Goal: Information Seeking & Learning: Learn about a topic

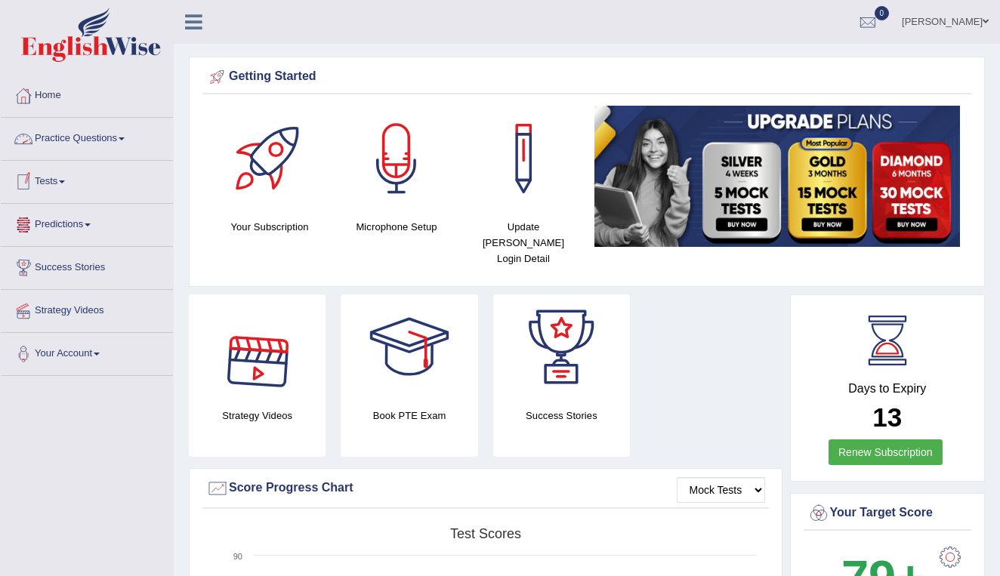
click at [72, 139] on link "Practice Questions" at bounding box center [87, 137] width 172 height 38
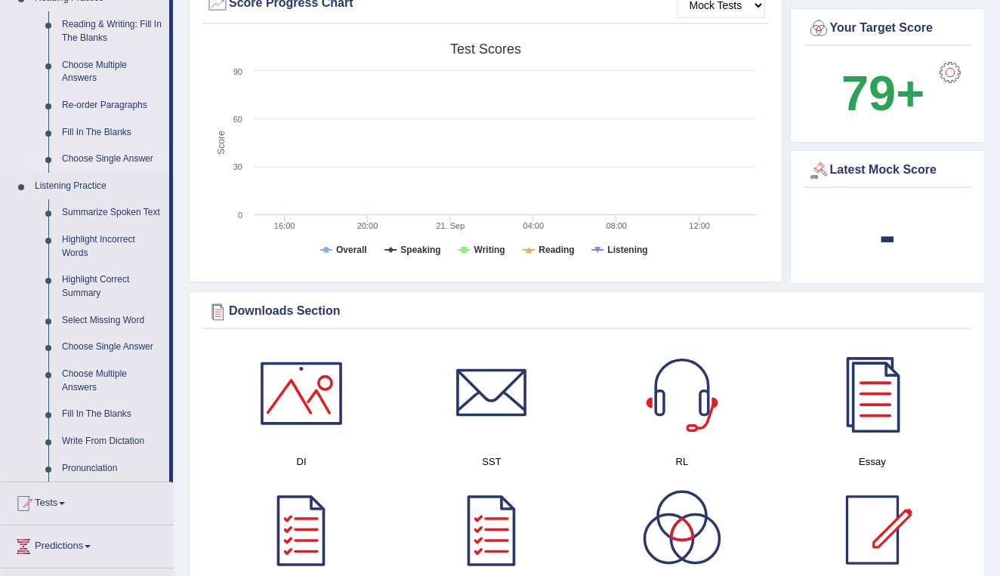
scroll to position [494, 0]
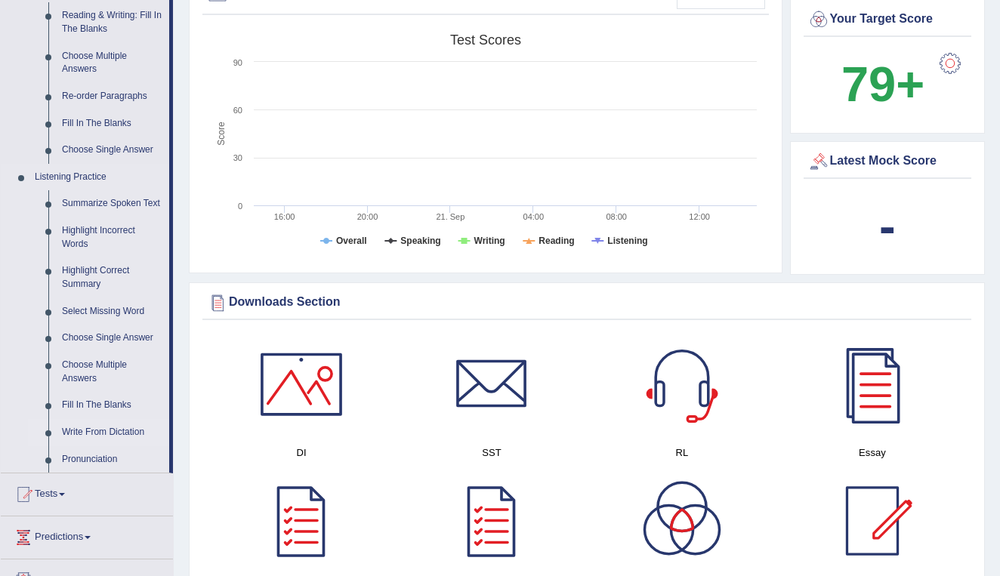
click at [79, 432] on link "Write From Dictation" at bounding box center [112, 432] width 114 height 27
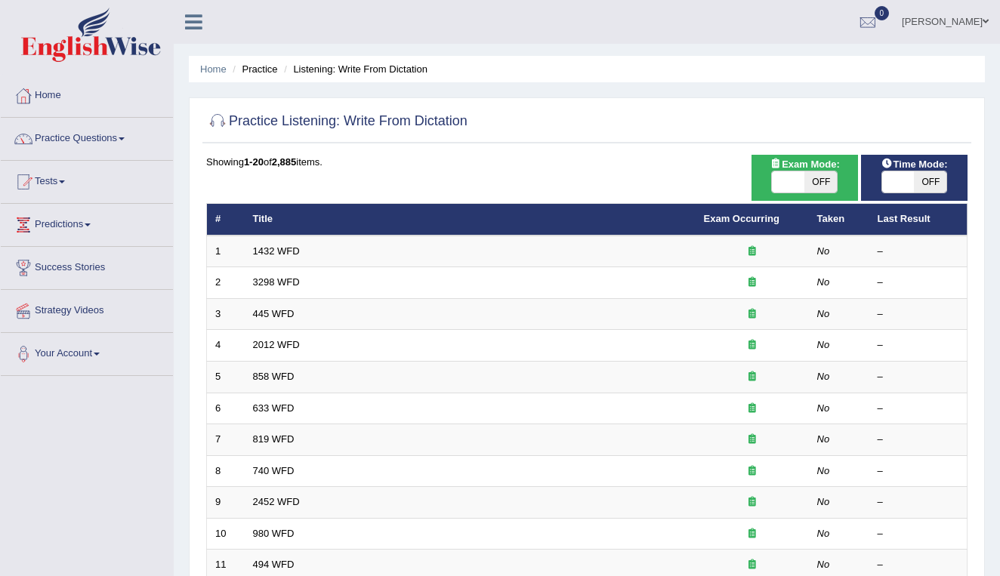
click at [821, 183] on span "OFF" at bounding box center [821, 182] width 32 height 21
checkbox input "true"
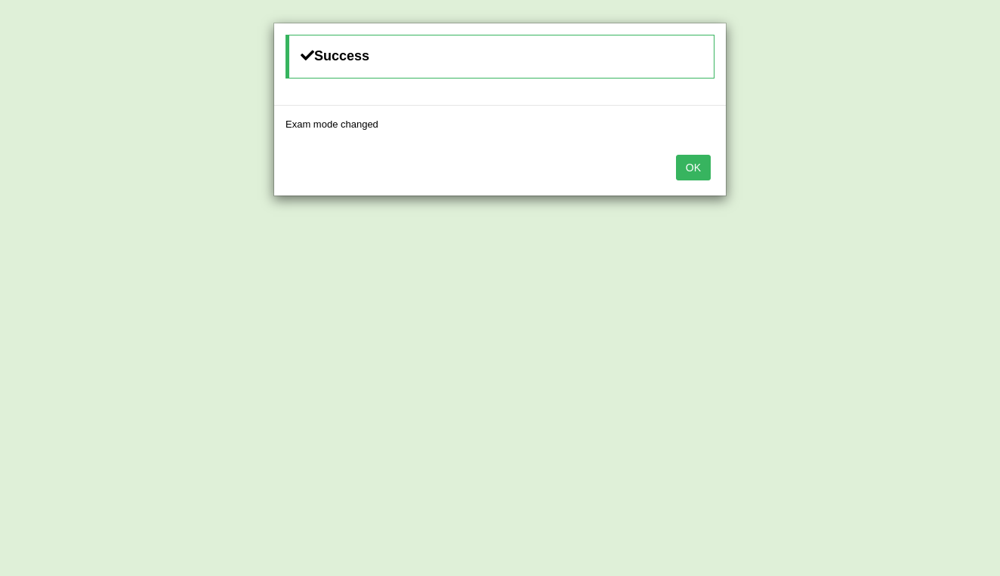
click at [689, 164] on button "OK" at bounding box center [693, 168] width 35 height 26
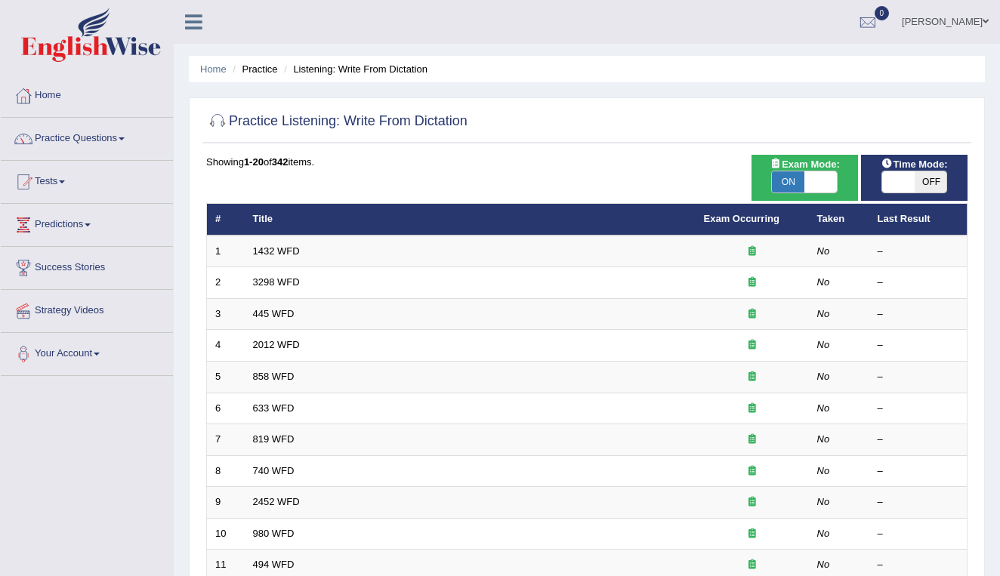
click at [935, 181] on span "OFF" at bounding box center [930, 182] width 32 height 21
checkbox input "true"
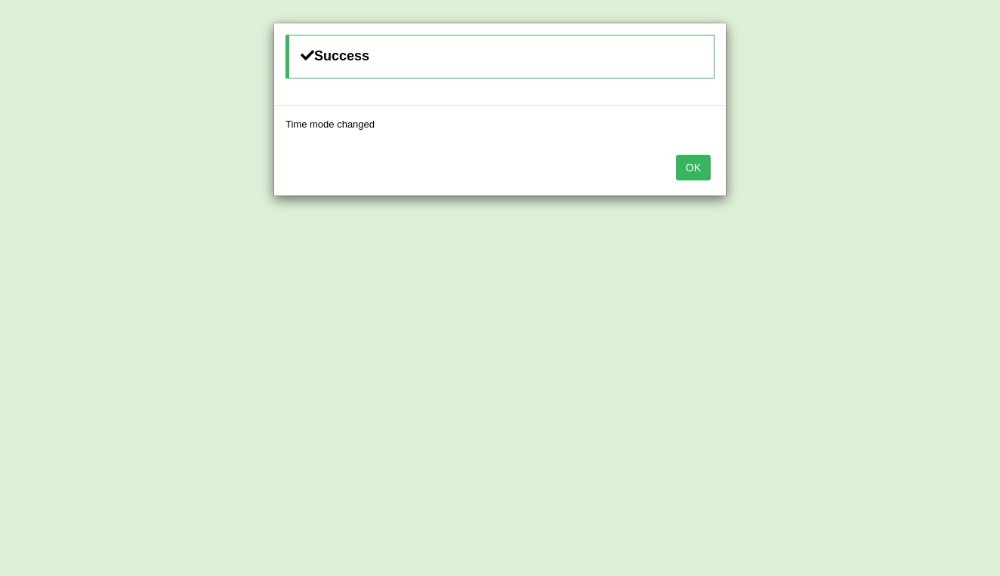
click at [703, 165] on button "OK" at bounding box center [693, 168] width 35 height 26
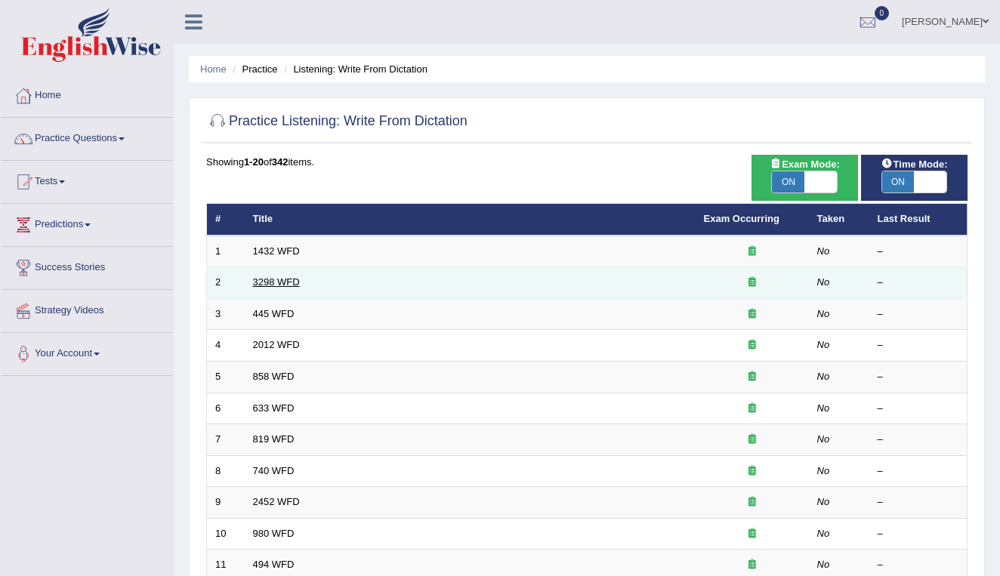
click at [266, 282] on link "3298 WFD" at bounding box center [276, 282] width 47 height 11
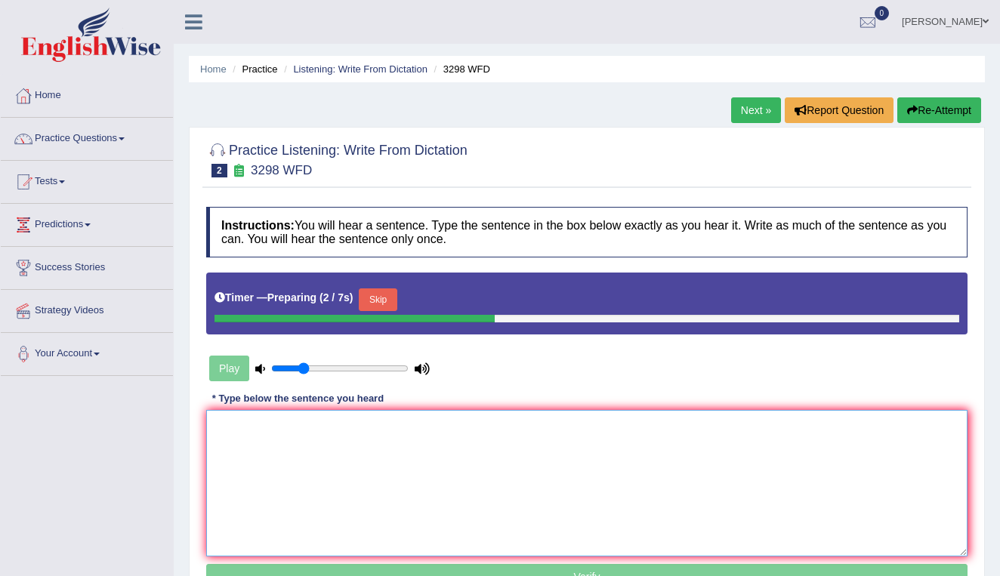
click at [243, 468] on textarea at bounding box center [587, 483] width 762 height 147
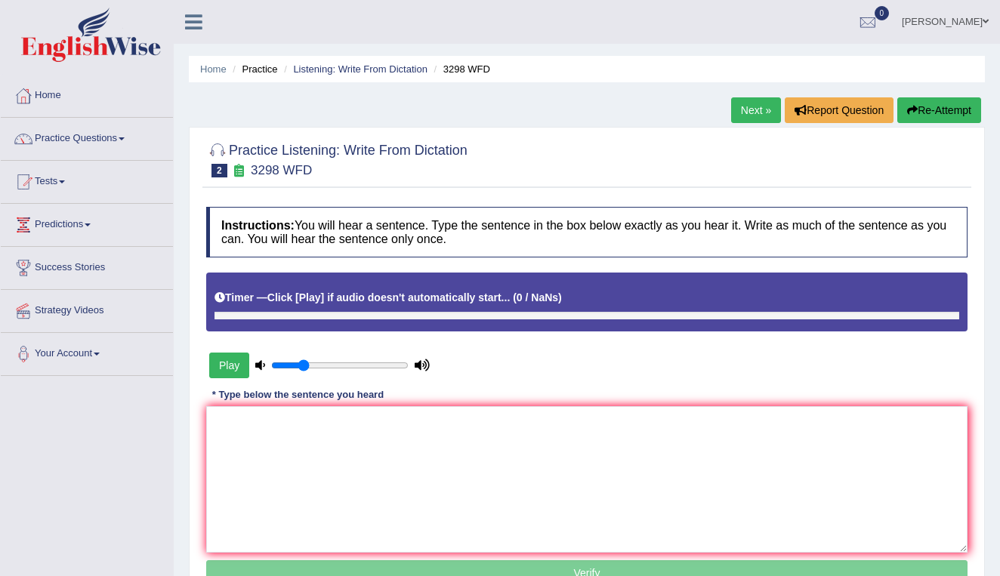
click at [227, 362] on button "Play" at bounding box center [229, 366] width 40 height 26
click at [222, 358] on button "Play" at bounding box center [229, 366] width 40 height 26
click at [226, 363] on button "Play" at bounding box center [229, 366] width 40 height 26
click at [232, 362] on button "Play" at bounding box center [229, 366] width 40 height 26
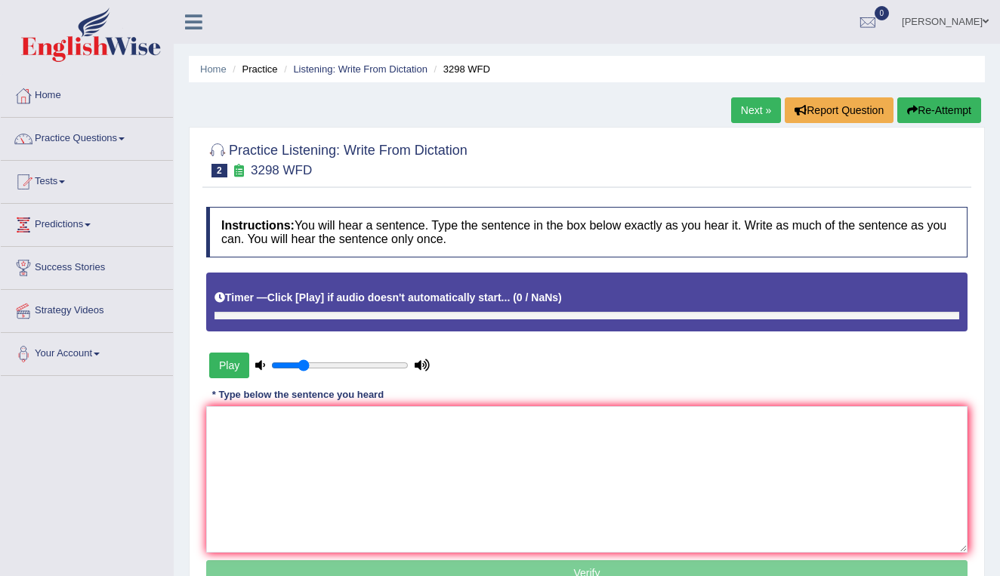
click at [229, 363] on button "Play" at bounding box center [229, 366] width 40 height 26
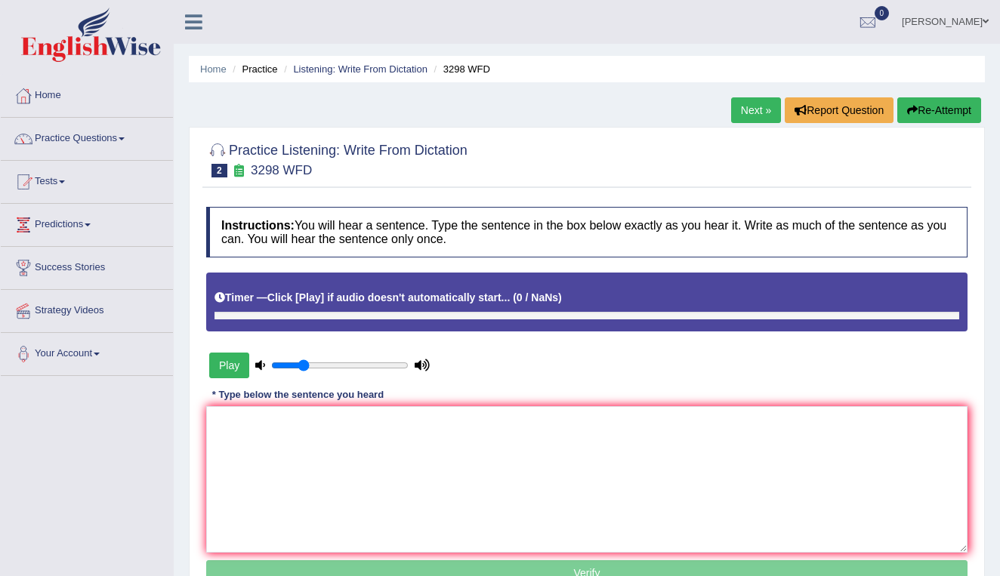
click at [229, 363] on button "Play" at bounding box center [229, 366] width 40 height 26
click at [753, 107] on link "Next »" at bounding box center [756, 110] width 50 height 26
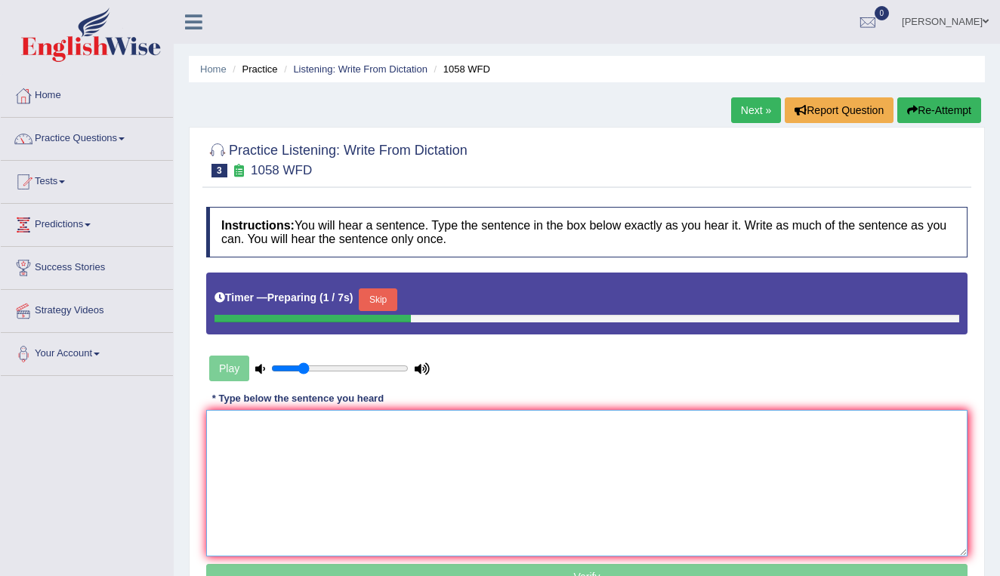
click at [248, 447] on textarea at bounding box center [587, 483] width 762 height 147
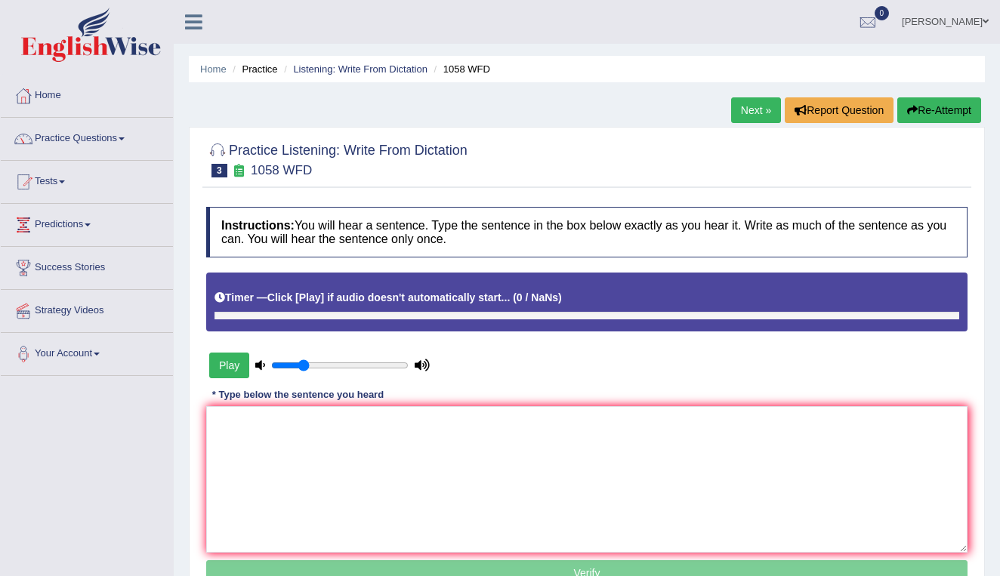
click at [228, 362] on button "Play" at bounding box center [229, 366] width 40 height 26
click at [224, 360] on button "Play" at bounding box center [229, 366] width 40 height 26
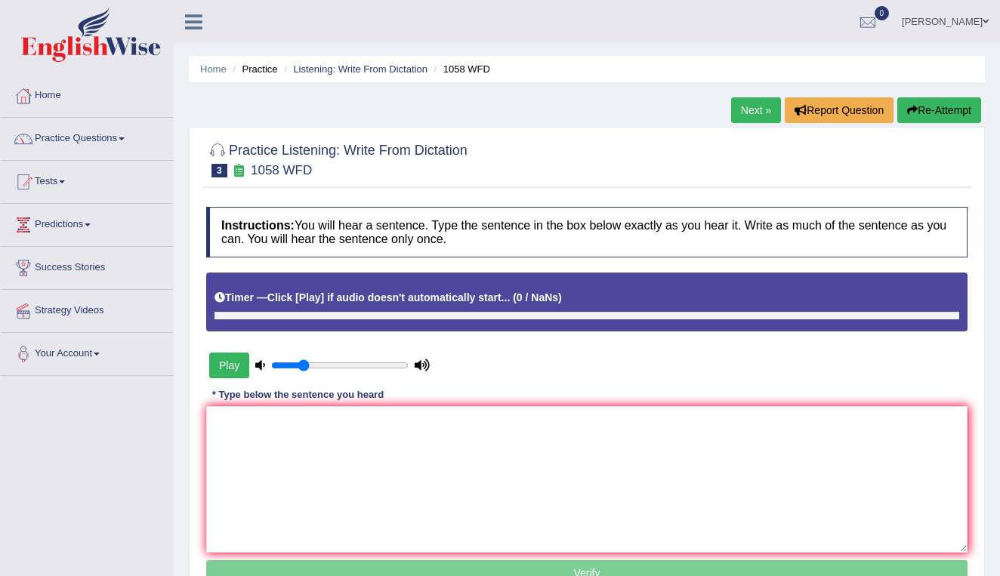
click at [224, 360] on button "Play" at bounding box center [229, 366] width 40 height 26
click at [106, 134] on link "Practice Questions" at bounding box center [87, 137] width 172 height 38
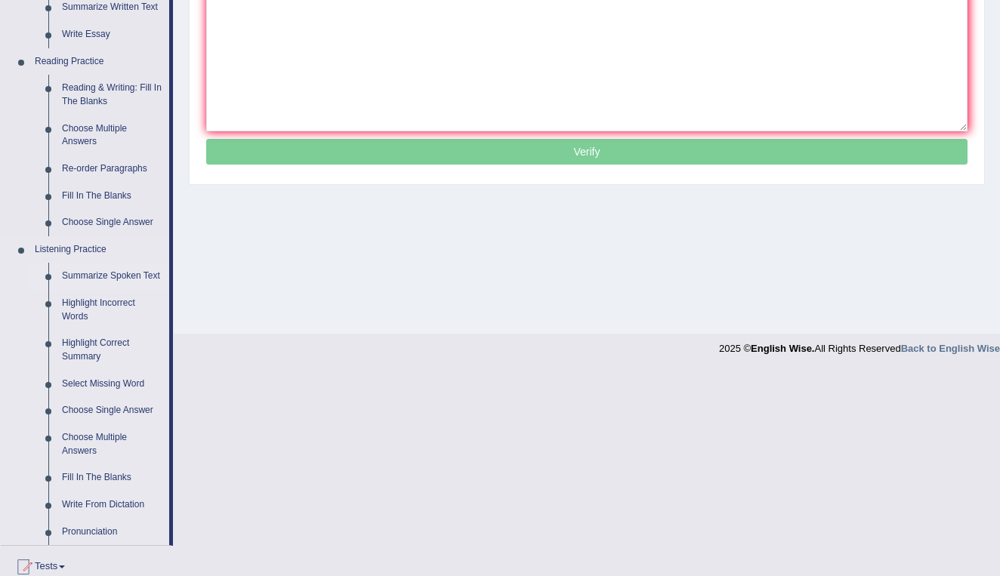
scroll to position [432, 0]
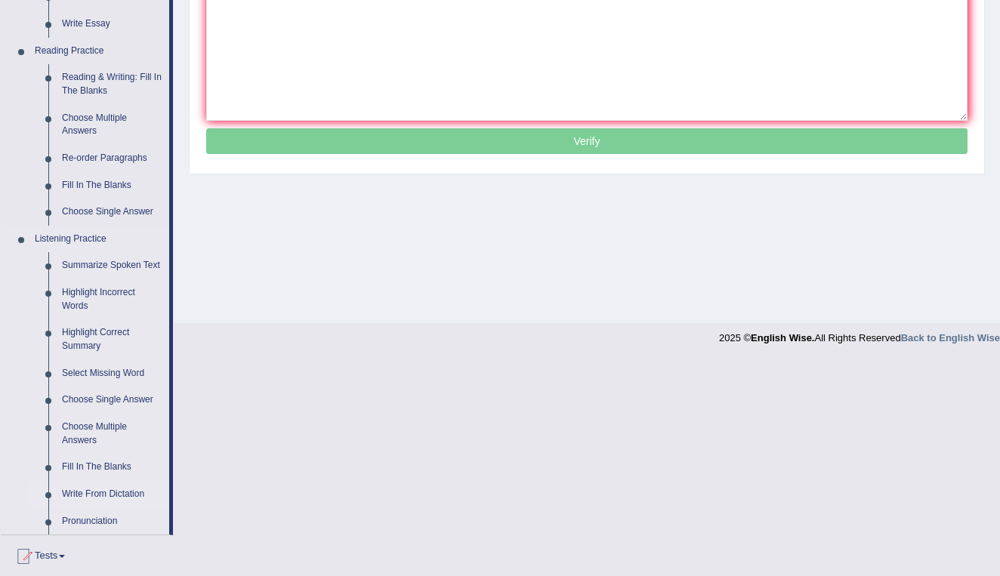
click at [104, 493] on link "Write From Dictation" at bounding box center [112, 494] width 114 height 27
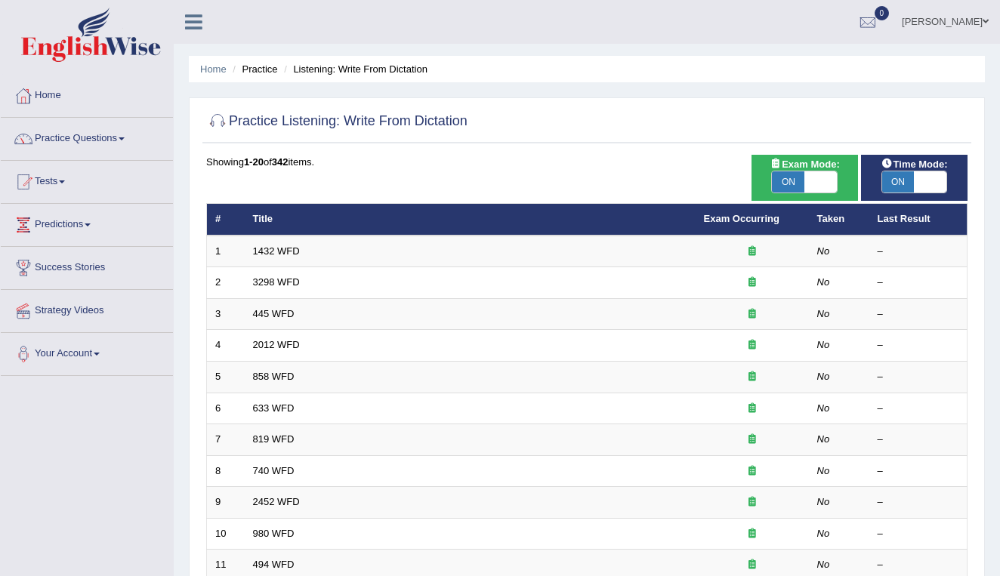
click at [788, 177] on span "ON" at bounding box center [788, 182] width 32 height 21
checkbox input "false"
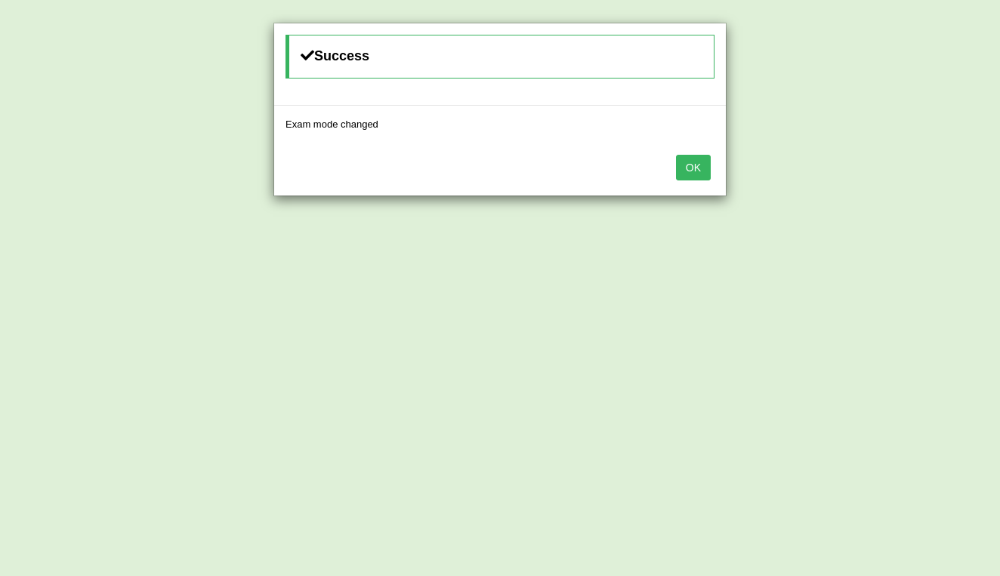
click at [699, 171] on button "OK" at bounding box center [693, 168] width 35 height 26
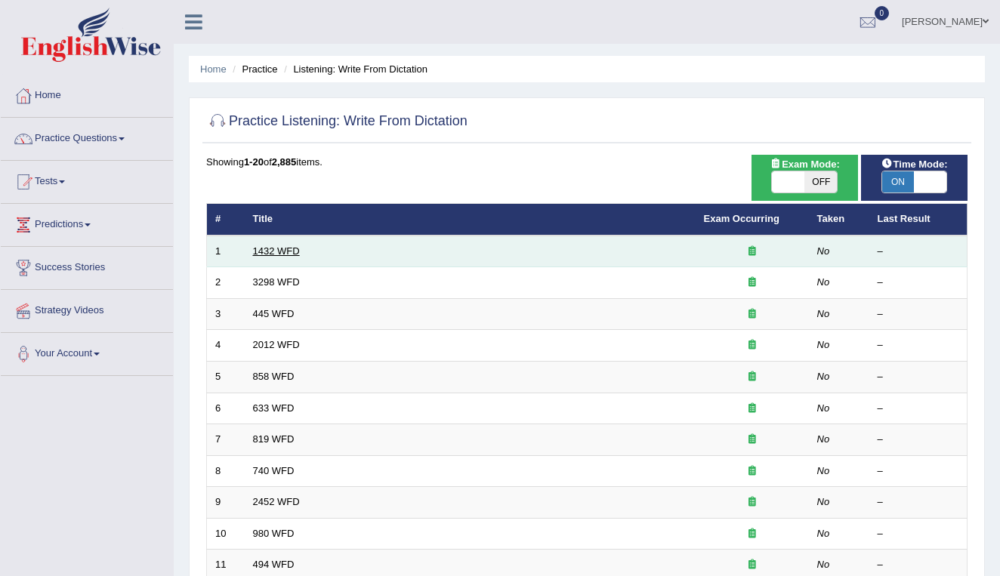
click at [280, 249] on link "1432 WFD" at bounding box center [276, 251] width 47 height 11
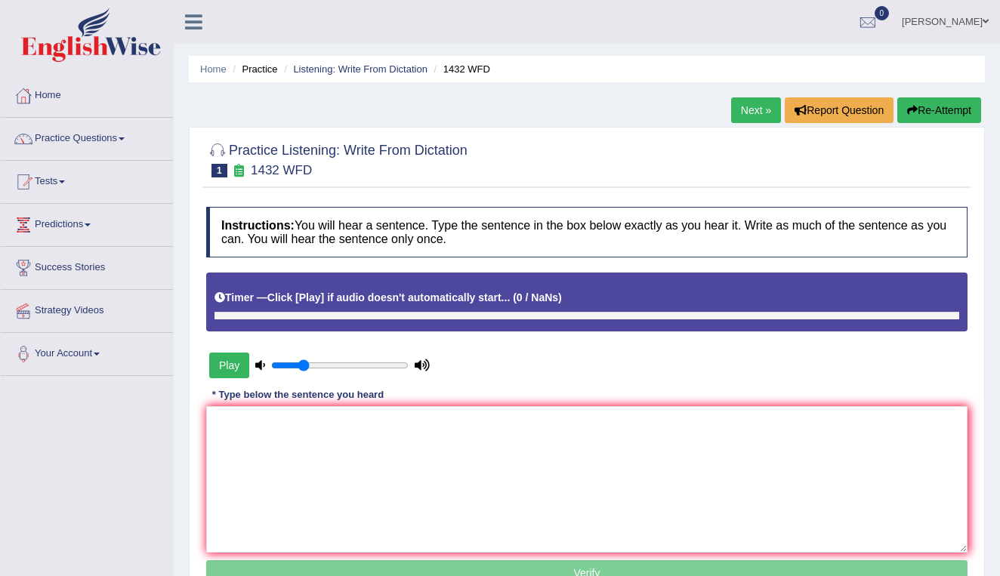
click at [221, 366] on button "Play" at bounding box center [229, 366] width 40 height 26
click at [228, 362] on button "Play" at bounding box center [229, 366] width 40 height 26
click at [748, 110] on link "Next »" at bounding box center [756, 110] width 50 height 26
click at [224, 365] on button "Play" at bounding box center [229, 366] width 40 height 26
click at [741, 106] on link "Next »" at bounding box center [756, 110] width 50 height 26
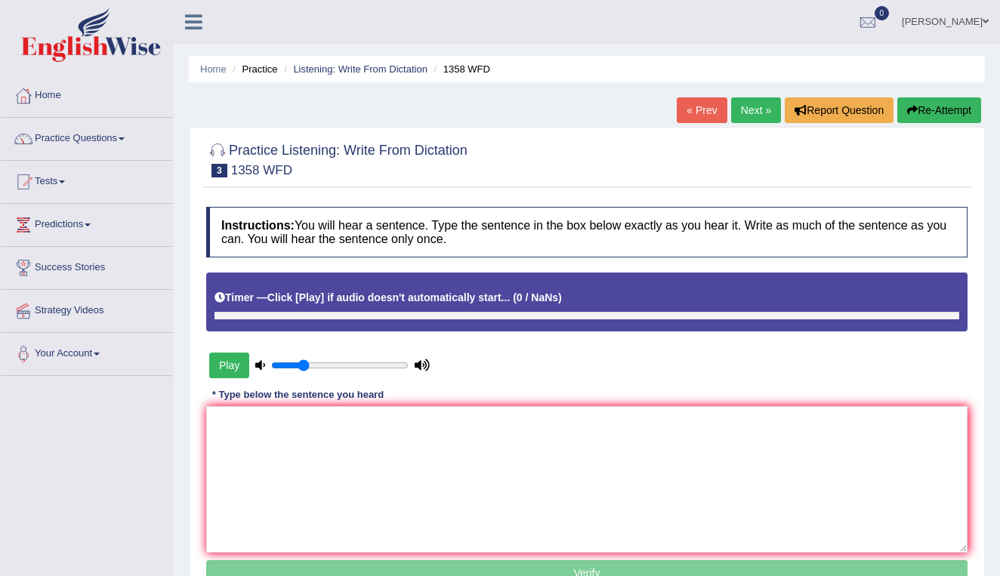
click at [225, 373] on button "Play" at bounding box center [229, 366] width 40 height 26
click at [227, 363] on button "Play" at bounding box center [229, 366] width 40 height 26
click at [754, 108] on link "Next »" at bounding box center [756, 110] width 50 height 26
click at [223, 364] on button "Play" at bounding box center [229, 366] width 40 height 26
click at [230, 363] on button "Play" at bounding box center [229, 366] width 40 height 26
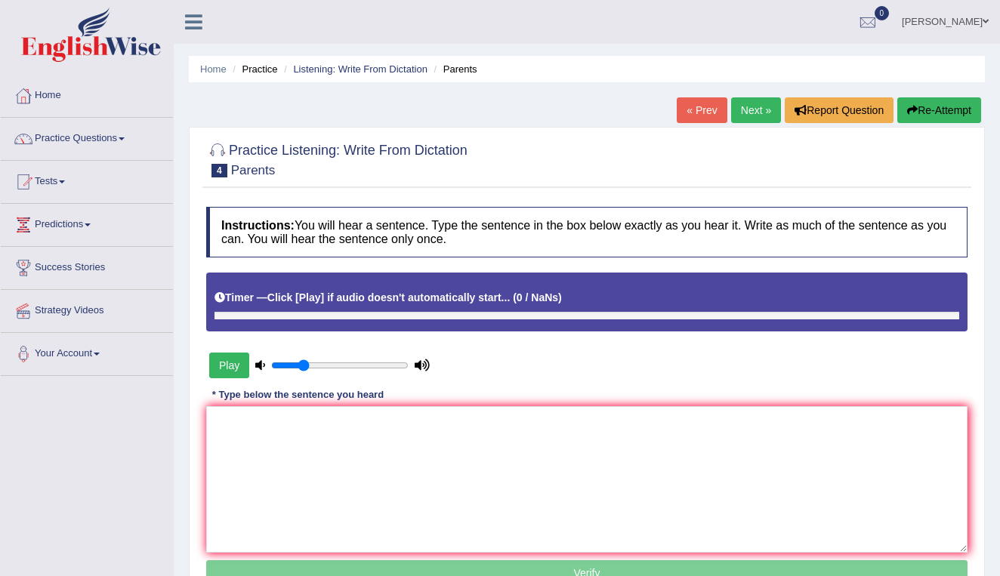
click at [230, 363] on button "Play" at bounding box center [229, 366] width 40 height 26
click at [82, 137] on link "Practice Questions" at bounding box center [87, 137] width 172 height 38
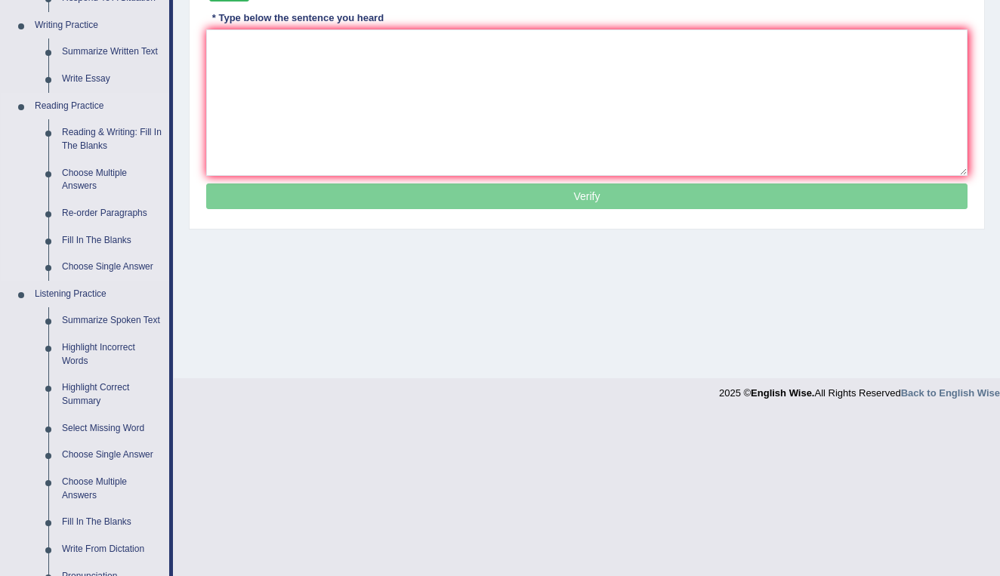
scroll to position [378, 0]
click at [99, 350] on link "Highlight Incorrect Words" at bounding box center [112, 354] width 114 height 40
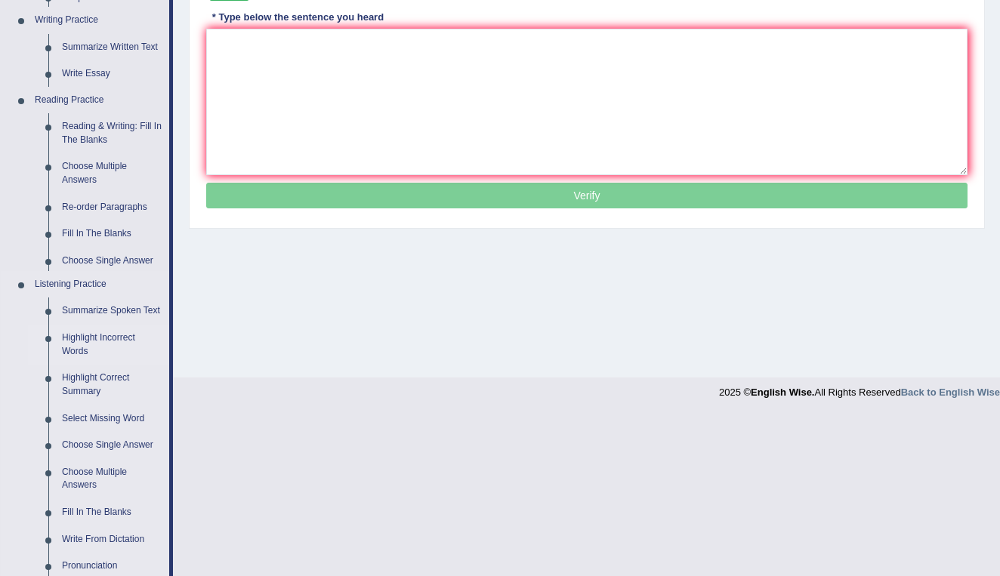
click at [86, 348] on link "Highlight Incorrect Words" at bounding box center [112, 345] width 114 height 40
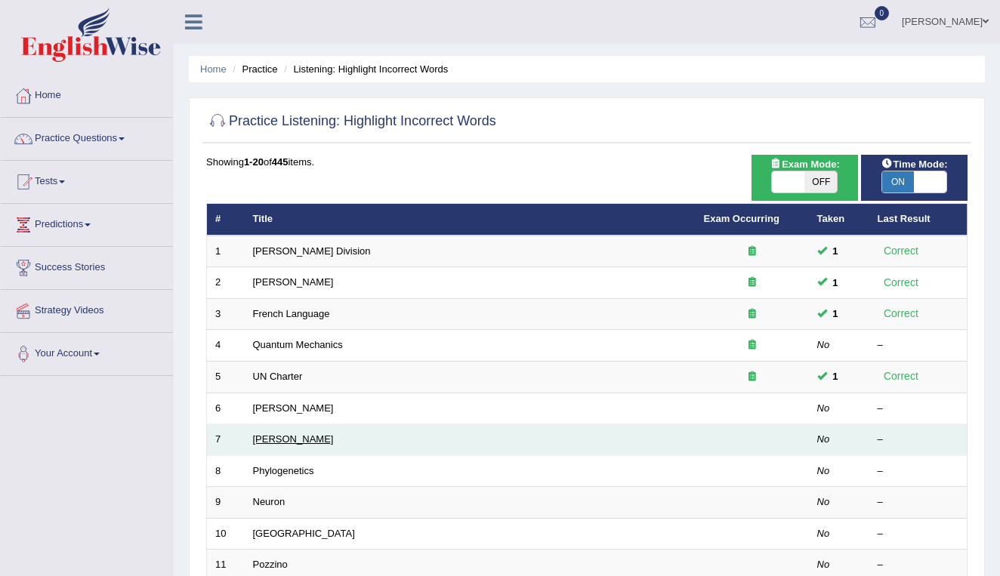
click at [270, 435] on link "[PERSON_NAME]" at bounding box center [293, 439] width 81 height 11
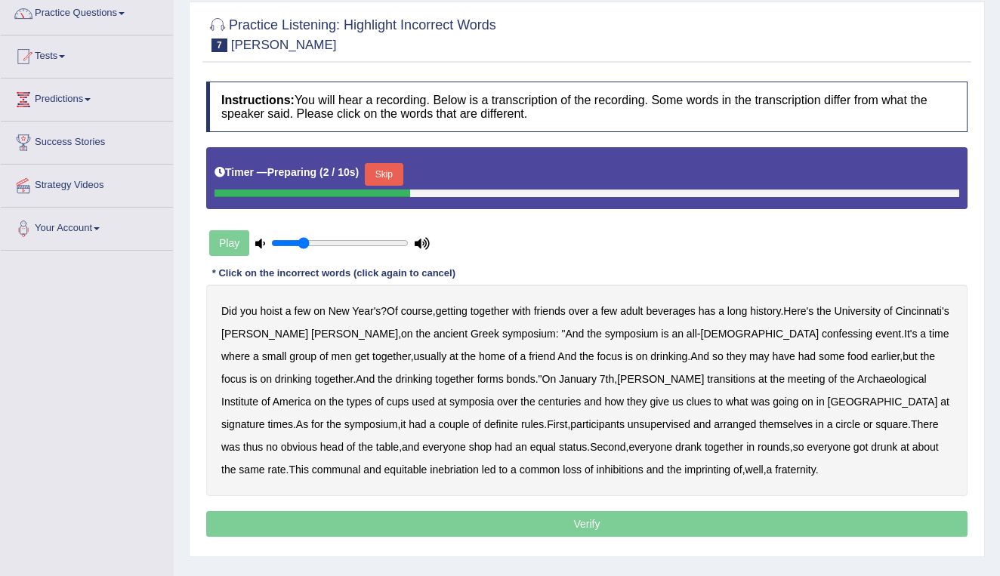
scroll to position [141, 0]
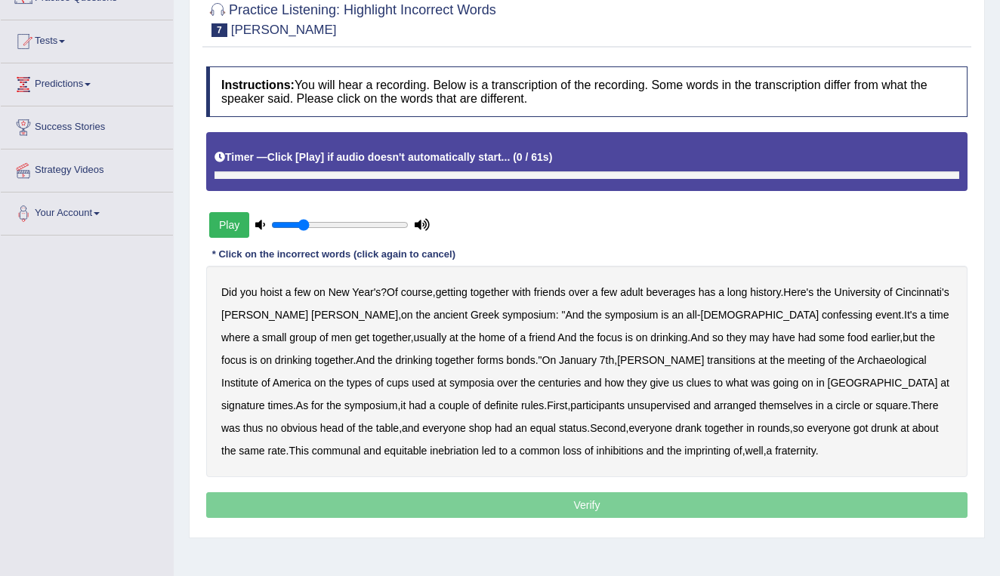
click at [228, 226] on button "Play" at bounding box center [229, 225] width 40 height 26
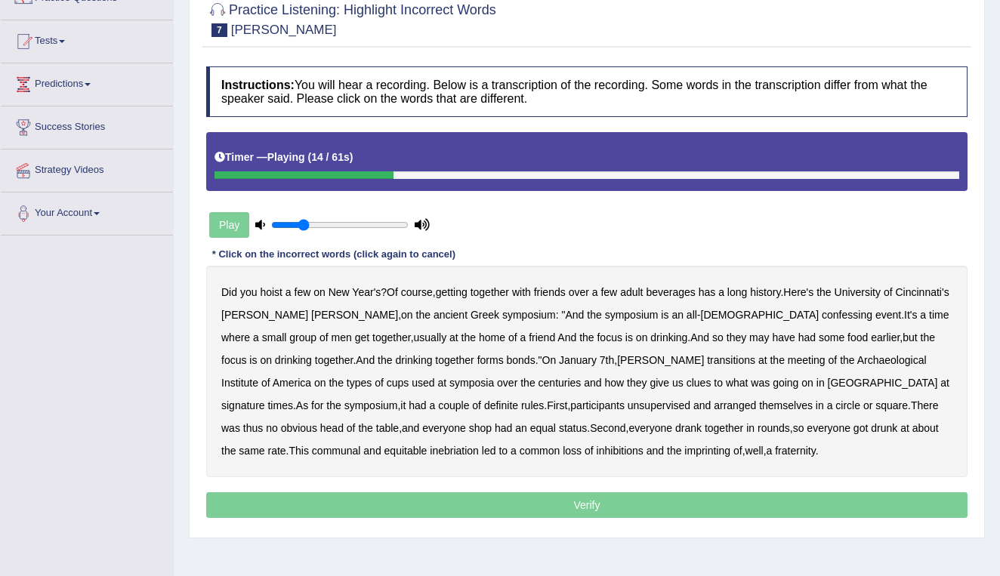
click at [822, 314] on b "confessing" at bounding box center [847, 315] width 51 height 12
click at [707, 362] on b "transitions" at bounding box center [731, 360] width 48 height 12
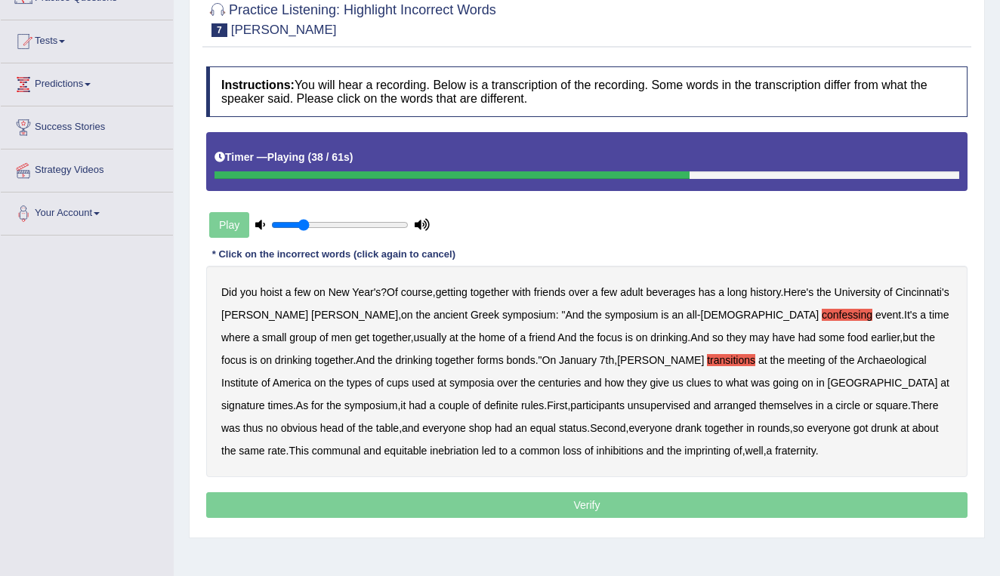
click at [265, 400] on b "signature" at bounding box center [243, 406] width 44 height 12
click at [628, 407] on b "unsupervised" at bounding box center [659, 406] width 63 height 12
click at [495, 425] on b "had" at bounding box center [503, 428] width 17 height 12
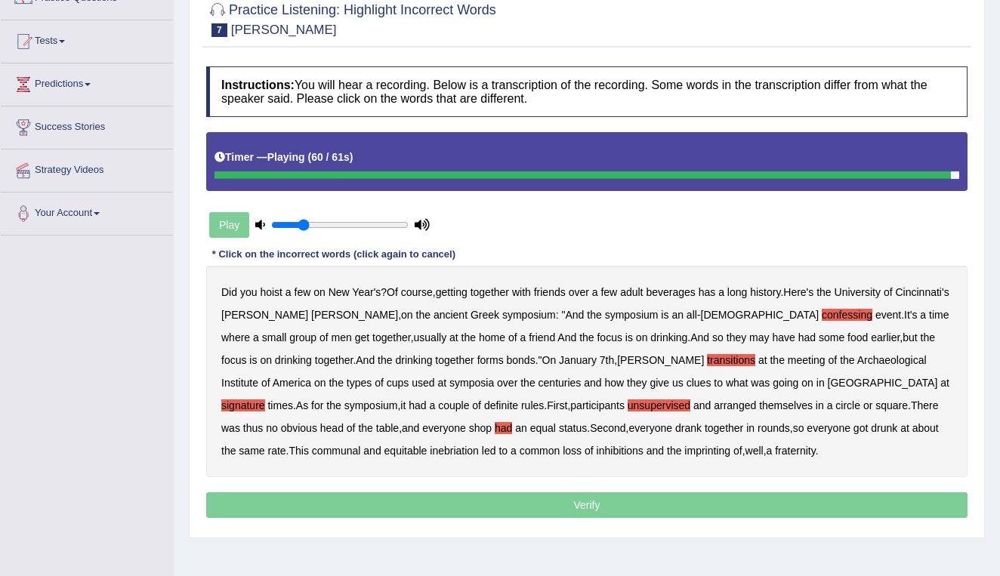
click at [685, 448] on b "imprinting" at bounding box center [708, 451] width 46 height 12
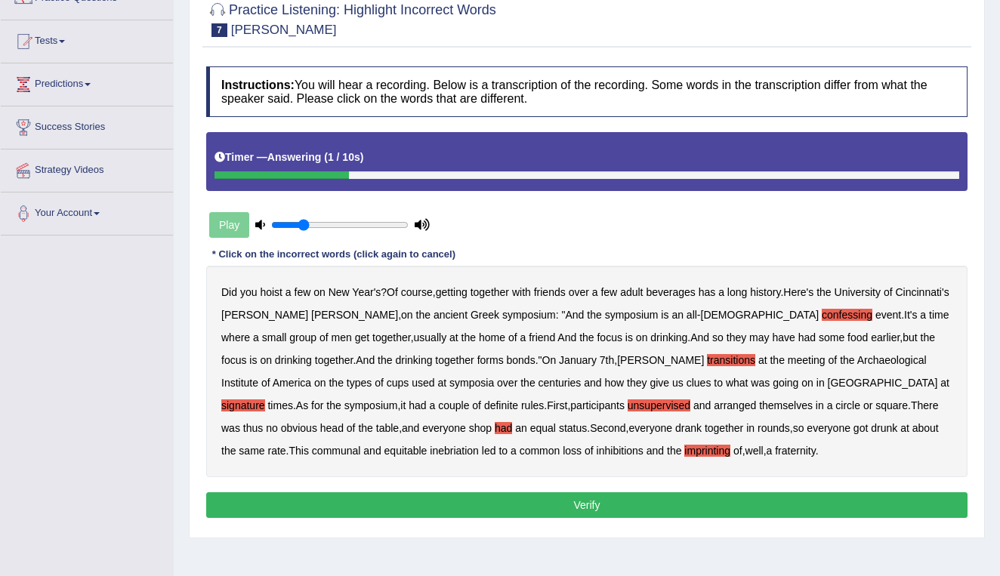
click at [469, 426] on b "shop" at bounding box center [480, 428] width 23 height 12
click at [490, 503] on button "Verify" at bounding box center [587, 506] width 762 height 26
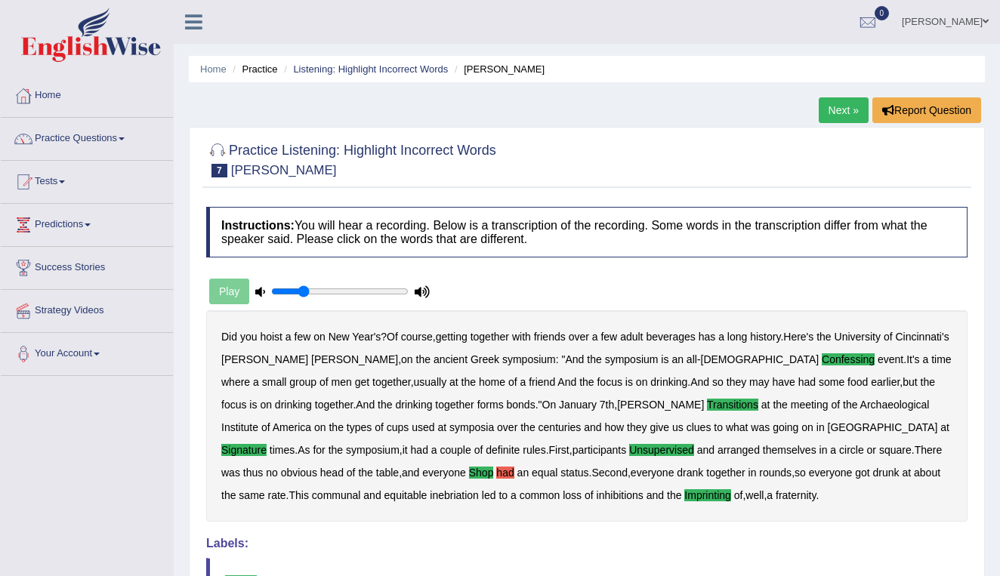
scroll to position [0, 0]
click at [840, 107] on link "Next »" at bounding box center [844, 110] width 50 height 26
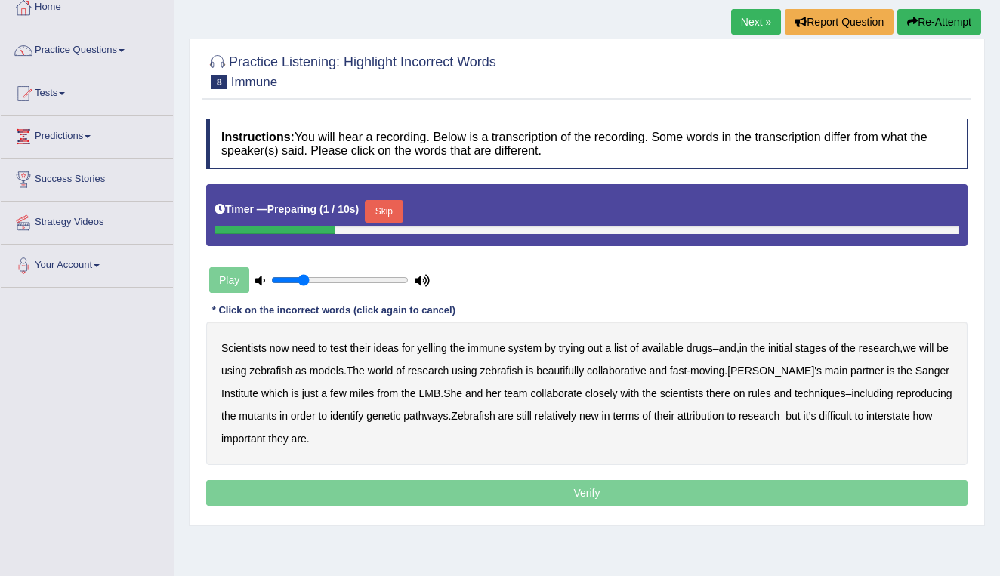
scroll to position [89, 0]
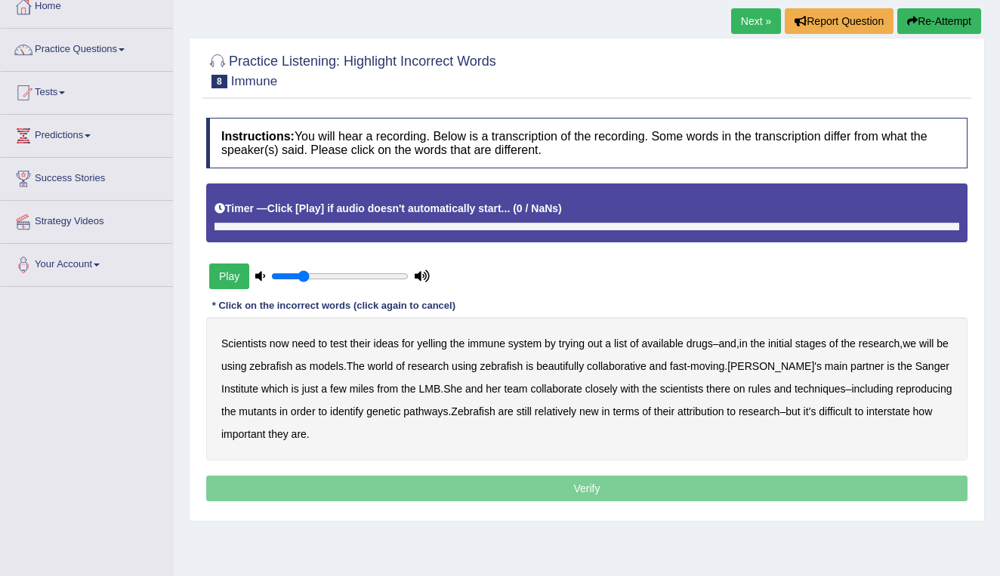
click at [233, 282] on button "Play" at bounding box center [229, 277] width 40 height 26
click at [233, 273] on button "Play" at bounding box center [229, 277] width 40 height 26
click at [756, 26] on link "Next »" at bounding box center [756, 21] width 50 height 26
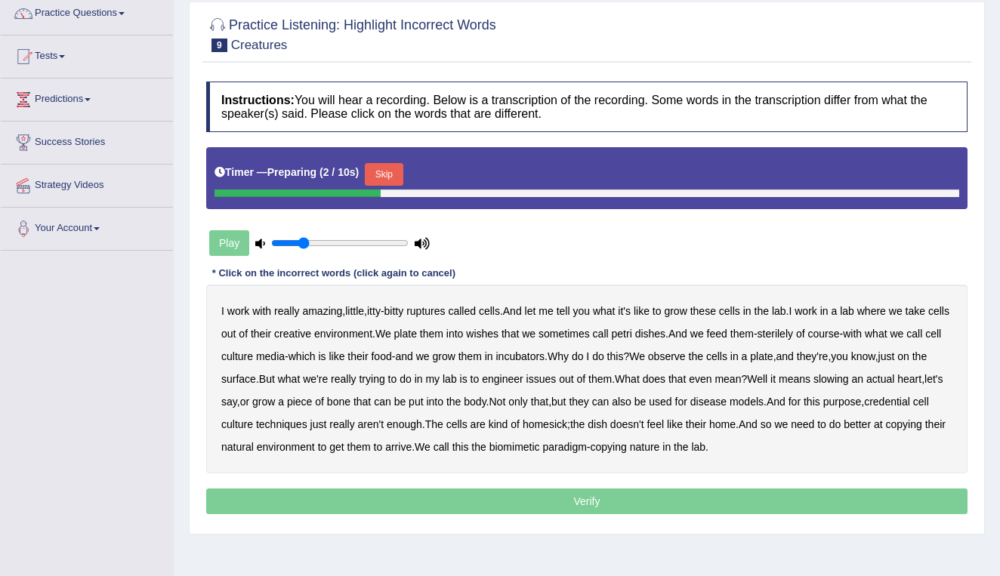
scroll to position [128, 0]
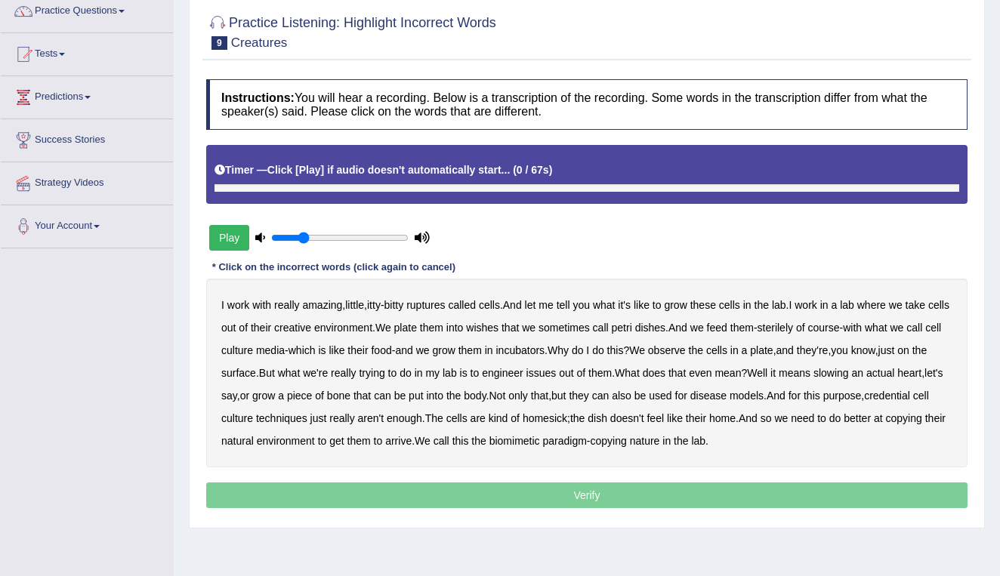
click at [228, 238] on button "Play" at bounding box center [229, 238] width 40 height 26
click at [437, 304] on b "ruptures" at bounding box center [425, 305] width 39 height 12
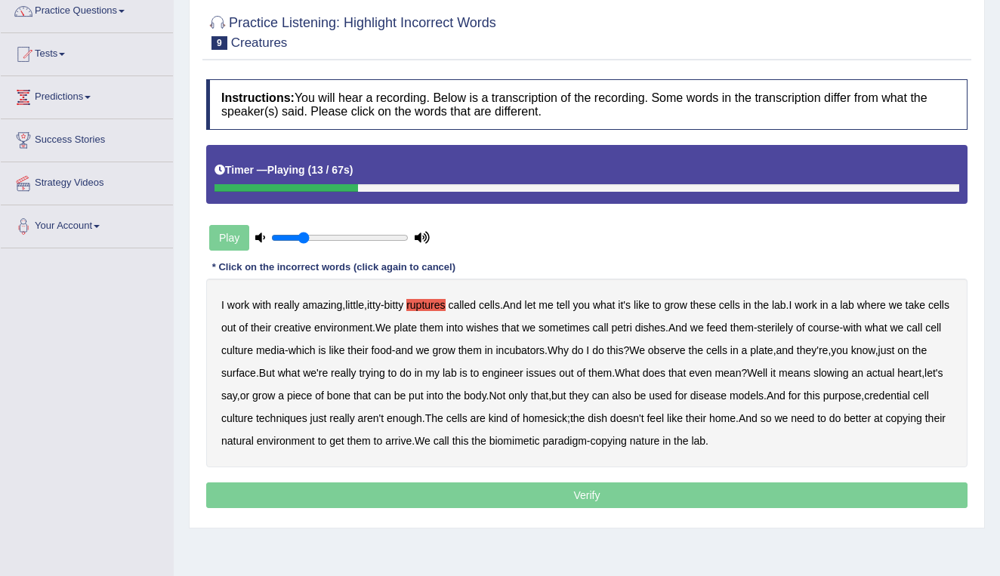
click at [311, 327] on b "creative" at bounding box center [292, 328] width 37 height 12
click at [499, 326] on b "wishes" at bounding box center [482, 328] width 32 height 12
click at [557, 371] on b "issues" at bounding box center [542, 373] width 30 height 12
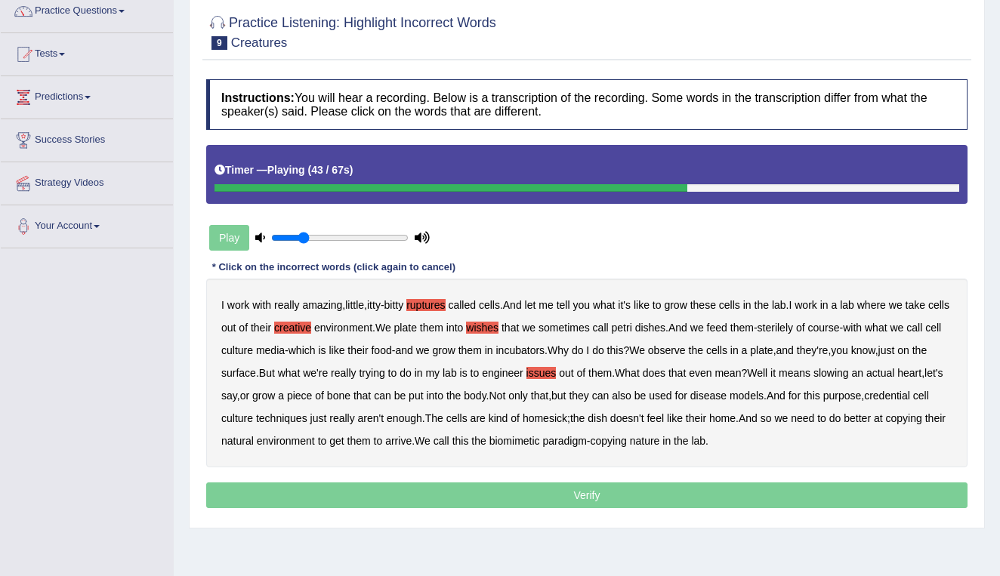
click at [849, 371] on b "slowing" at bounding box center [832, 373] width 36 height 12
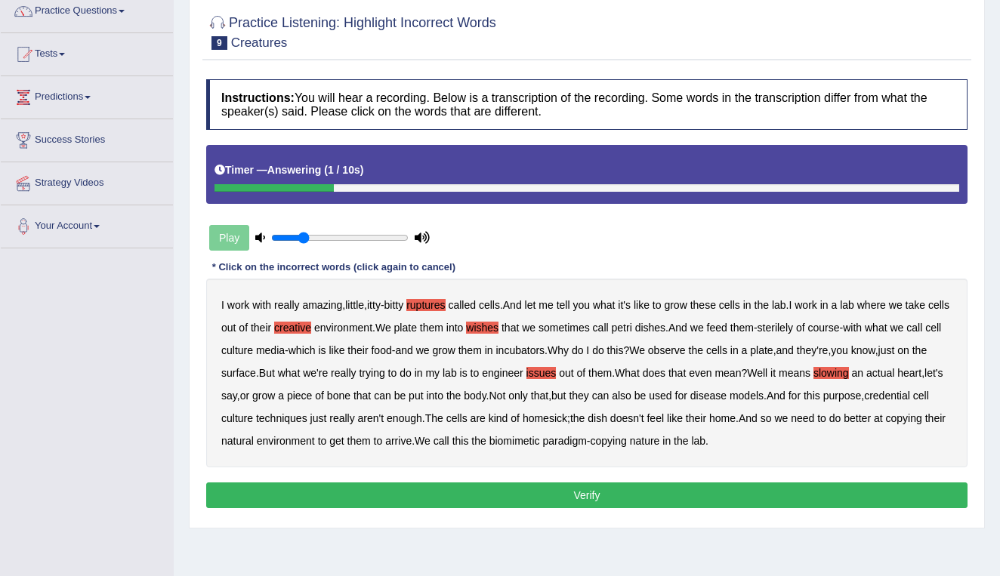
click at [412, 440] on b "arrive" at bounding box center [398, 441] width 26 height 12
click at [539, 493] on button "Verify" at bounding box center [587, 496] width 762 height 26
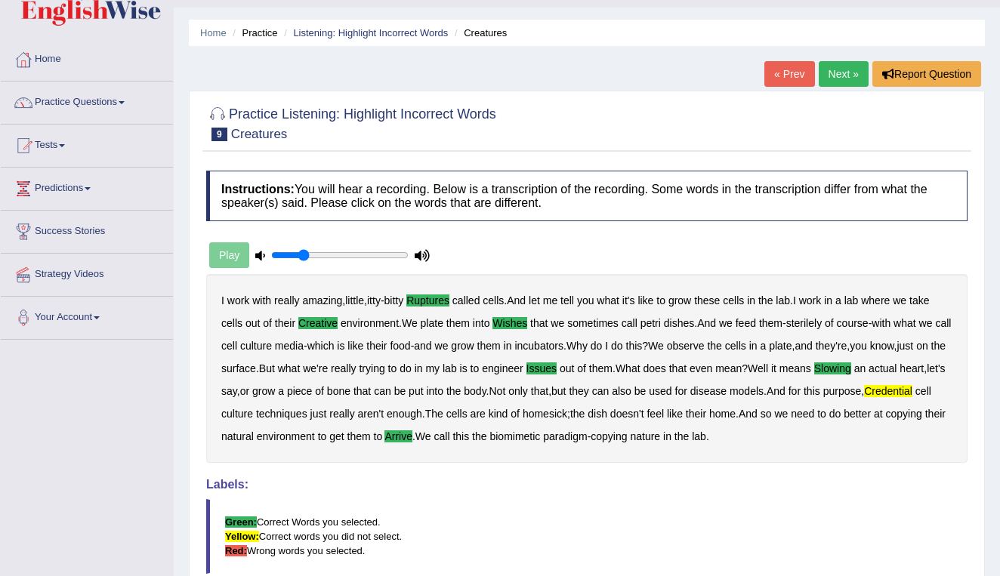
scroll to position [34, 0]
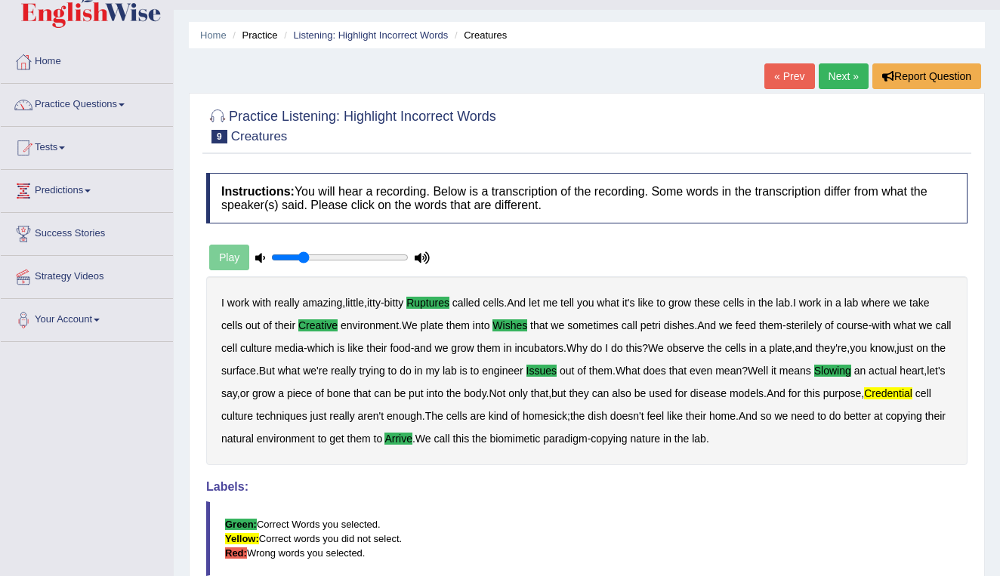
click at [842, 75] on link "Next »" at bounding box center [844, 76] width 50 height 26
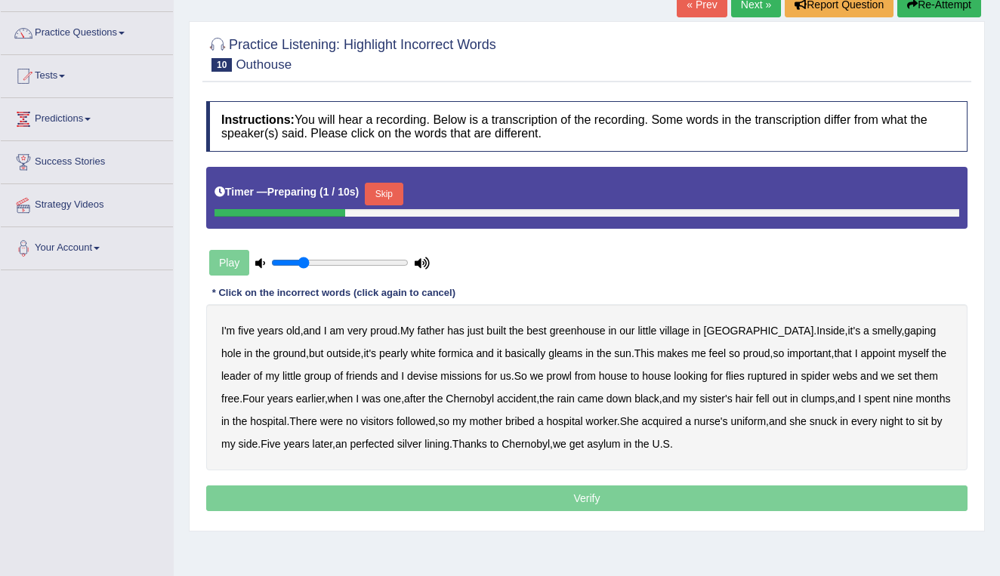
scroll to position [107, 0]
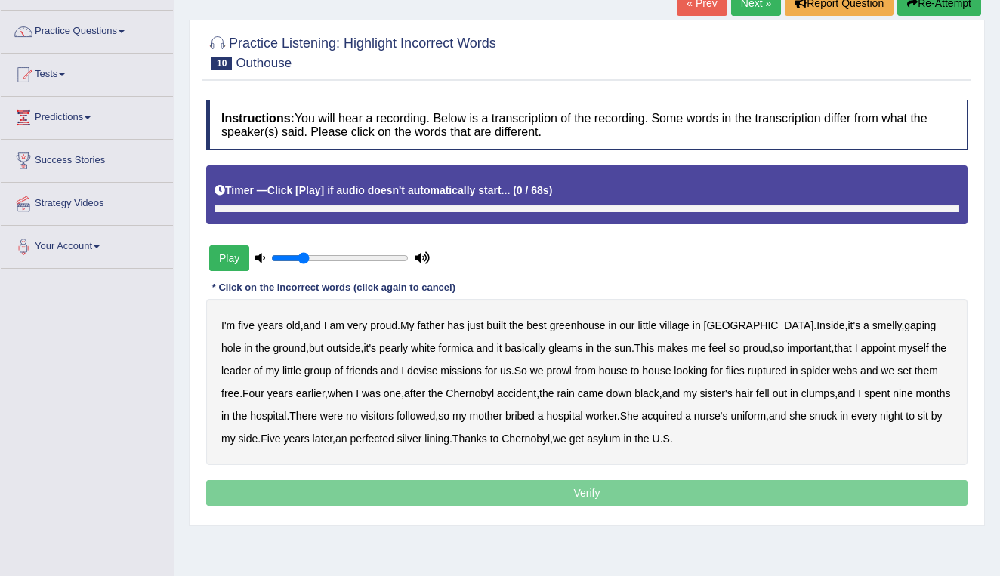
click at [225, 258] on button "Play" at bounding box center [229, 259] width 40 height 26
click at [590, 324] on b "greenhouse" at bounding box center [578, 326] width 56 height 12
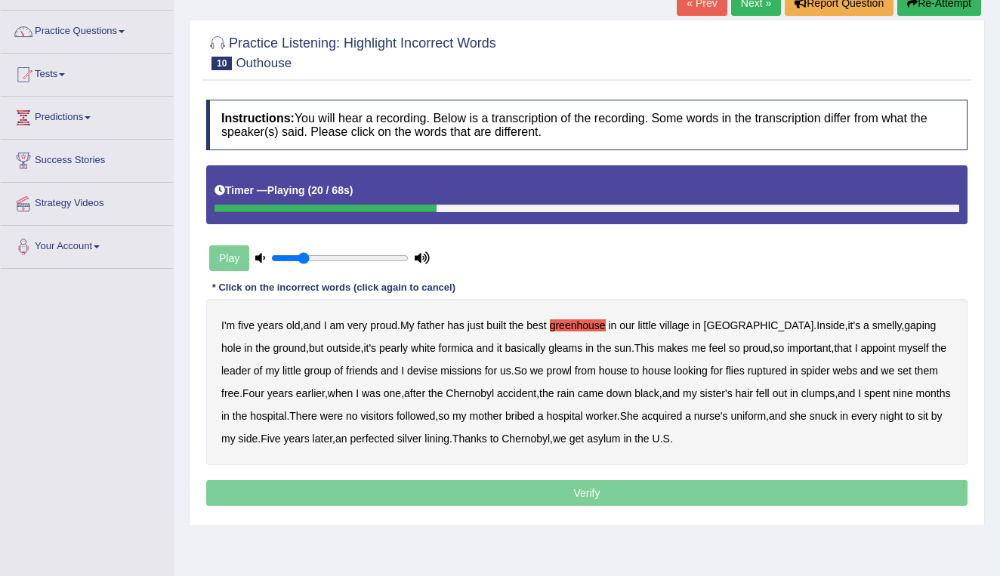
click at [505, 346] on b "basically" at bounding box center [525, 348] width 41 height 12
click at [752, 370] on b "ruptured" at bounding box center [767, 371] width 39 height 12
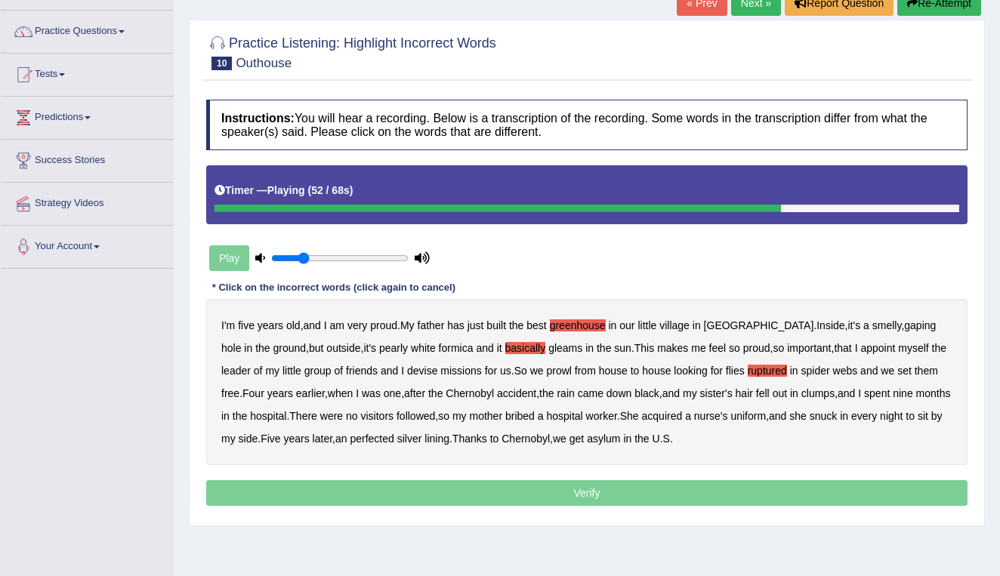
click at [420, 415] on b "followed" at bounding box center [416, 416] width 39 height 12
click at [394, 440] on b "perfected" at bounding box center [372, 439] width 44 height 12
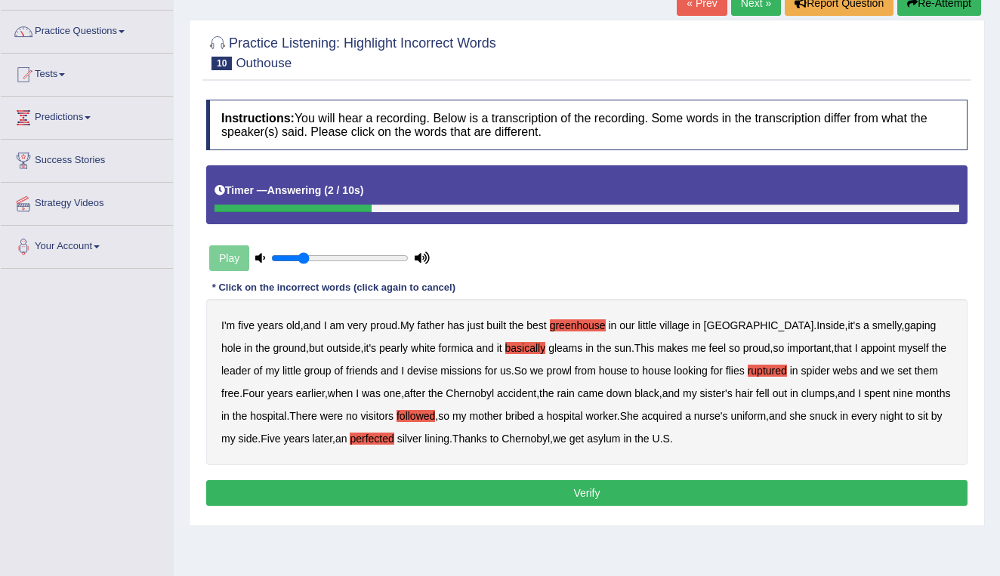
click at [523, 491] on button "Verify" at bounding box center [587, 494] width 762 height 26
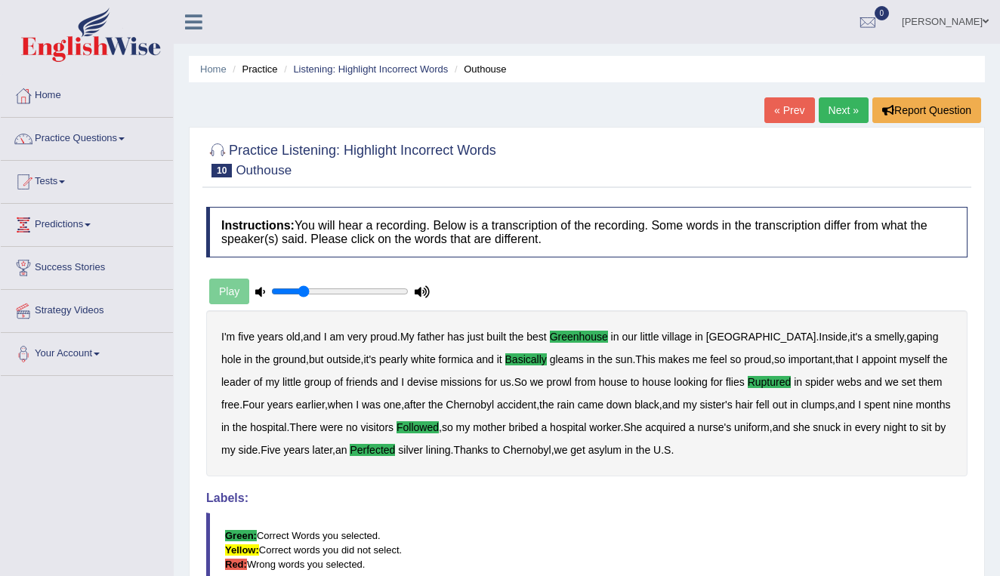
scroll to position [0, 0]
click at [838, 116] on link "Next »" at bounding box center [844, 110] width 50 height 26
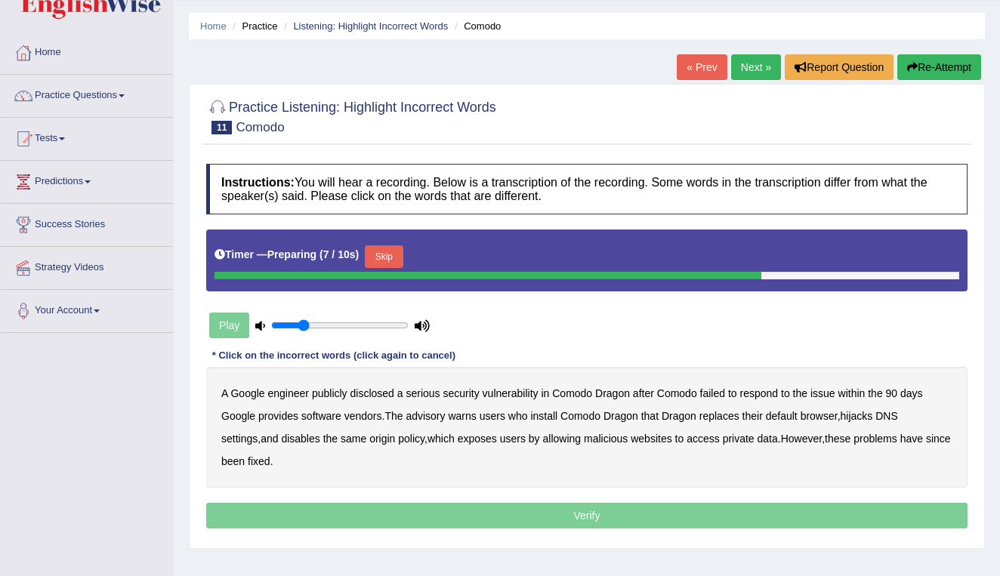
scroll to position [45, 0]
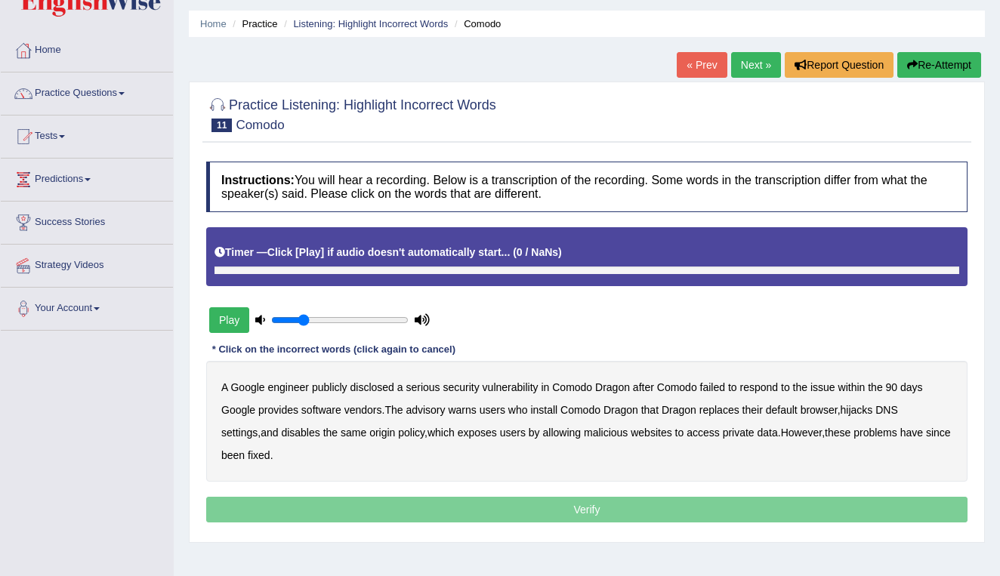
click at [233, 316] on button "Play" at bounding box center [229, 321] width 40 height 26
click at [221, 320] on button "Play" at bounding box center [229, 321] width 40 height 26
click at [233, 320] on button "Play" at bounding box center [229, 321] width 40 height 26
click at [751, 63] on link "Next »" at bounding box center [756, 65] width 50 height 26
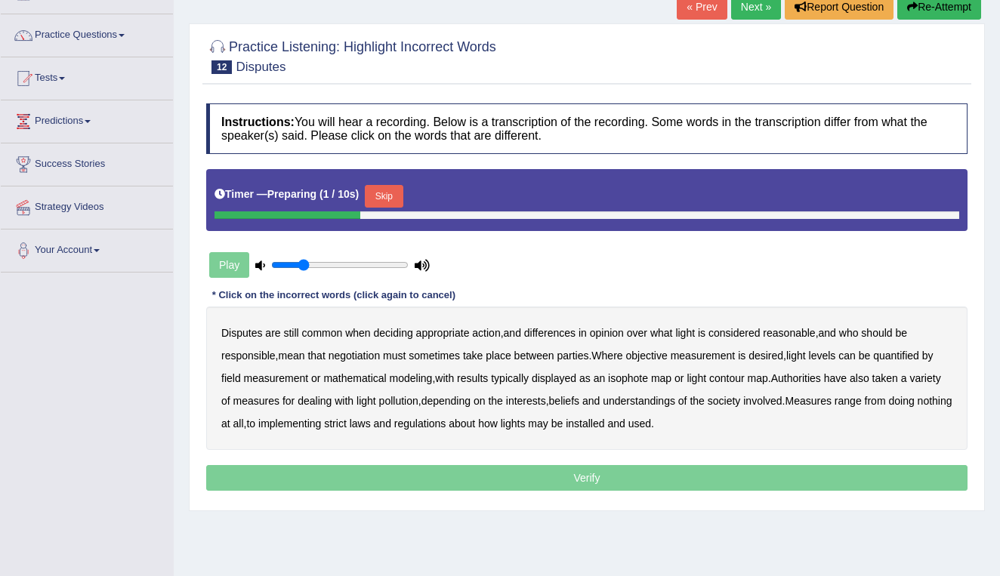
scroll to position [109, 0]
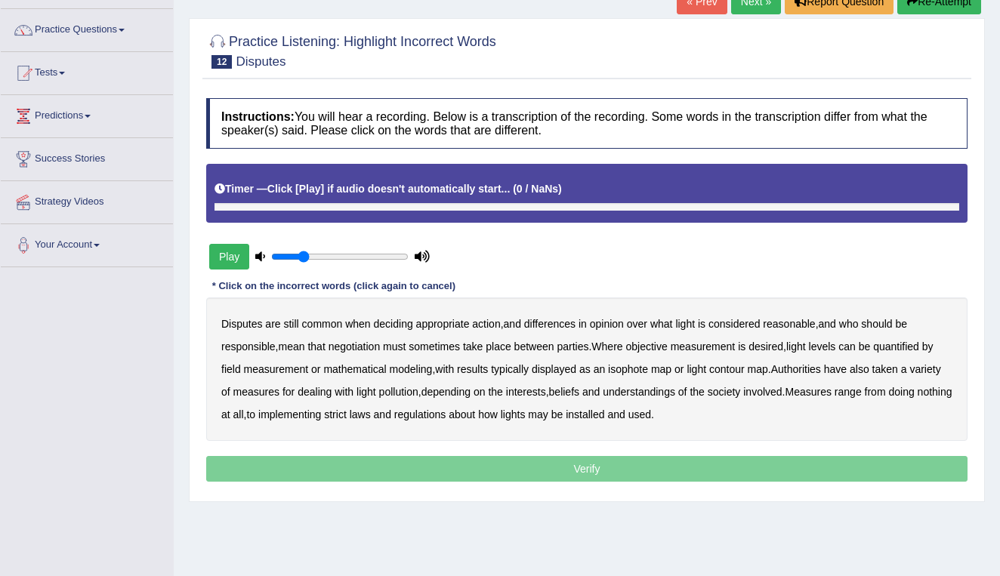
click at [232, 259] on button "Play" at bounding box center [229, 257] width 40 height 26
click at [230, 256] on button "Play" at bounding box center [229, 257] width 40 height 26
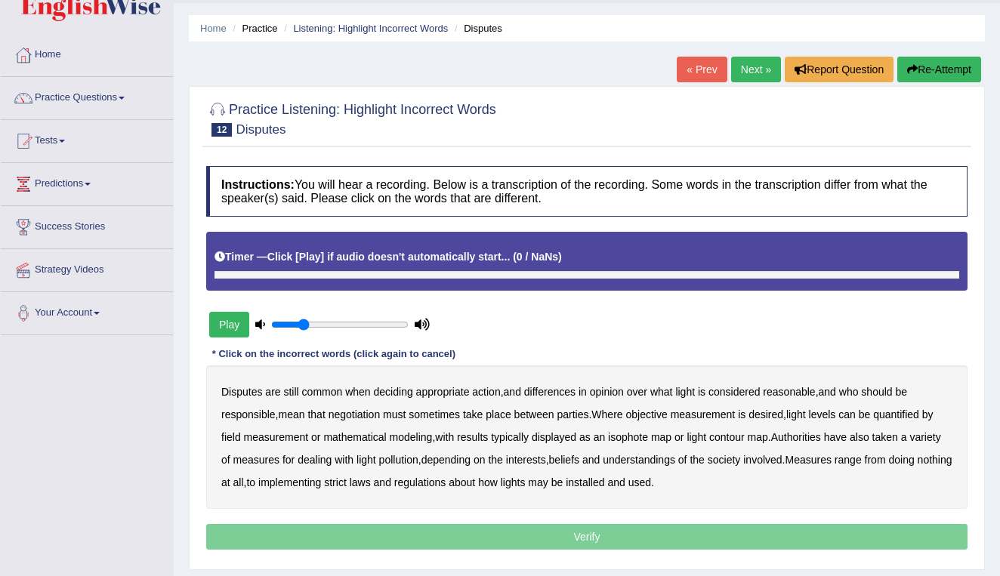
scroll to position [36, 0]
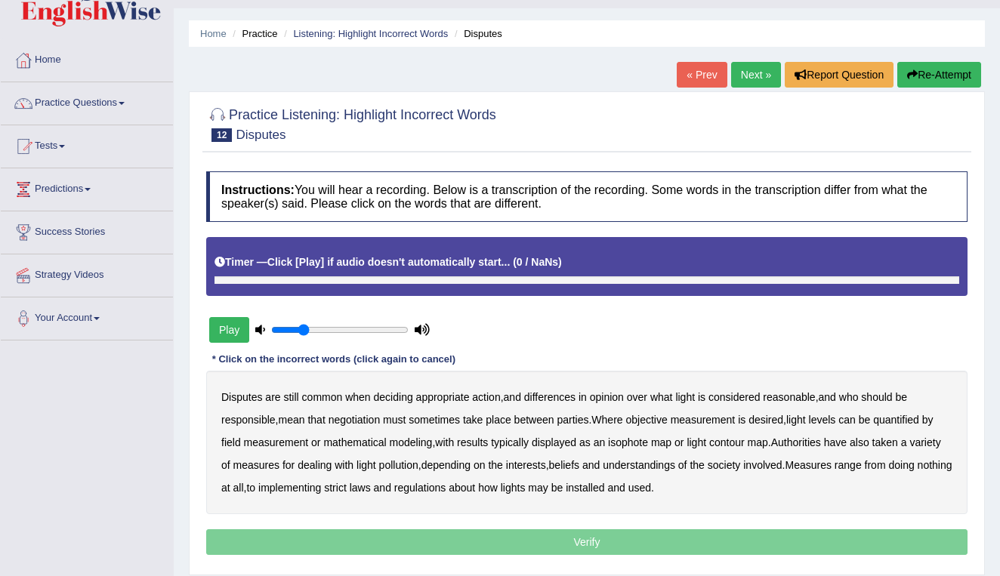
click at [749, 78] on link "Next »" at bounding box center [756, 75] width 50 height 26
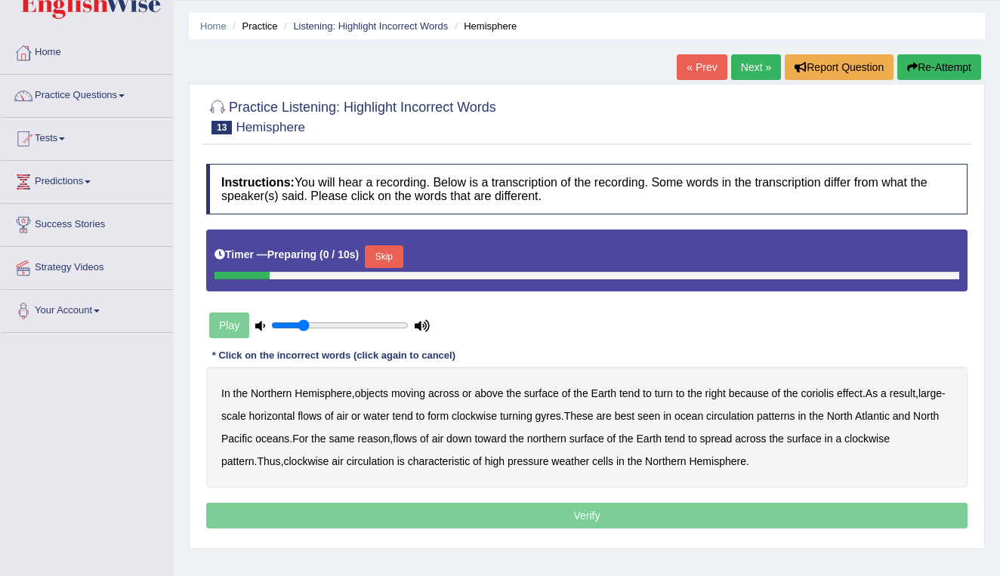
scroll to position [99, 0]
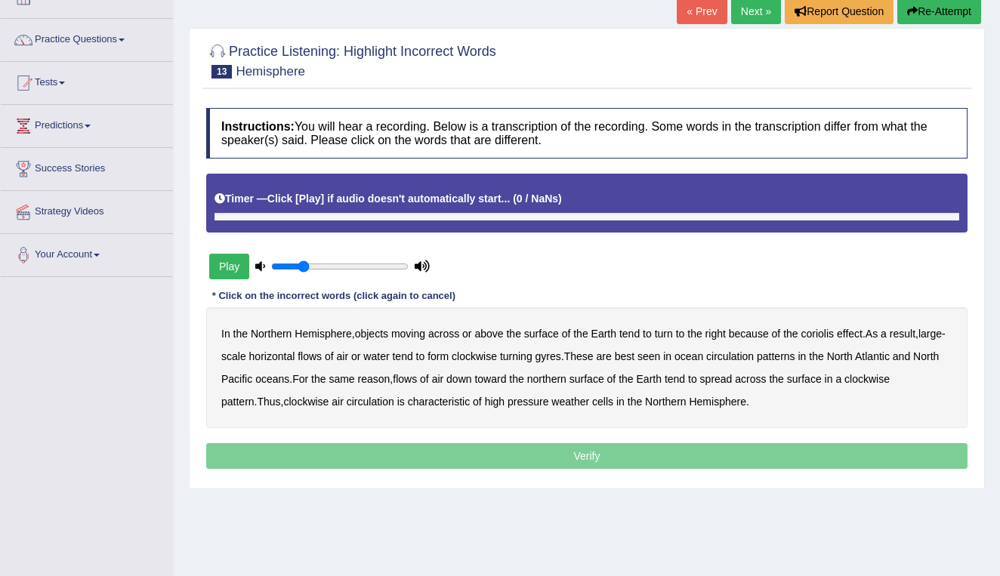
click at [233, 271] on button "Play" at bounding box center [229, 267] width 40 height 26
click at [233, 264] on button "Play" at bounding box center [229, 267] width 40 height 26
click at [748, 7] on link "Next »" at bounding box center [756, 11] width 50 height 26
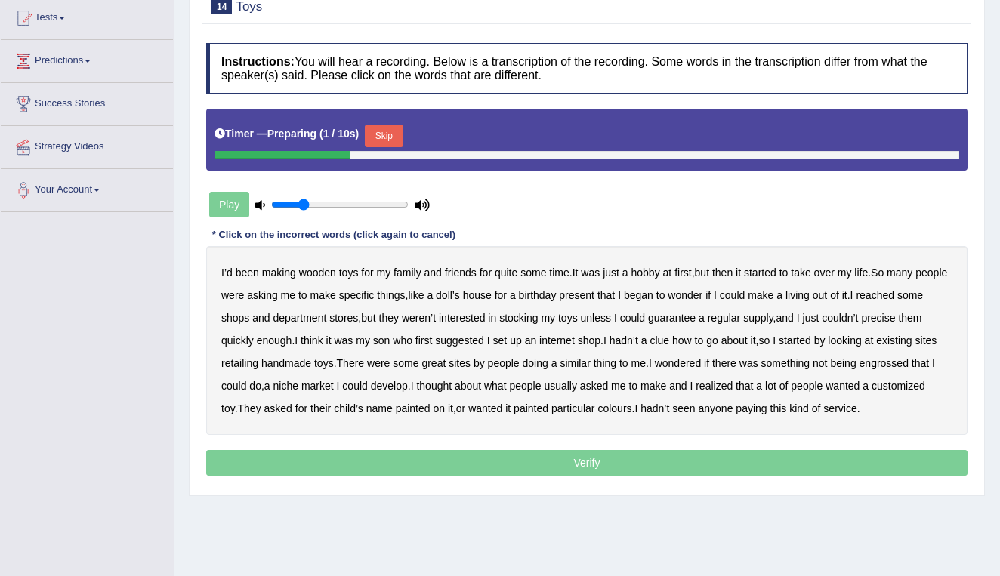
scroll to position [167, 0]
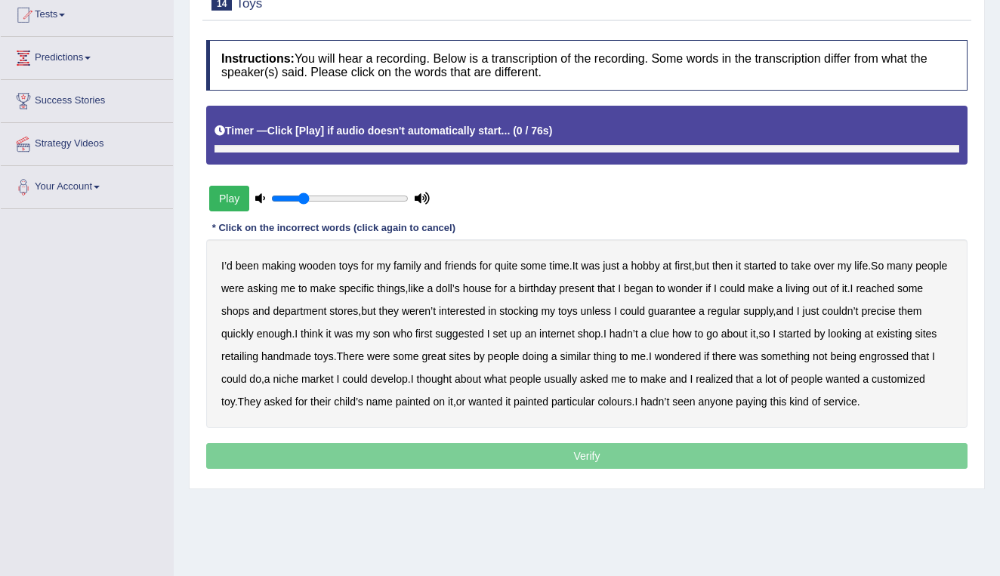
click at [225, 195] on button "Play" at bounding box center [229, 199] width 40 height 26
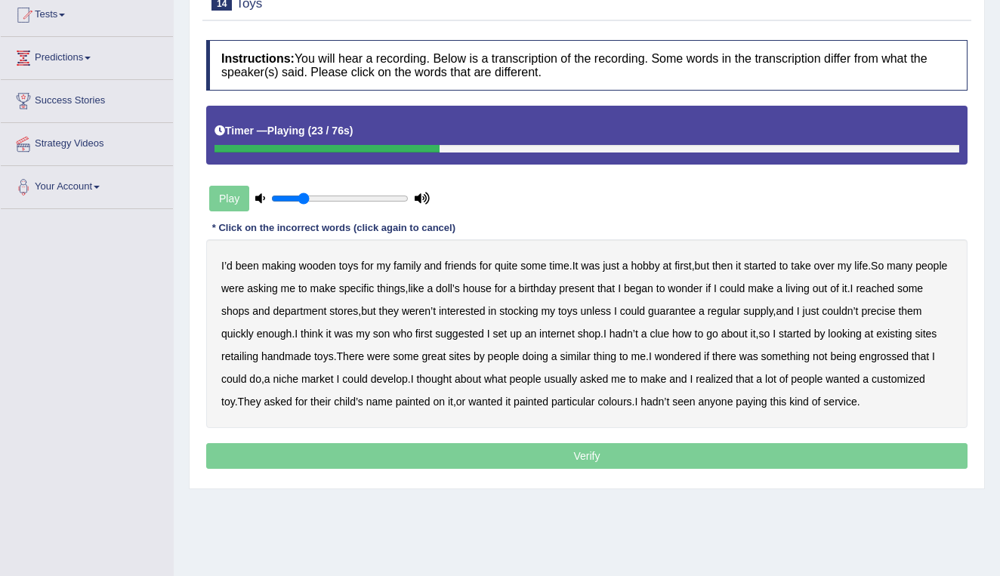
click at [895, 286] on b "reached" at bounding box center [875, 289] width 39 height 12
click at [895, 312] on b "precise" at bounding box center [878, 311] width 34 height 12
click at [258, 356] on b "retailing" at bounding box center [239, 357] width 37 height 12
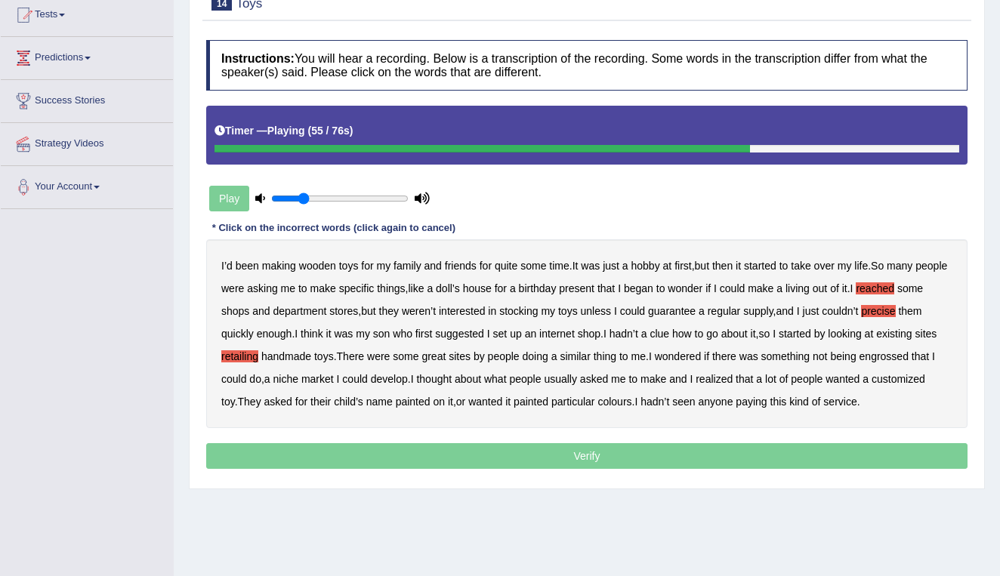
click at [860, 363] on b "engrossed" at bounding box center [884, 357] width 49 height 12
click at [767, 399] on b "paying" at bounding box center [751, 402] width 31 height 12
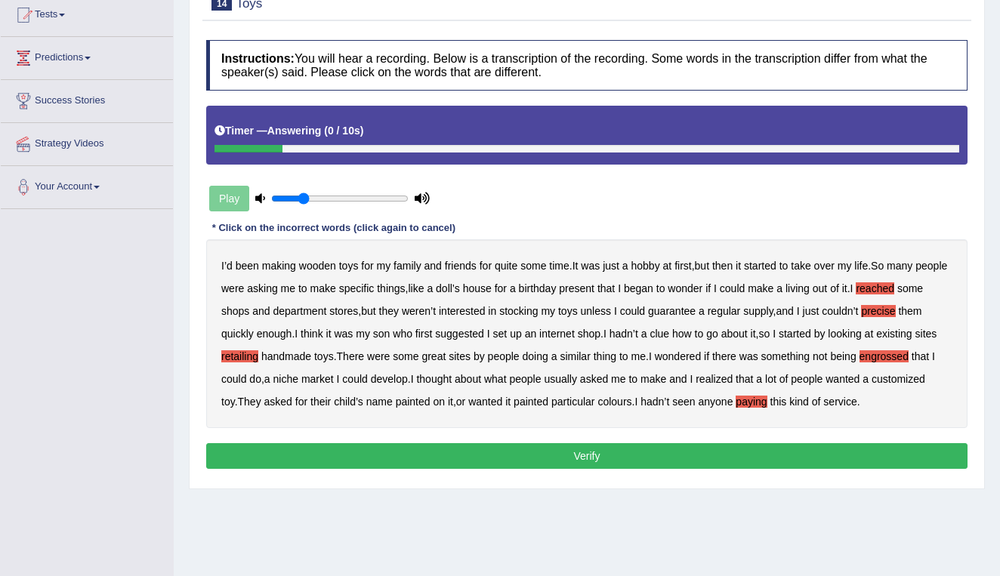
click at [595, 469] on button "Verify" at bounding box center [587, 456] width 762 height 26
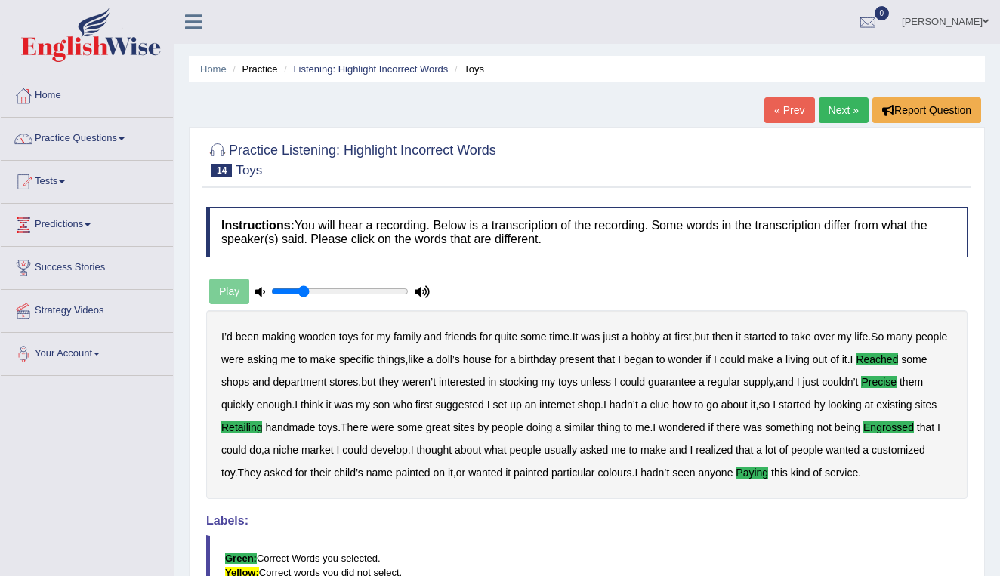
scroll to position [0, 0]
click at [839, 106] on link "Next »" at bounding box center [844, 110] width 50 height 26
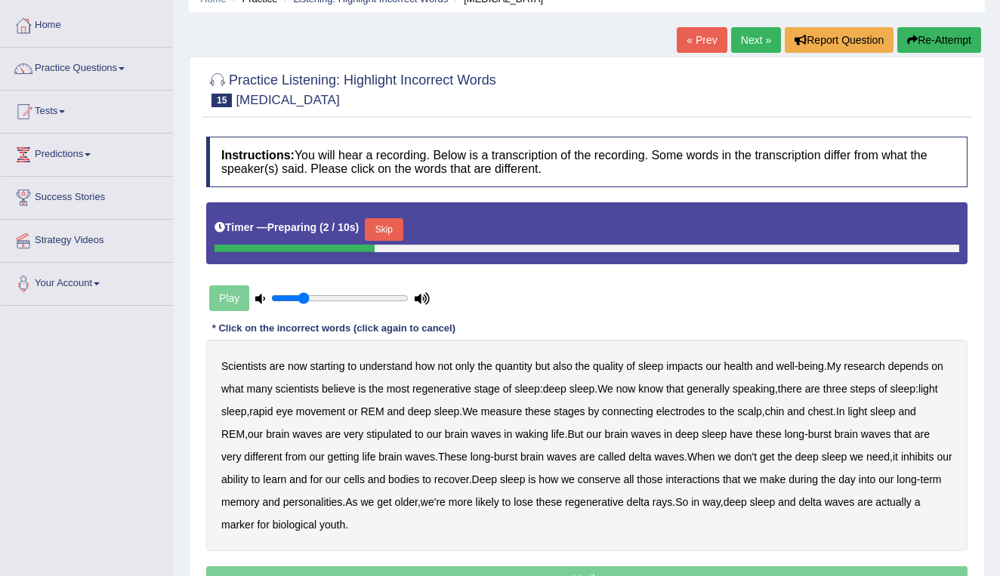
scroll to position [73, 0]
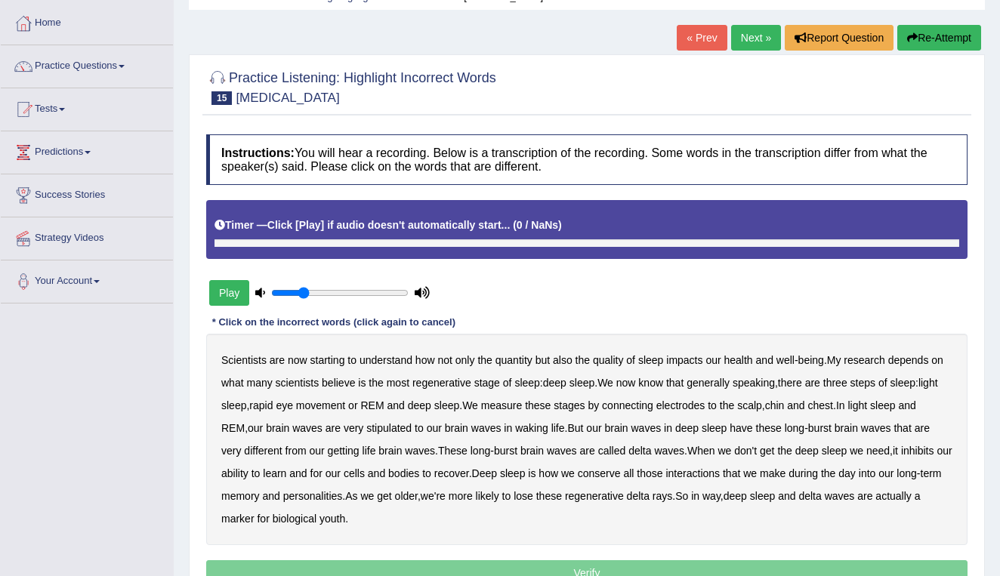
click at [227, 295] on button "Play" at bounding box center [229, 293] width 40 height 26
click at [227, 286] on button "Play" at bounding box center [229, 293] width 40 height 26
click at [752, 36] on link "Next »" at bounding box center [756, 38] width 50 height 26
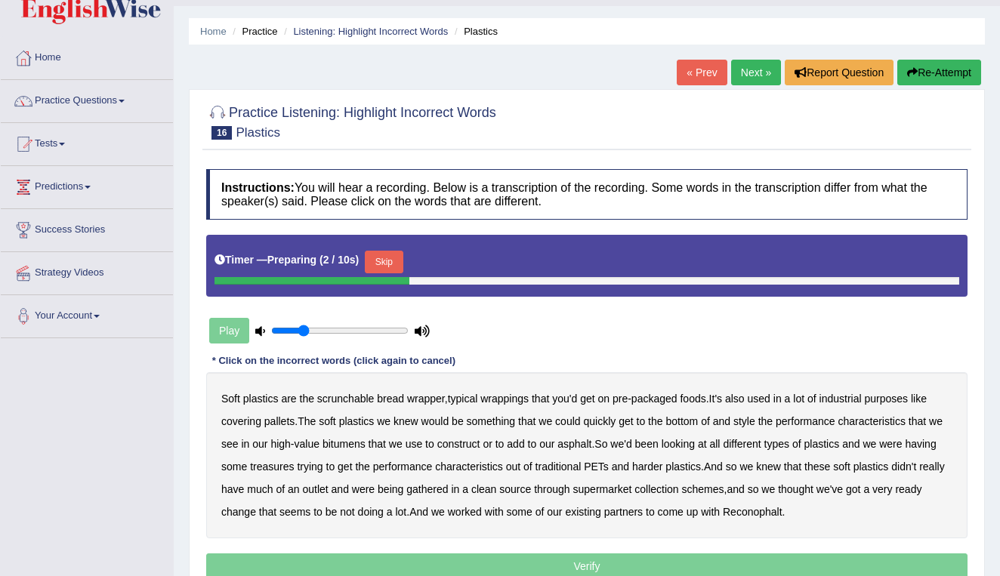
scroll to position [71, 0]
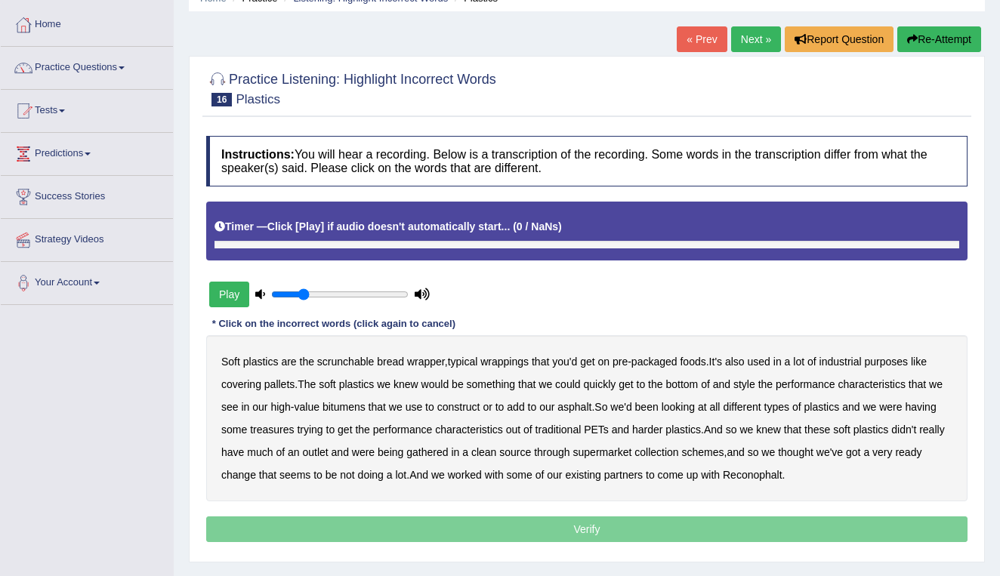
click at [228, 299] on button "Play" at bounding box center [229, 295] width 40 height 26
click at [227, 292] on button "Play" at bounding box center [229, 295] width 40 height 26
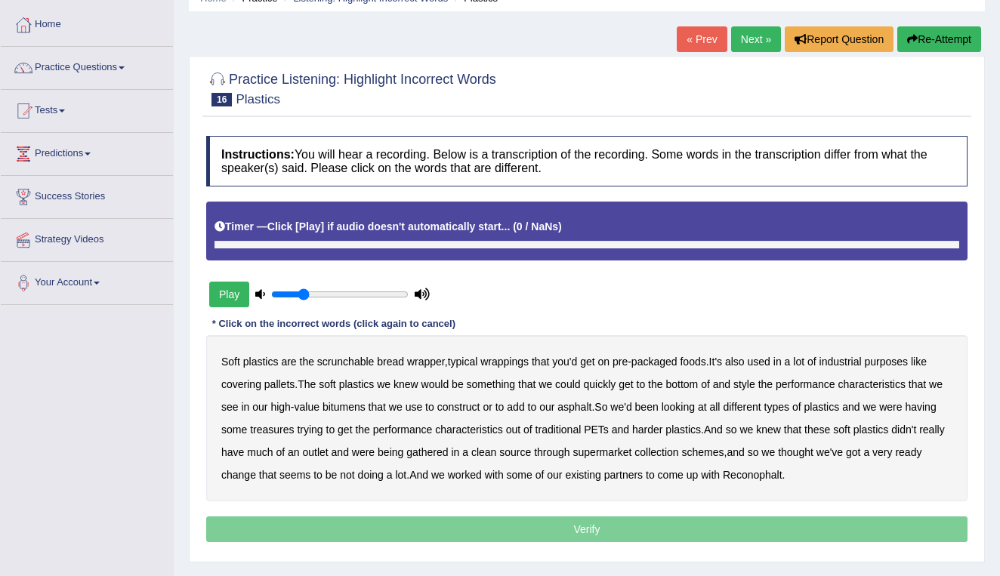
click at [227, 292] on button "Play" at bounding box center [229, 295] width 40 height 26
click at [752, 41] on link "Next »" at bounding box center [756, 39] width 50 height 26
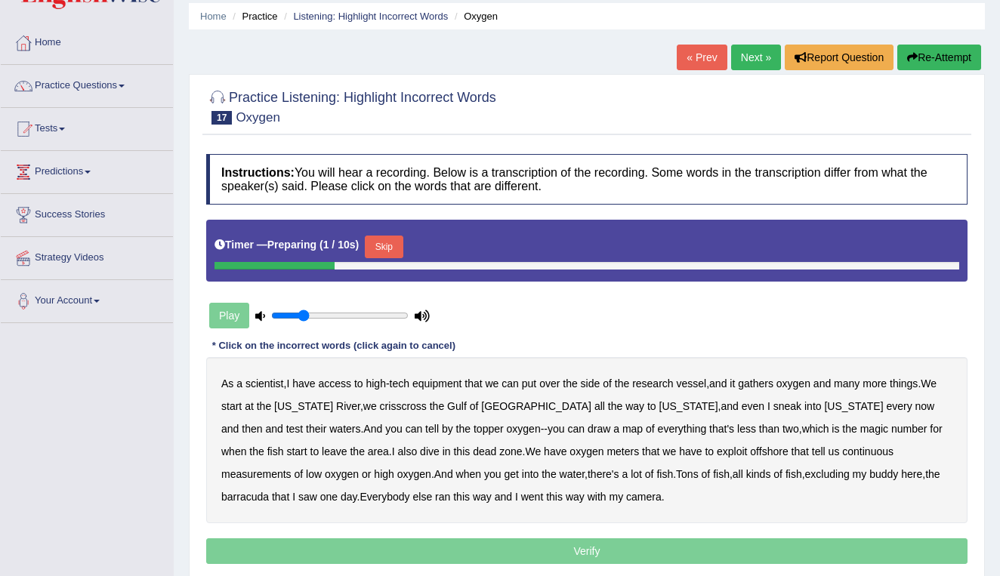
scroll to position [85, 0]
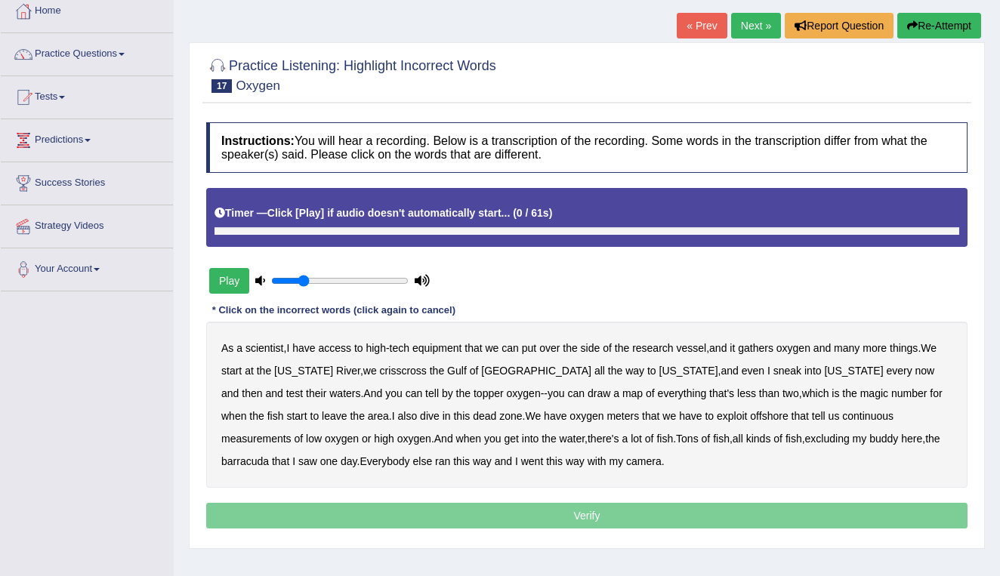
click at [230, 287] on button "Play" at bounding box center [229, 281] width 40 height 26
click at [763, 346] on b "gathers" at bounding box center [756, 348] width 36 height 12
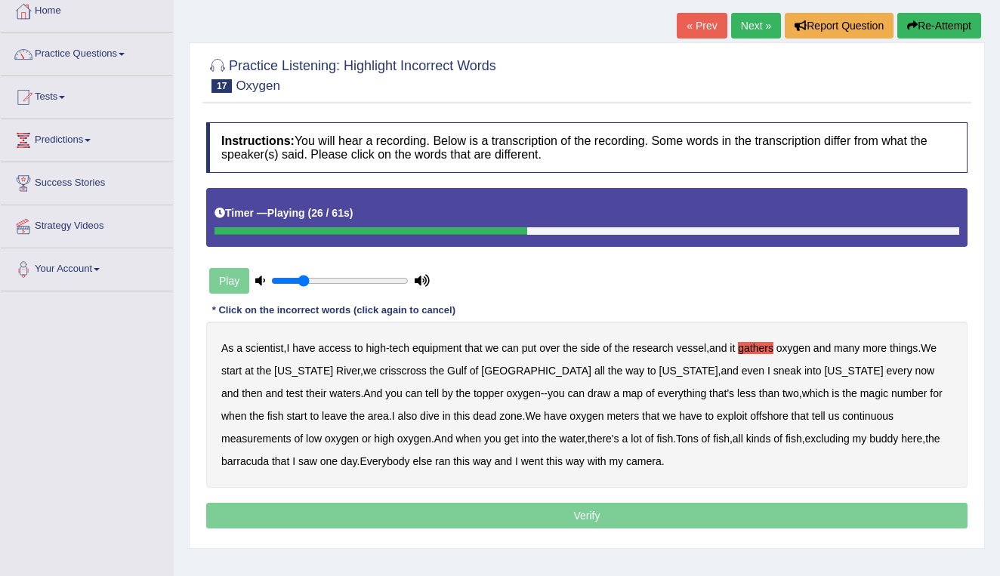
click at [474, 392] on b "topper" at bounding box center [489, 394] width 30 height 12
click at [717, 414] on b "exploit" at bounding box center [732, 416] width 30 height 12
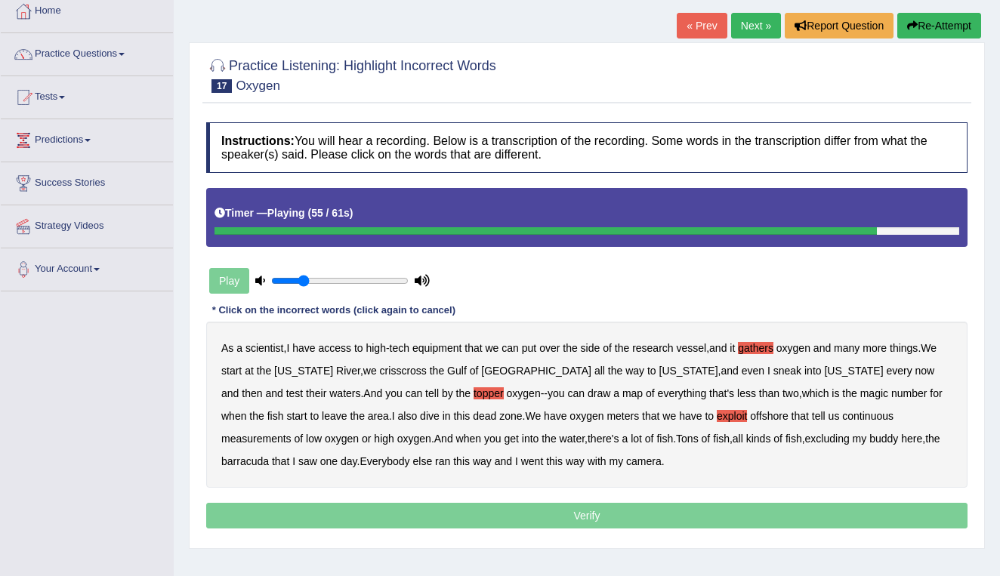
click at [805, 437] on b "excluding" at bounding box center [827, 439] width 45 height 12
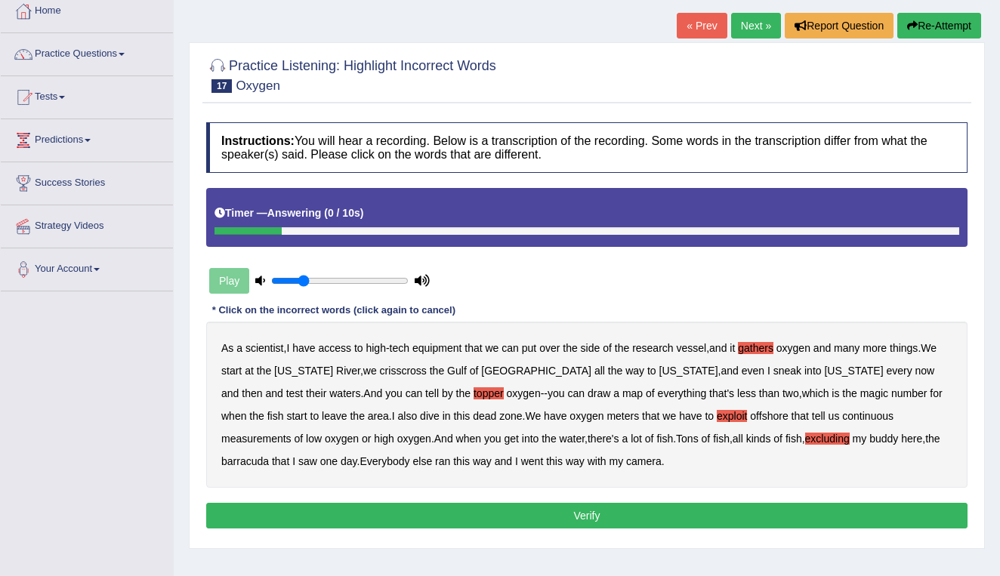
click at [552, 517] on button "Verify" at bounding box center [587, 516] width 762 height 26
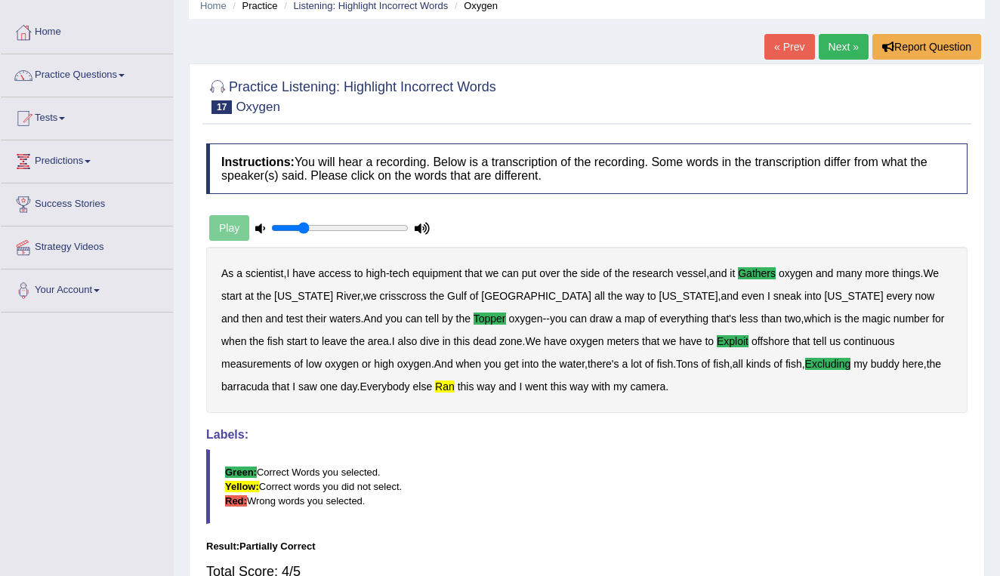
scroll to position [57, 0]
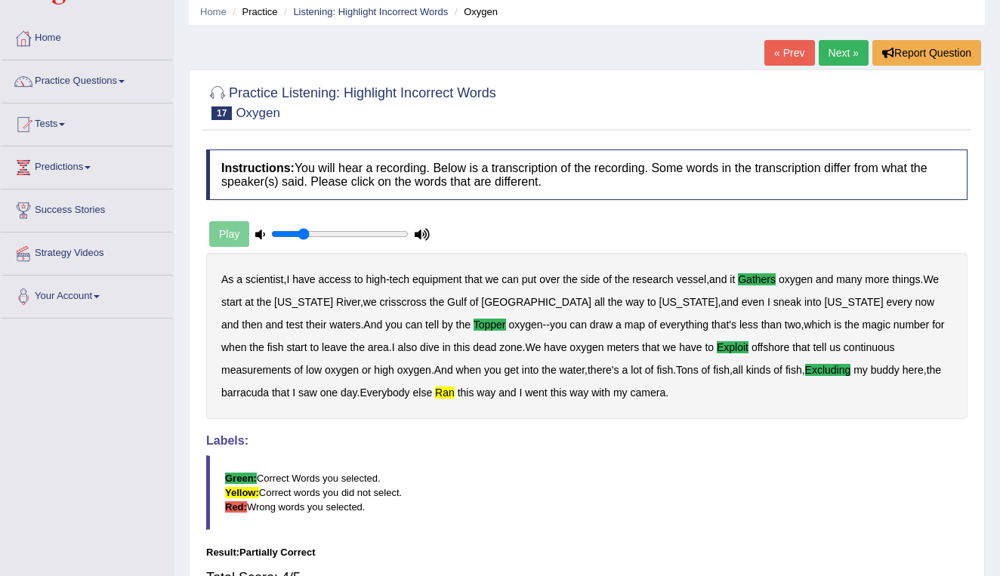
click at [836, 54] on link "Next »" at bounding box center [844, 53] width 50 height 26
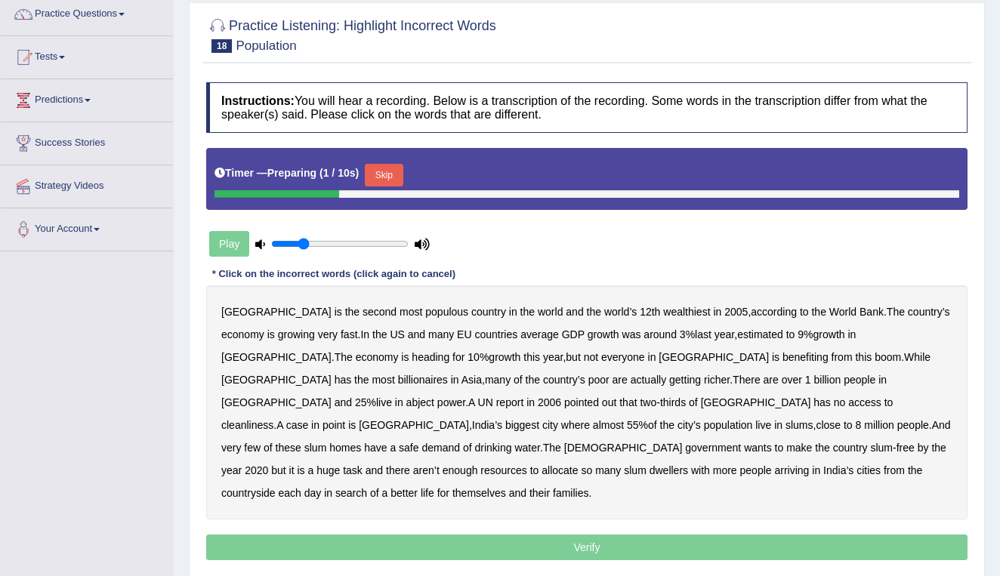
scroll to position [125, 0]
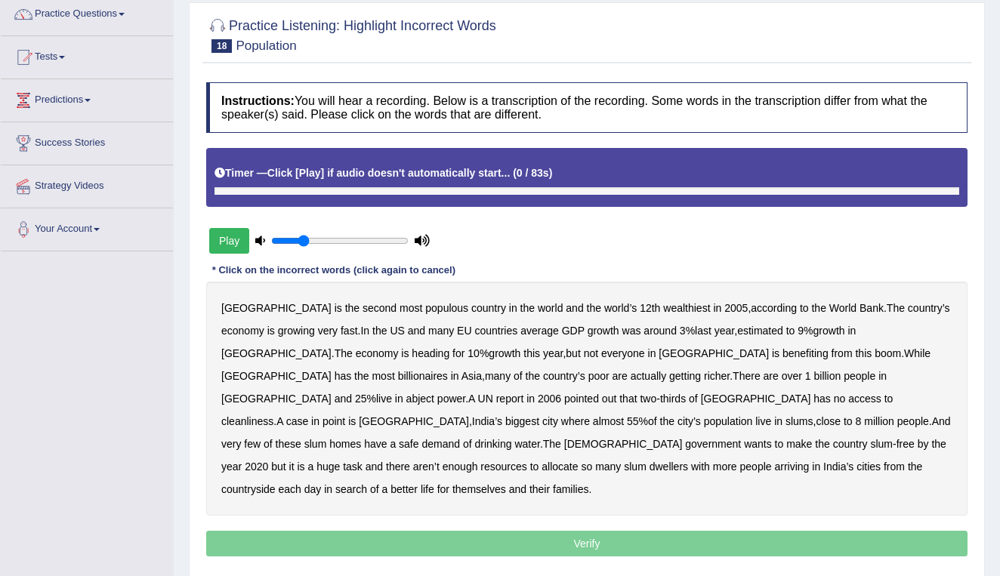
click at [230, 244] on button "Play" at bounding box center [229, 241] width 40 height 26
click at [737, 329] on b "estimated" at bounding box center [760, 331] width 46 height 12
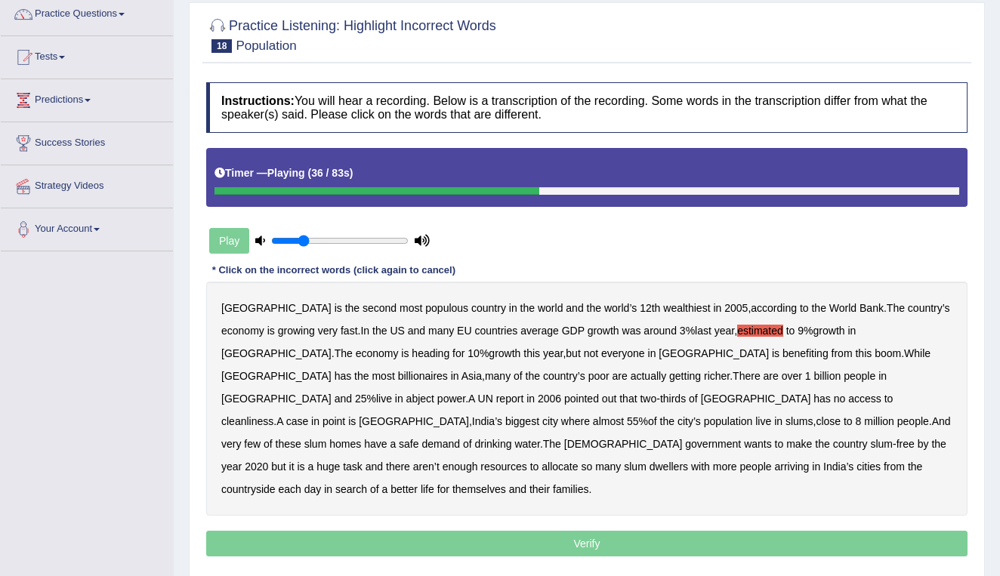
click at [704, 375] on b "richer" at bounding box center [717, 376] width 26 height 12
click at [465, 393] on b "power" at bounding box center [451, 399] width 28 height 12
click at [274, 416] on b "cleanliness" at bounding box center [247, 422] width 52 height 12
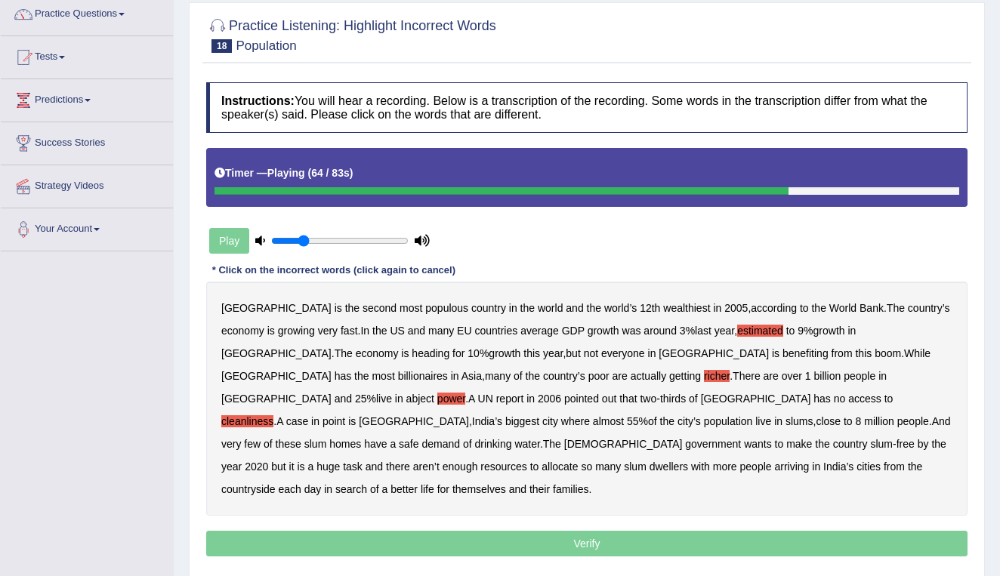
click at [460, 438] on b "demand" at bounding box center [441, 444] width 39 height 12
click at [578, 461] on b "allocate" at bounding box center [560, 467] width 36 height 12
click at [290, 484] on b "each" at bounding box center [289, 490] width 23 height 12
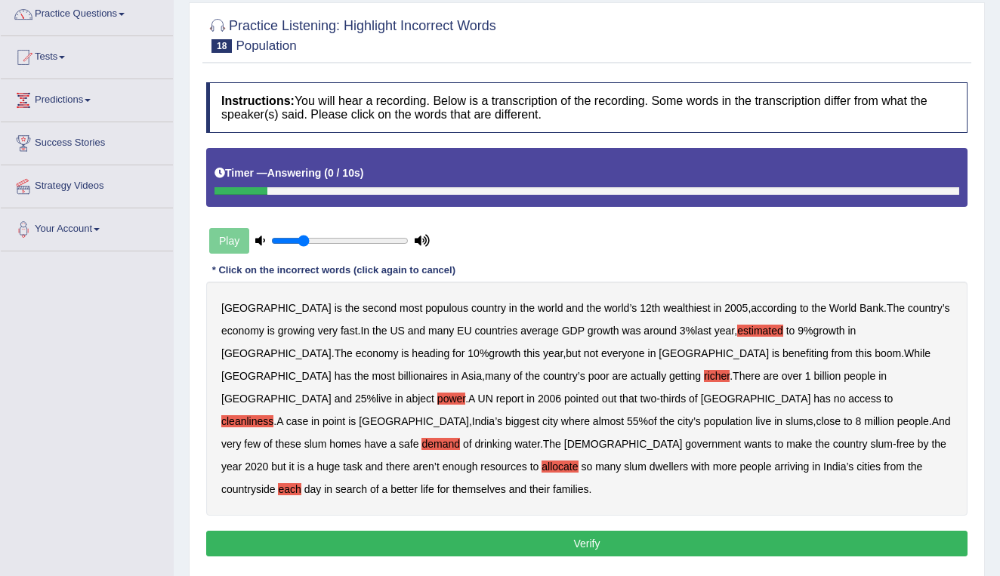
click at [580, 531] on button "Verify" at bounding box center [587, 544] width 762 height 26
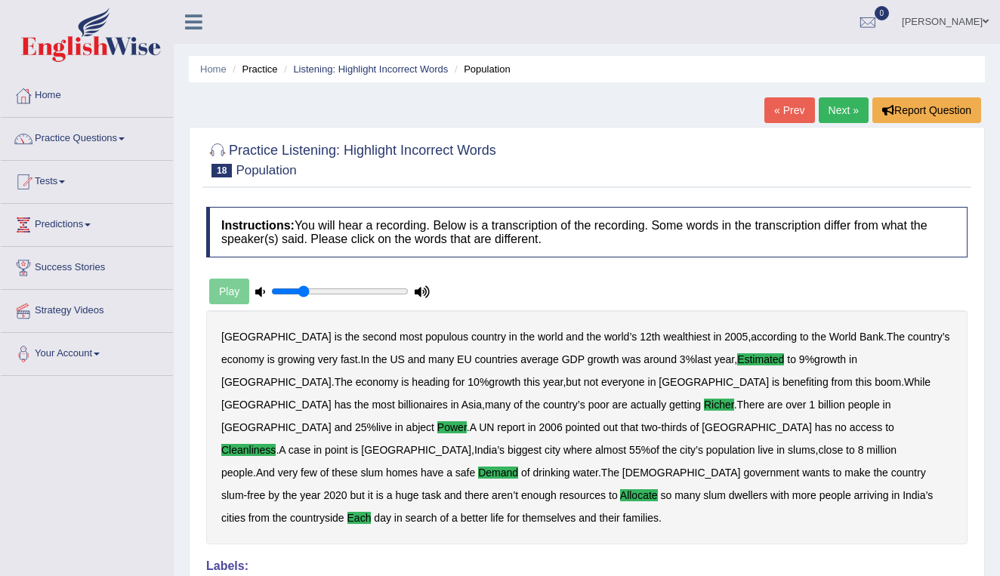
scroll to position [0, 0]
click at [846, 109] on link "Next »" at bounding box center [844, 110] width 50 height 26
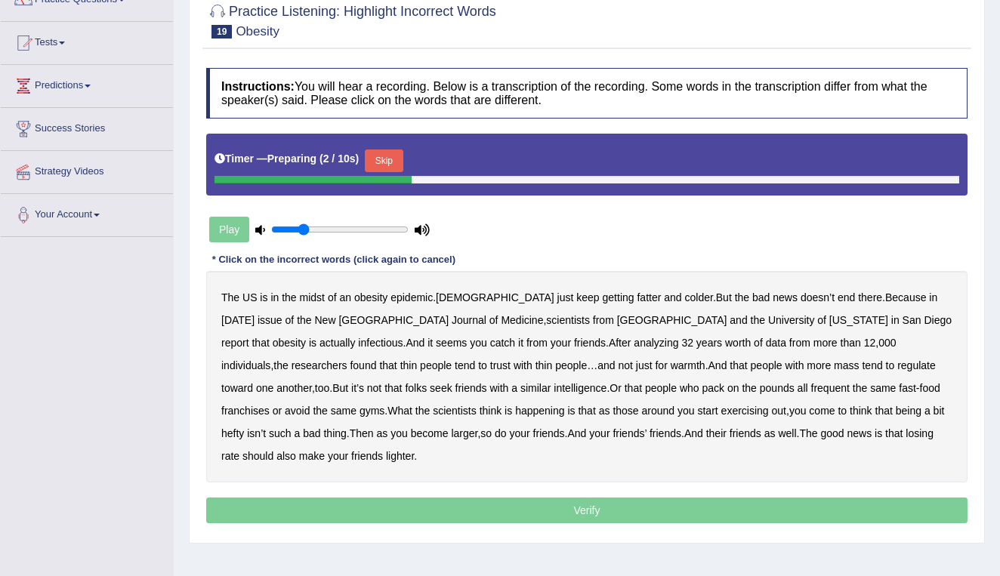
scroll to position [141, 0]
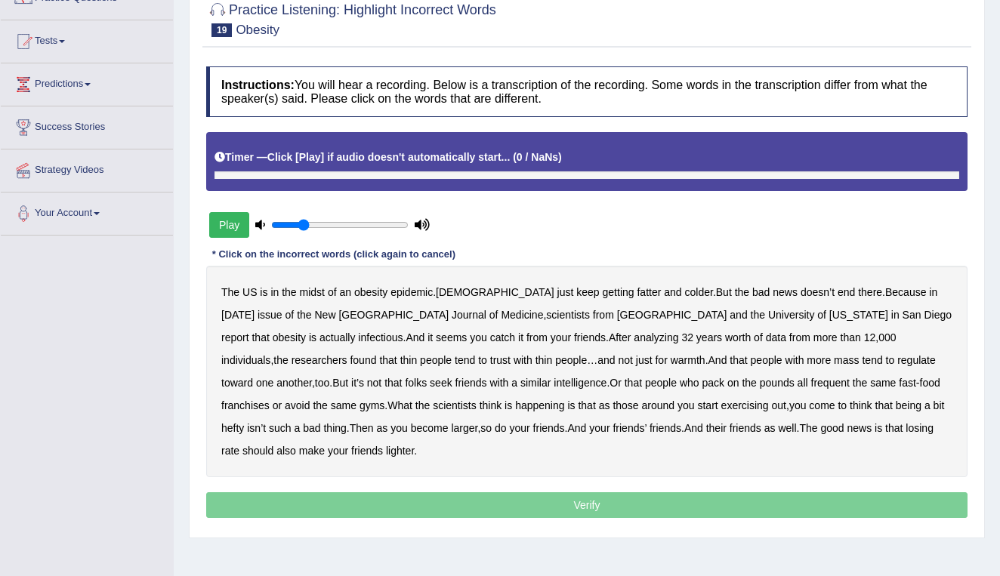
click at [224, 228] on button "Play" at bounding box center [229, 225] width 40 height 26
click at [227, 219] on button "Play" at bounding box center [229, 225] width 40 height 26
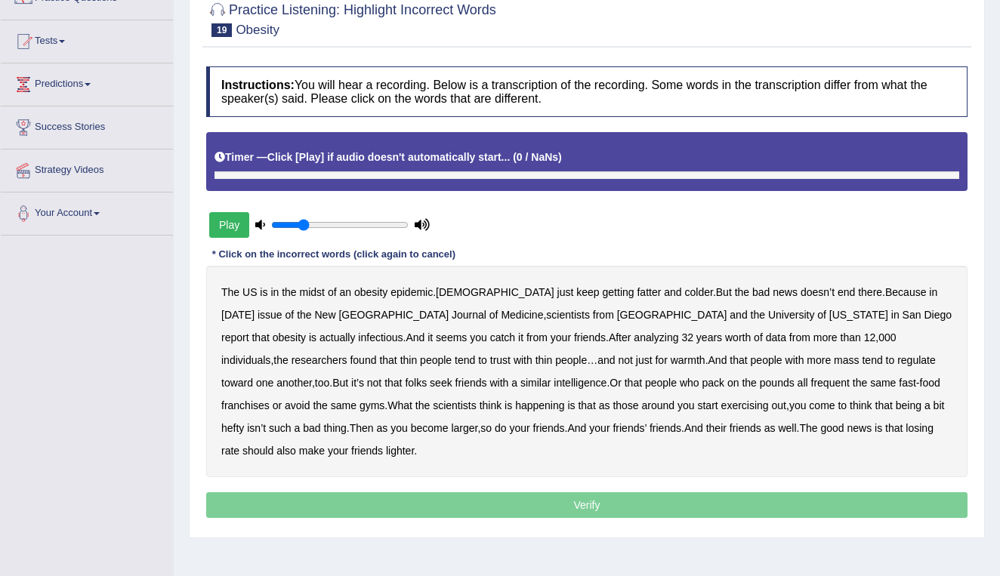
click at [227, 219] on button "Play" at bounding box center [229, 225] width 40 height 26
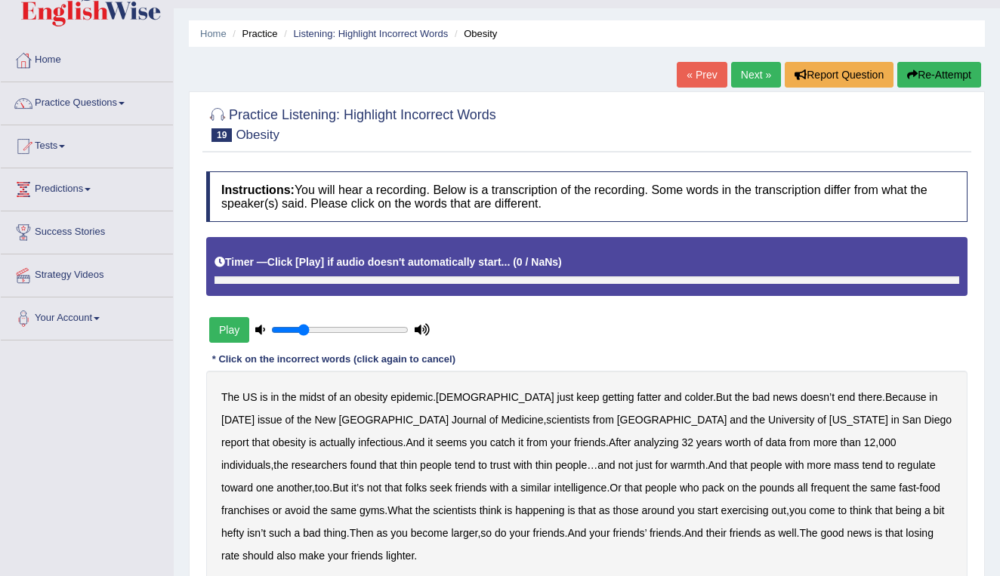
scroll to position [32, 0]
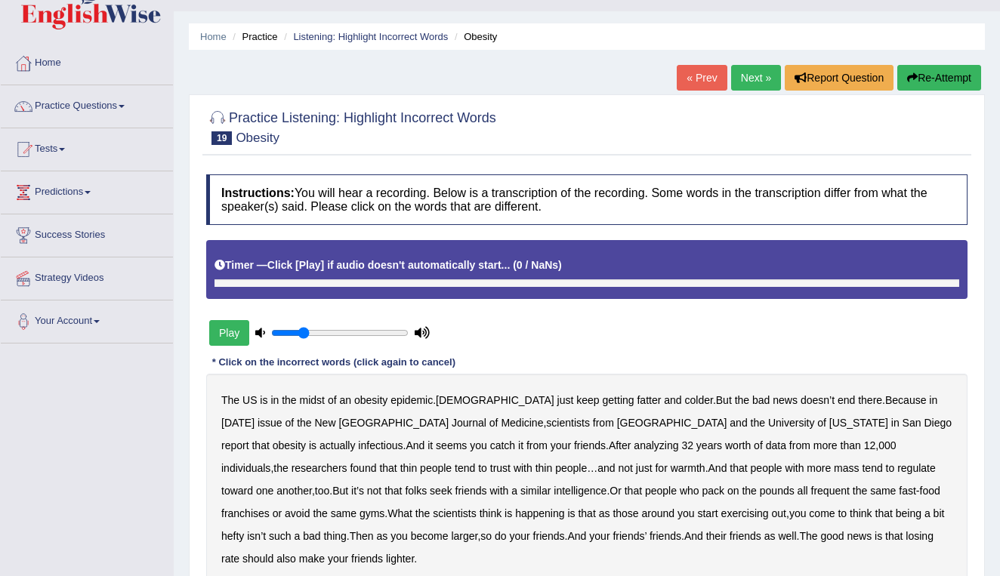
click at [747, 81] on link "Next »" at bounding box center [756, 78] width 50 height 26
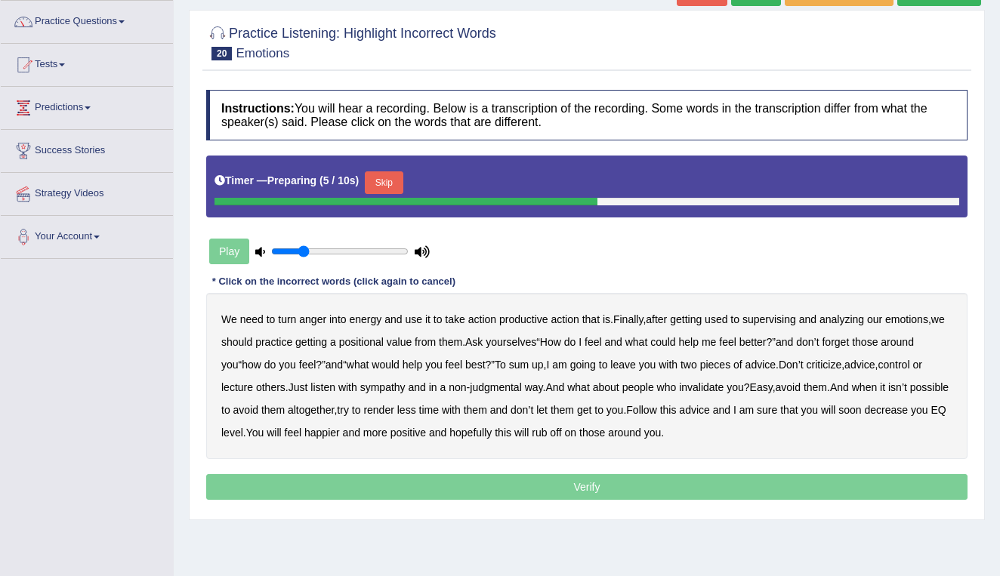
scroll to position [133, 0]
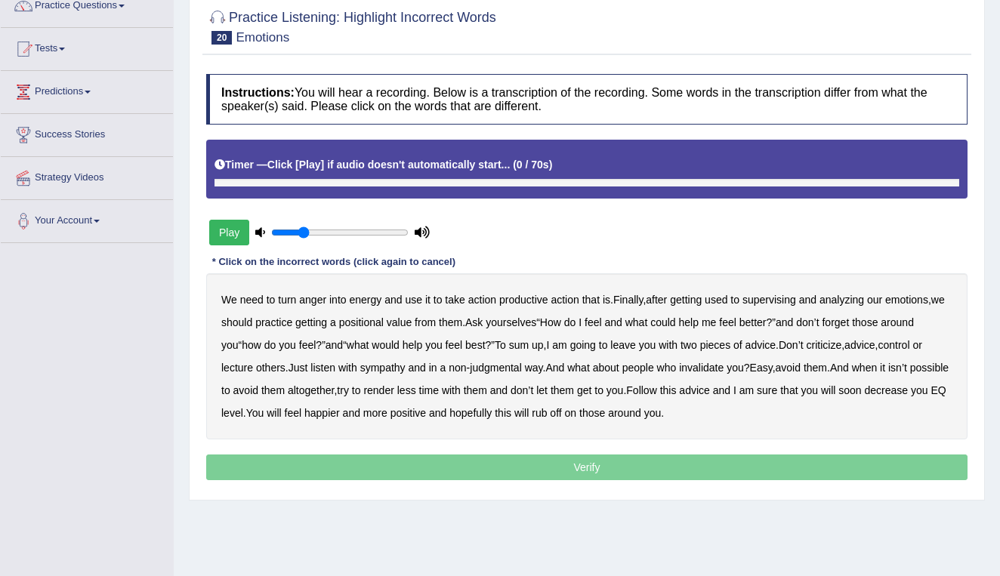
click at [230, 235] on button "Play" at bounding box center [229, 233] width 40 height 26
click at [778, 298] on b "supervising" at bounding box center [770, 300] width 54 height 12
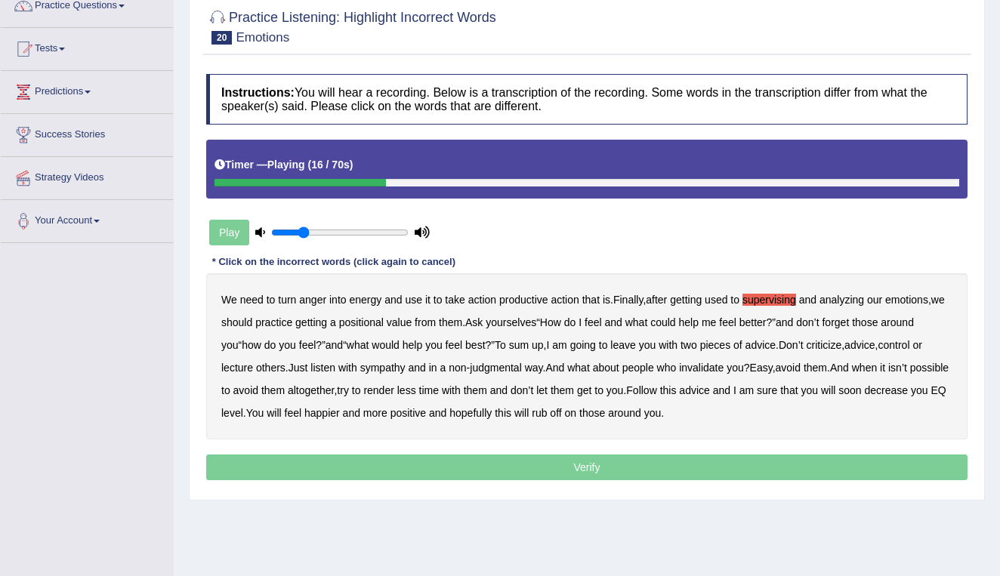
click at [384, 321] on b "positional" at bounding box center [361, 323] width 45 height 12
click at [485, 342] on b "best" at bounding box center [475, 345] width 20 height 12
click at [405, 365] on b "sympathy" at bounding box center [382, 368] width 45 height 12
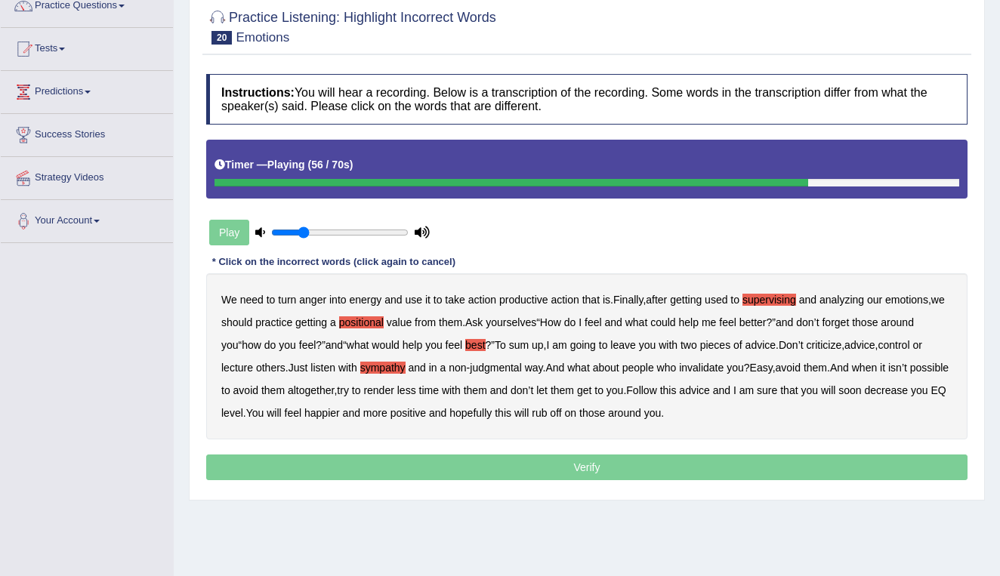
click at [394, 388] on b "render" at bounding box center [378, 391] width 30 height 12
click at [865, 397] on b "decrease" at bounding box center [887, 391] width 44 height 12
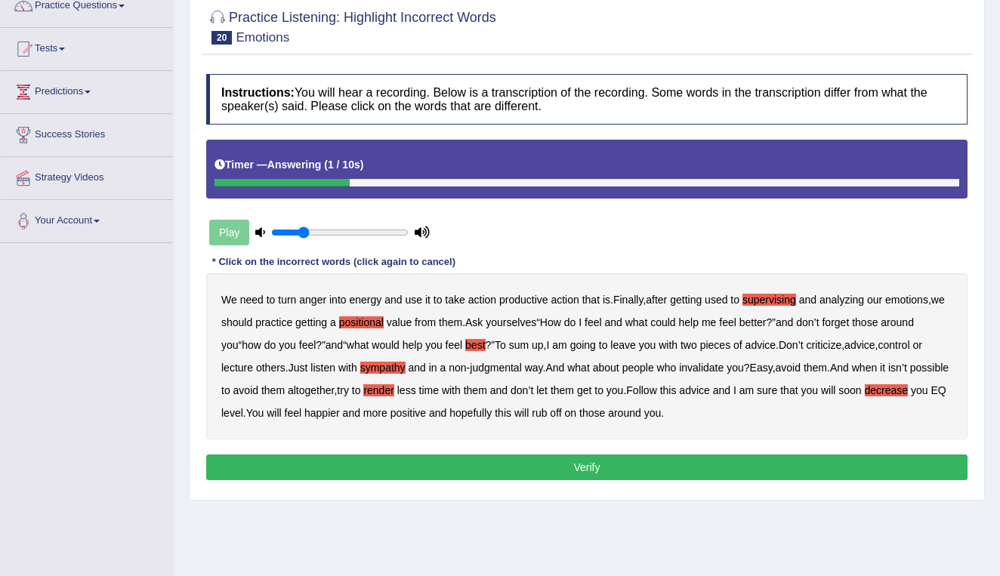
click at [499, 463] on button "Verify" at bounding box center [587, 468] width 762 height 26
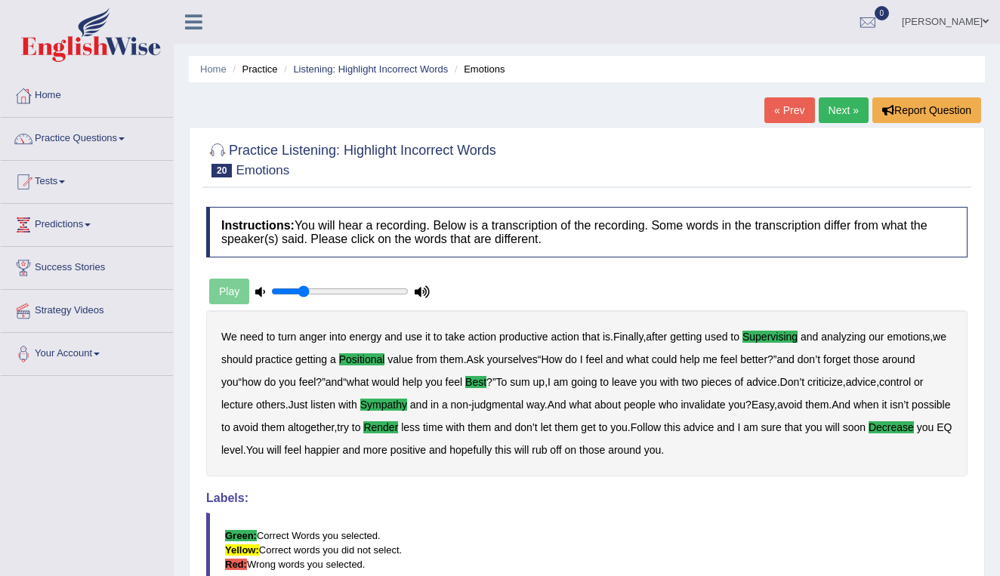
scroll to position [0, 0]
click at [835, 109] on link "Next »" at bounding box center [844, 110] width 50 height 26
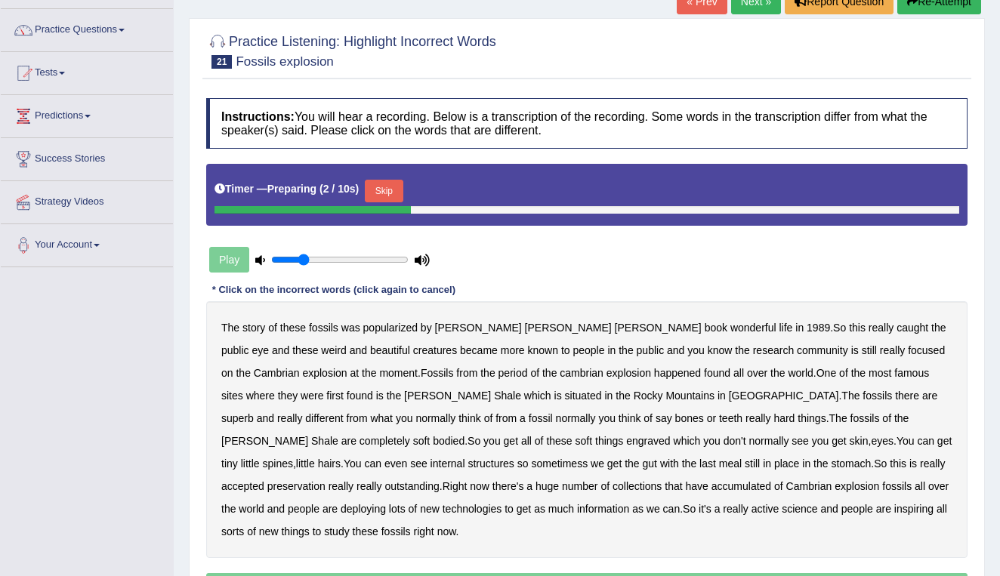
scroll to position [116, 0]
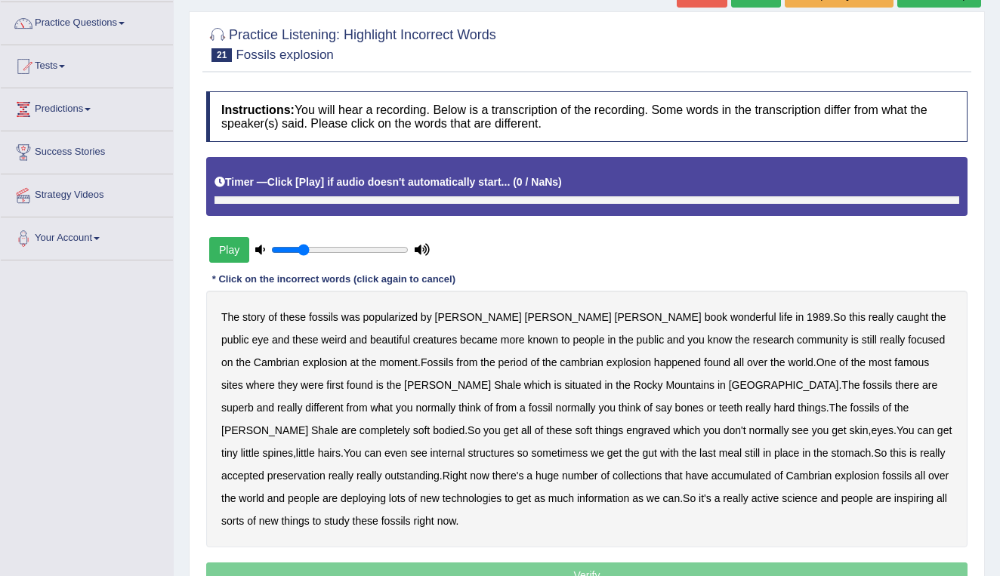
click at [226, 264] on div "Play" at bounding box center [319, 250] width 227 height 38
click at [227, 251] on button "Play" at bounding box center [229, 250] width 40 height 26
click at [231, 246] on button "Play" at bounding box center [229, 250] width 40 height 26
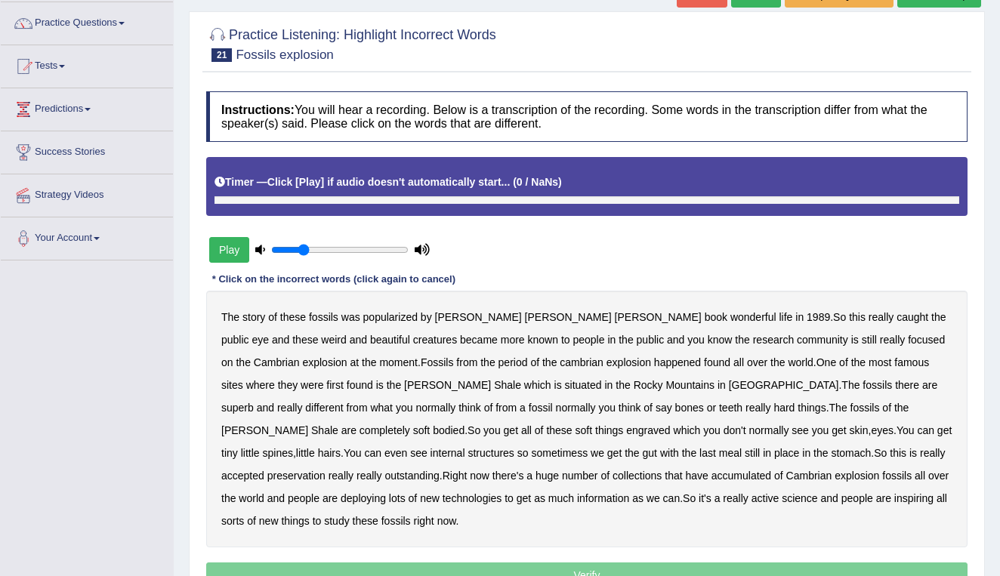
click at [231, 246] on button "Play" at bounding box center [229, 250] width 40 height 26
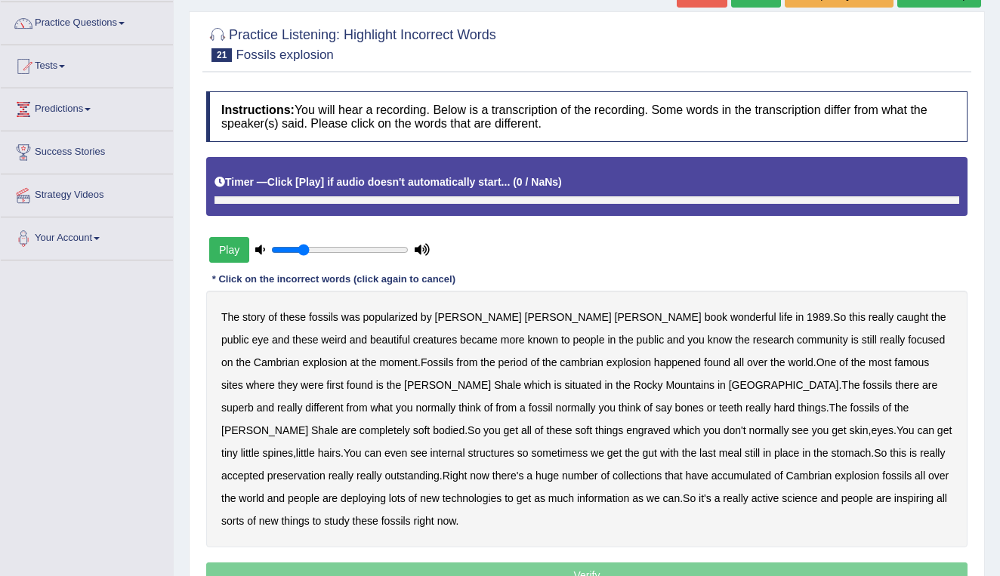
click at [231, 246] on button "Play" at bounding box center [229, 250] width 40 height 26
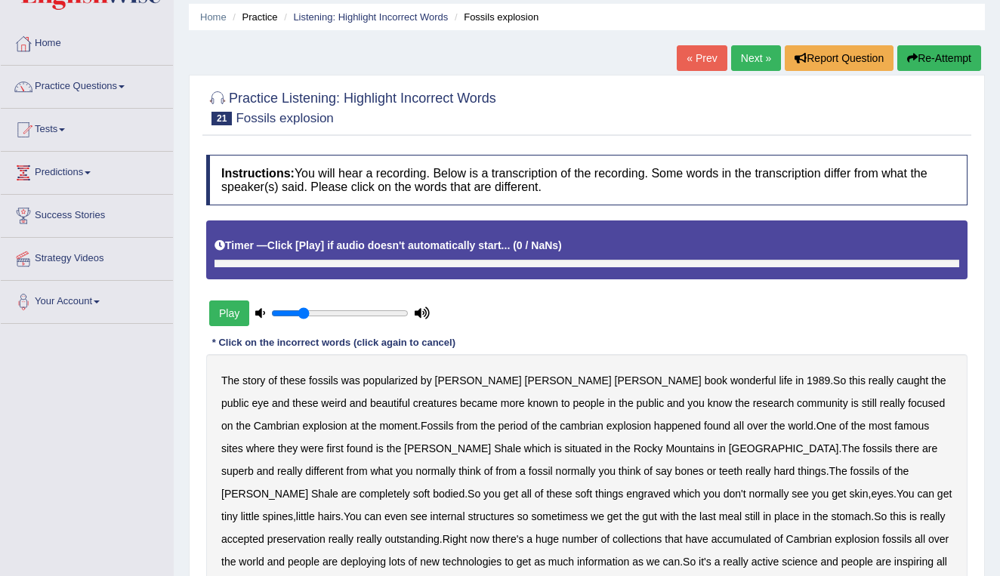
scroll to position [51, 0]
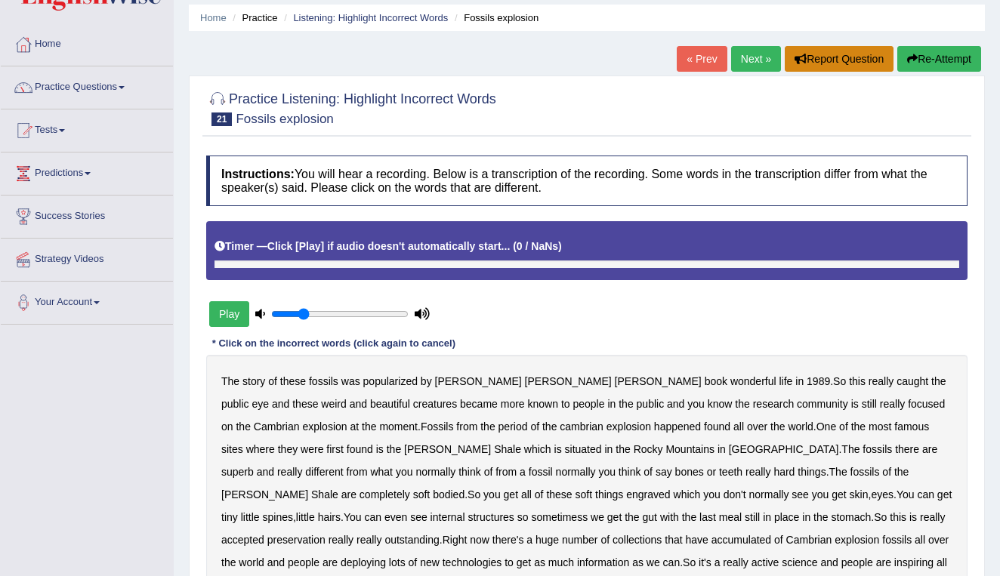
click at [819, 66] on button "Report Question" at bounding box center [839, 59] width 109 height 26
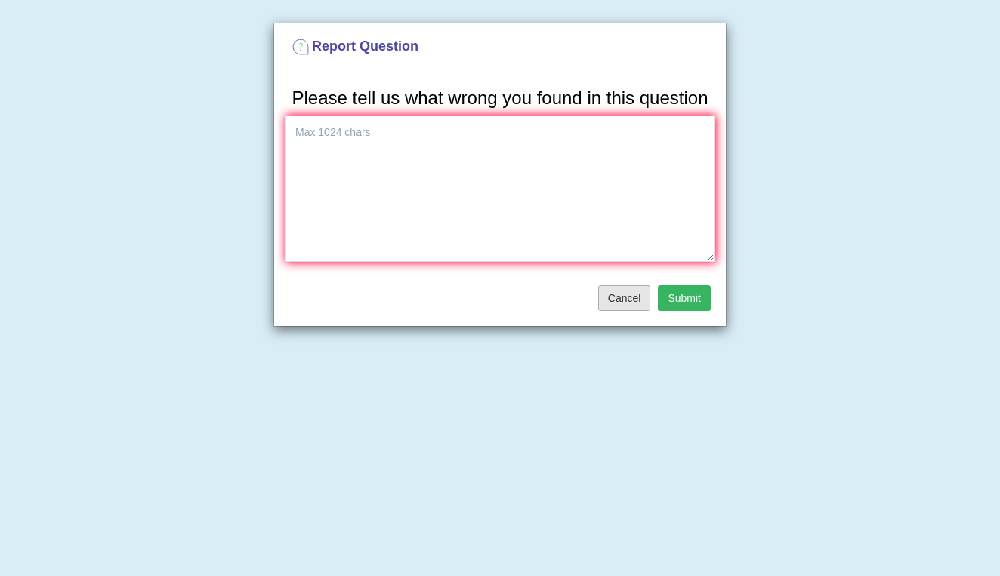
click at [632, 311] on button "Cancel" at bounding box center [624, 299] width 53 height 26
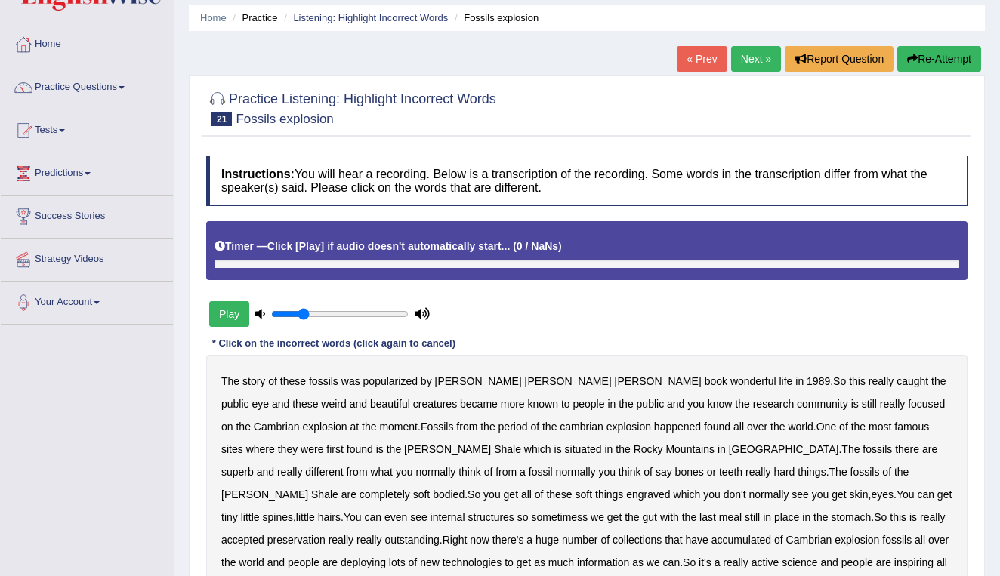
click at [748, 60] on link "Next »" at bounding box center [756, 59] width 50 height 26
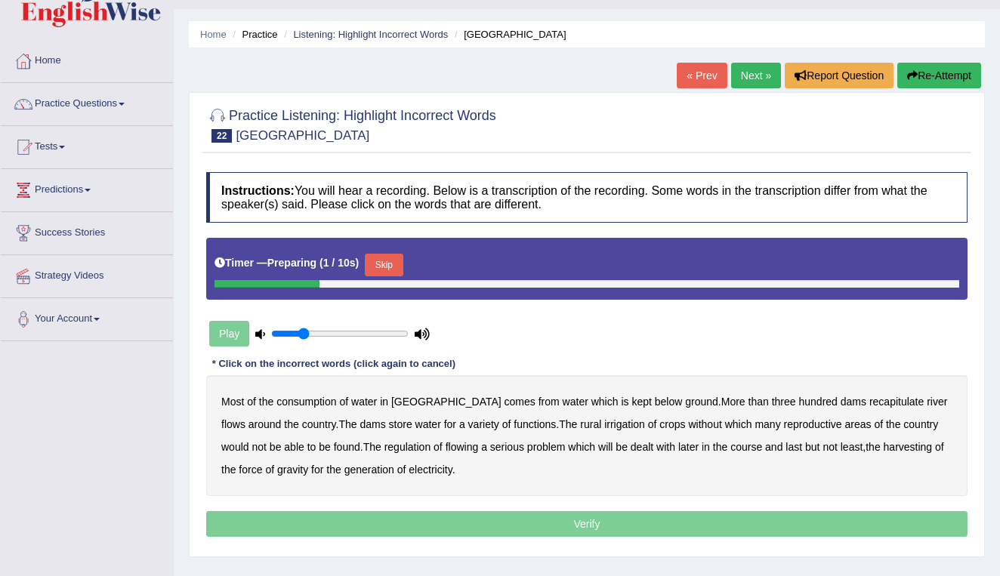
scroll to position [60, 0]
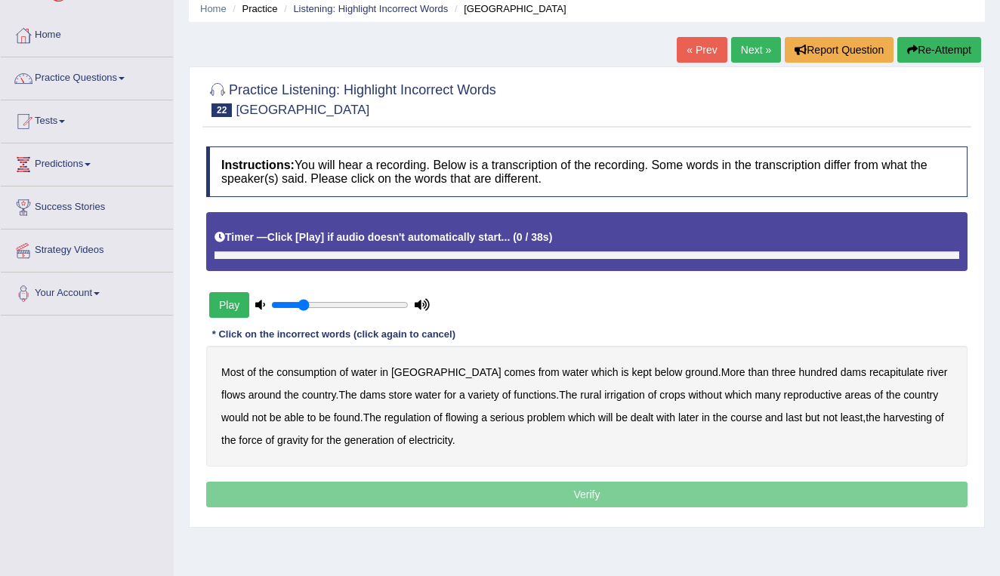
click at [225, 311] on button "Play" at bounding box center [229, 305] width 40 height 26
click at [655, 372] on b "below" at bounding box center [669, 372] width 28 height 12
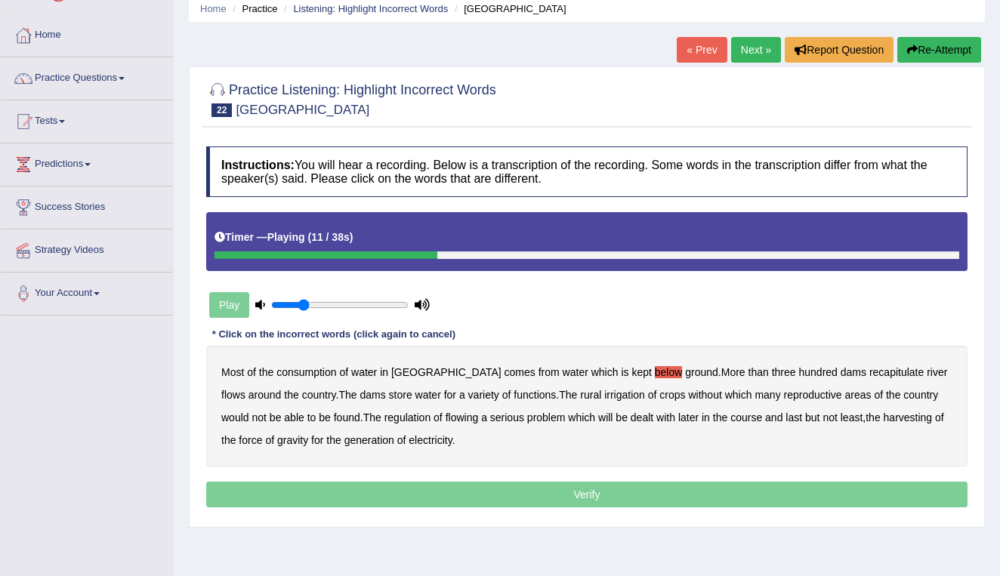
click at [870, 369] on b "recapitulate" at bounding box center [897, 372] width 54 height 12
click at [798, 392] on b "reproductive" at bounding box center [813, 395] width 58 height 12
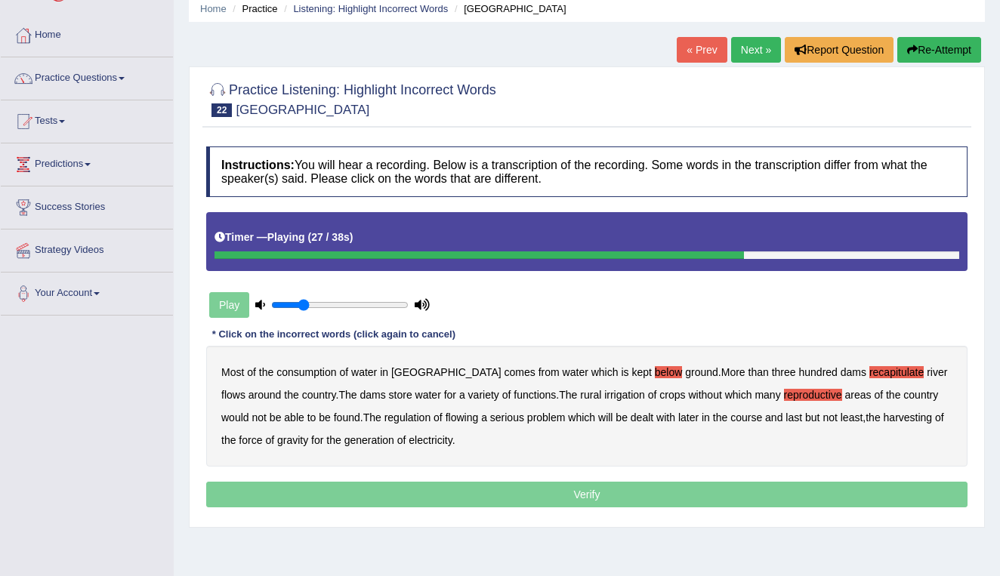
click at [470, 418] on b "flowing" at bounding box center [462, 418] width 33 height 12
click at [920, 416] on b "harvesting" at bounding box center [908, 418] width 49 height 12
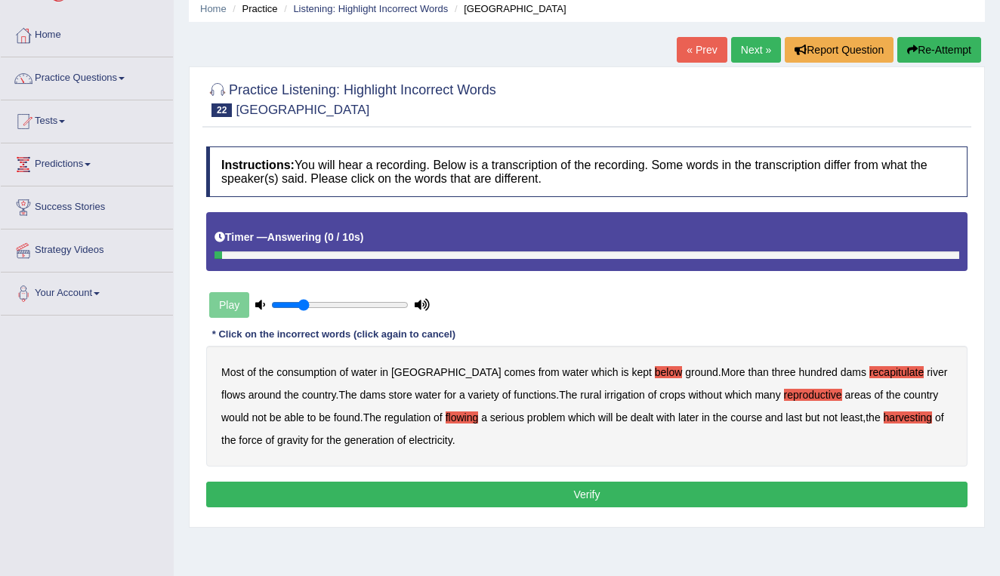
click at [641, 495] on button "Verify" at bounding box center [587, 495] width 762 height 26
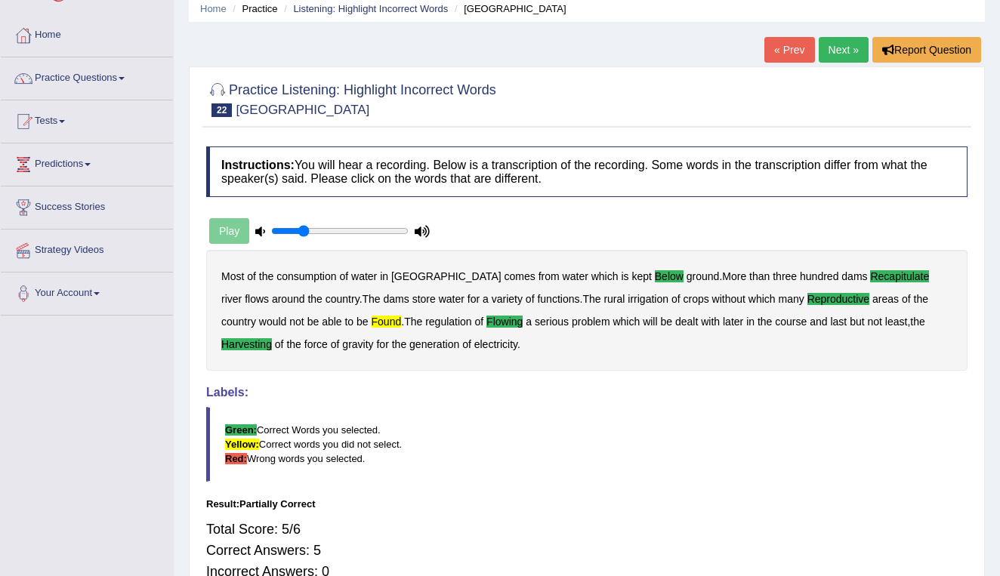
click at [839, 48] on link "Next »" at bounding box center [844, 50] width 50 height 26
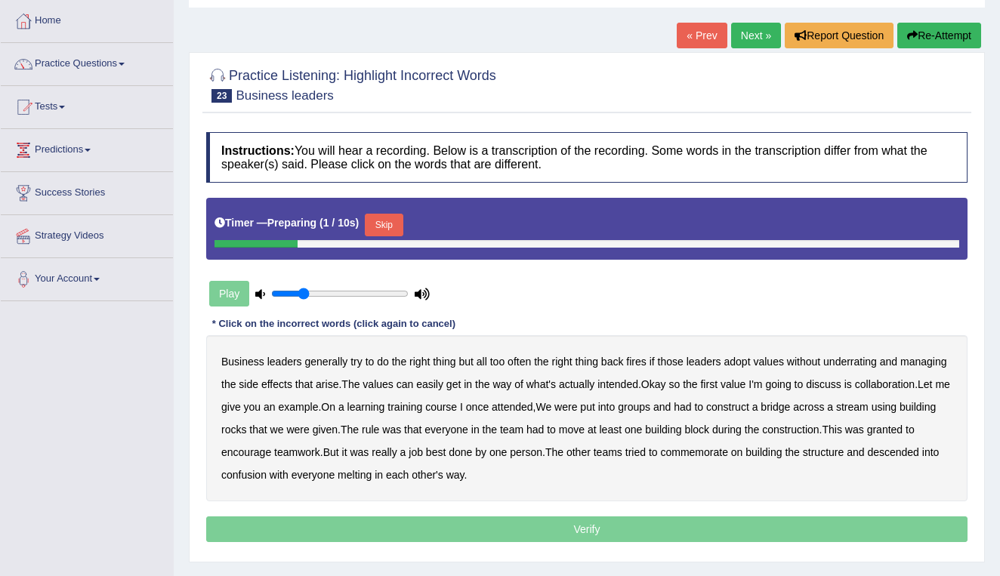
scroll to position [84, 0]
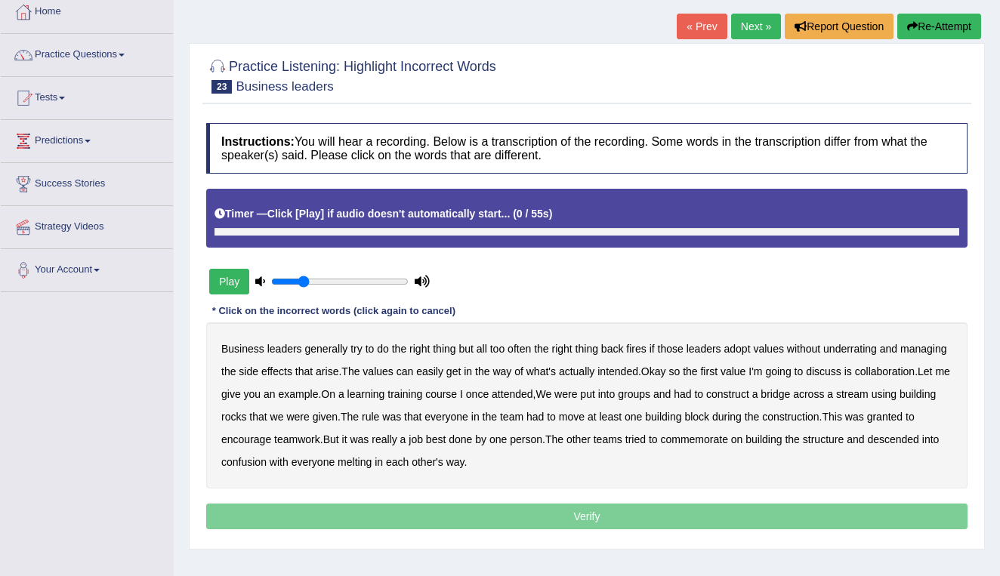
click at [222, 280] on button "Play" at bounding box center [229, 282] width 40 height 26
click at [855, 345] on b "underrating" at bounding box center [851, 349] width 54 height 12
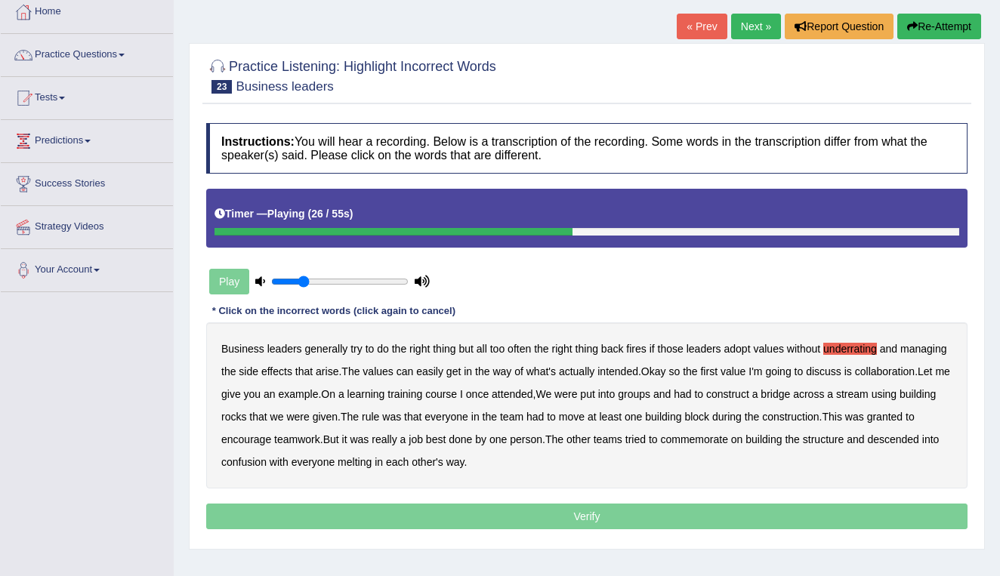
click at [385, 390] on b "learning" at bounding box center [367, 394] width 38 height 12
click at [246, 413] on b "rocks" at bounding box center [233, 417] width 25 height 12
click at [867, 423] on b "granted" at bounding box center [885, 417] width 36 height 12
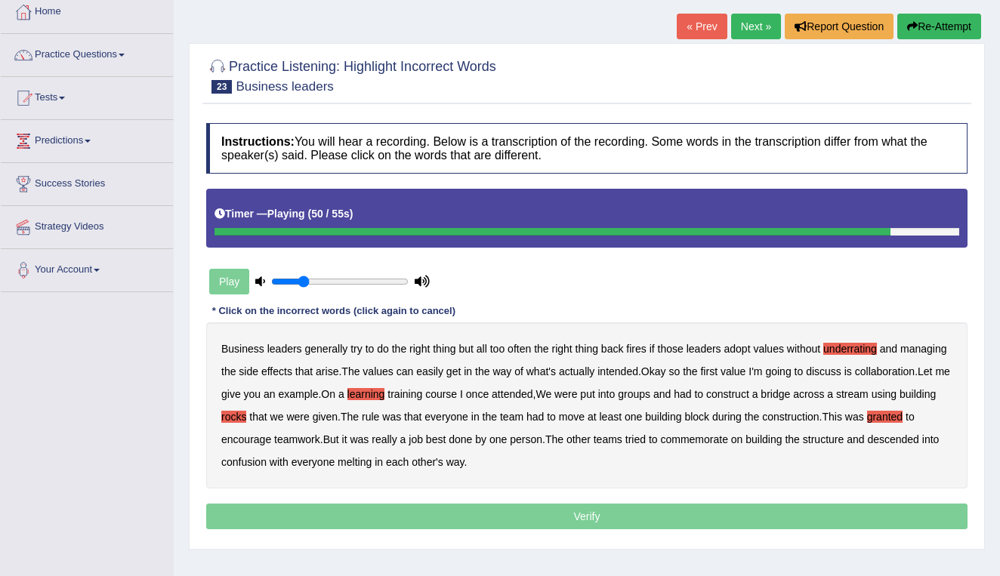
click at [728, 437] on b "commemorate" at bounding box center [693, 440] width 67 height 12
click at [372, 461] on b "melting" at bounding box center [355, 462] width 34 height 12
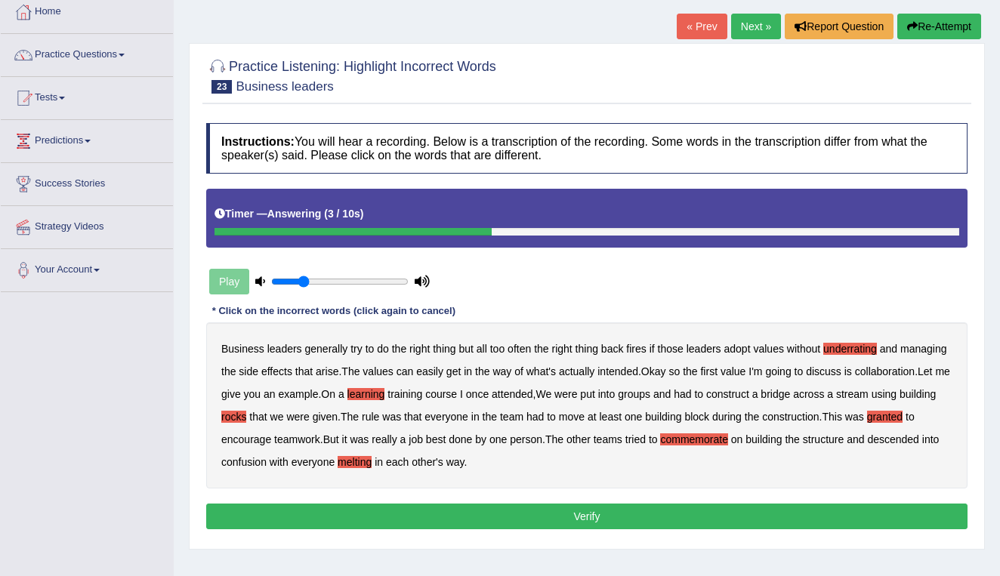
click at [542, 511] on button "Verify" at bounding box center [587, 517] width 762 height 26
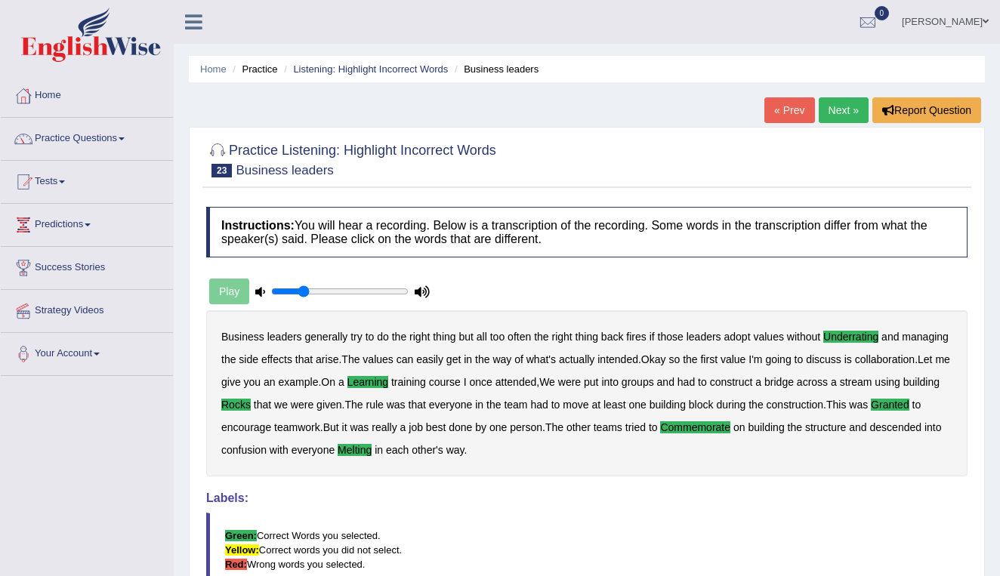
scroll to position [0, 0]
click at [835, 116] on link "Next »" at bounding box center [844, 110] width 50 height 26
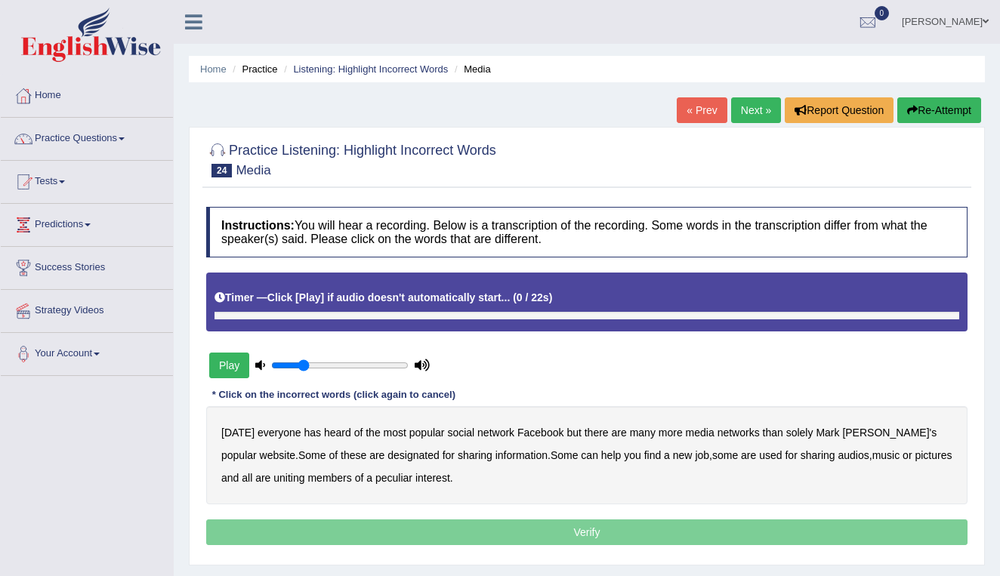
click at [231, 369] on button "Play" at bounding box center [229, 366] width 40 height 26
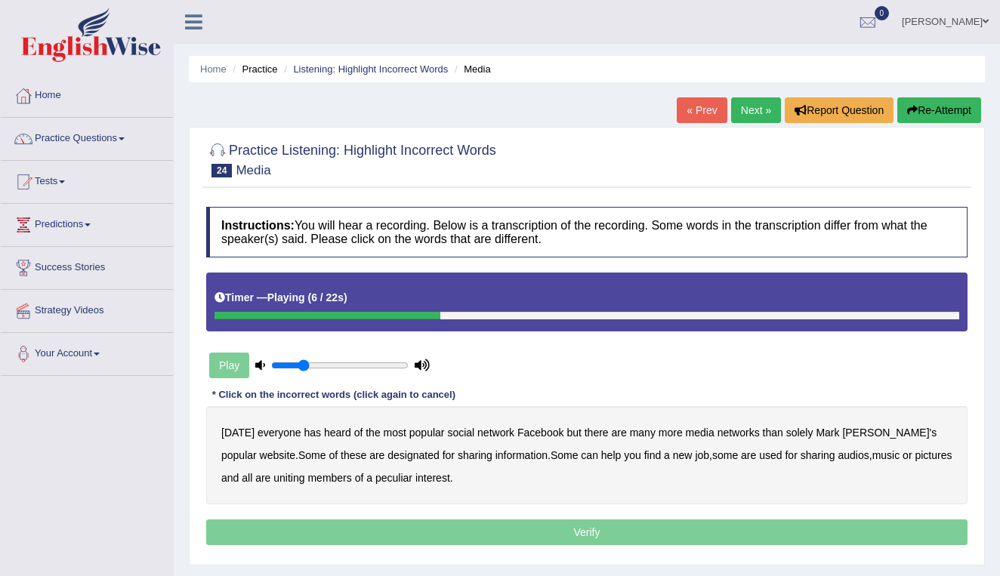
click at [694, 431] on b "media" at bounding box center [700, 433] width 29 height 12
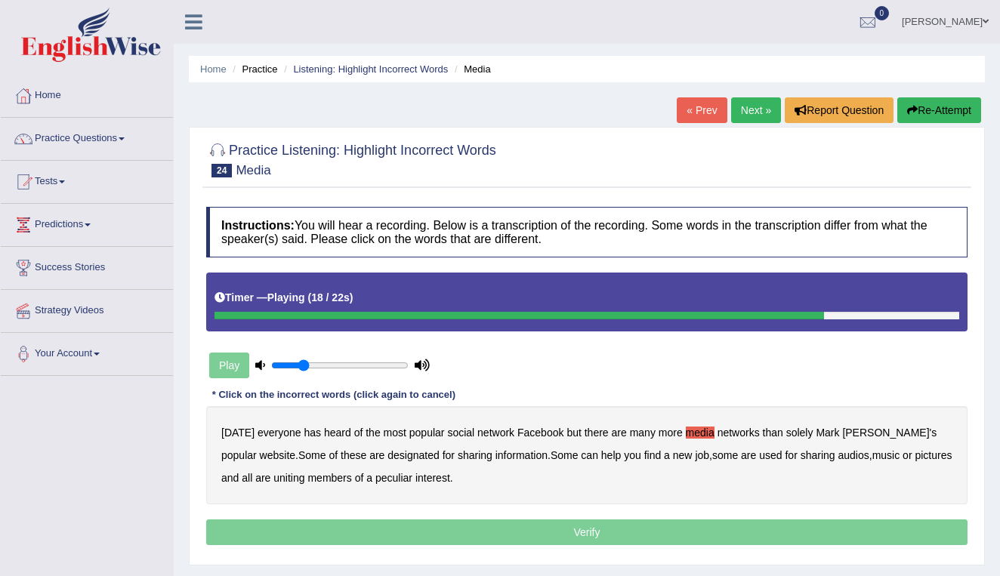
click at [839, 456] on b "audios" at bounding box center [854, 456] width 31 height 12
click at [245, 478] on b "all" at bounding box center [247, 478] width 11 height 12
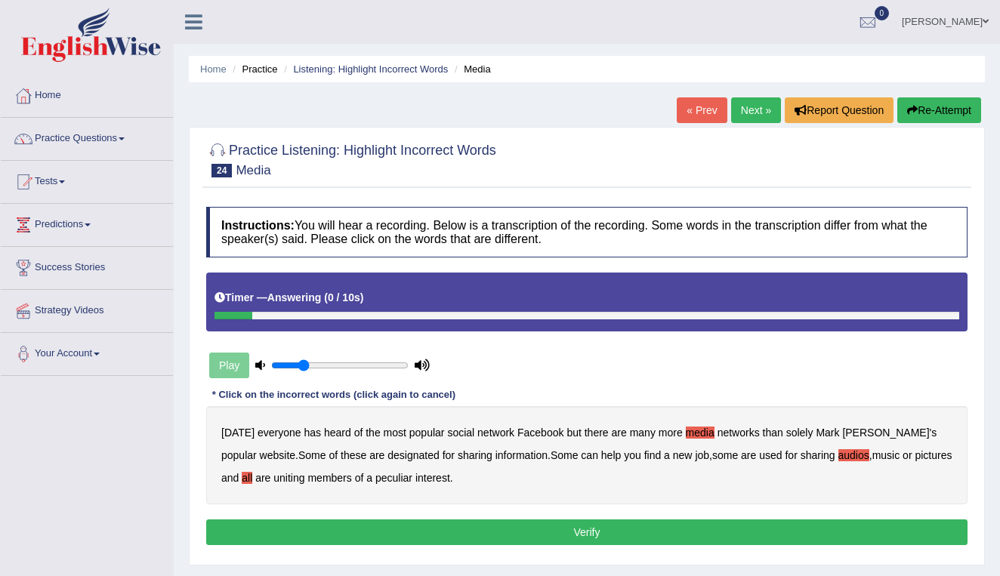
click at [394, 474] on b "peculiar" at bounding box center [394, 478] width 37 height 12
click at [524, 529] on button "Verify" at bounding box center [587, 533] width 762 height 26
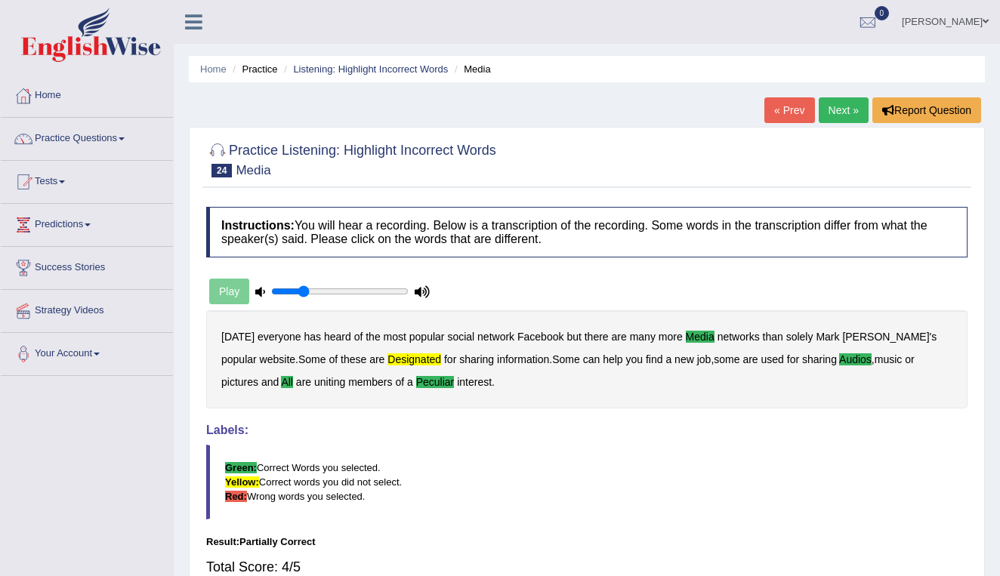
click at [833, 112] on link "Next »" at bounding box center [844, 110] width 50 height 26
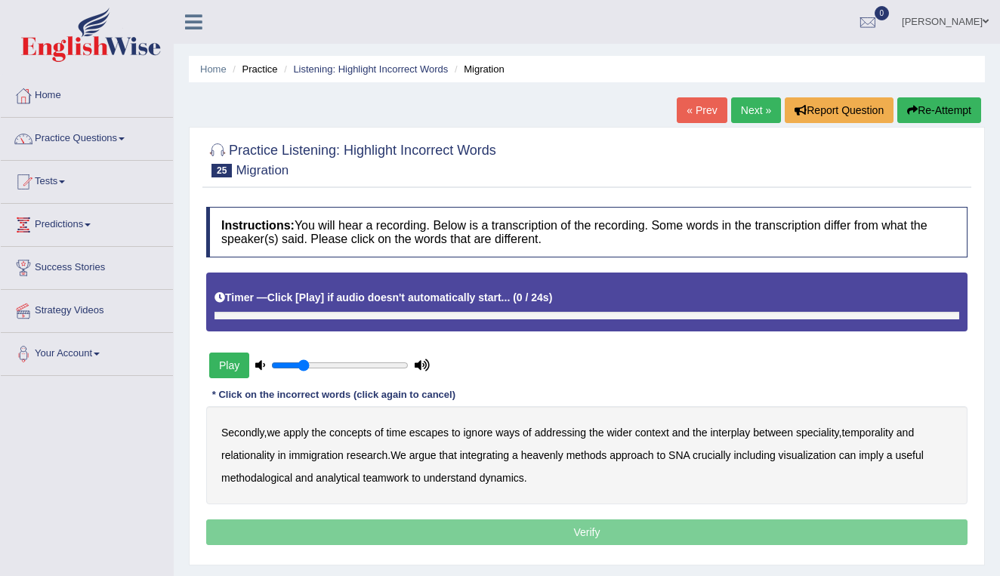
click at [230, 371] on button "Play" at bounding box center [229, 366] width 40 height 26
click at [439, 431] on b "escapes" at bounding box center [428, 433] width 39 height 12
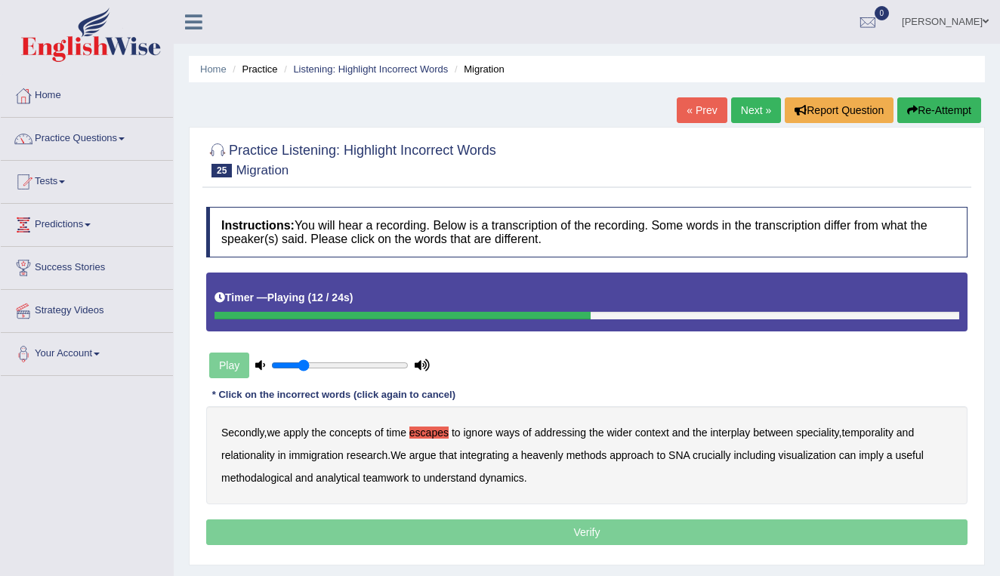
click at [326, 453] on b "immigration" at bounding box center [316, 456] width 54 height 12
click at [551, 452] on b "heavenly" at bounding box center [542, 456] width 42 height 12
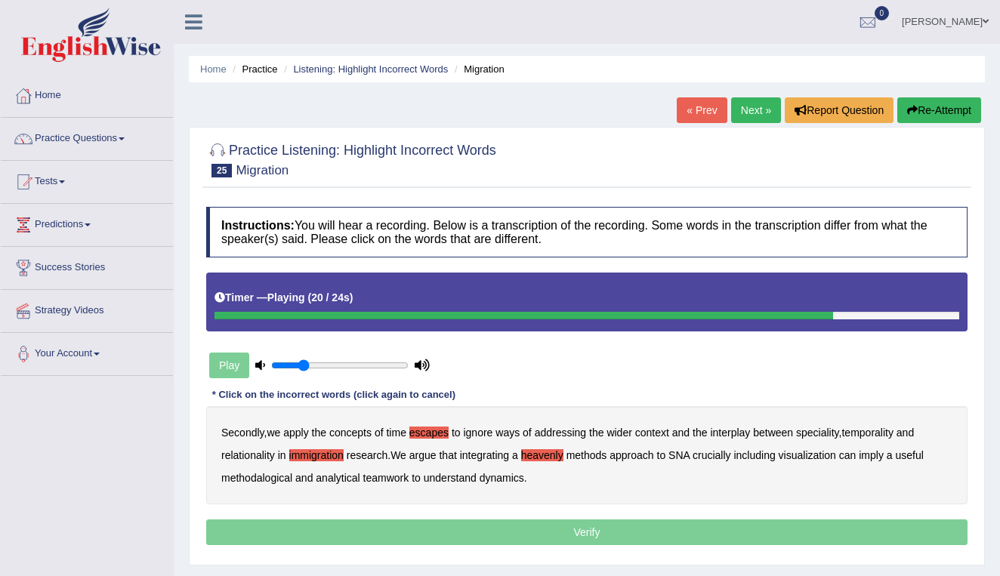
click at [883, 453] on b "imply" at bounding box center [871, 456] width 25 height 12
click at [392, 477] on b "teamwork" at bounding box center [386, 478] width 46 height 12
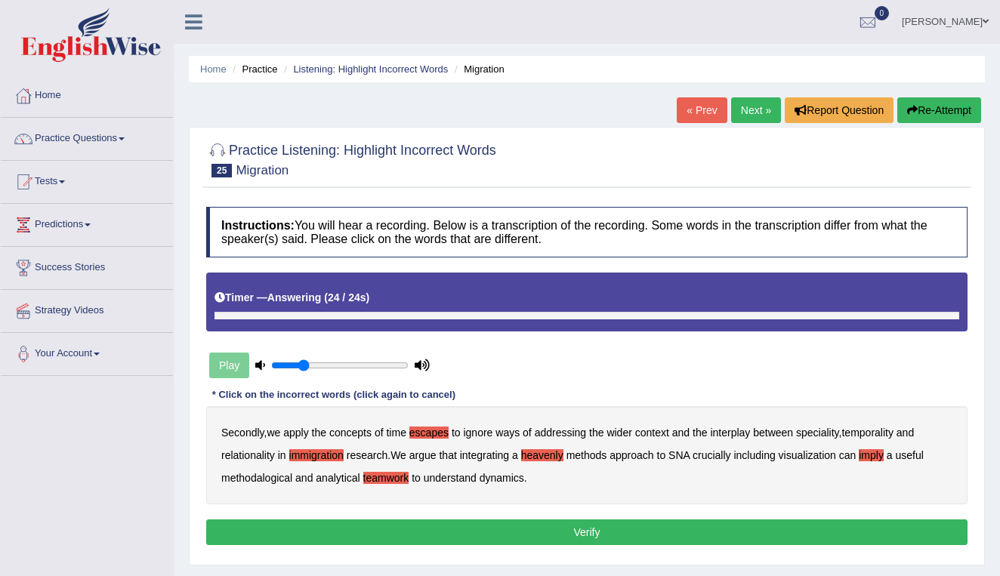
click at [522, 534] on button "Verify" at bounding box center [587, 533] width 762 height 26
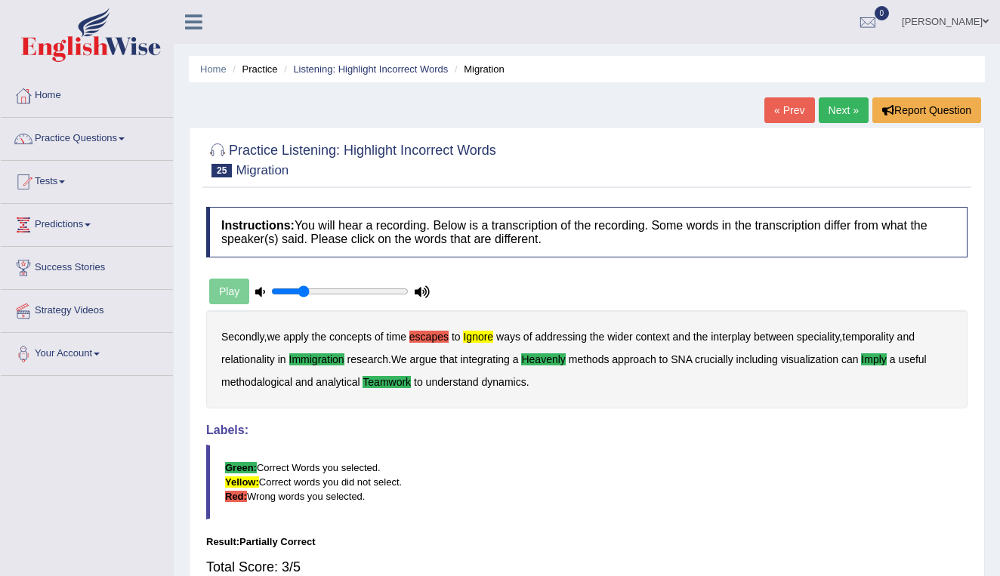
click at [837, 110] on link "Next »" at bounding box center [844, 110] width 50 height 26
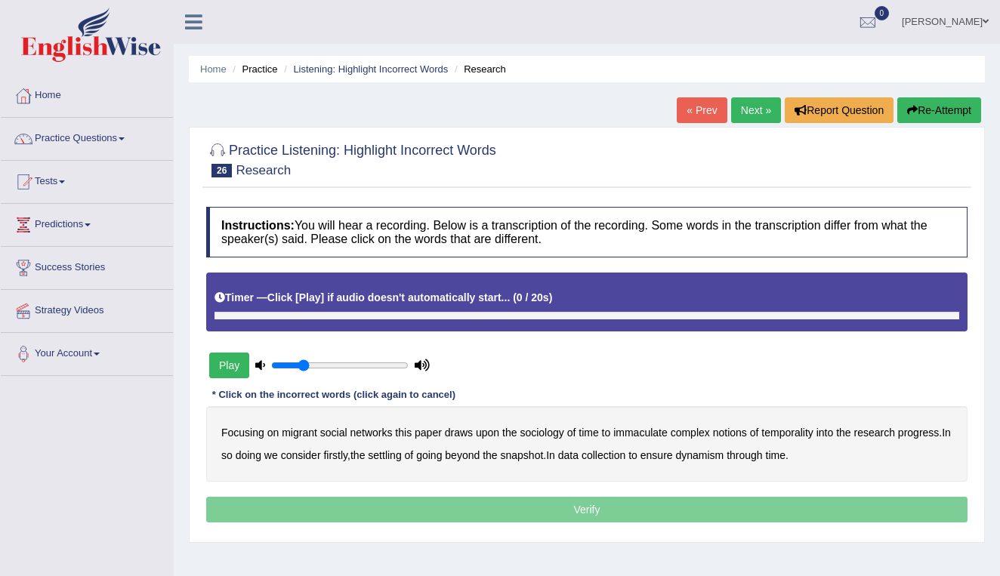
click at [227, 366] on button "Play" at bounding box center [229, 366] width 40 height 26
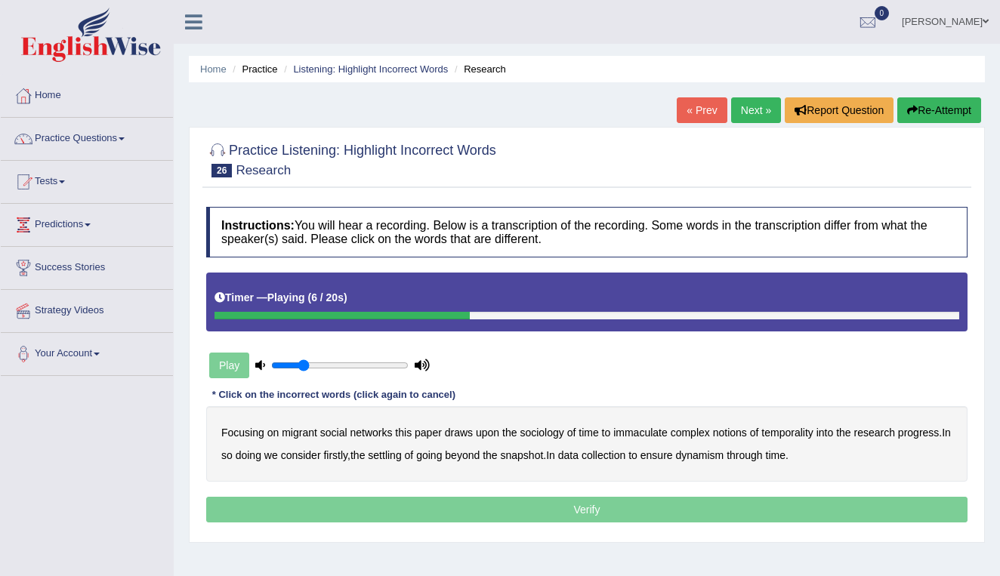
click at [652, 433] on b "immaculate" at bounding box center [640, 433] width 54 height 12
click at [898, 439] on b "progress" at bounding box center [918, 433] width 41 height 12
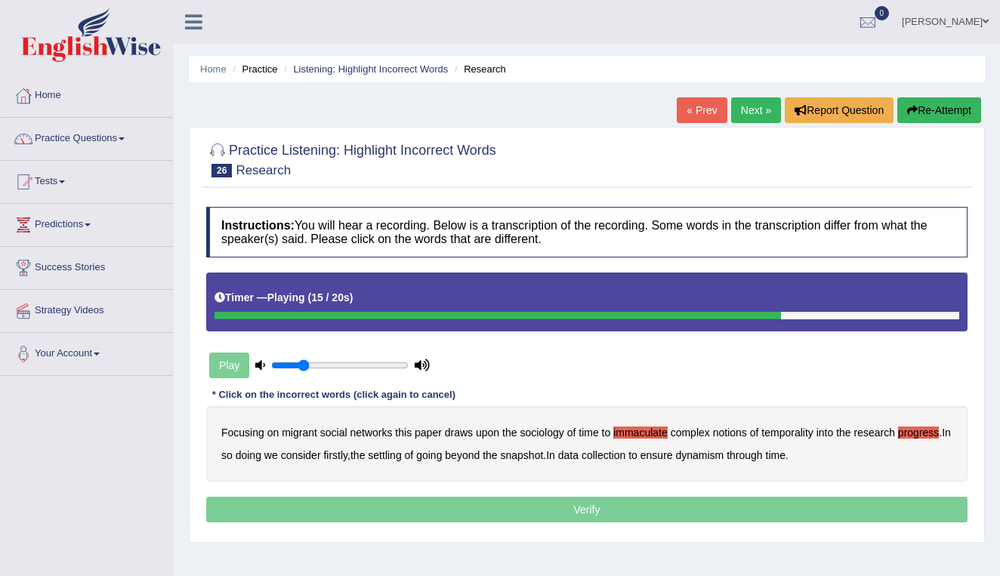
click at [401, 450] on b "settling" at bounding box center [384, 456] width 33 height 12
click at [673, 454] on b "ensure" at bounding box center [657, 456] width 32 height 12
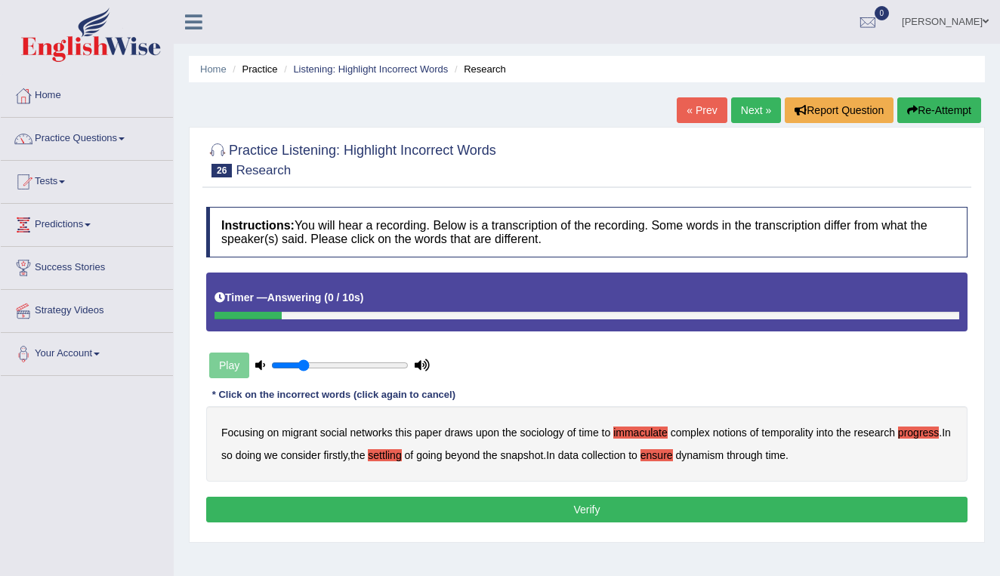
click at [621, 508] on button "Verify" at bounding box center [587, 510] width 762 height 26
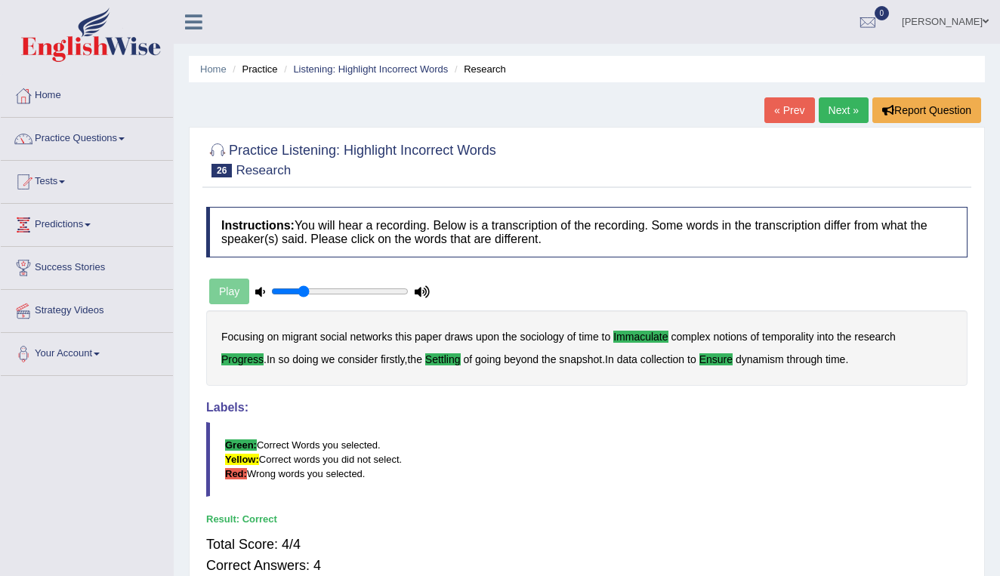
click at [843, 118] on link "Next »" at bounding box center [844, 110] width 50 height 26
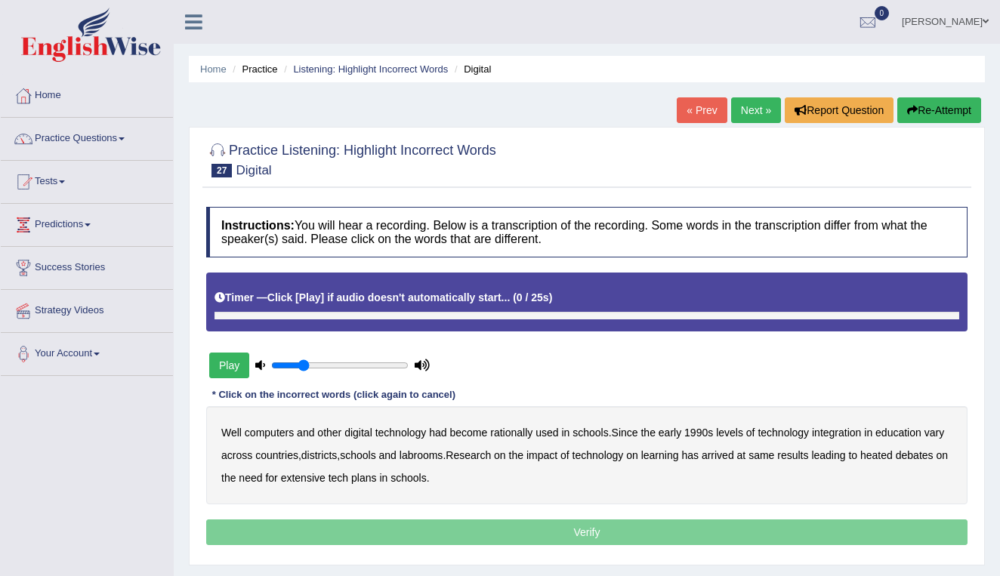
click at [226, 369] on button "Play" at bounding box center [229, 366] width 40 height 26
click at [508, 433] on b "rationally" at bounding box center [511, 433] width 42 height 12
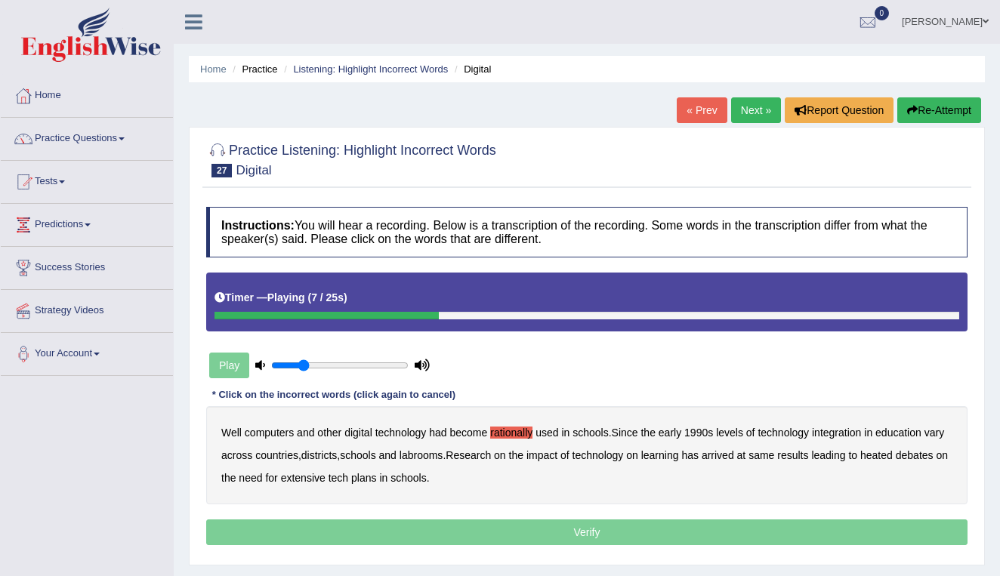
click at [704, 431] on b "1990s" at bounding box center [699, 433] width 29 height 12
click at [443, 456] on b "labrooms" at bounding box center [422, 456] width 44 height 12
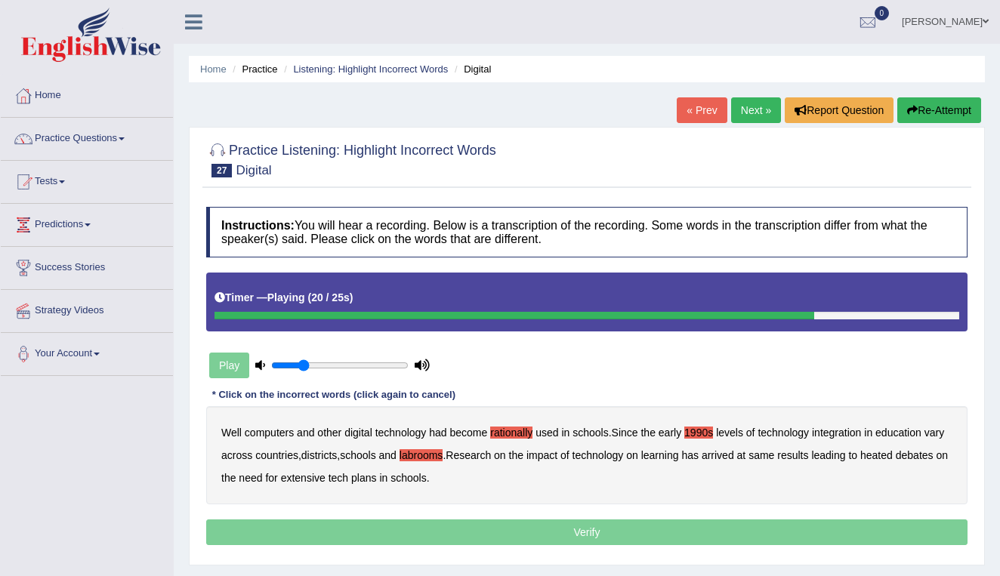
click at [774, 455] on b "same" at bounding box center [762, 456] width 26 height 12
click at [326, 479] on b "extensive" at bounding box center [303, 478] width 45 height 12
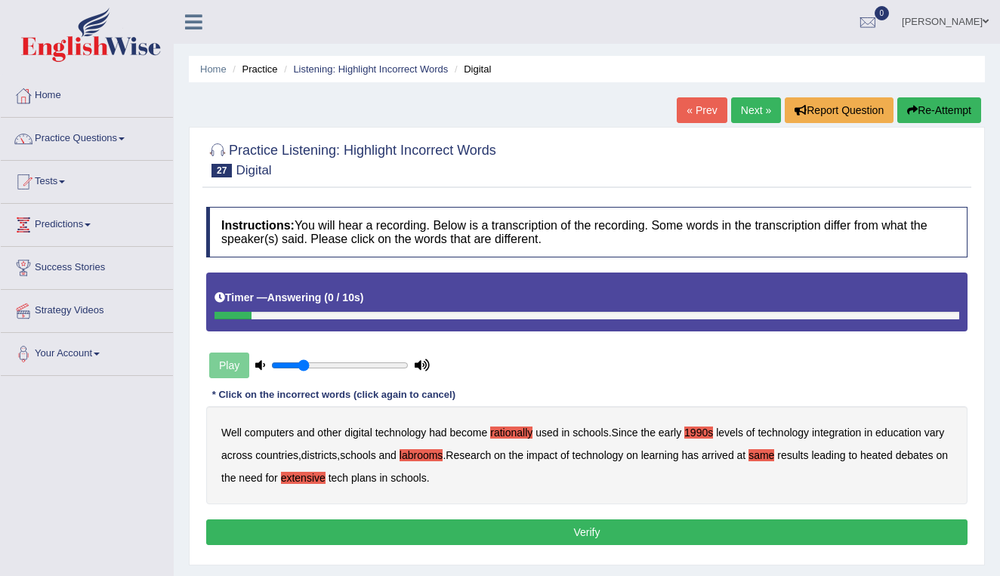
click at [497, 533] on button "Verify" at bounding box center [587, 533] width 762 height 26
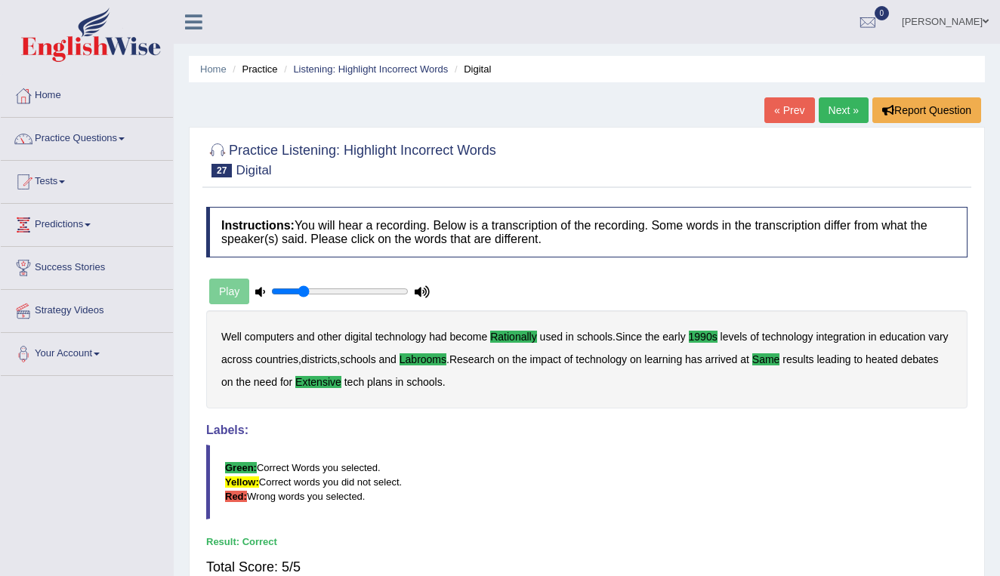
click at [835, 111] on link "Next »" at bounding box center [844, 110] width 50 height 26
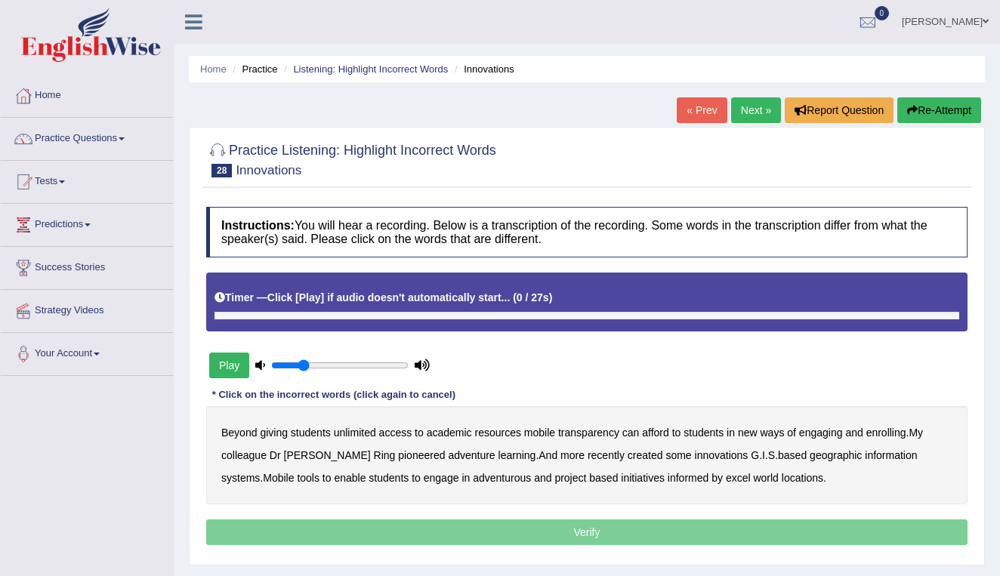
click at [230, 370] on button "Play" at bounding box center [229, 366] width 40 height 26
click at [601, 432] on b "transparency" at bounding box center [588, 433] width 61 height 12
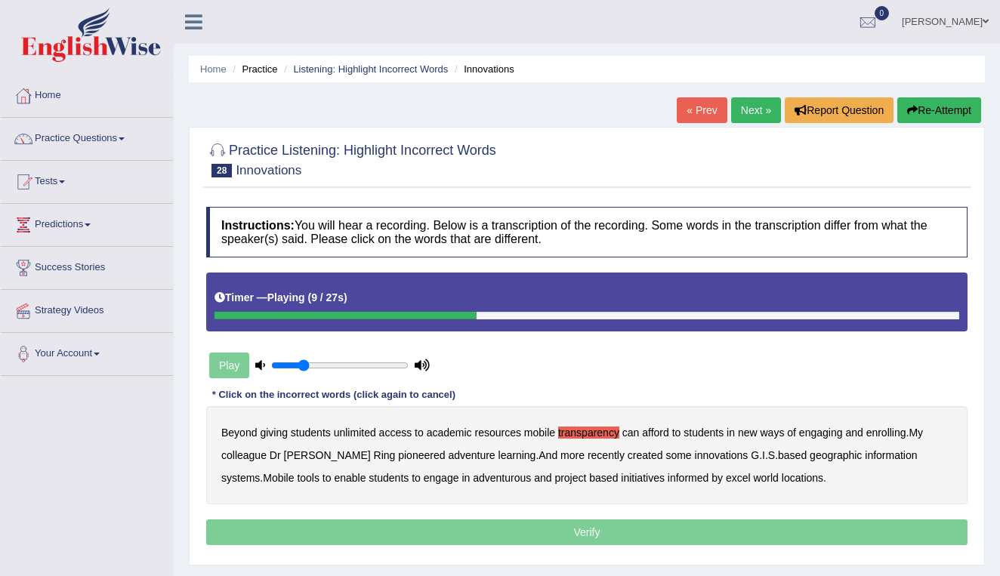
click at [892, 431] on b "enrolling" at bounding box center [887, 433] width 40 height 12
click at [695, 456] on b "innovations" at bounding box center [722, 456] width 54 height 12
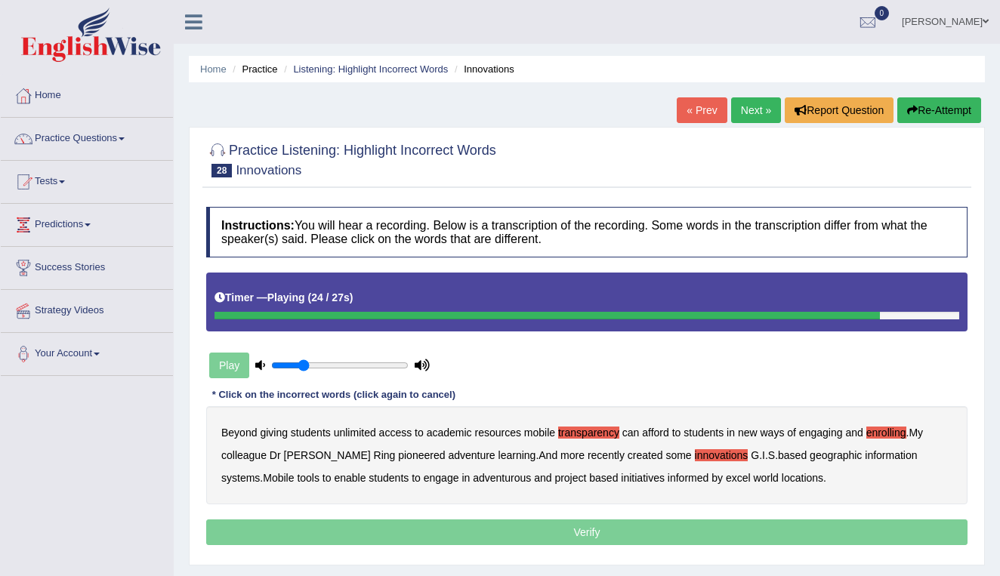
click at [478, 477] on b "adventurous" at bounding box center [502, 478] width 58 height 12
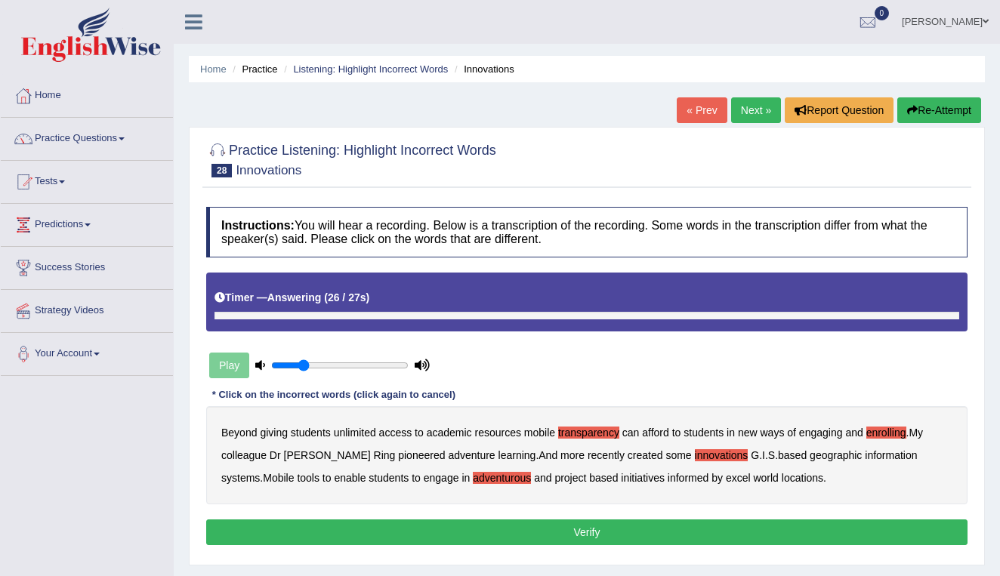
click at [726, 477] on b "excel" at bounding box center [738, 478] width 25 height 12
click at [690, 532] on button "Verify" at bounding box center [587, 533] width 762 height 26
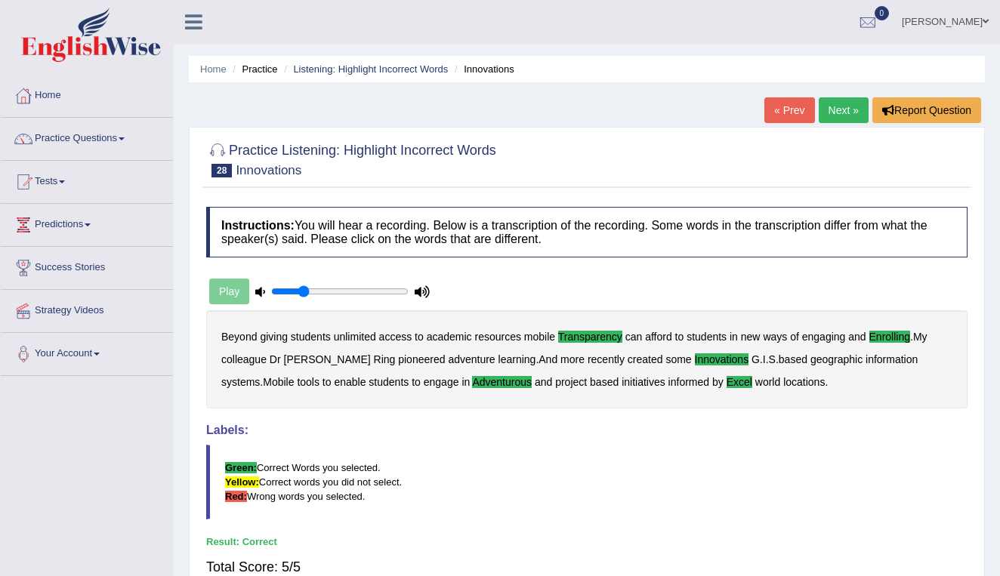
click at [841, 111] on link "Next »" at bounding box center [844, 110] width 50 height 26
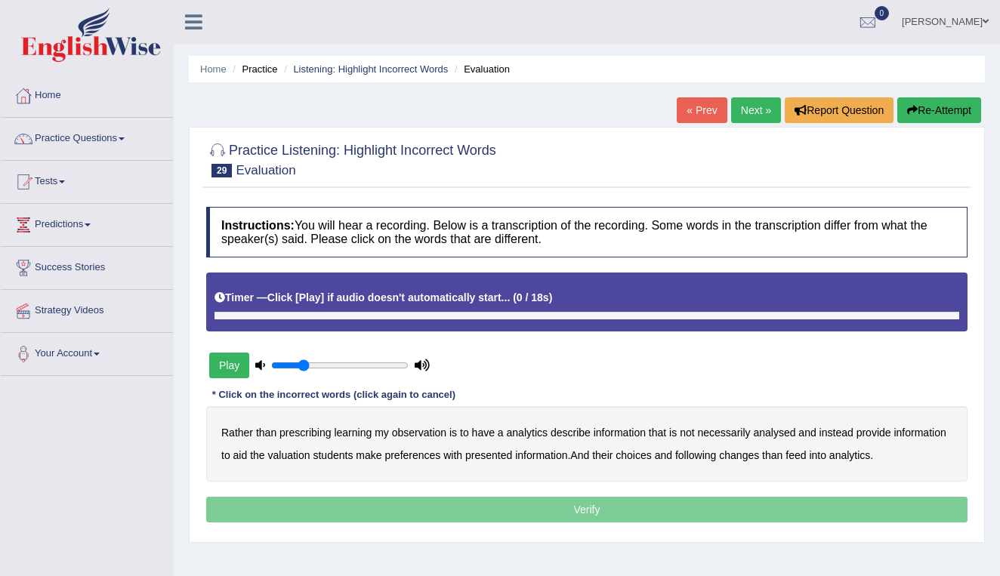
click at [233, 363] on button "Play" at bounding box center [229, 366] width 40 height 26
click at [419, 428] on b "observation" at bounding box center [419, 433] width 54 height 12
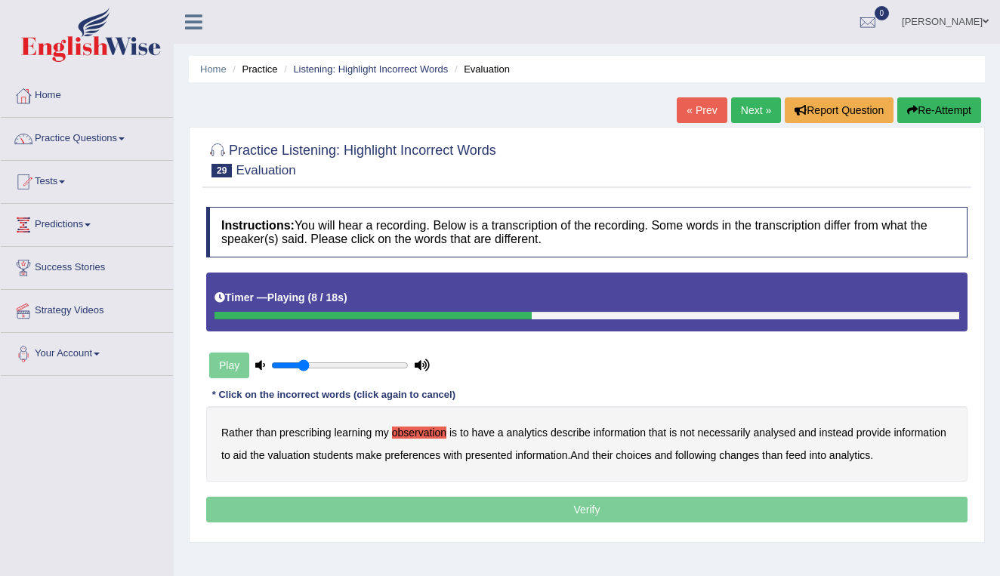
click at [777, 431] on b "analysed" at bounding box center [774, 433] width 42 height 12
click at [440, 456] on b "preferences" at bounding box center [413, 456] width 56 height 12
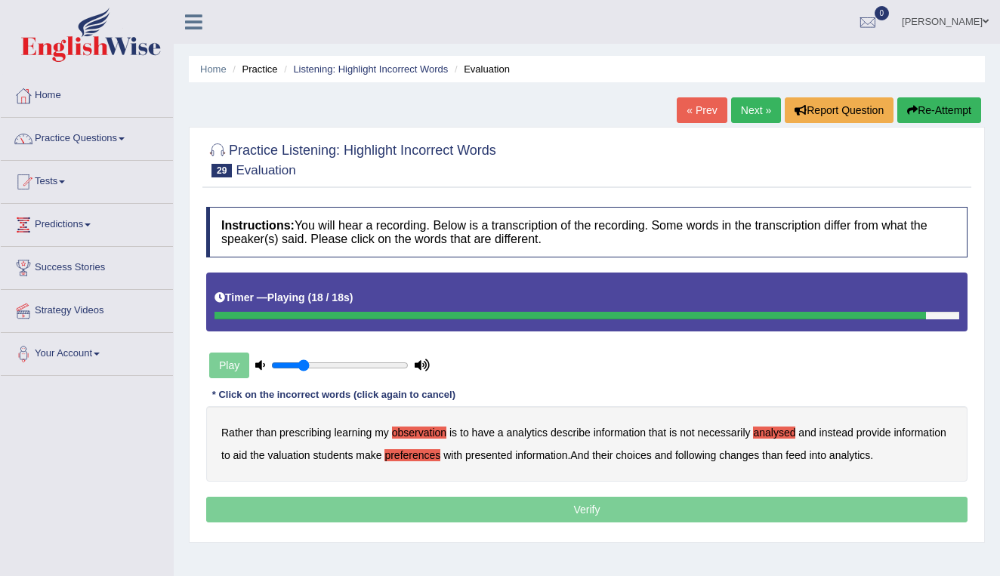
click at [716, 456] on b "following" at bounding box center [695, 456] width 41 height 12
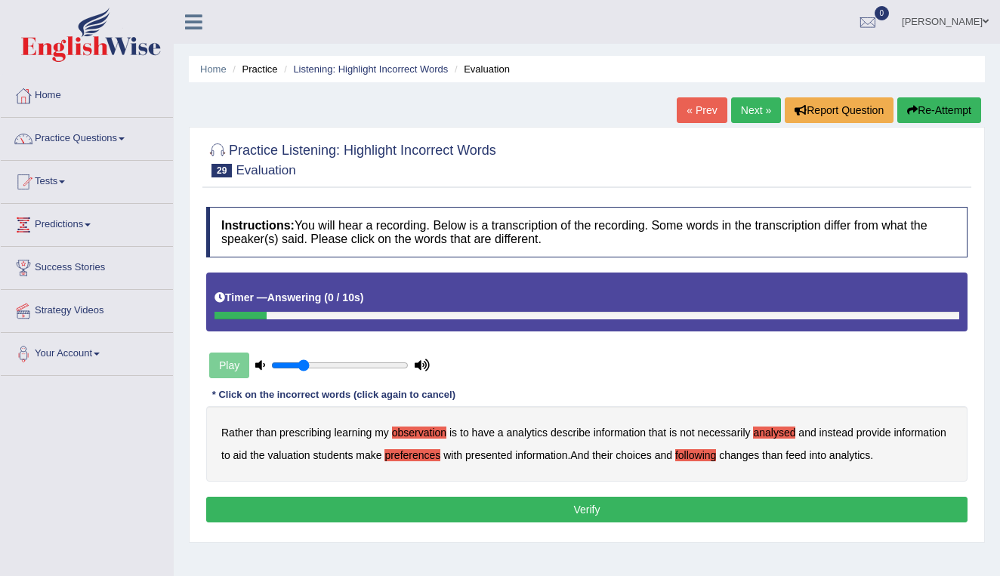
click at [629, 515] on button "Verify" at bounding box center [587, 510] width 762 height 26
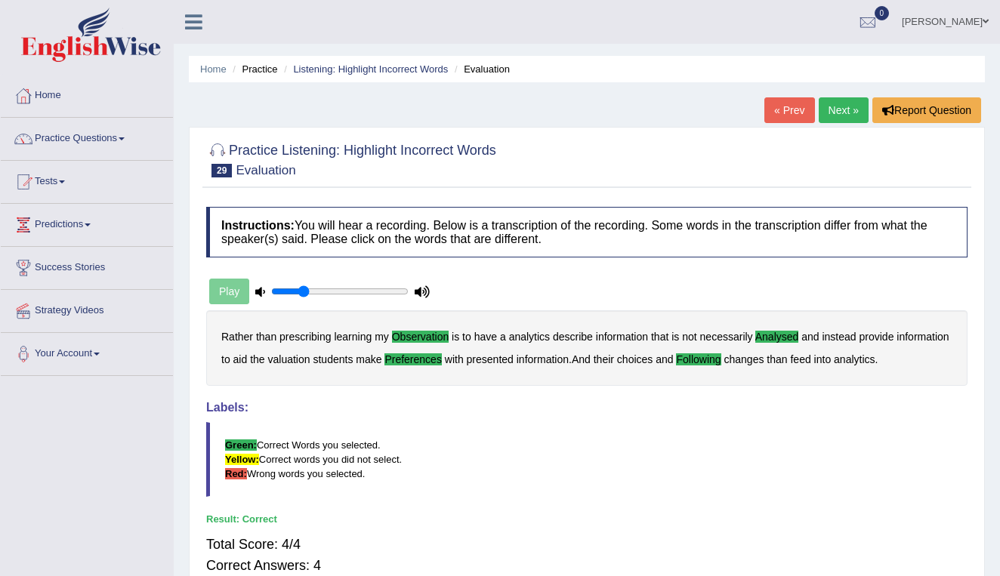
click at [838, 113] on link "Next »" at bounding box center [844, 110] width 50 height 26
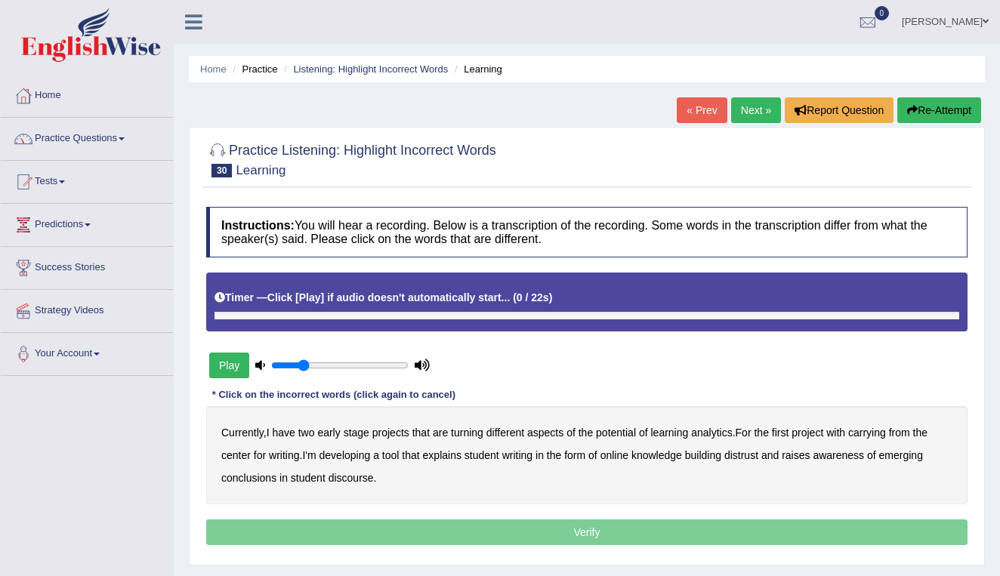
click at [227, 366] on button "Play" at bounding box center [229, 366] width 40 height 26
click at [469, 434] on b "turning" at bounding box center [467, 433] width 32 height 12
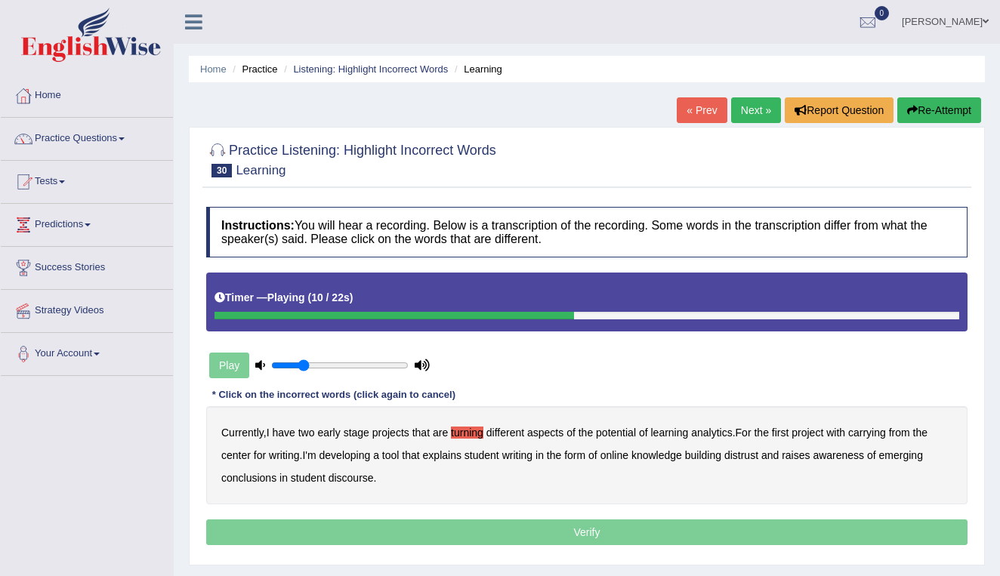
click at [876, 433] on b "carrying" at bounding box center [867, 433] width 38 height 12
click at [444, 450] on b "explains" at bounding box center [442, 456] width 39 height 12
click at [752, 455] on b "distrust" at bounding box center [742, 456] width 34 height 12
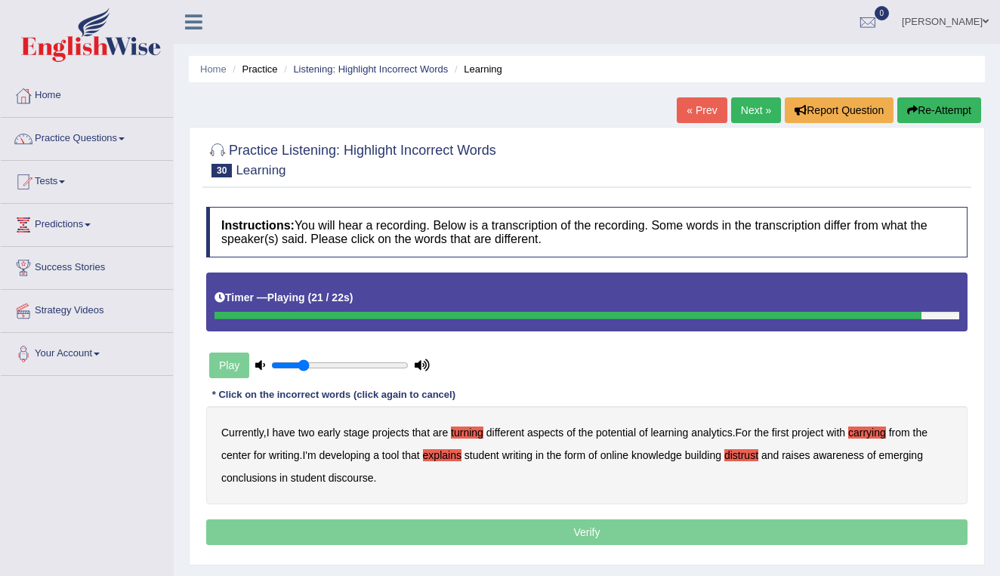
click at [248, 474] on b "conclusions" at bounding box center [248, 478] width 55 height 12
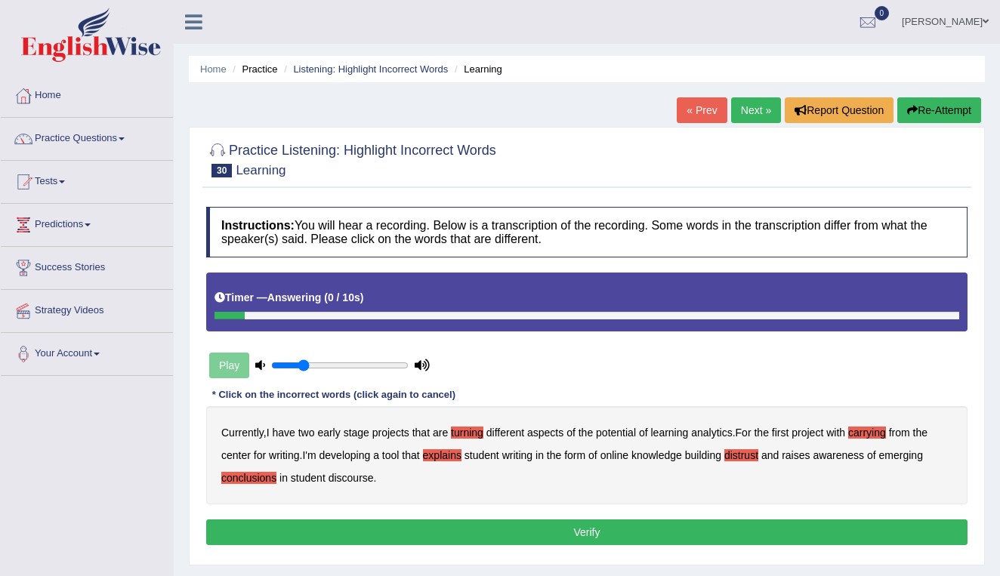
click at [425, 529] on button "Verify" at bounding box center [587, 533] width 762 height 26
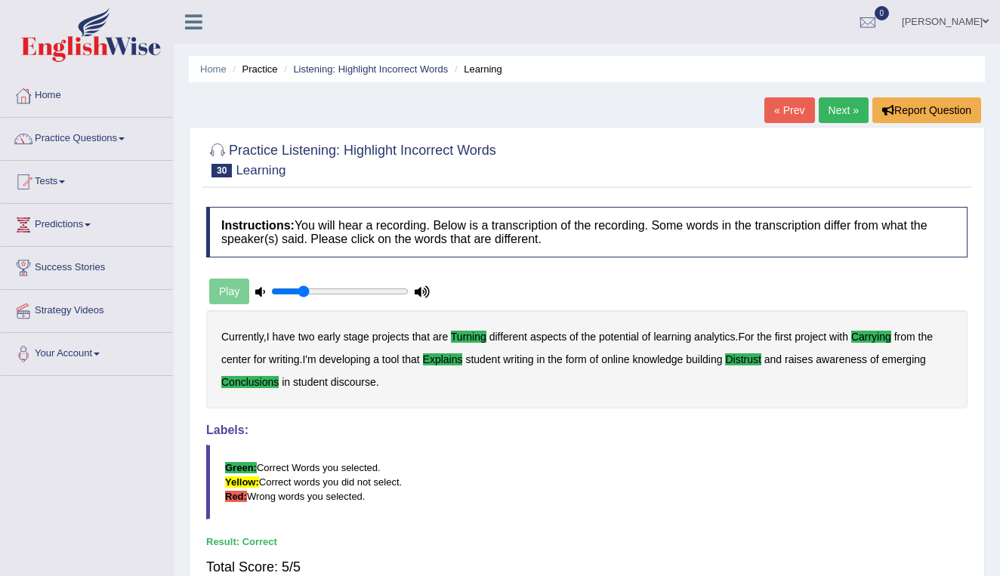
click at [839, 107] on link "Next »" at bounding box center [844, 110] width 50 height 26
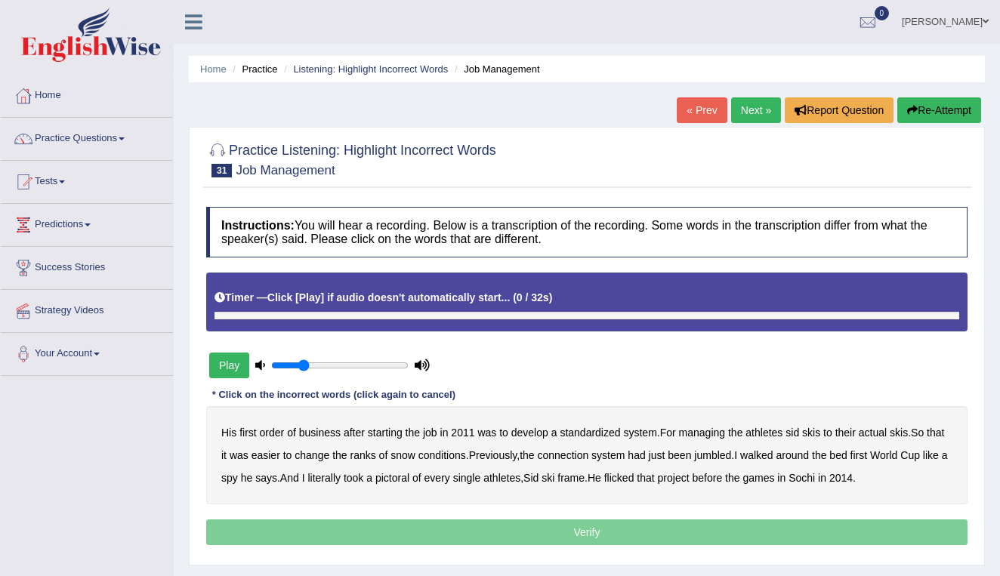
click at [236, 365] on button "Play" at bounding box center [229, 366] width 40 height 26
click at [714, 433] on b "managing" at bounding box center [702, 433] width 47 height 12
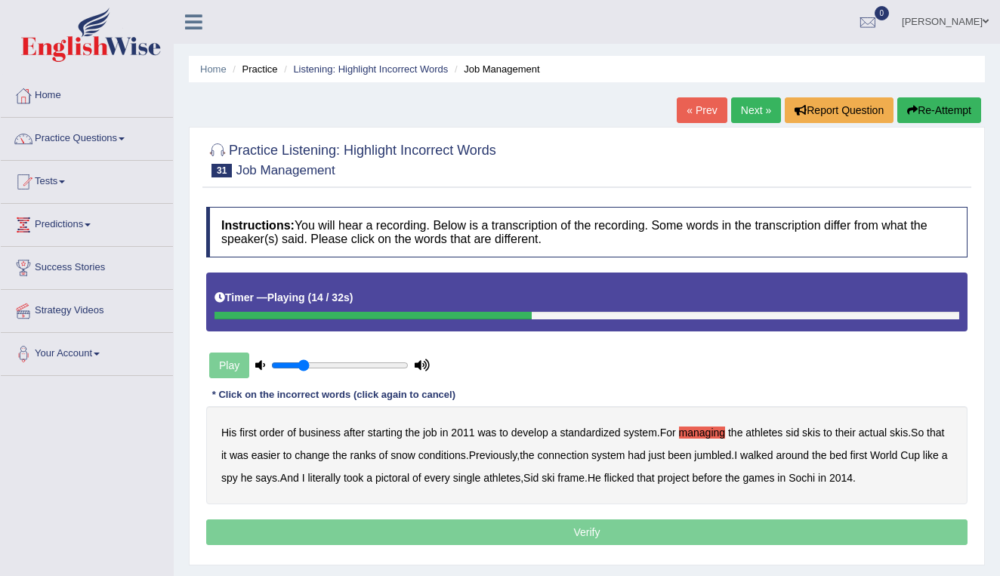
click at [376, 456] on b "ranks" at bounding box center [363, 456] width 26 height 12
click at [731, 451] on b "jumbled" at bounding box center [712, 456] width 37 height 12
click at [409, 480] on b "pictoral" at bounding box center [393, 478] width 34 height 12
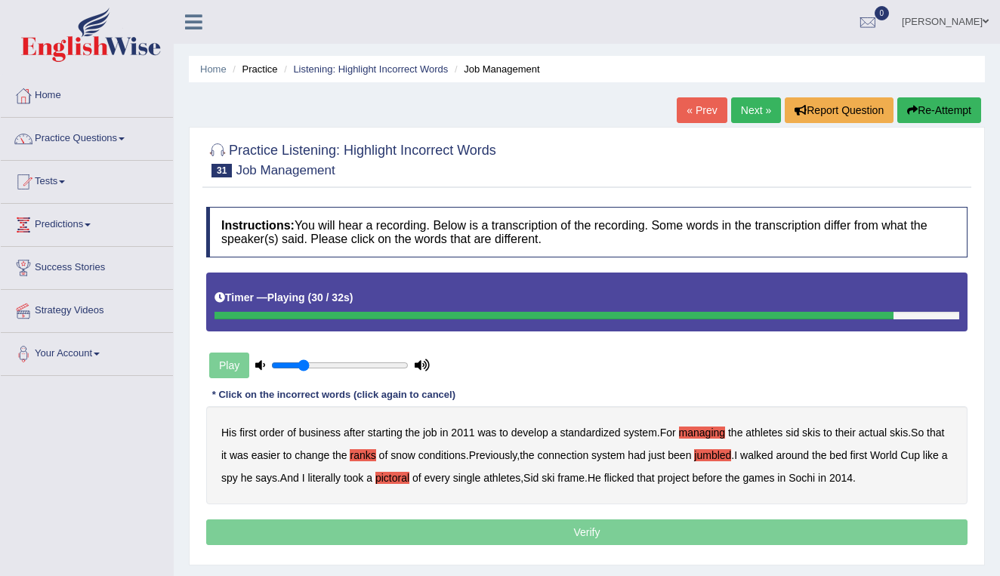
click at [635, 477] on b "flicked" at bounding box center [619, 478] width 30 height 12
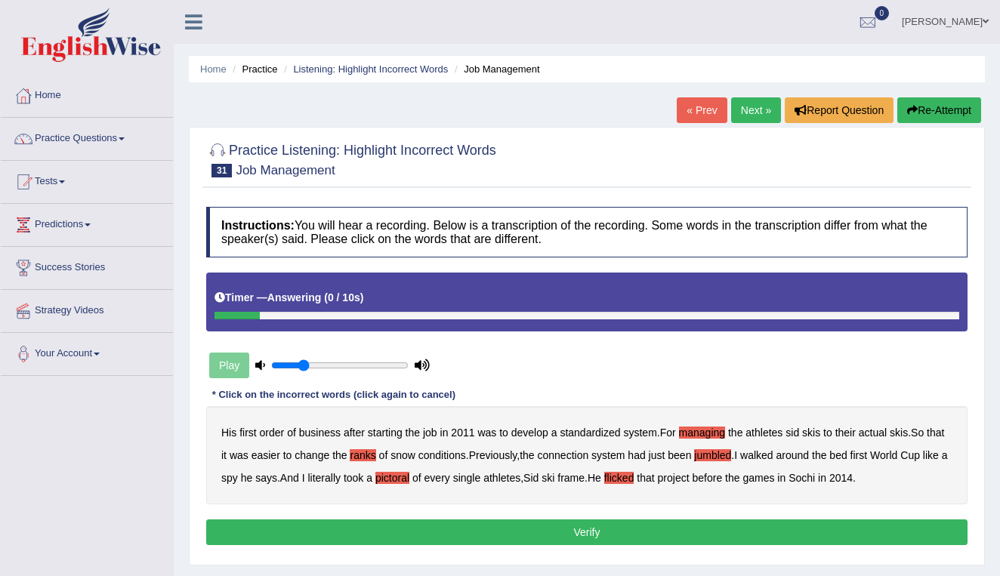
click at [604, 534] on button "Verify" at bounding box center [587, 533] width 762 height 26
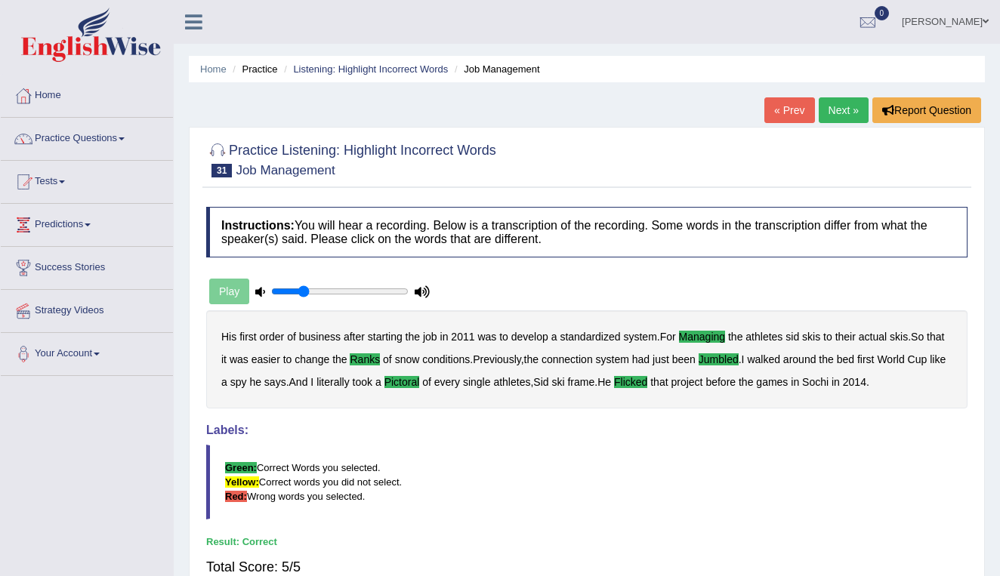
click at [839, 108] on link "Next »" at bounding box center [844, 110] width 50 height 26
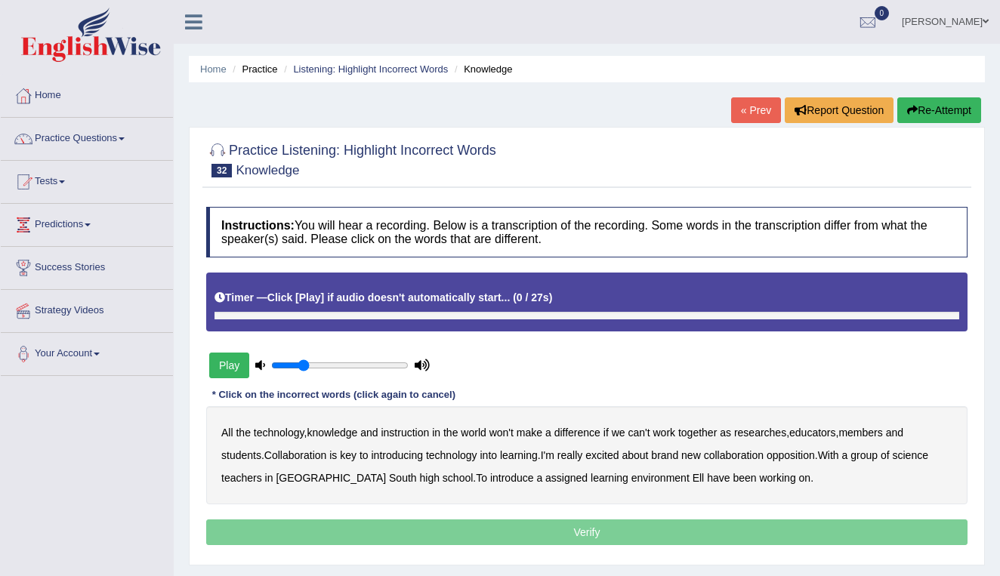
click at [231, 367] on button "Play" at bounding box center [229, 366] width 40 height 26
click at [415, 433] on b "instruction" at bounding box center [405, 433] width 48 height 12
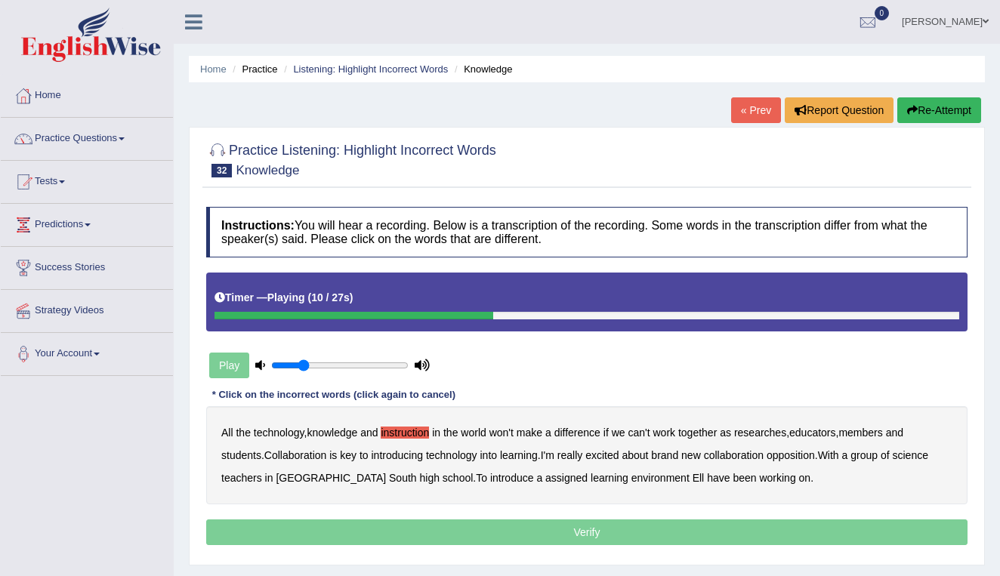
click at [731, 431] on b "as" at bounding box center [725, 433] width 11 height 12
click at [522, 453] on b "learning" at bounding box center [519, 456] width 38 height 12
click at [799, 455] on b "opposition" at bounding box center [791, 456] width 48 height 12
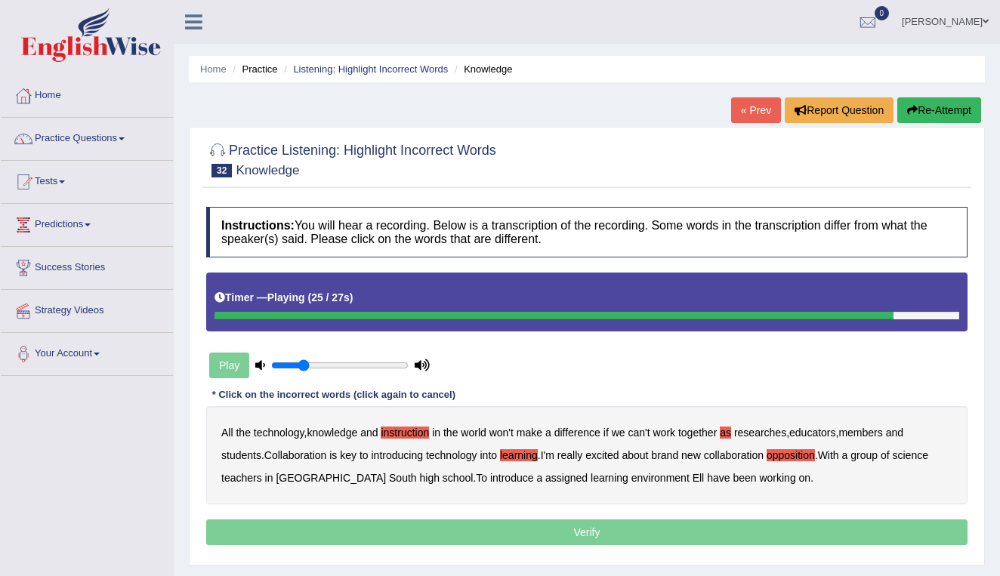
click at [545, 480] on b "assigned" at bounding box center [566, 478] width 42 height 12
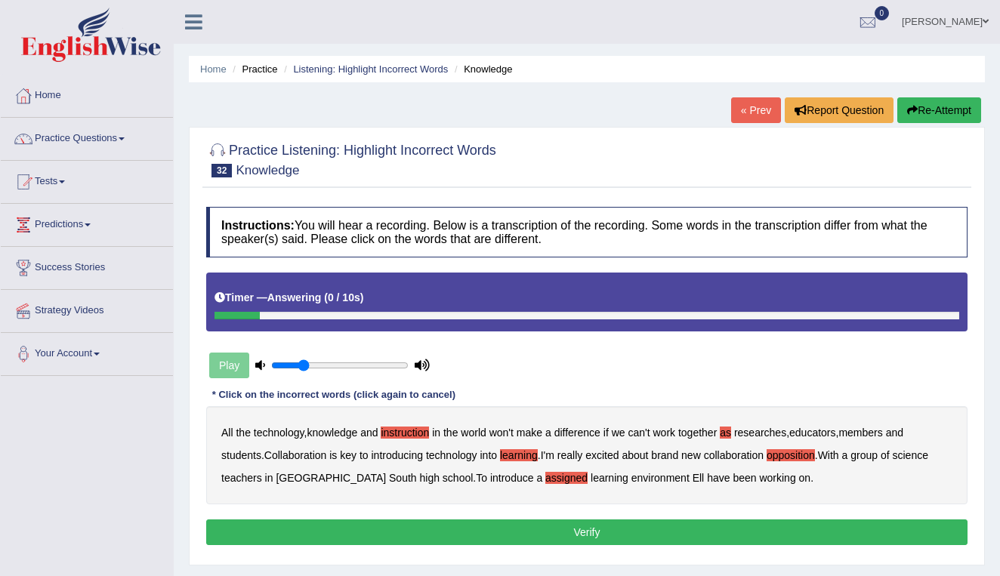
click at [582, 536] on button "Verify" at bounding box center [587, 533] width 762 height 26
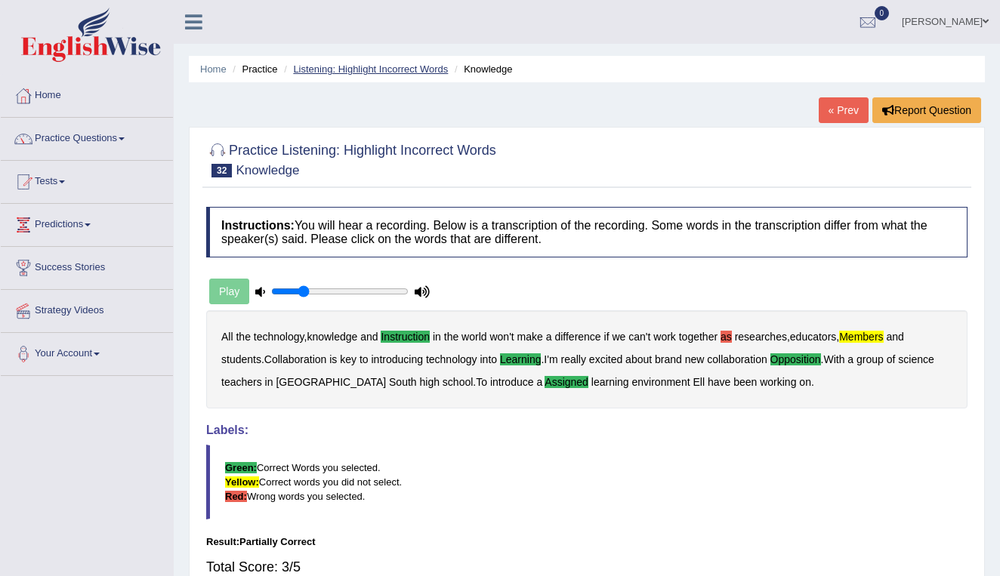
click at [418, 66] on link "Listening: Highlight Incorrect Words" at bounding box center [370, 68] width 155 height 11
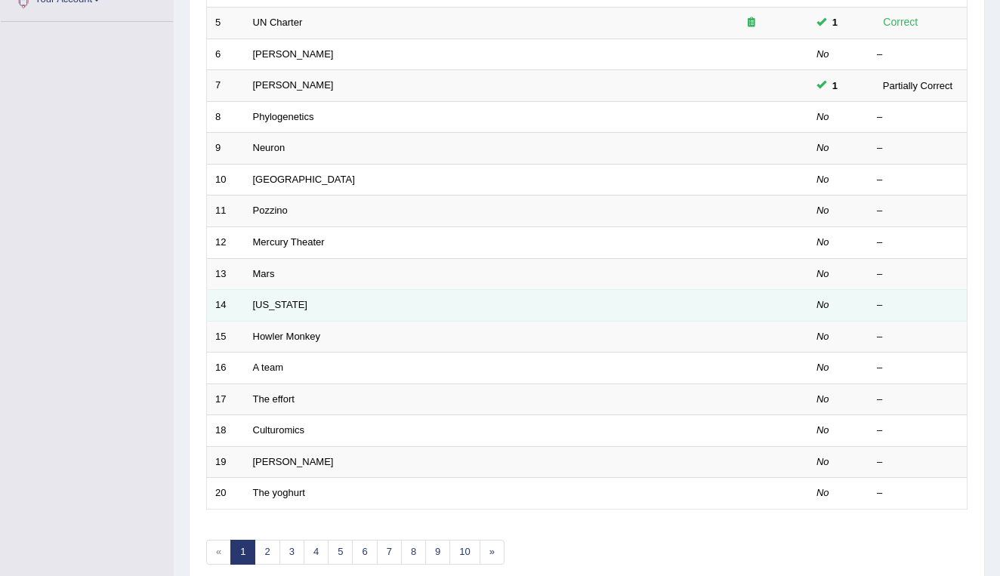
scroll to position [341, 0]
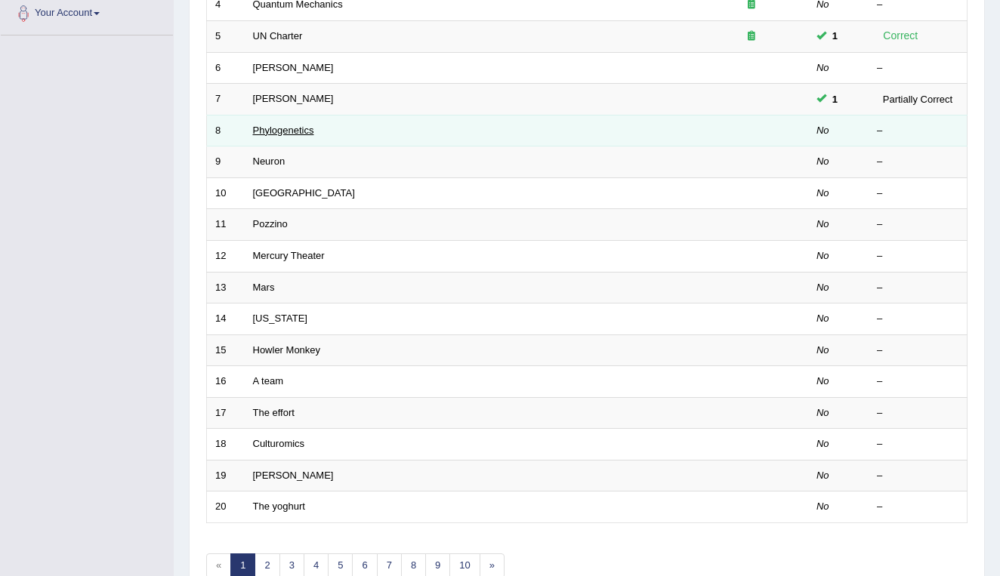
click at [278, 129] on link "Phylogenetics" at bounding box center [283, 130] width 61 height 11
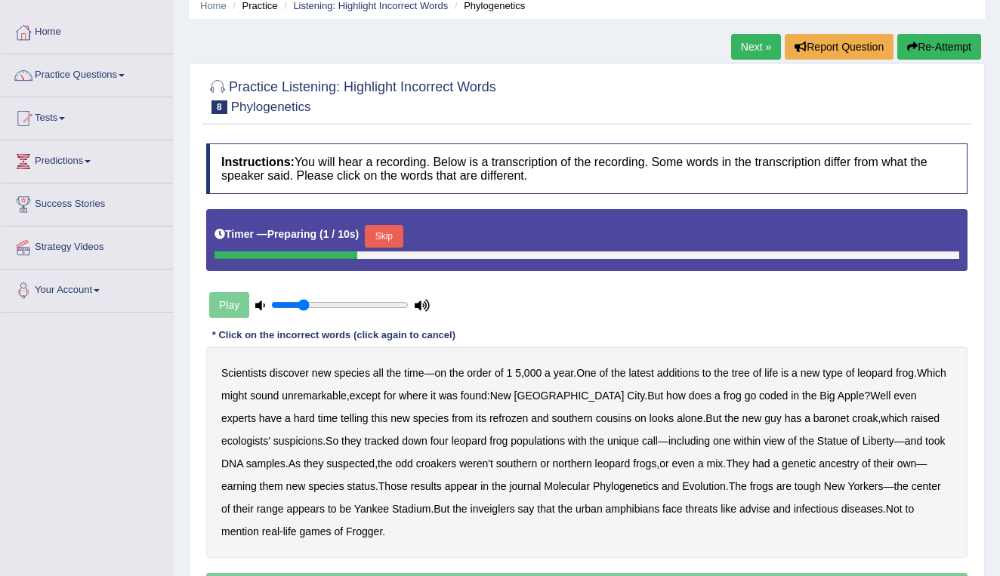
scroll to position [63, 0]
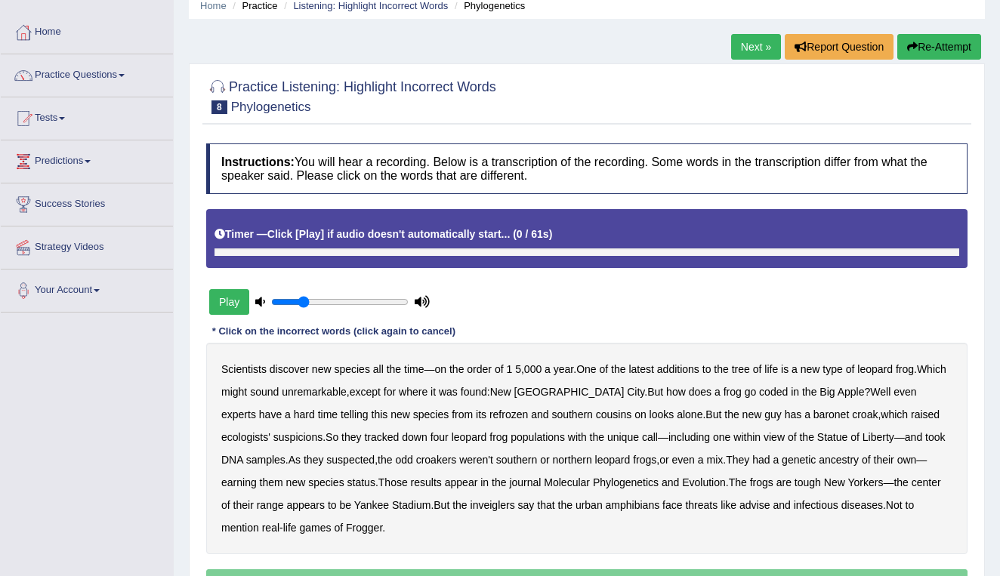
click at [228, 301] on button "Play" at bounding box center [229, 302] width 40 height 26
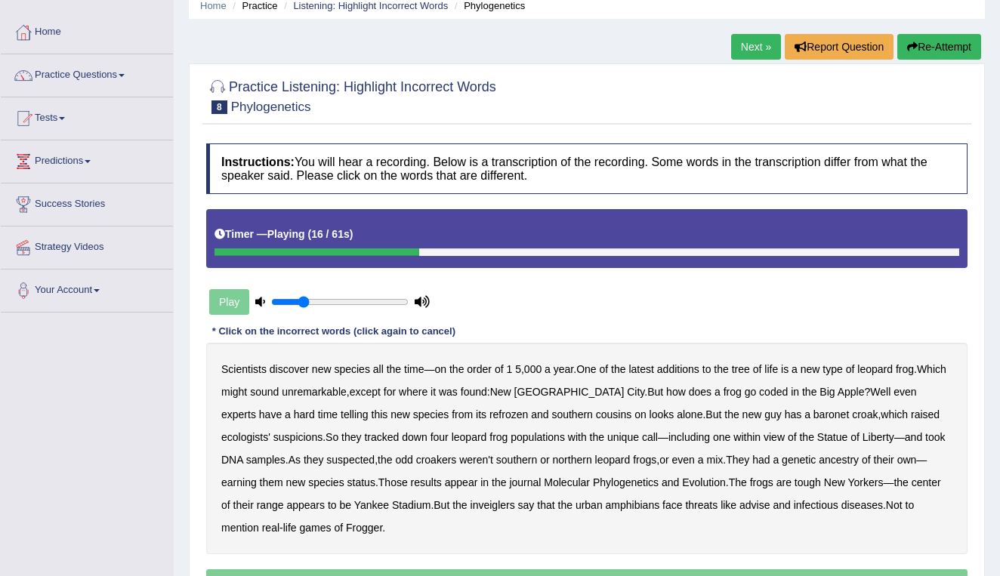
click at [759, 391] on b "coded" at bounding box center [773, 392] width 29 height 12
click at [490, 414] on b "refrozen" at bounding box center [509, 415] width 39 height 12
click at [814, 412] on b "baronet" at bounding box center [832, 415] width 36 height 12
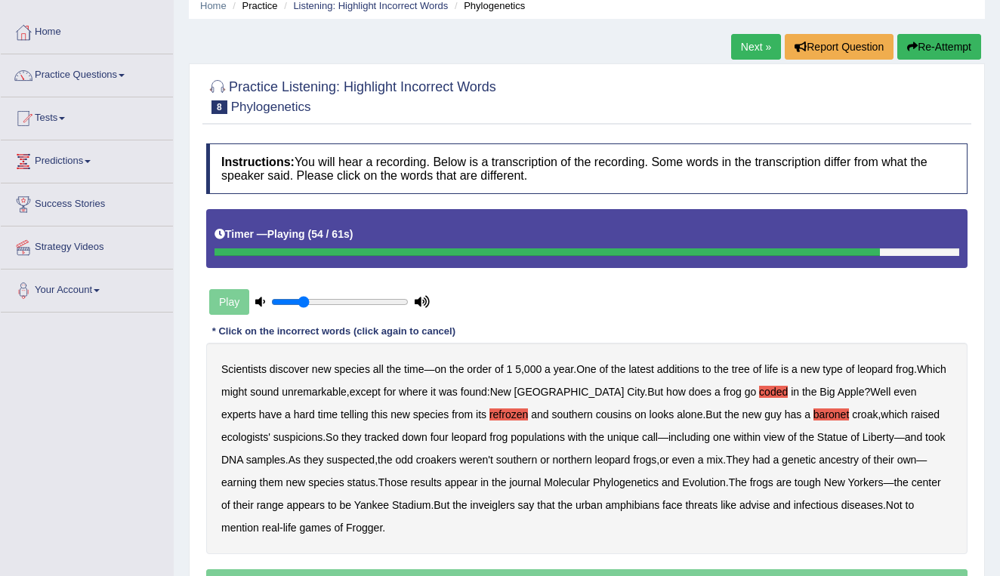
click at [501, 505] on b "inveiglers" at bounding box center [493, 505] width 45 height 12
click at [754, 505] on b "advise" at bounding box center [755, 505] width 30 height 12
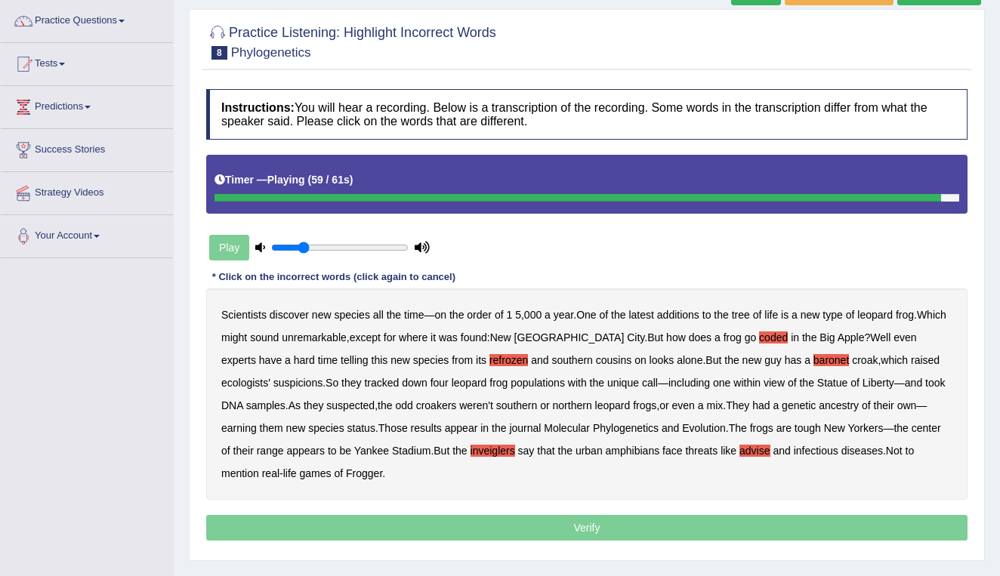
scroll to position [128, 0]
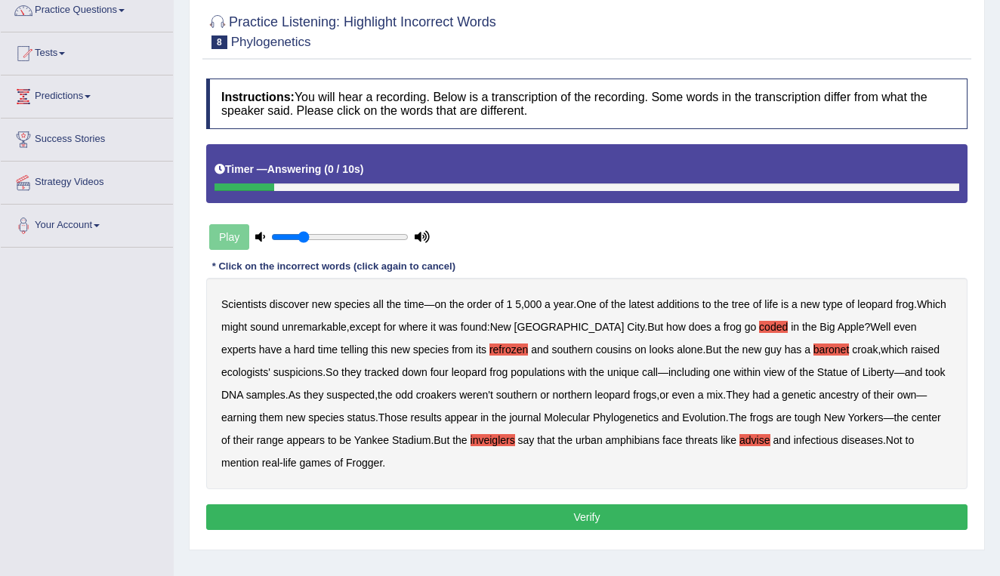
click at [595, 518] on button "Verify" at bounding box center [587, 518] width 762 height 26
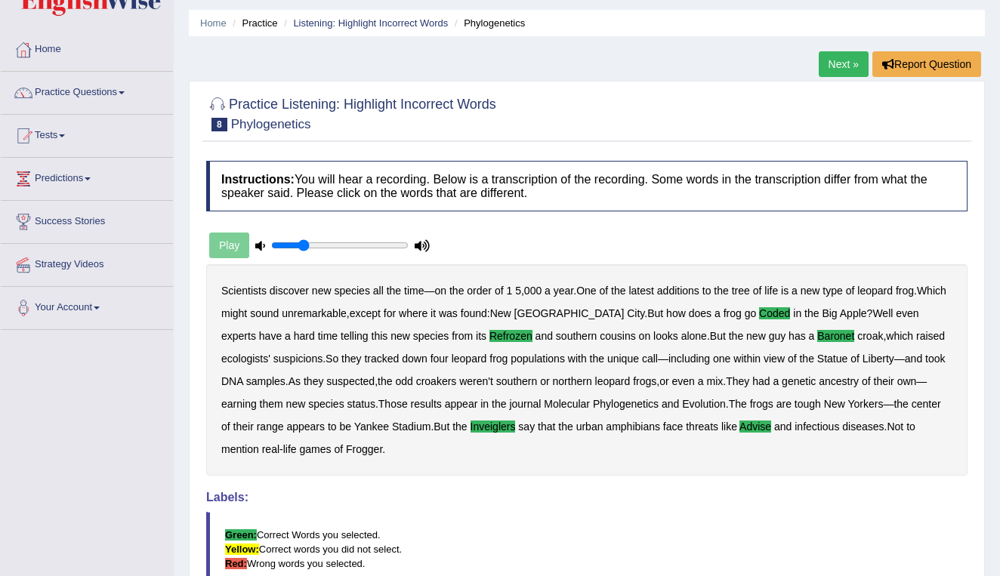
scroll to position [32, 0]
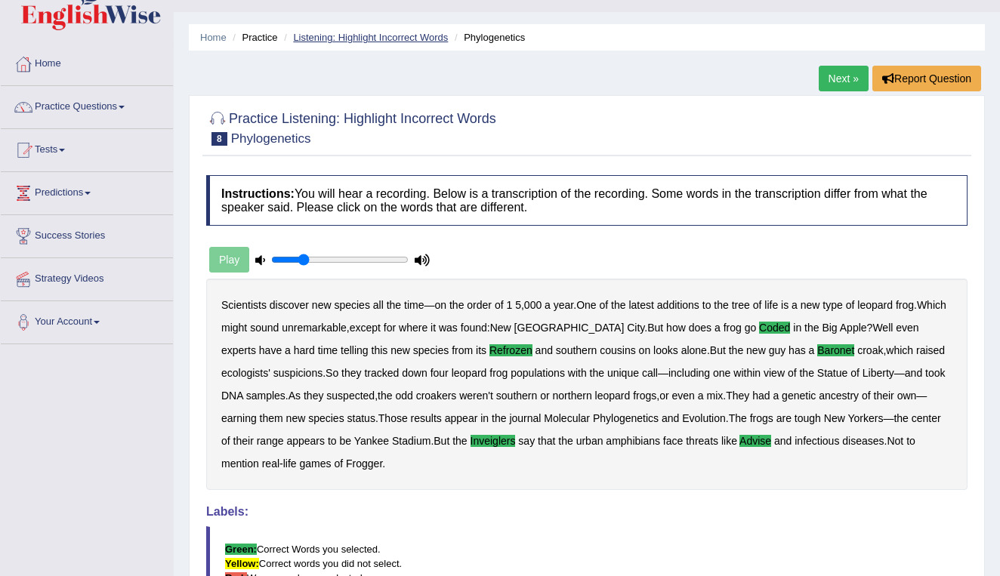
click at [374, 39] on link "Listening: Highlight Incorrect Words" at bounding box center [370, 37] width 155 height 11
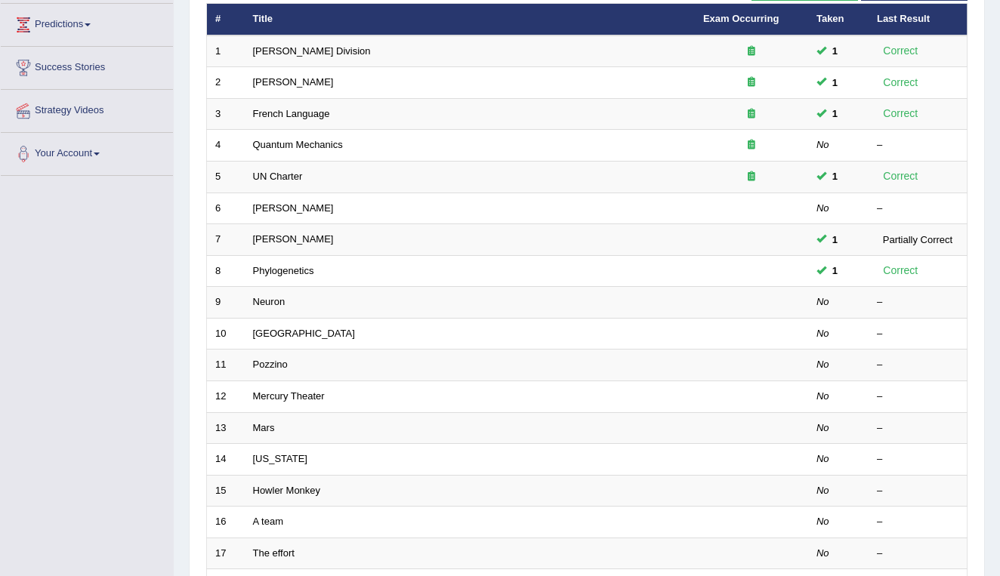
scroll to position [206, 0]
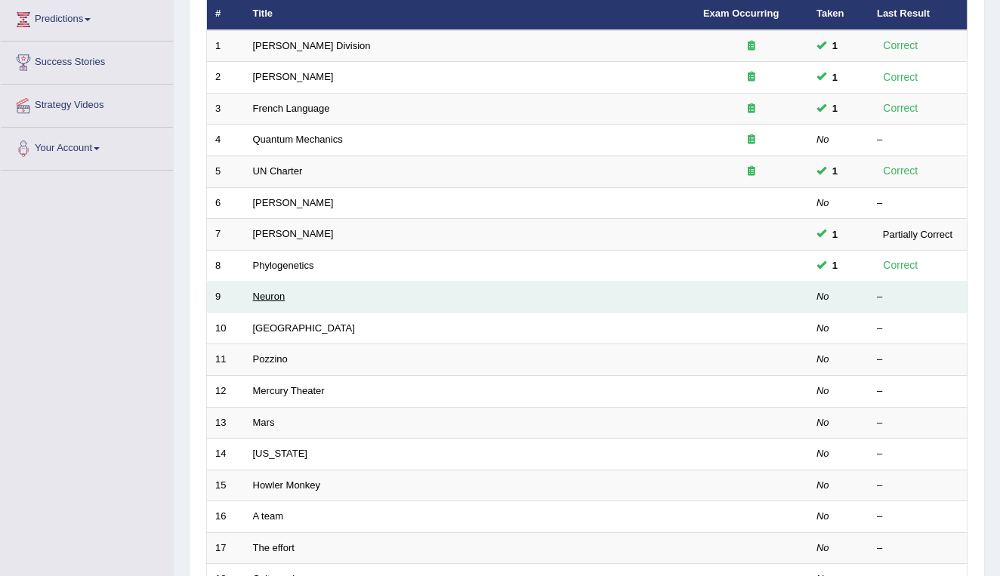
click at [262, 292] on link "Neuron" at bounding box center [269, 296] width 32 height 11
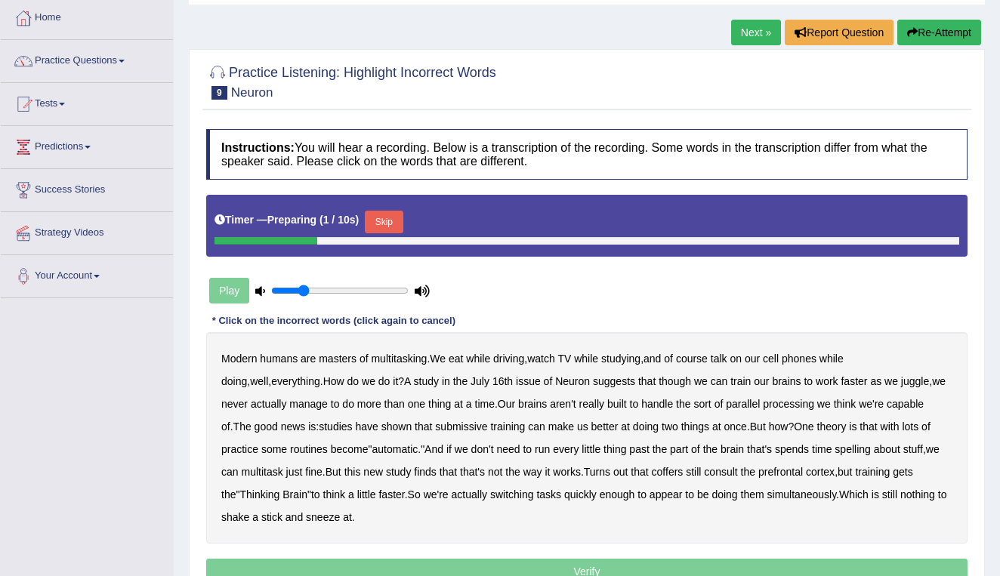
scroll to position [81, 0]
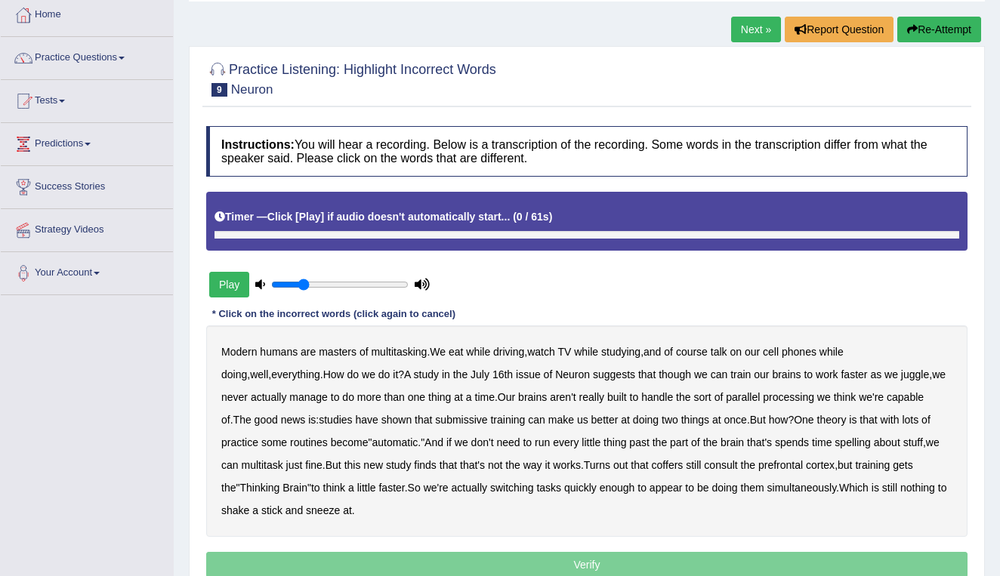
click at [227, 286] on button "Play" at bounding box center [229, 285] width 40 height 26
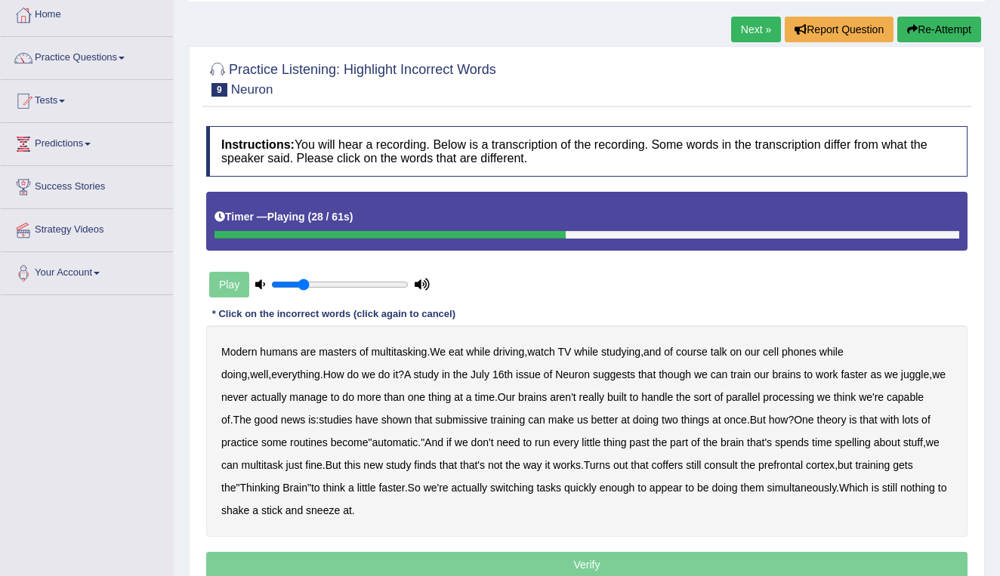
click at [437, 422] on b "submissive" at bounding box center [461, 420] width 52 height 12
click at [870, 442] on b "spelling" at bounding box center [853, 443] width 36 height 12
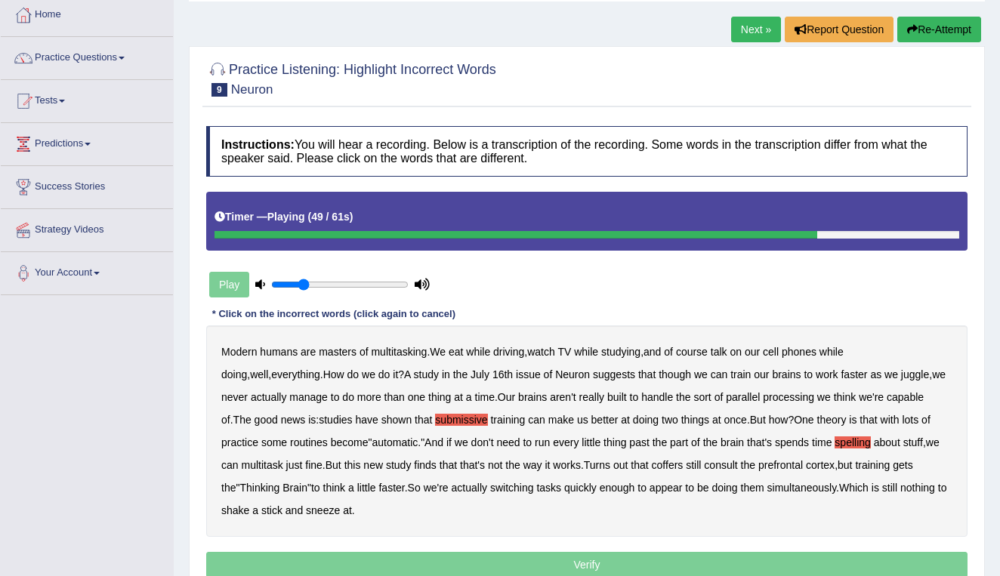
click at [684, 463] on b "coffers" at bounding box center [668, 465] width 32 height 12
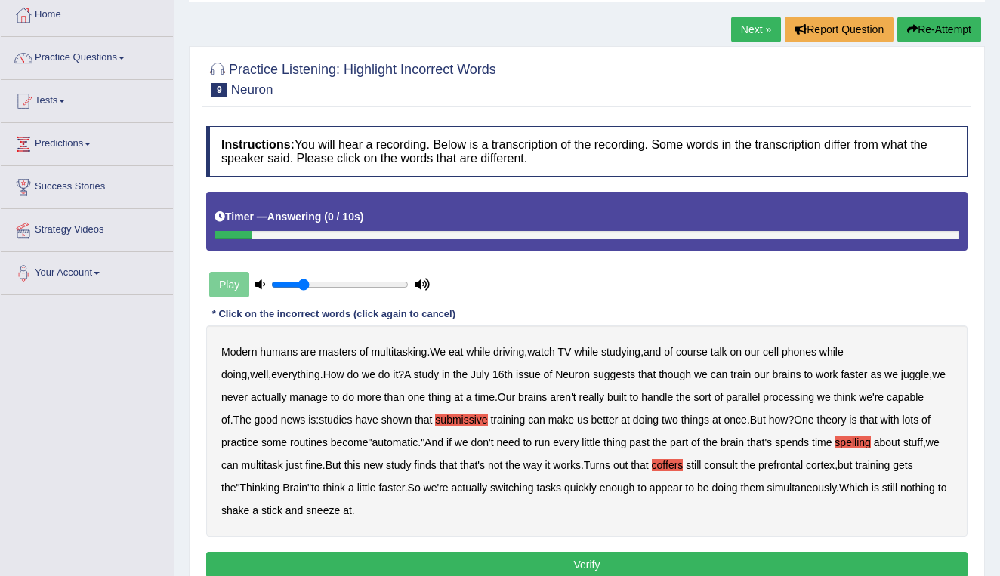
click at [589, 566] on button "Verify" at bounding box center [587, 565] width 762 height 26
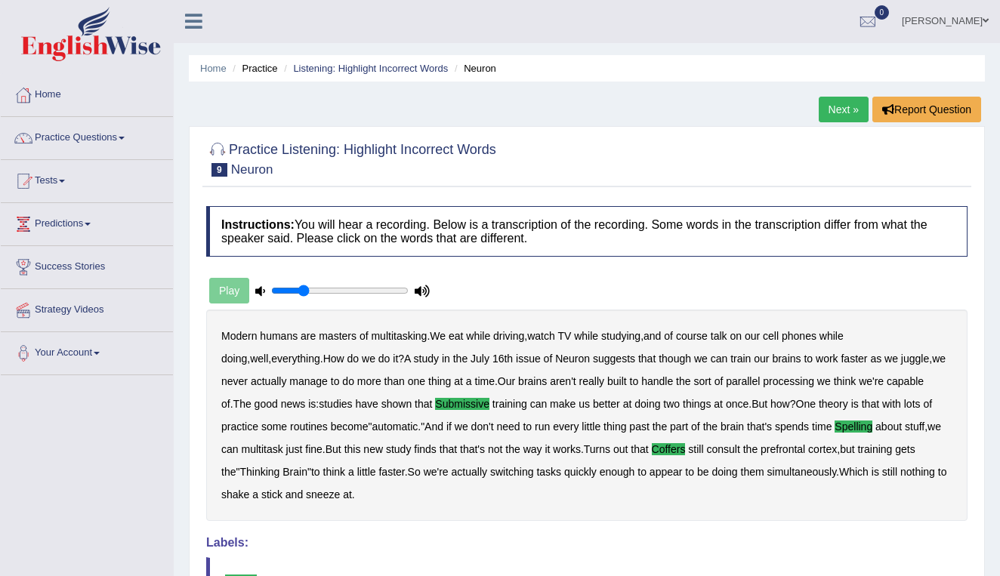
scroll to position [0, 0]
click at [370, 66] on link "Listening: Highlight Incorrect Words" at bounding box center [370, 68] width 155 height 11
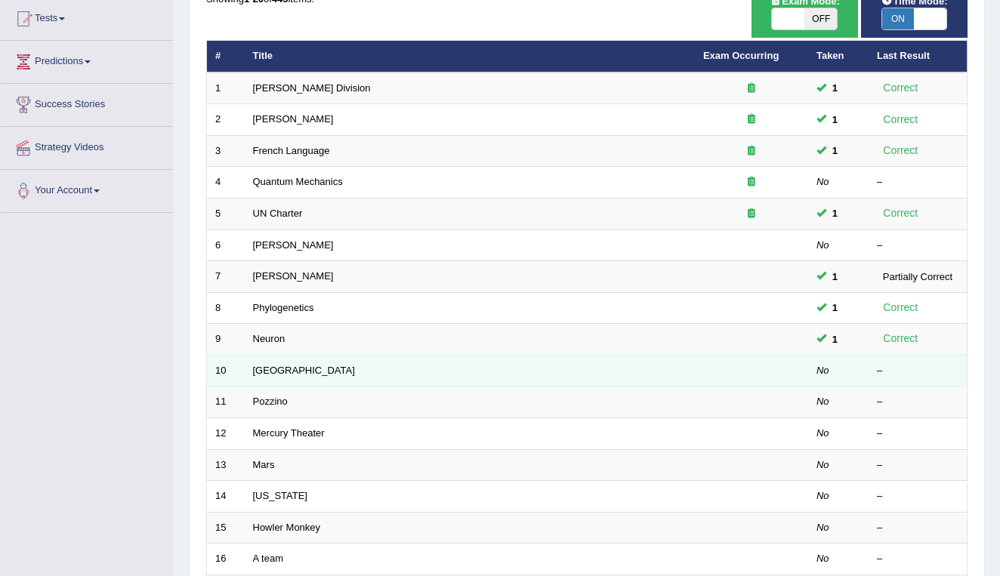
scroll to position [163, 0]
click at [264, 365] on link "[GEOGRAPHIC_DATA]" at bounding box center [304, 370] width 102 height 11
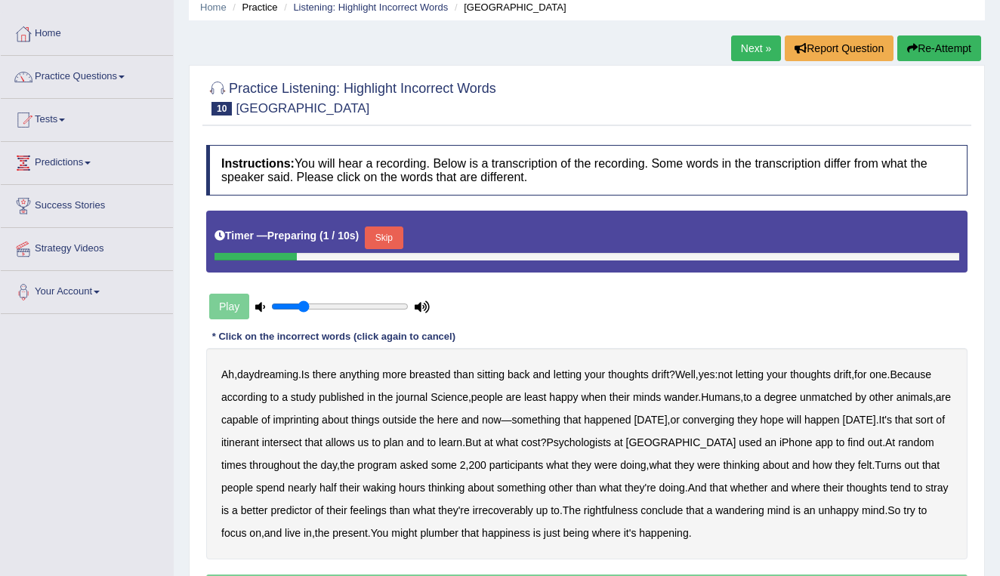
scroll to position [93, 0]
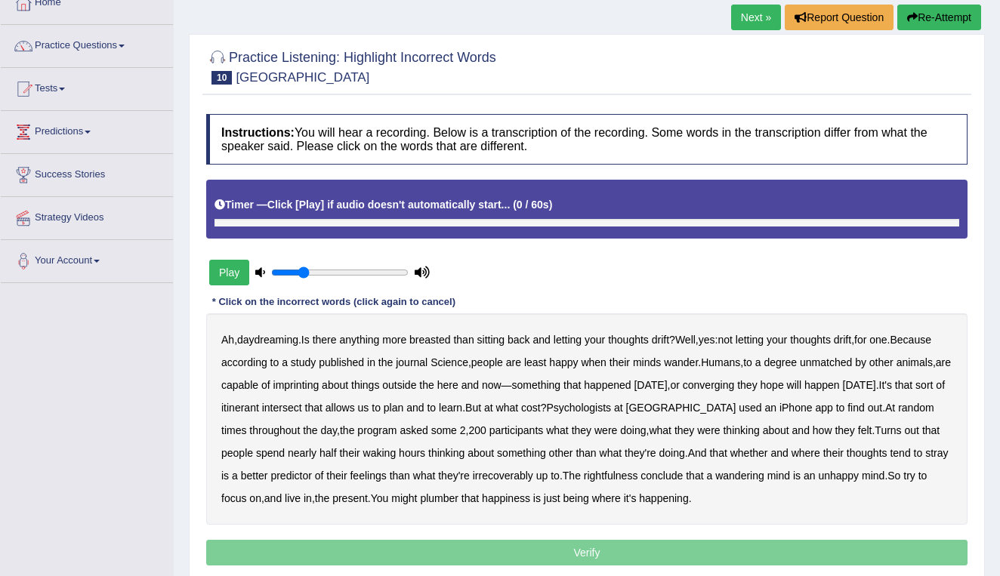
click at [230, 274] on button "Play" at bounding box center [229, 273] width 40 height 26
click at [425, 339] on b "breasted" at bounding box center [429, 340] width 41 height 12
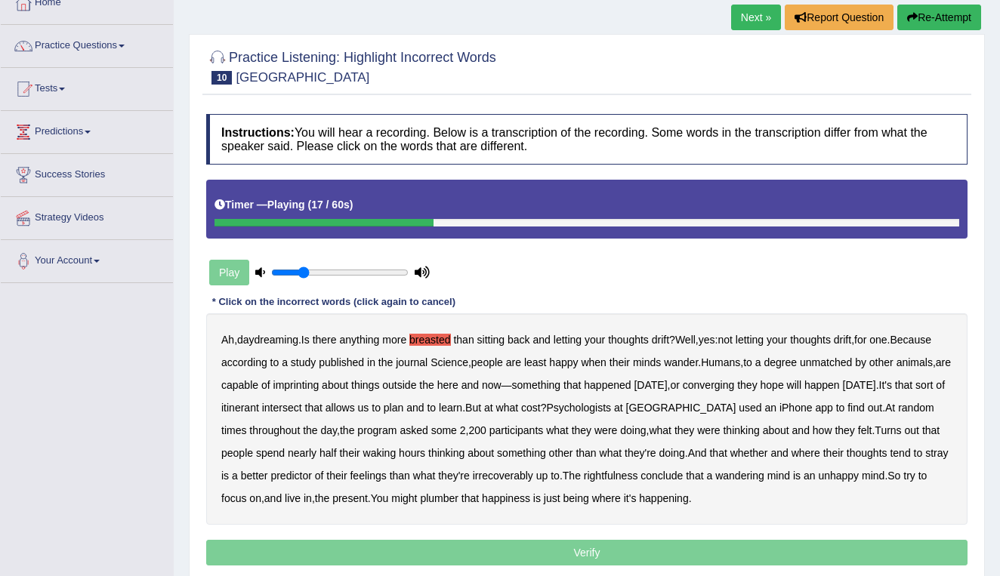
click at [320, 385] on b "imprinting" at bounding box center [297, 385] width 46 height 12
click at [735, 382] on b "converging" at bounding box center [709, 385] width 52 height 12
click at [302, 409] on b "intersect" at bounding box center [282, 408] width 40 height 12
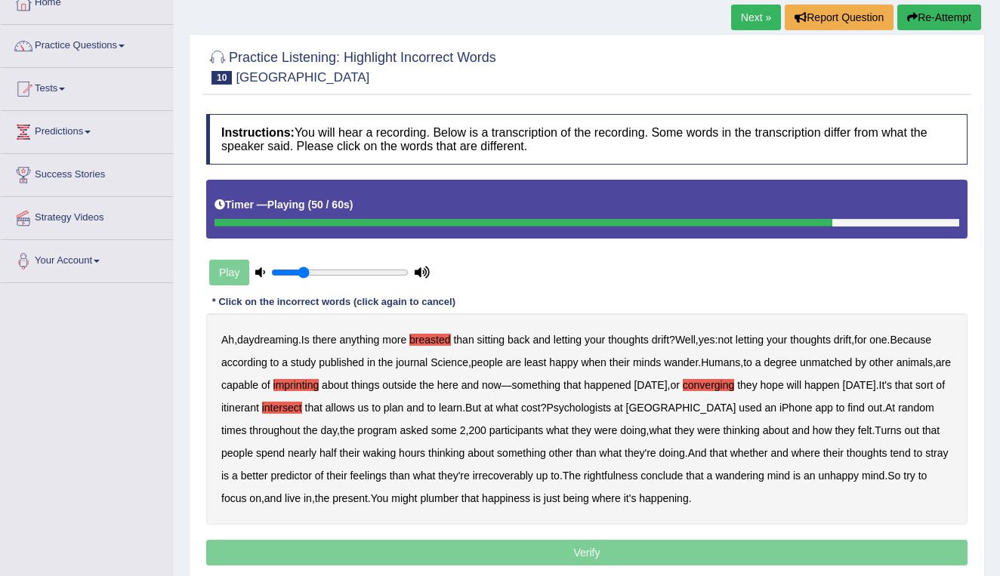
click at [533, 471] on b "irrecoverably" at bounding box center [503, 476] width 60 height 12
click at [638, 475] on b "rightfulness" at bounding box center [611, 476] width 54 height 12
click at [459, 495] on b "plumber" at bounding box center [439, 499] width 39 height 12
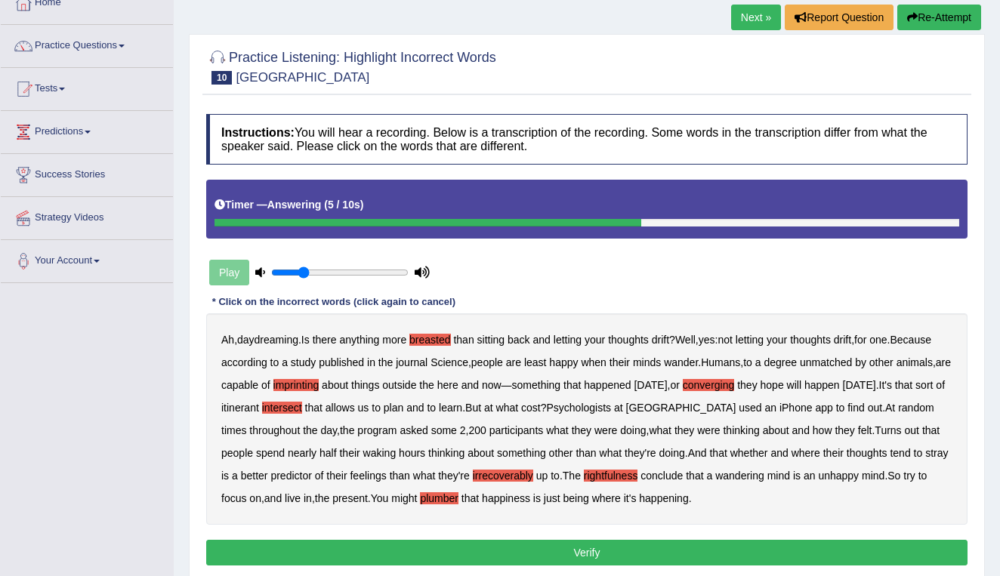
drag, startPoint x: 243, startPoint y: 332, endPoint x: 883, endPoint y: 512, distance: 664.9
click at [883, 512] on div "Ah , daydreaming . Is there anything more breasted than sitting back and lettin…" at bounding box center [587, 420] width 762 height 212
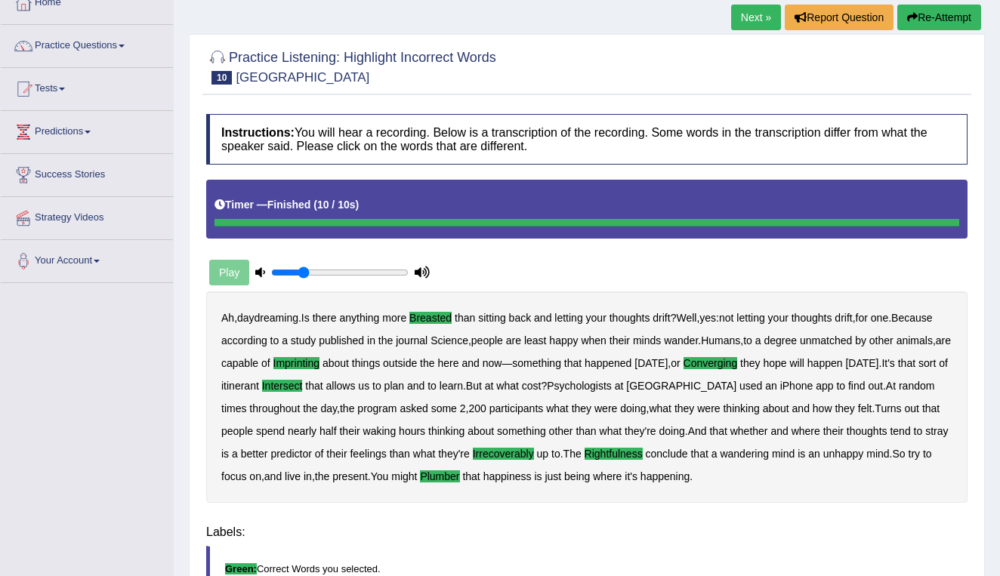
click at [617, 551] on div "Home Practice Listening: Highlight Incorrect Words Harvard Next » Report Questi…" at bounding box center [587, 336] width 827 height 858
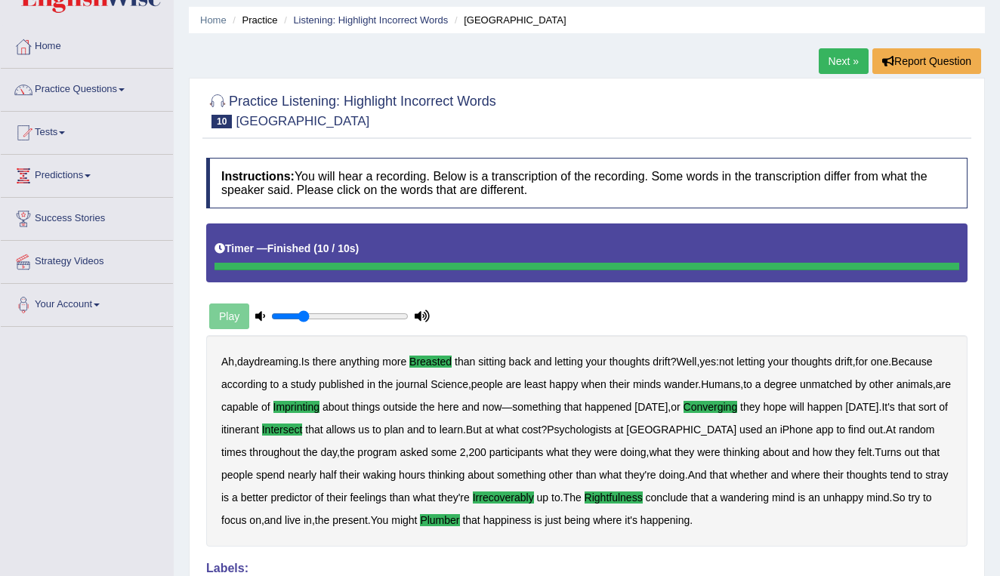
scroll to position [37, 0]
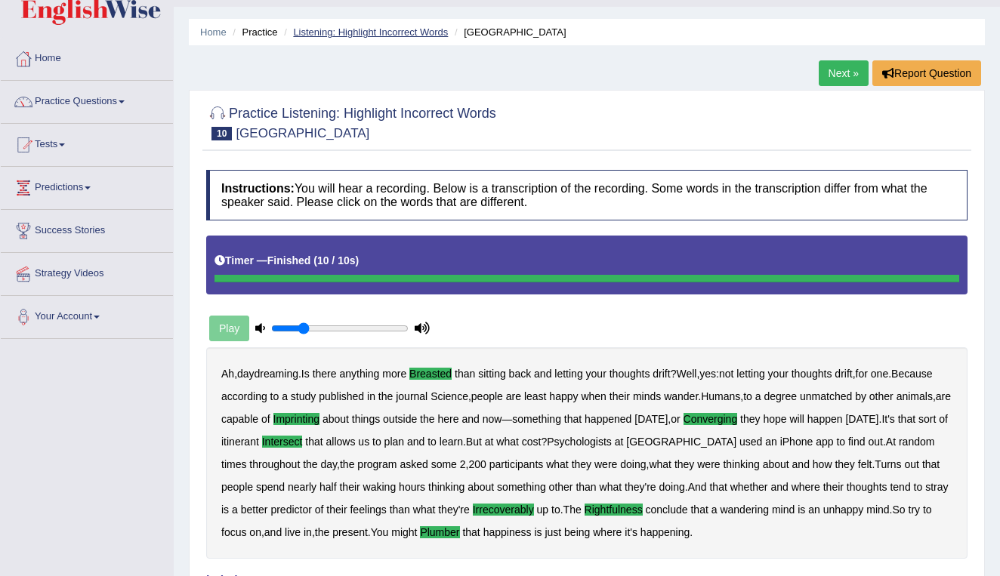
click at [378, 32] on link "Listening: Highlight Incorrect Words" at bounding box center [370, 31] width 155 height 11
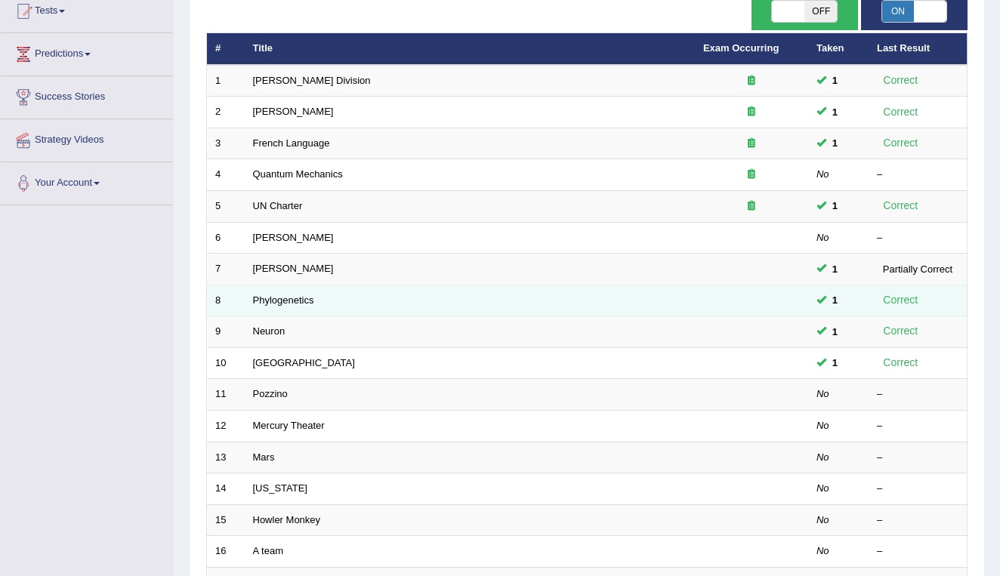
scroll to position [175, 0]
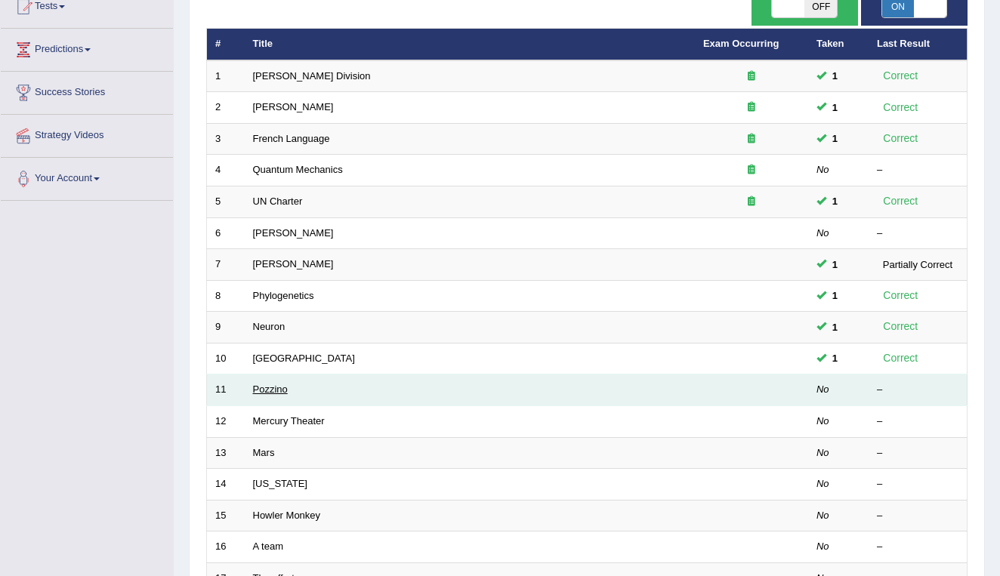
click at [256, 384] on link "Pozzino" at bounding box center [270, 389] width 35 height 11
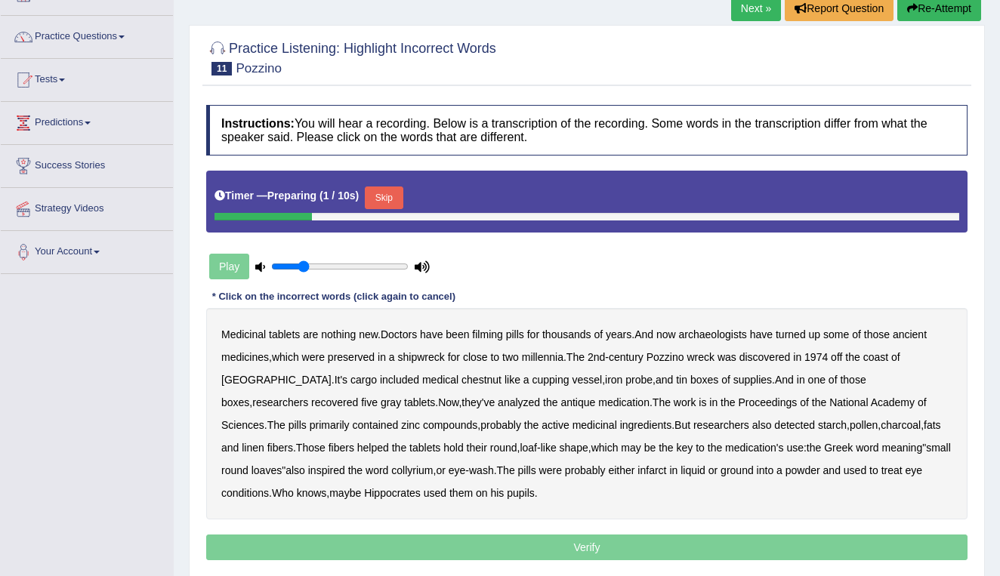
scroll to position [105, 0]
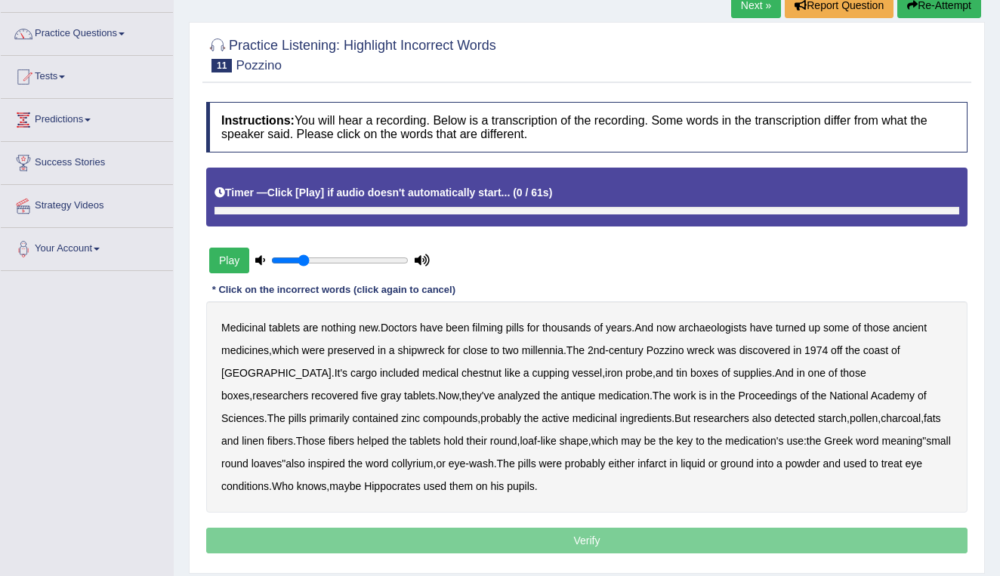
click at [230, 262] on button "Play" at bounding box center [229, 261] width 40 height 26
click at [484, 331] on b "filming" at bounding box center [487, 328] width 30 height 12
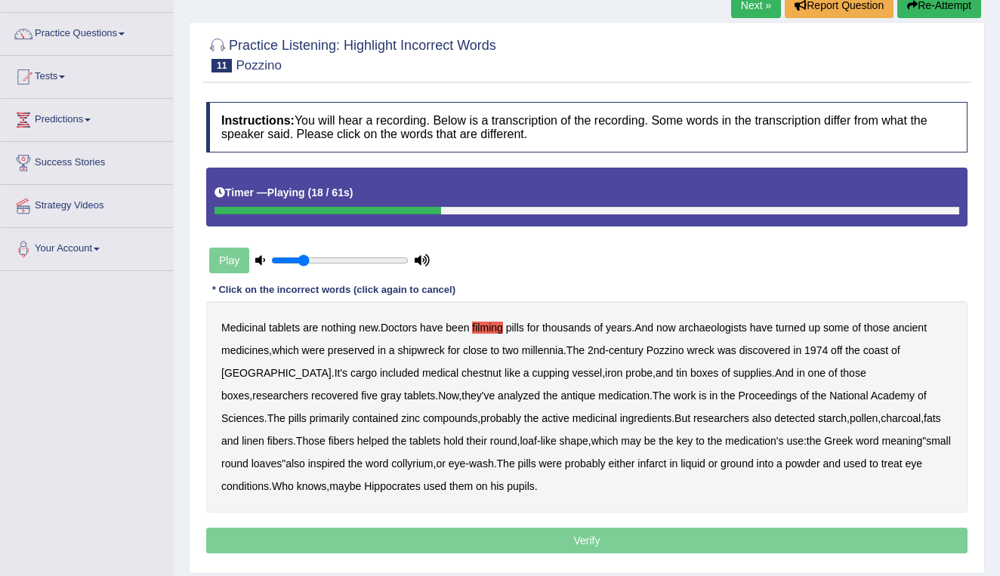
click at [462, 370] on b "chestnut" at bounding box center [482, 373] width 40 height 12
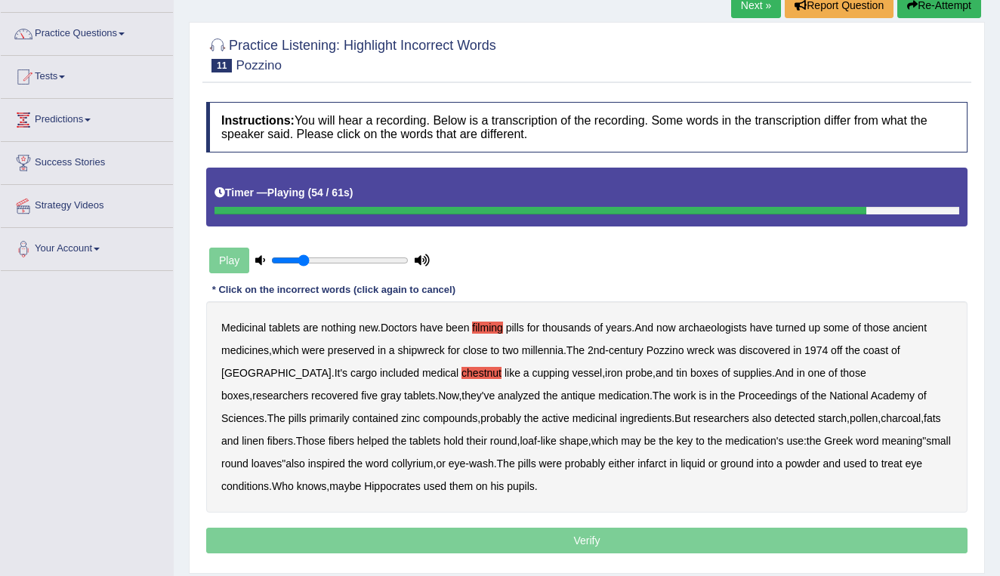
click at [638, 462] on b "infarct" at bounding box center [652, 464] width 29 height 12
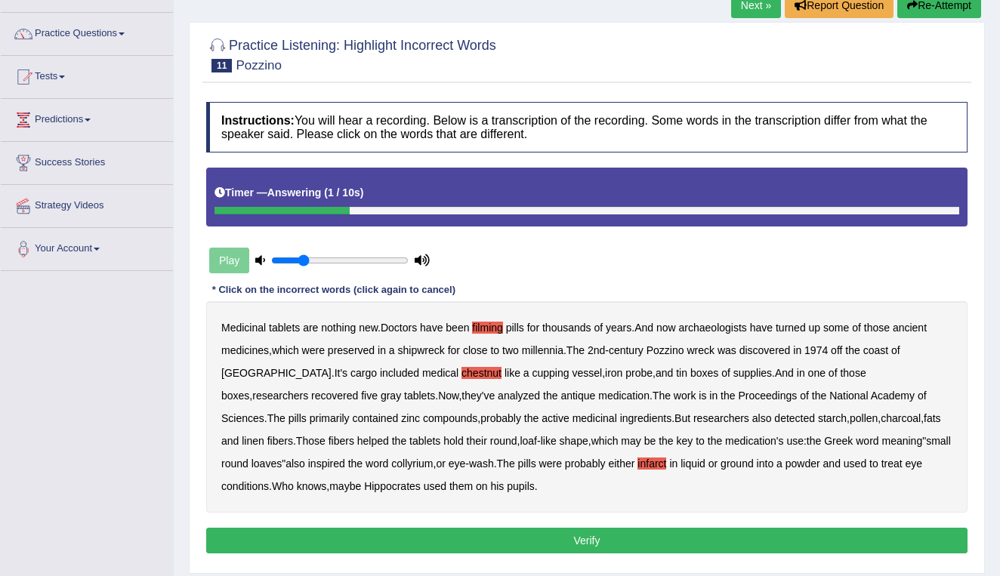
click at [579, 541] on button "Verify" at bounding box center [587, 541] width 762 height 26
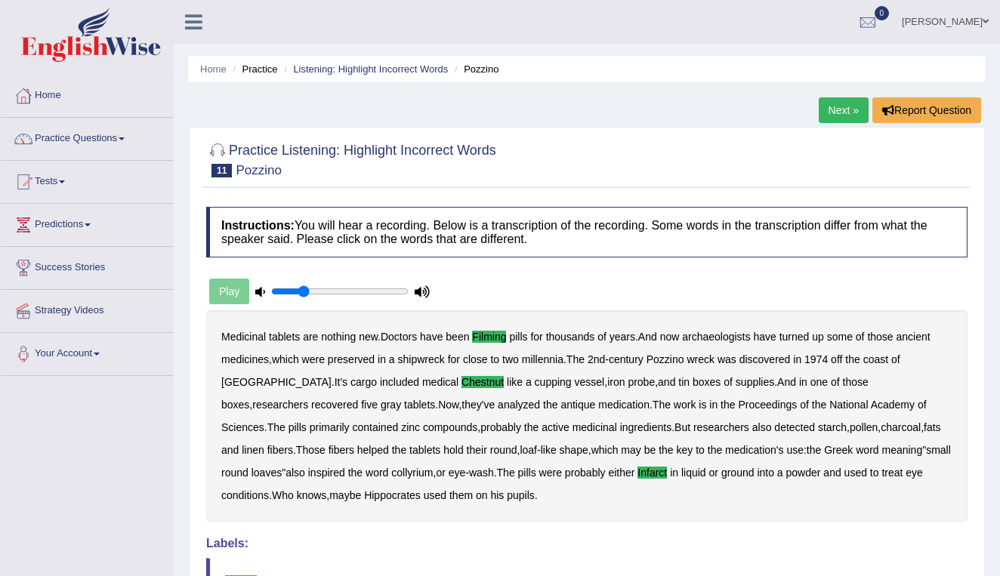
scroll to position [0, 0]
click at [406, 70] on link "Listening: Highlight Incorrect Words" at bounding box center [370, 68] width 155 height 11
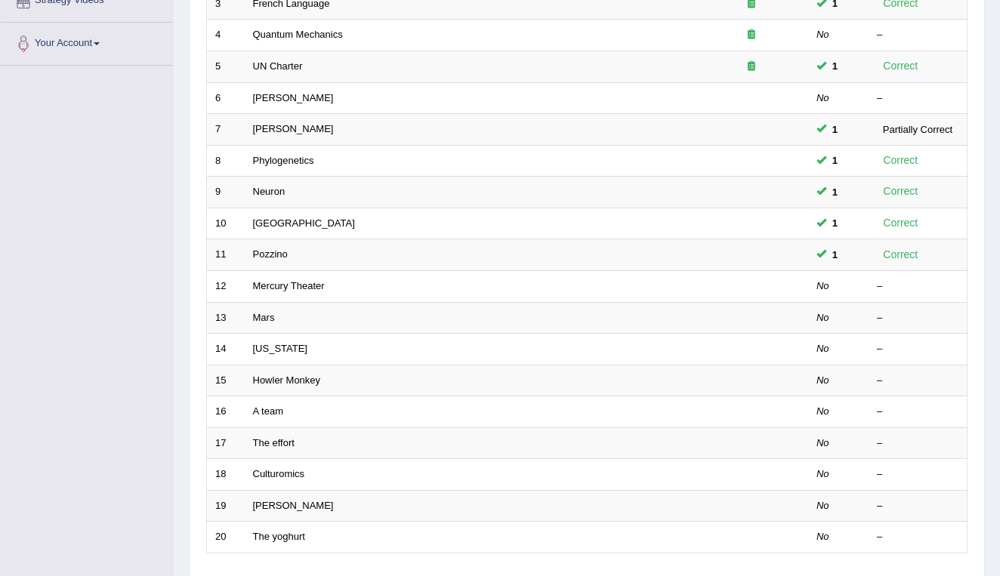
scroll to position [324, 0]
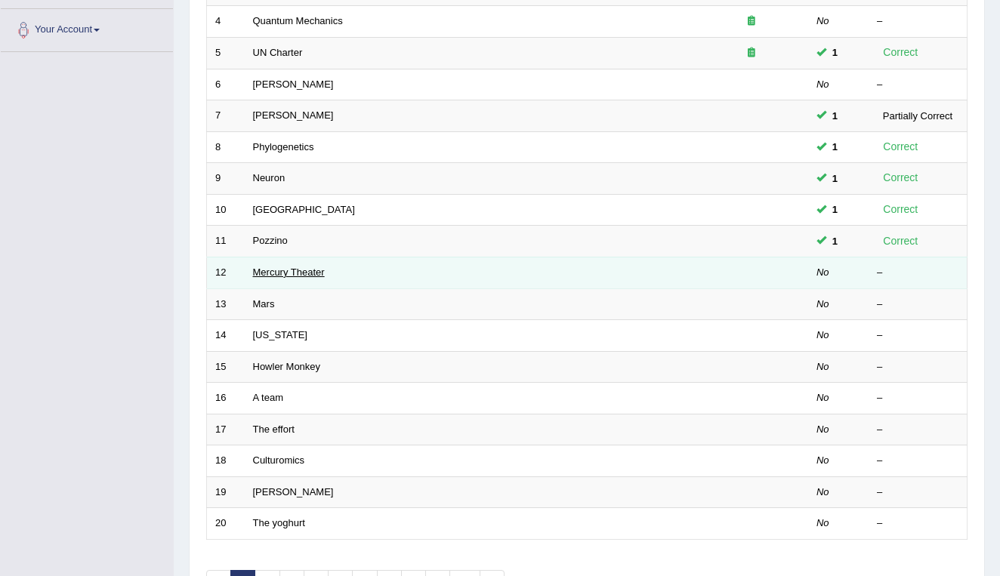
click at [267, 267] on link "Mercury Theater" at bounding box center [289, 272] width 72 height 11
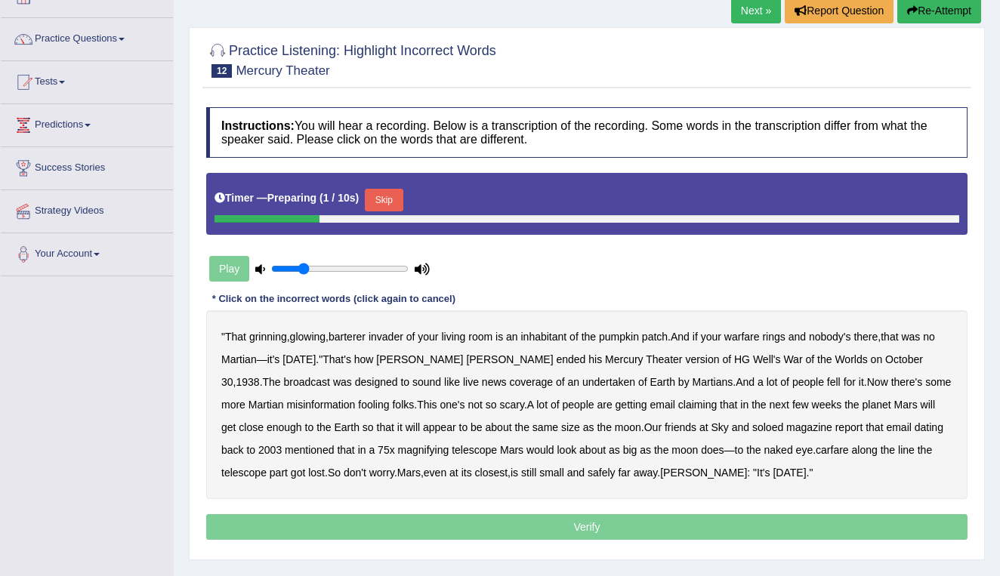
scroll to position [125, 0]
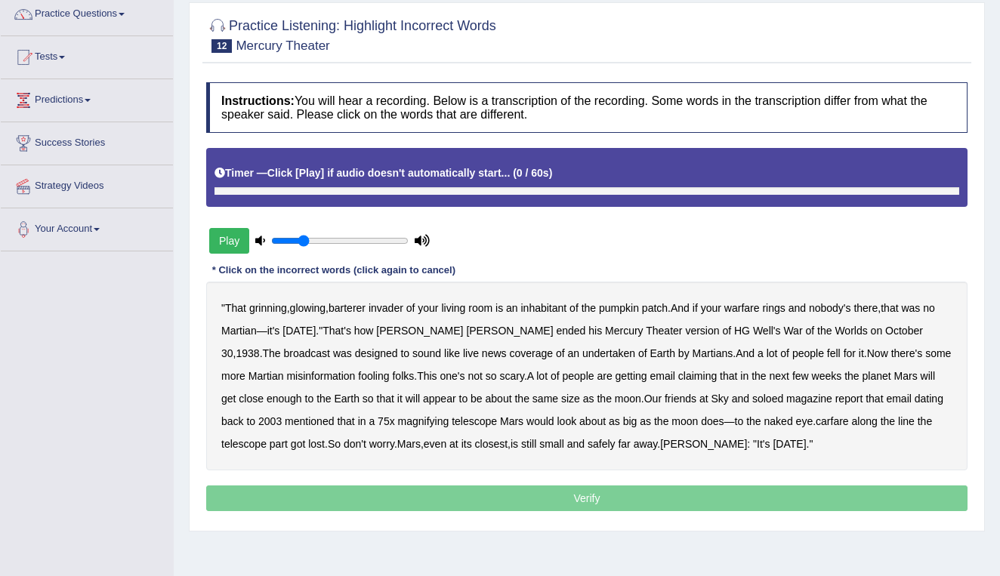
click at [230, 242] on button "Play" at bounding box center [229, 241] width 40 height 26
click at [364, 307] on b "barterer" at bounding box center [347, 308] width 37 height 12
click at [745, 308] on b "warfare" at bounding box center [743, 308] width 36 height 12
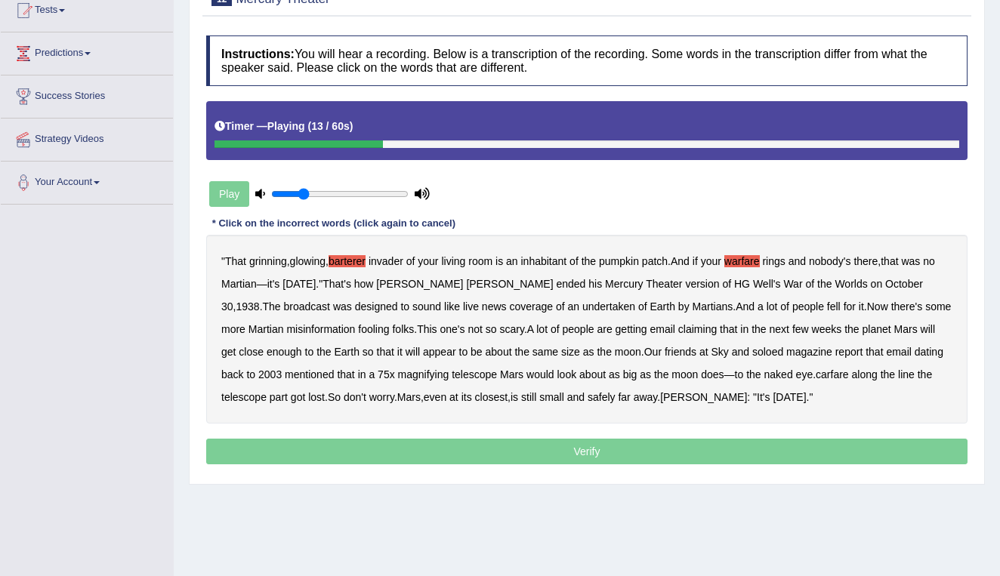
scroll to position [175, 0]
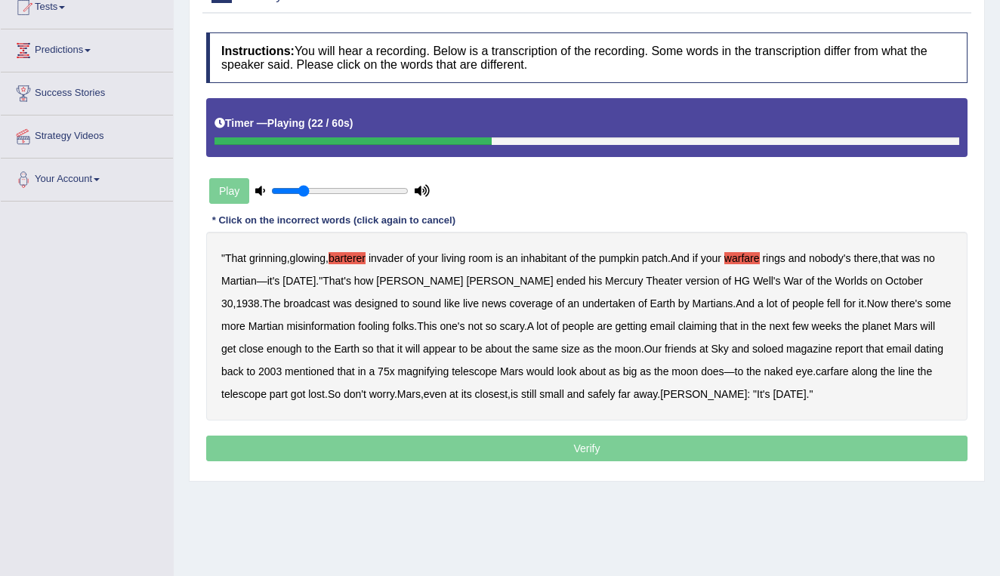
click at [583, 304] on b "undertaken" at bounding box center [609, 304] width 53 height 12
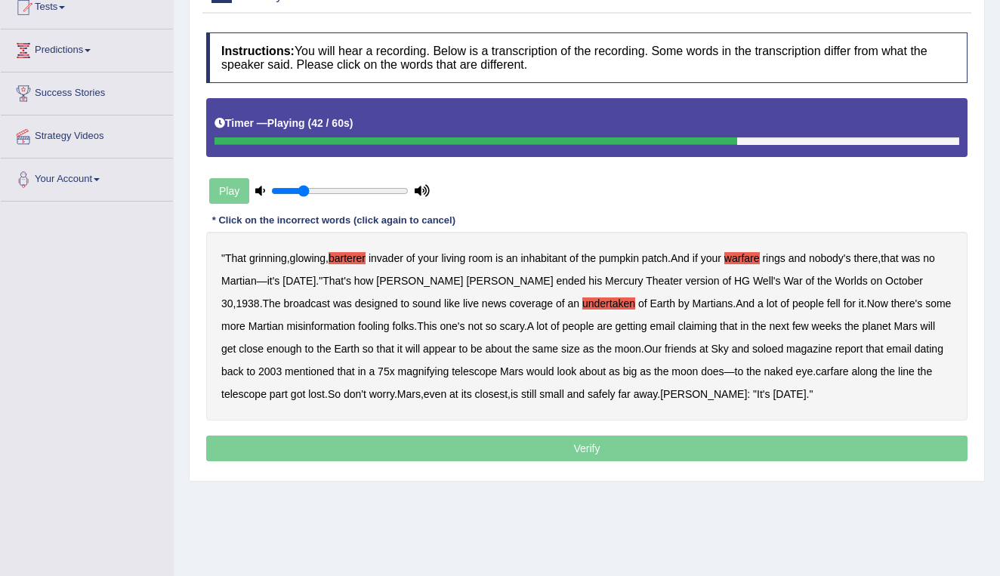
click at [764, 345] on b "soloed" at bounding box center [768, 349] width 31 height 12
click at [839, 373] on b "carfare" at bounding box center [832, 372] width 33 height 12
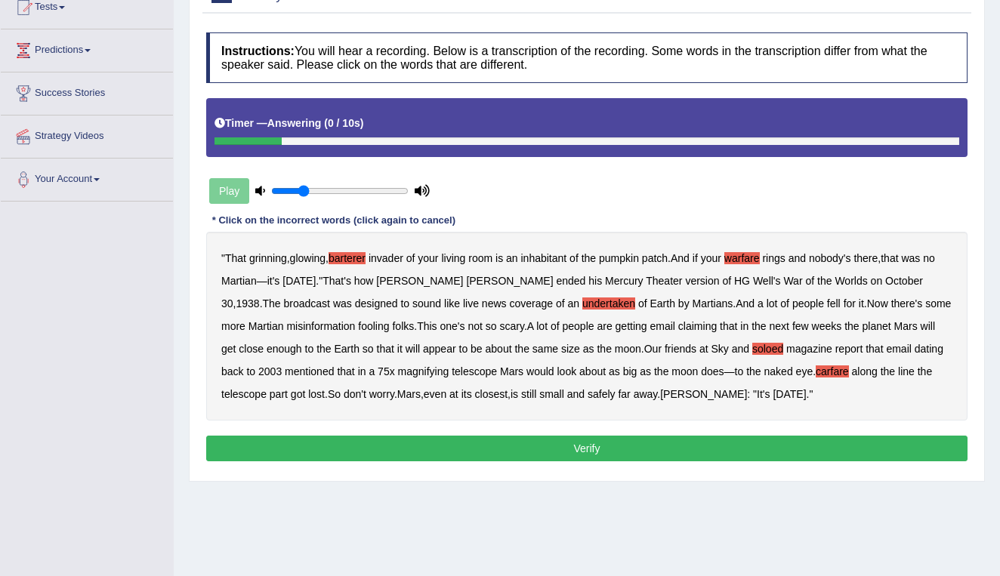
click at [669, 447] on button "Verify" at bounding box center [587, 449] width 762 height 26
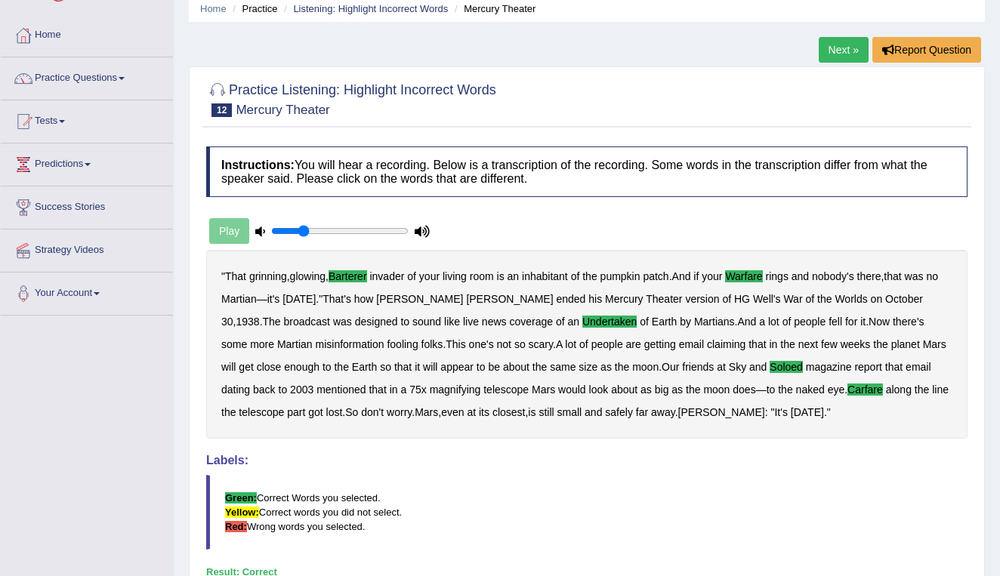
scroll to position [57, 0]
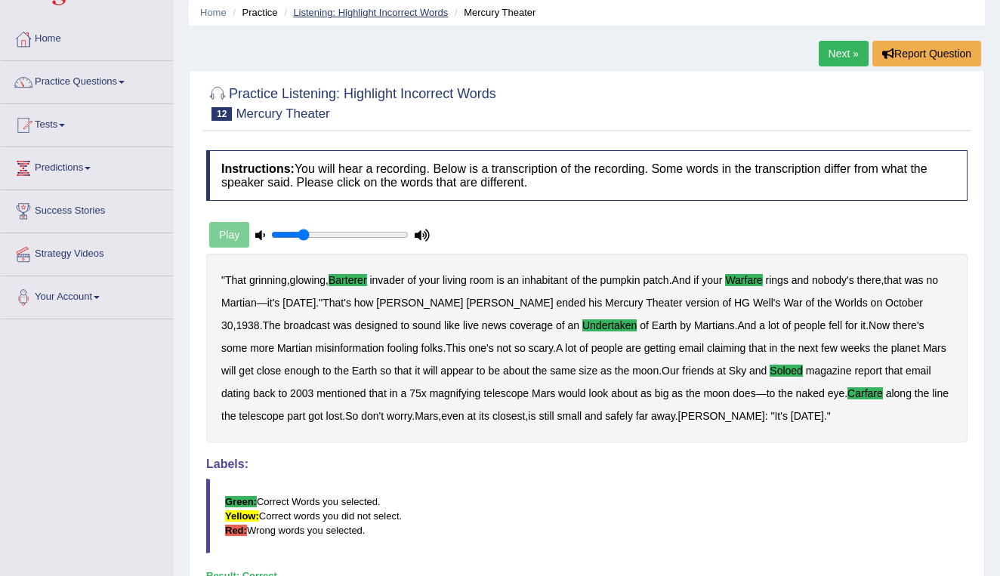
click at [349, 11] on link "Listening: Highlight Incorrect Words" at bounding box center [370, 12] width 155 height 11
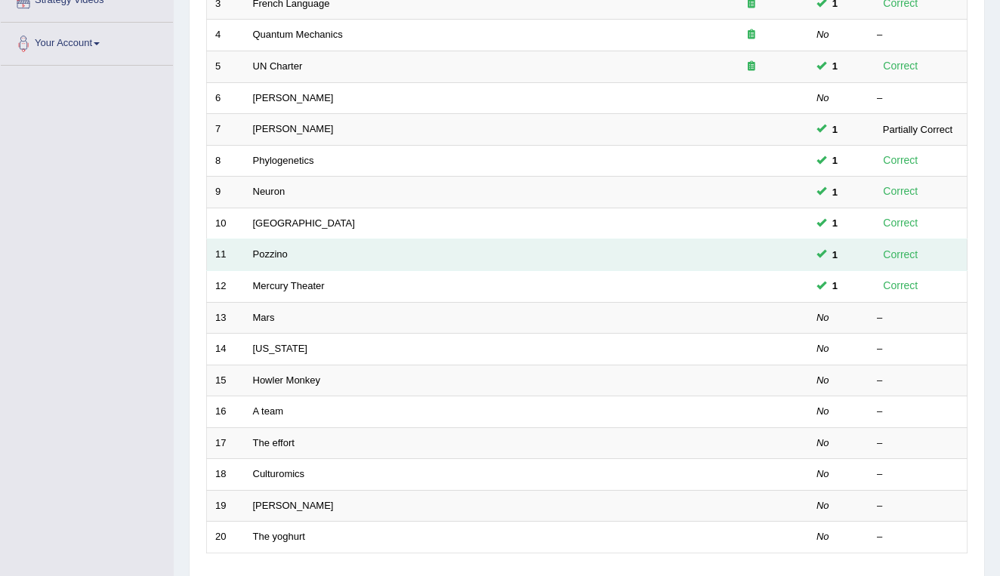
scroll to position [313, 0]
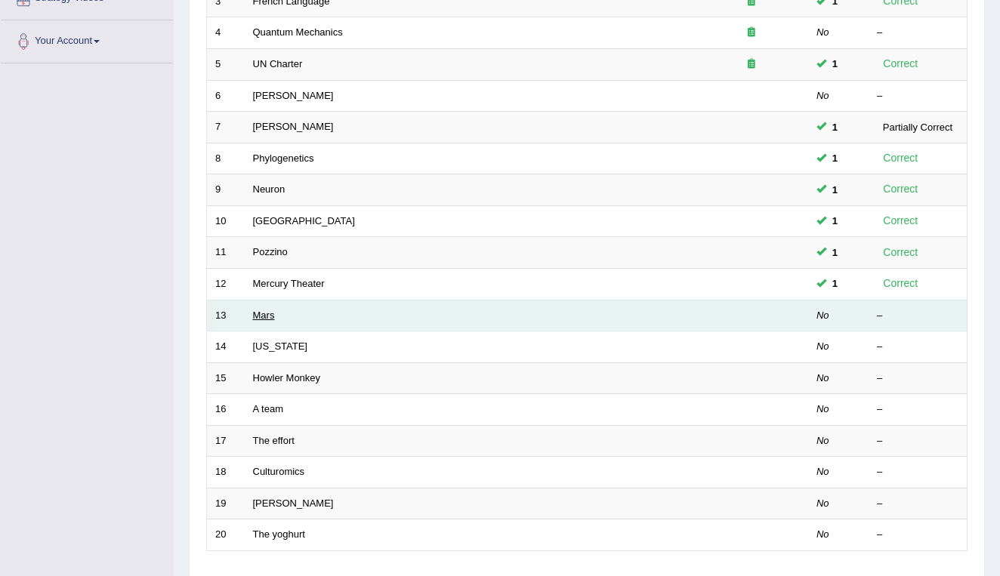
click at [266, 310] on link "Mars" at bounding box center [264, 315] width 22 height 11
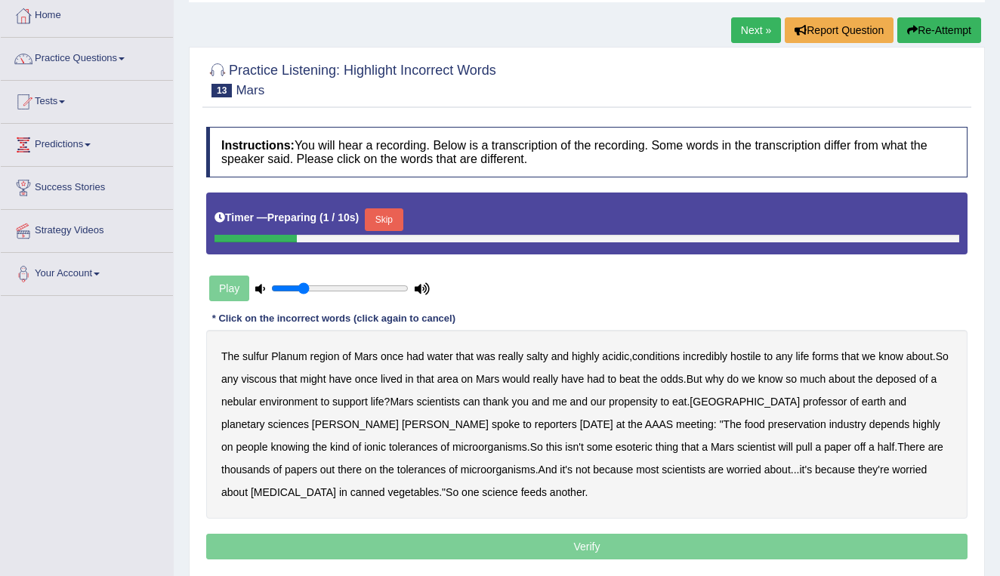
scroll to position [104, 0]
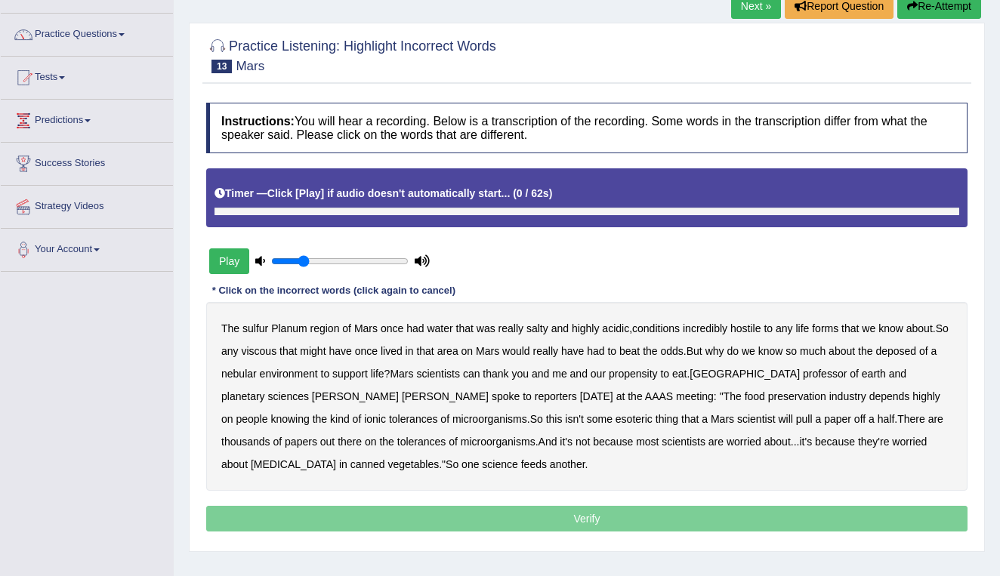
click at [222, 262] on button "Play" at bounding box center [229, 262] width 40 height 26
click at [252, 323] on b "sulfur" at bounding box center [256, 329] width 26 height 12
click at [272, 353] on b "viscous" at bounding box center [259, 351] width 36 height 12
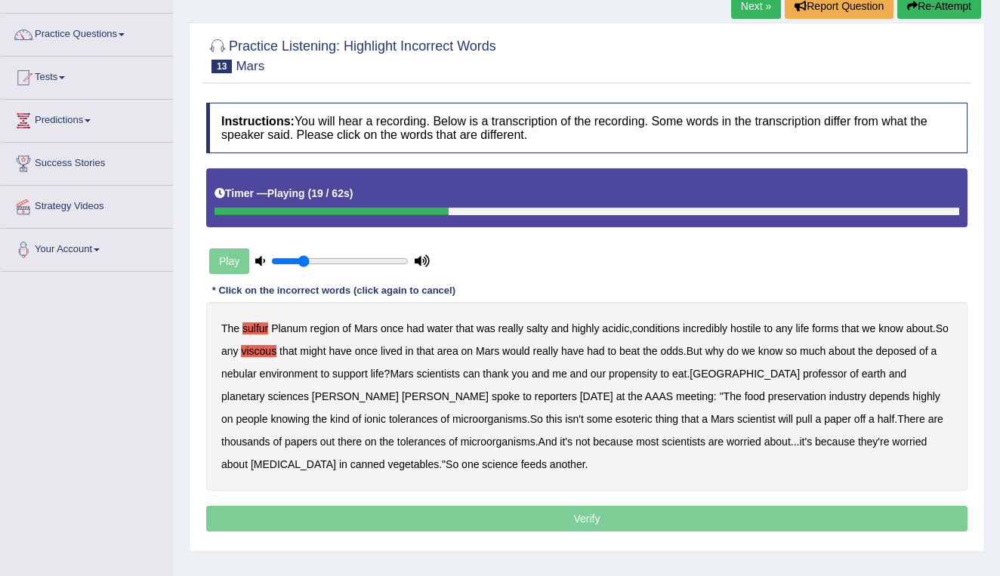
click at [916, 349] on b "deposed" at bounding box center [896, 351] width 41 height 12
click at [255, 373] on b "nebular" at bounding box center [239, 374] width 36 height 12
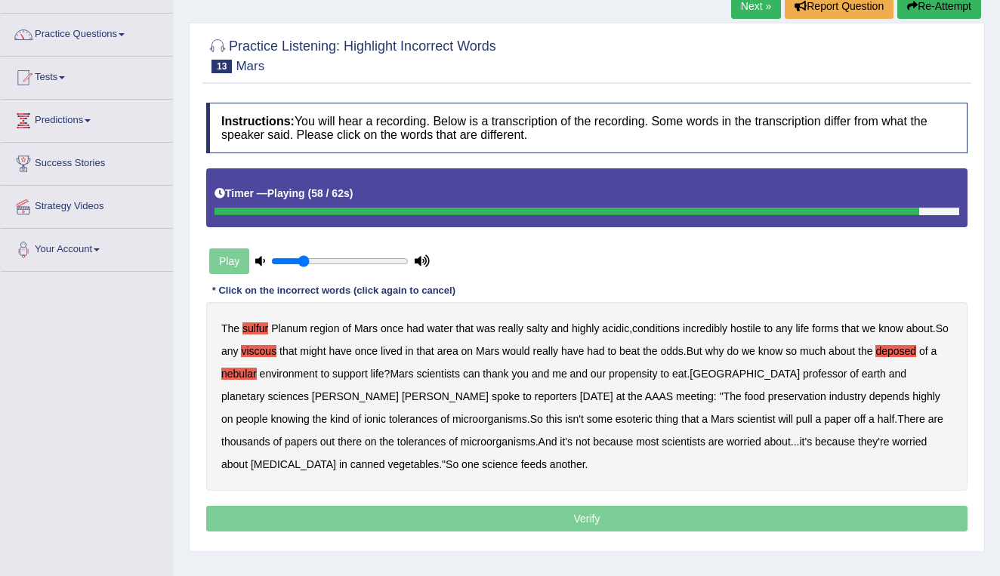
click at [644, 440] on div "The sulfur Planum region of [GEOGRAPHIC_DATA] once had water that was really sa…" at bounding box center [587, 396] width 762 height 189
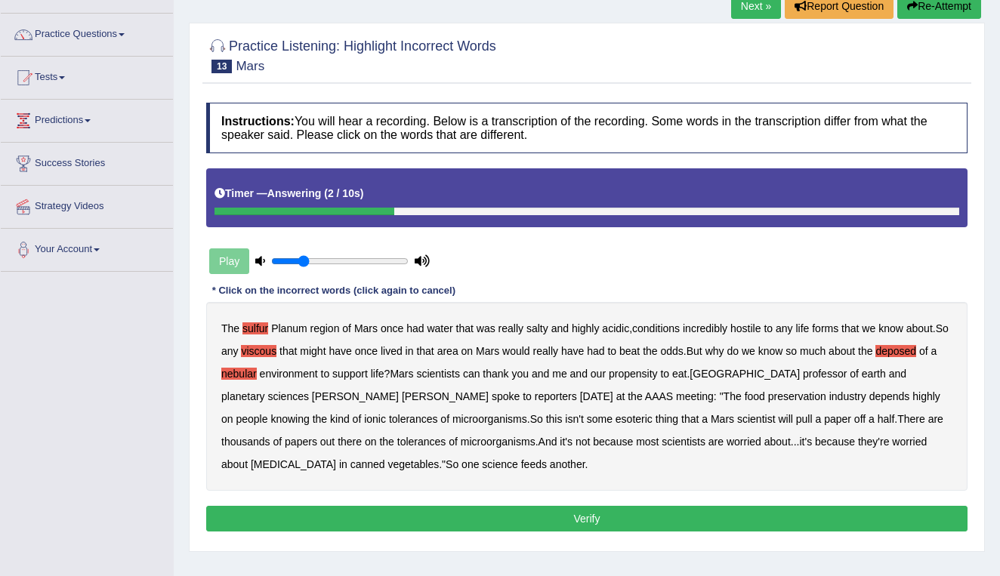
click at [554, 515] on button "Verify" at bounding box center [587, 519] width 762 height 26
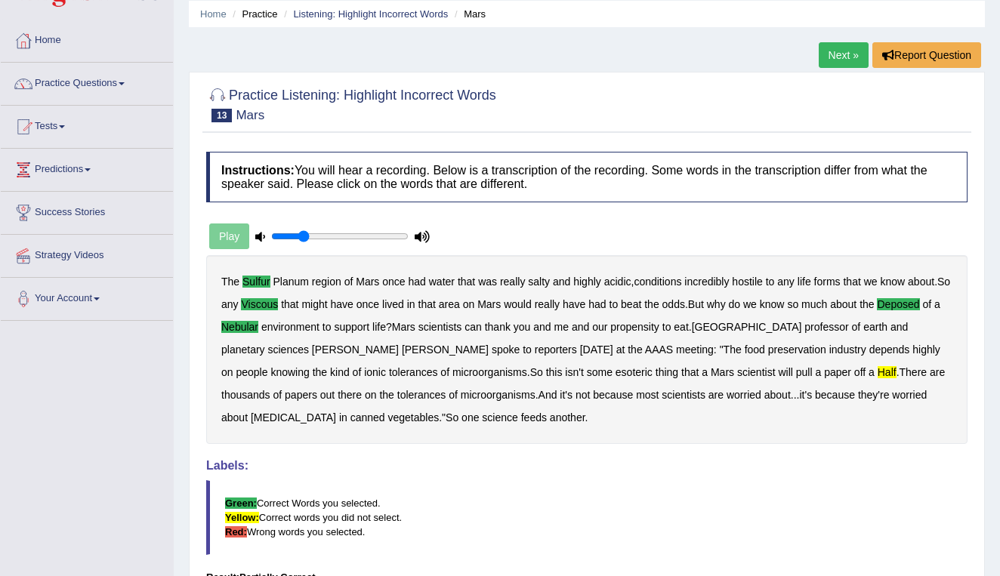
scroll to position [33, 0]
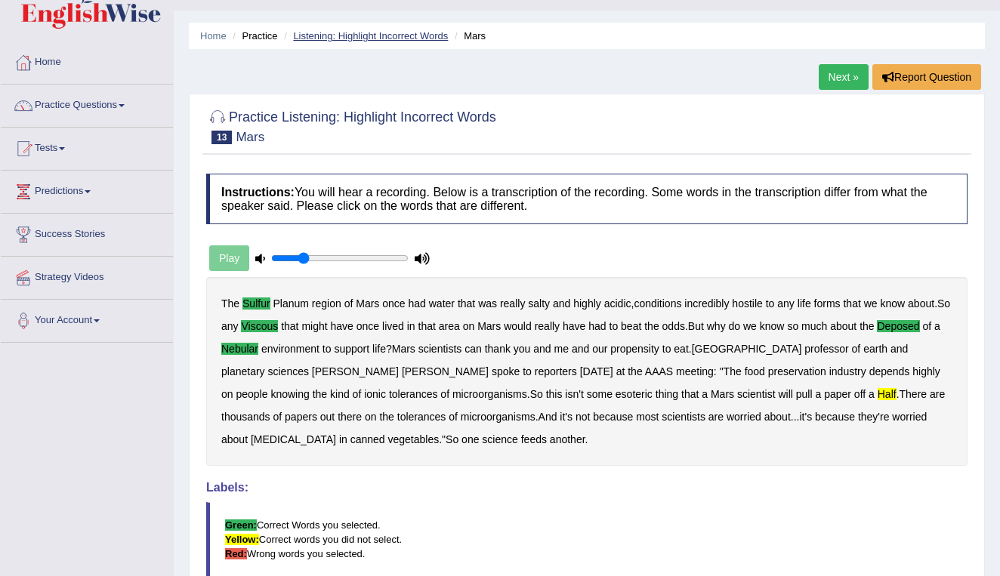
click at [387, 35] on link "Listening: Highlight Incorrect Words" at bounding box center [370, 35] width 155 height 11
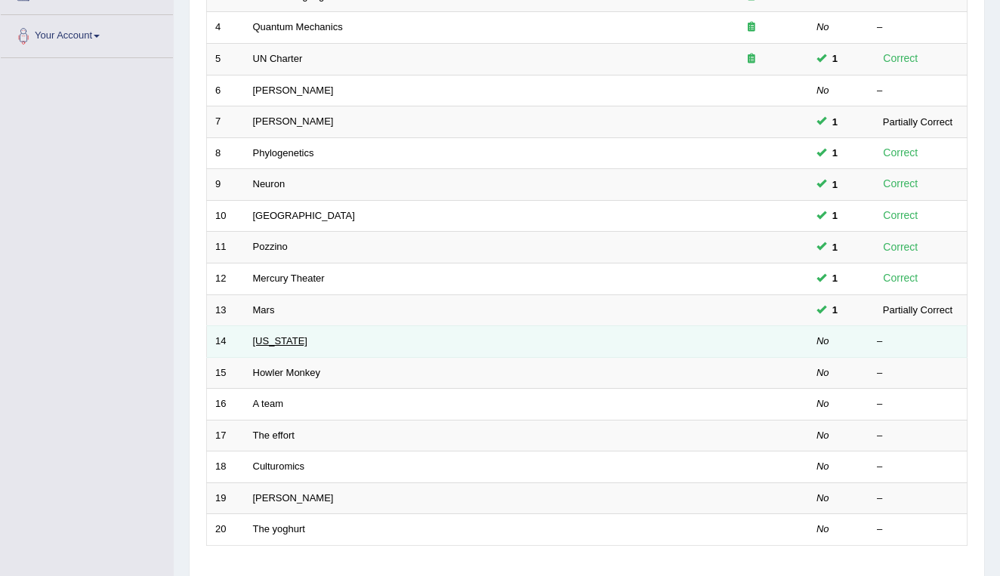
click at [264, 338] on link "[US_STATE]" at bounding box center [280, 340] width 54 height 11
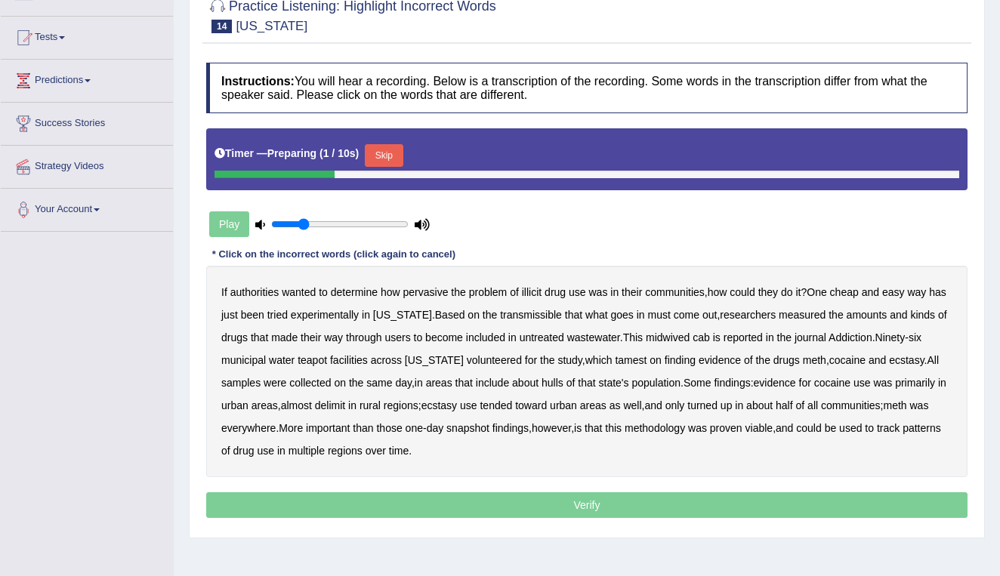
scroll to position [154, 0]
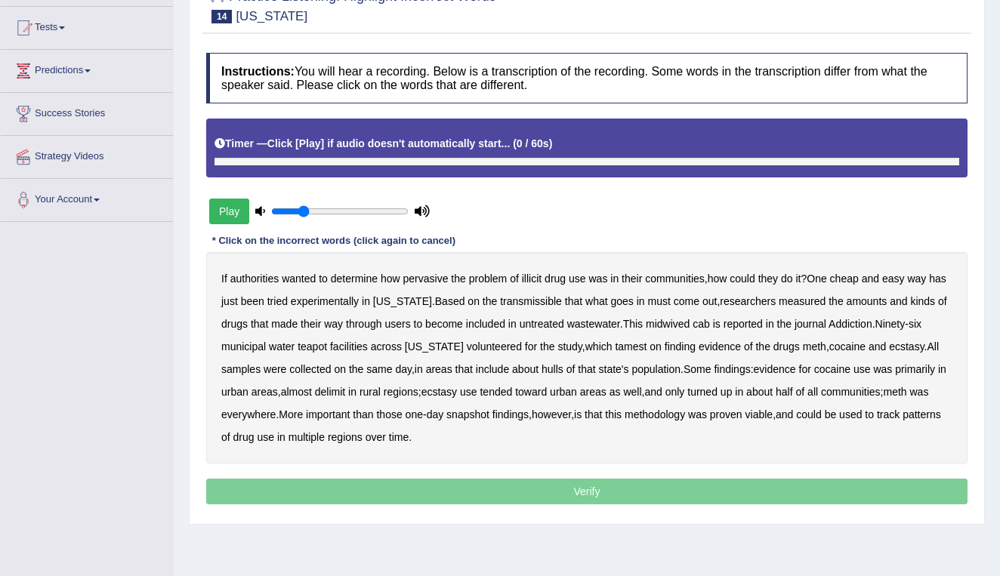
click at [227, 209] on button "Play" at bounding box center [229, 212] width 40 height 26
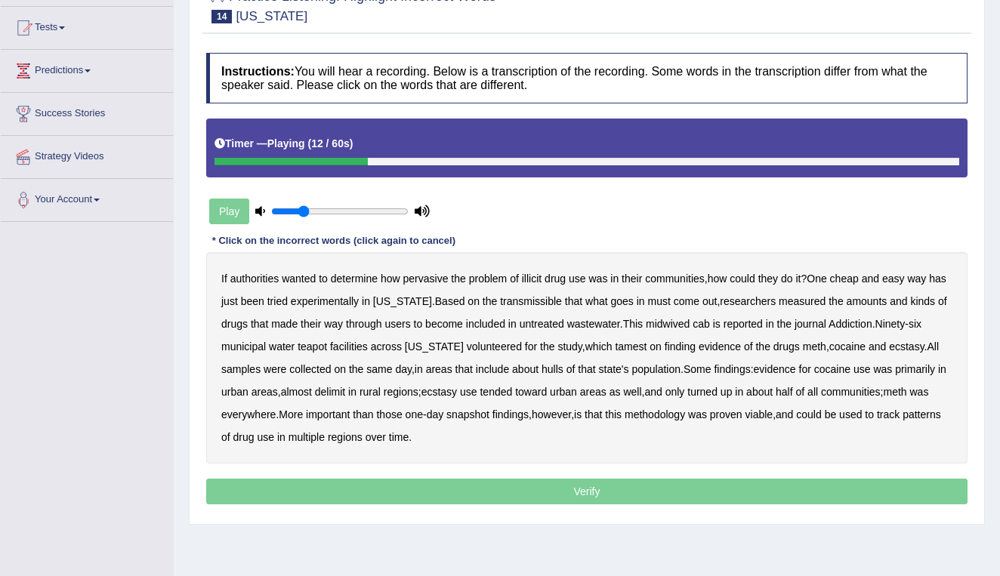
click at [530, 303] on b "transmissible" at bounding box center [531, 301] width 62 height 12
click at [690, 323] on b "midwived" at bounding box center [668, 324] width 44 height 12
click at [710, 320] on b "cab" at bounding box center [701, 324] width 17 height 12
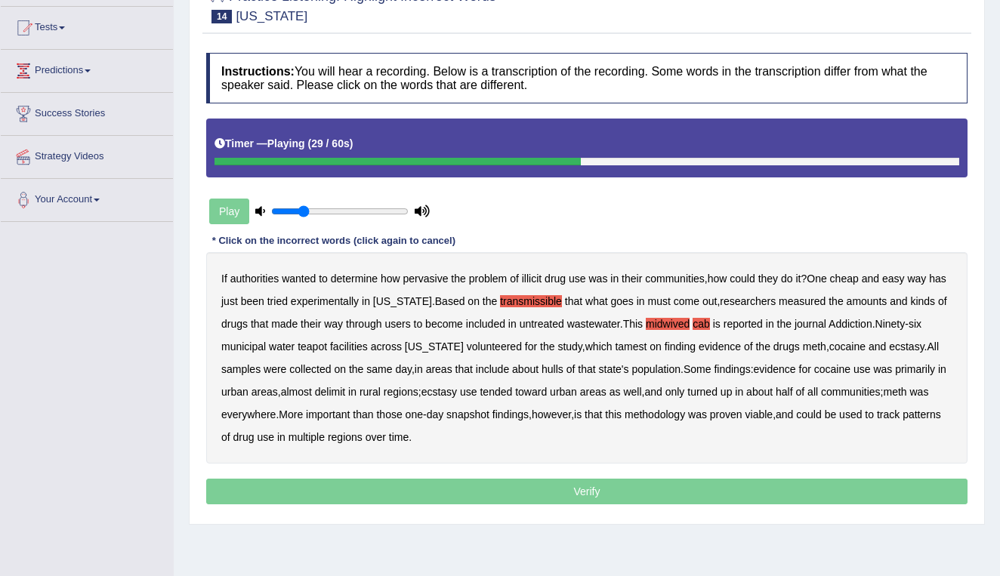
click at [619, 345] on b "tamest" at bounding box center [631, 347] width 32 height 12
click at [560, 368] on b "hulls" at bounding box center [553, 369] width 22 height 12
click at [345, 390] on b "delimit" at bounding box center [330, 392] width 30 height 12
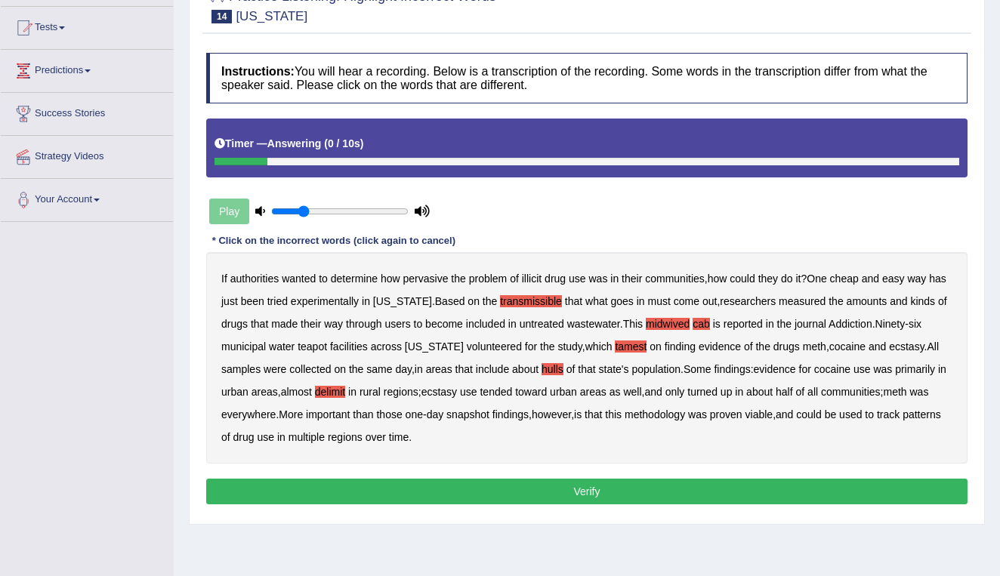
click at [586, 494] on button "Verify" at bounding box center [587, 492] width 762 height 26
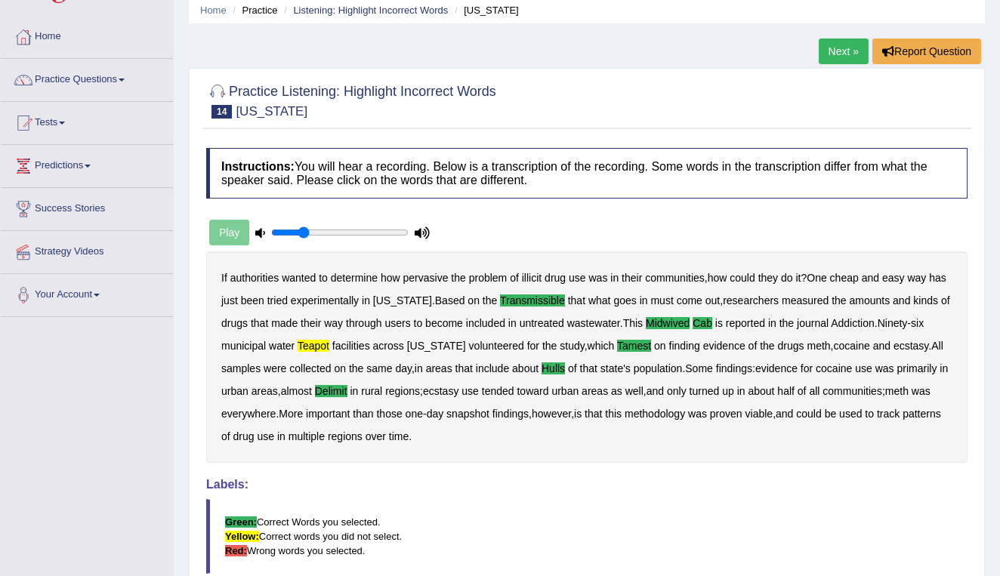
scroll to position [57, 0]
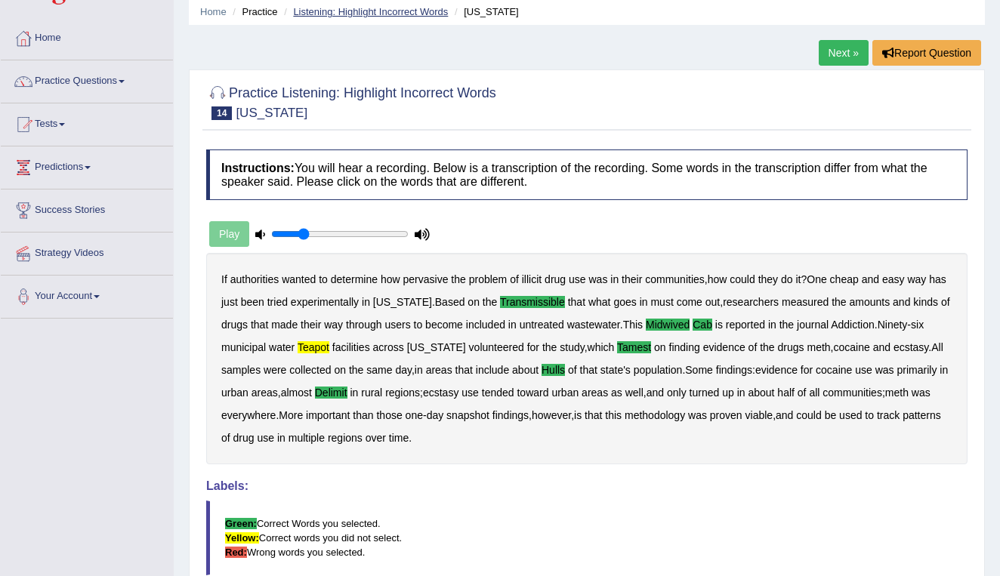
click at [386, 10] on link "Listening: Highlight Incorrect Words" at bounding box center [370, 11] width 155 height 11
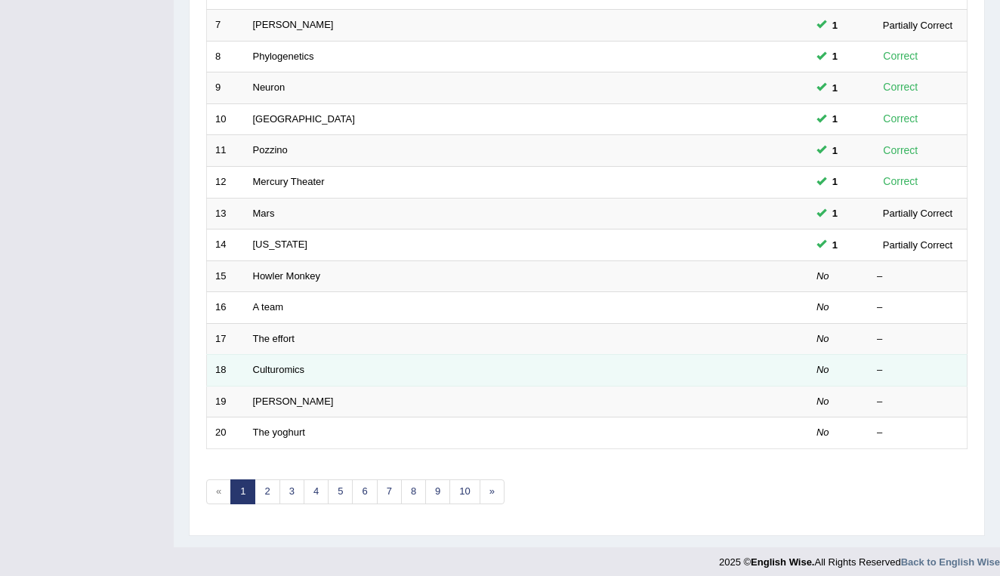
scroll to position [414, 0]
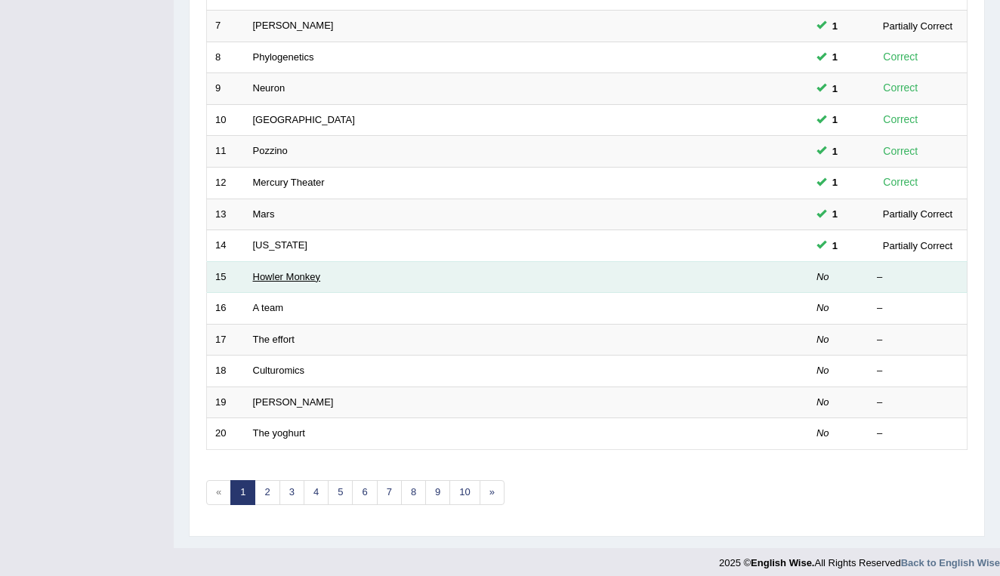
click at [275, 271] on link "Howler Monkey" at bounding box center [287, 276] width 68 height 11
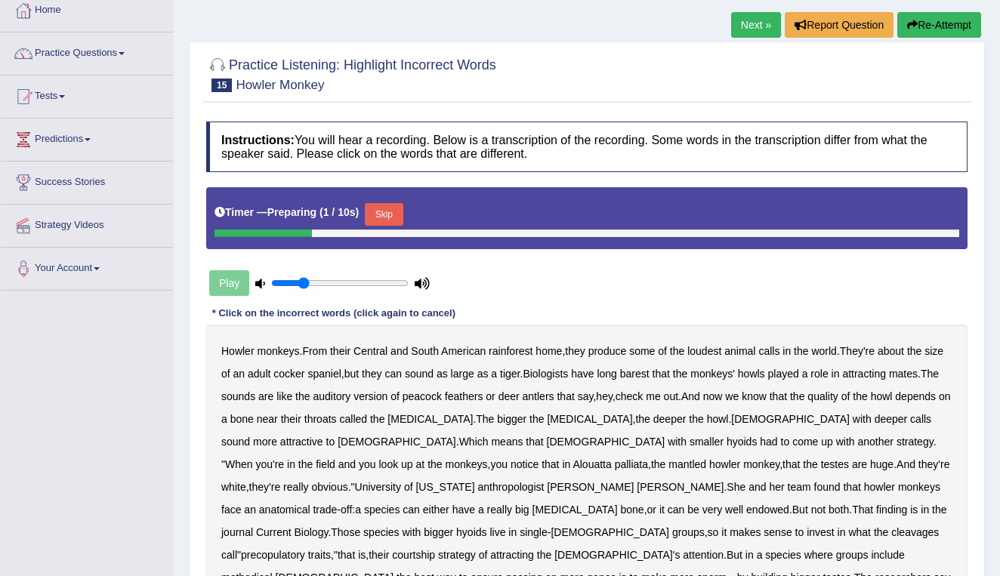
scroll to position [88, 0]
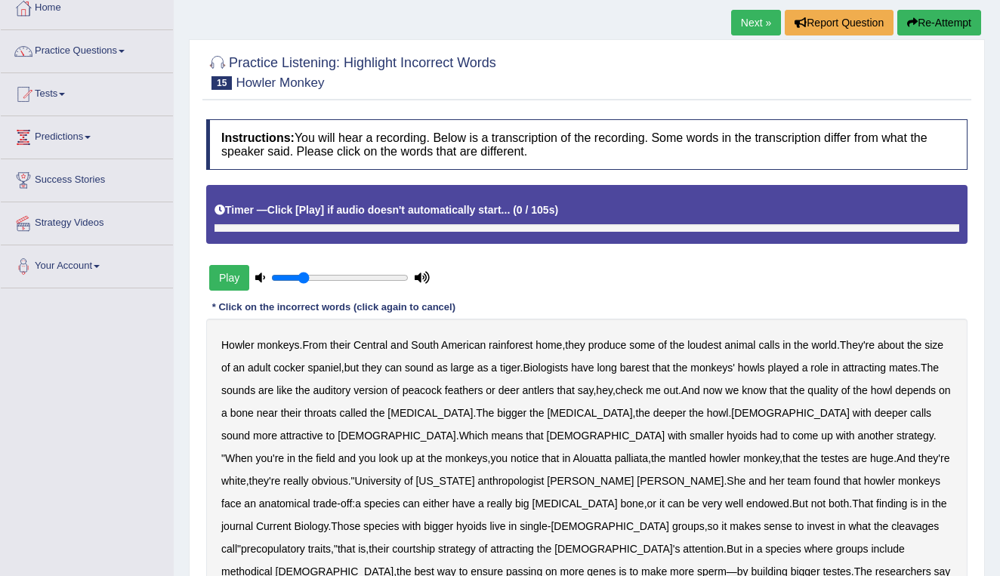
click at [227, 277] on button "Play" at bounding box center [229, 278] width 40 height 26
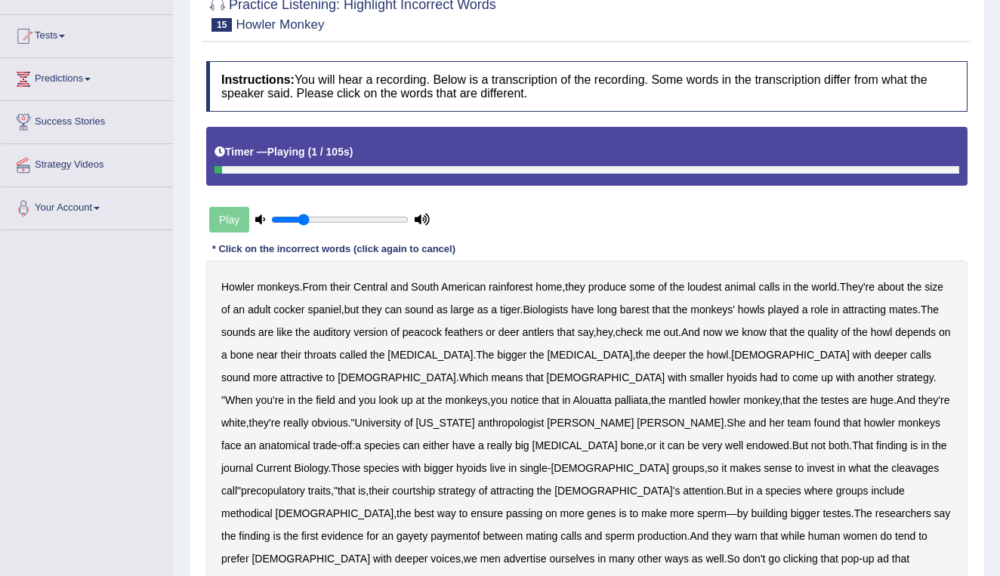
scroll to position [181, 0]
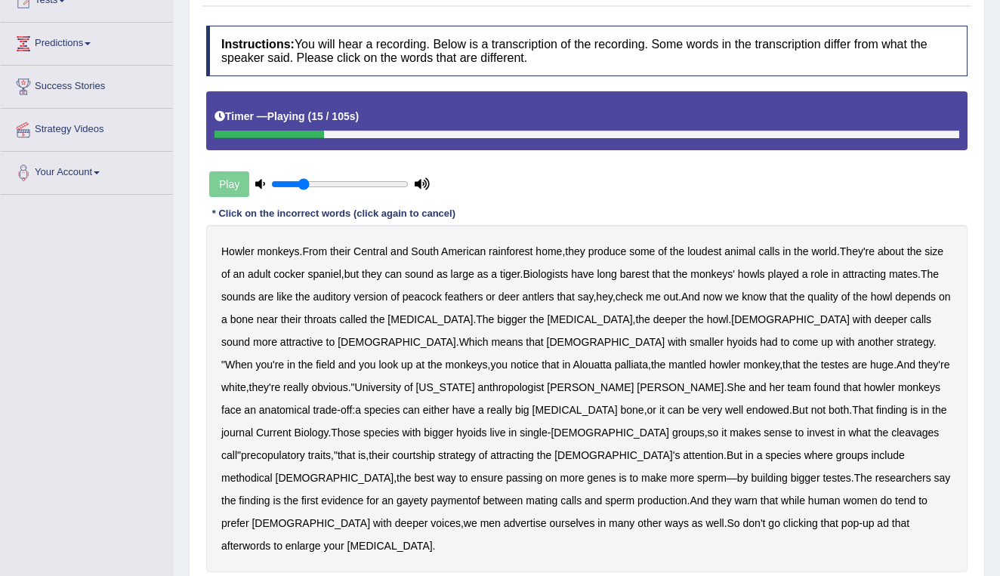
click at [650, 274] on b "barest" at bounding box center [634, 274] width 29 height 12
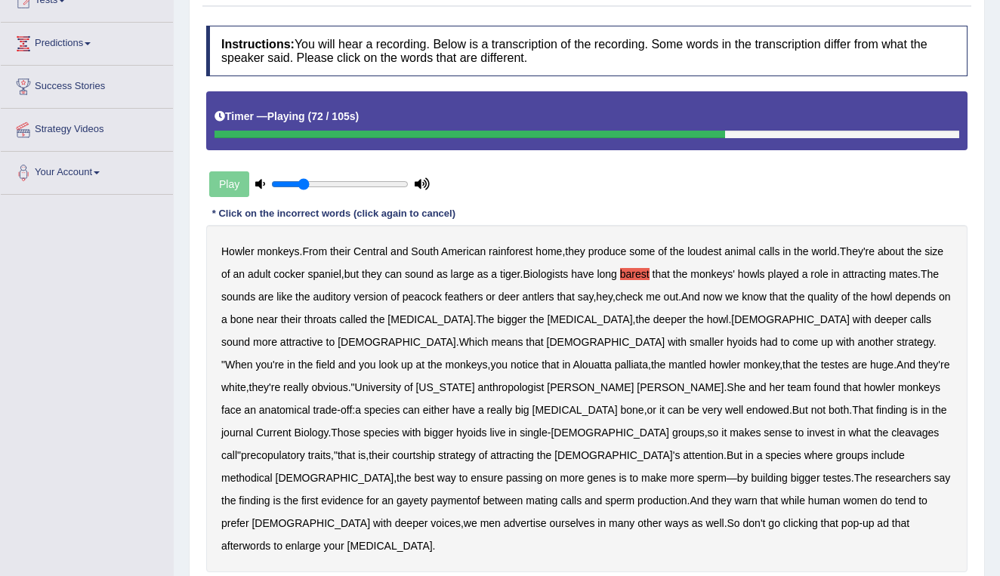
click at [892, 436] on b "cleavages" at bounding box center [916, 433] width 48 height 12
click at [273, 472] on b "methodical" at bounding box center [246, 478] width 51 height 12
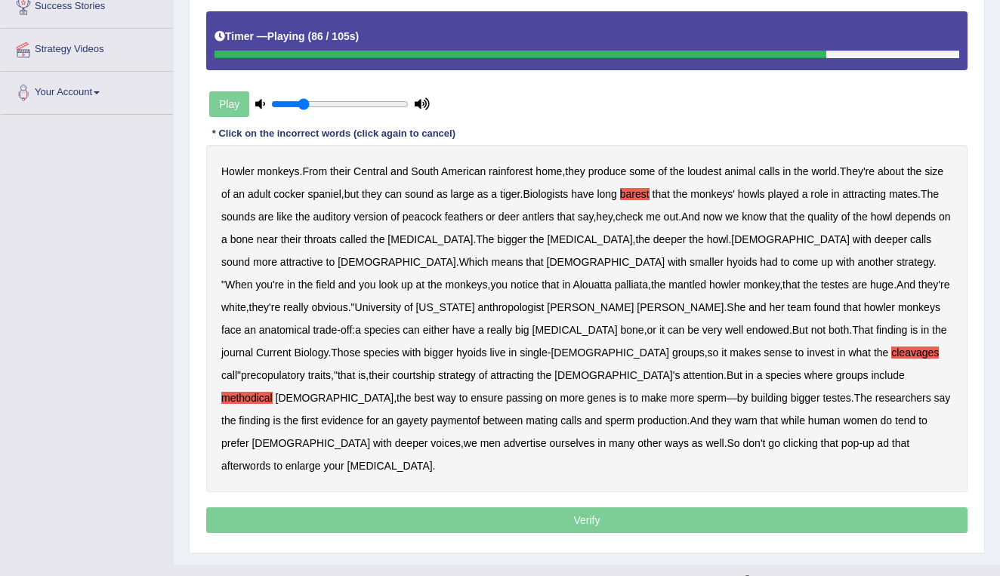
scroll to position [263, 0]
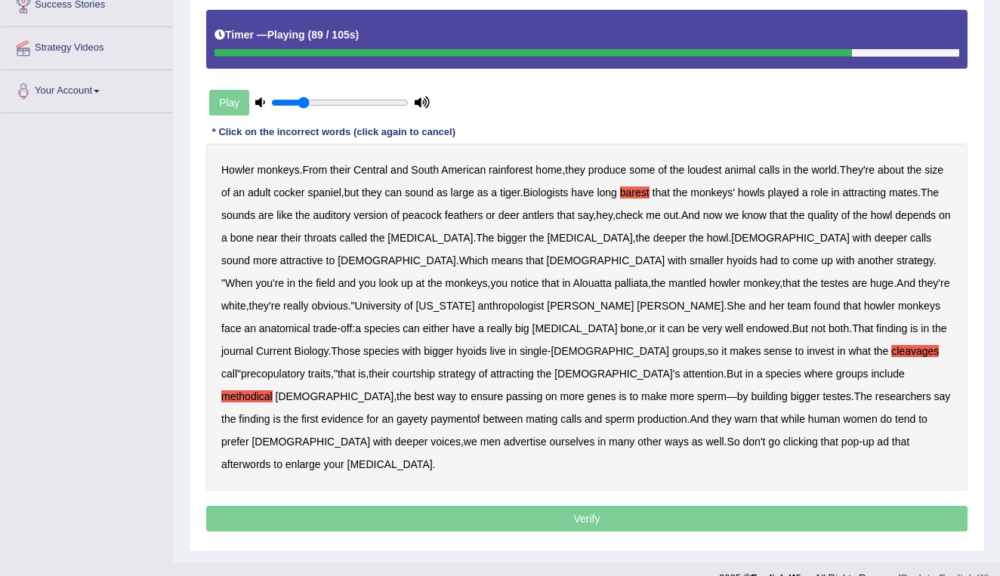
click at [428, 413] on b "gayety" at bounding box center [412, 419] width 31 height 12
click at [480, 413] on b "paymentof" at bounding box center [455, 419] width 49 height 12
click at [245, 459] on b "afterwords" at bounding box center [245, 465] width 49 height 12
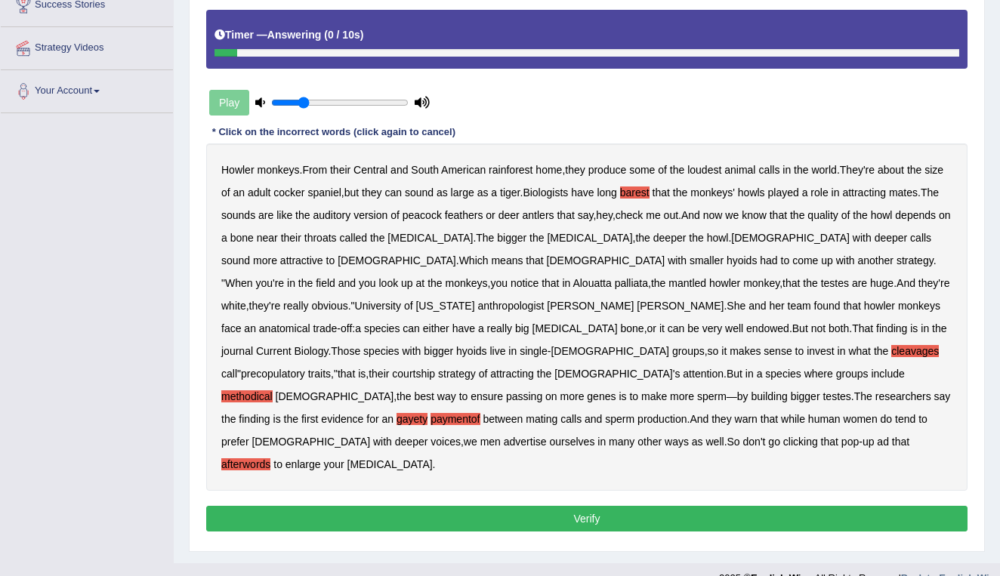
click at [549, 506] on button "Verify" at bounding box center [587, 519] width 762 height 26
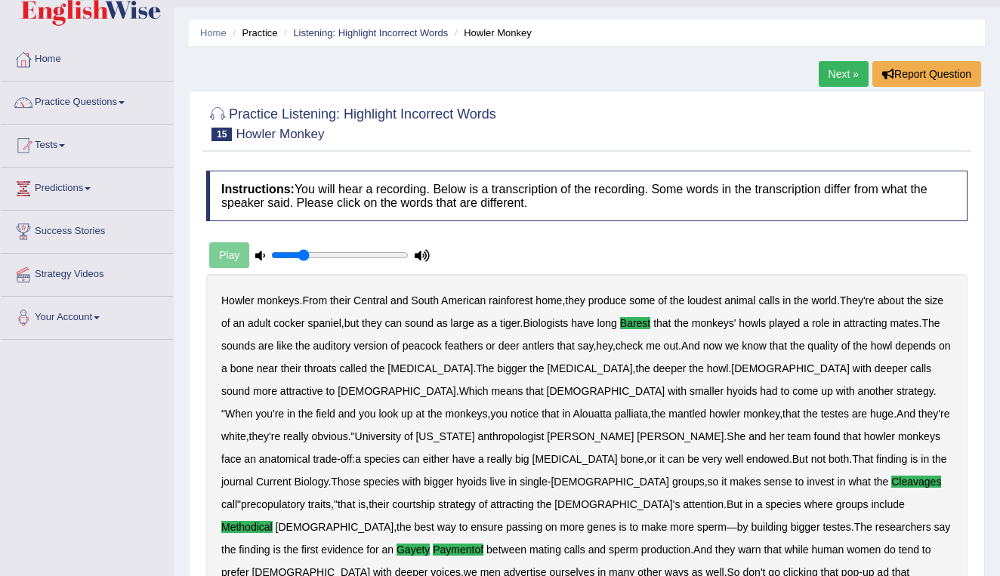
scroll to position [35, 0]
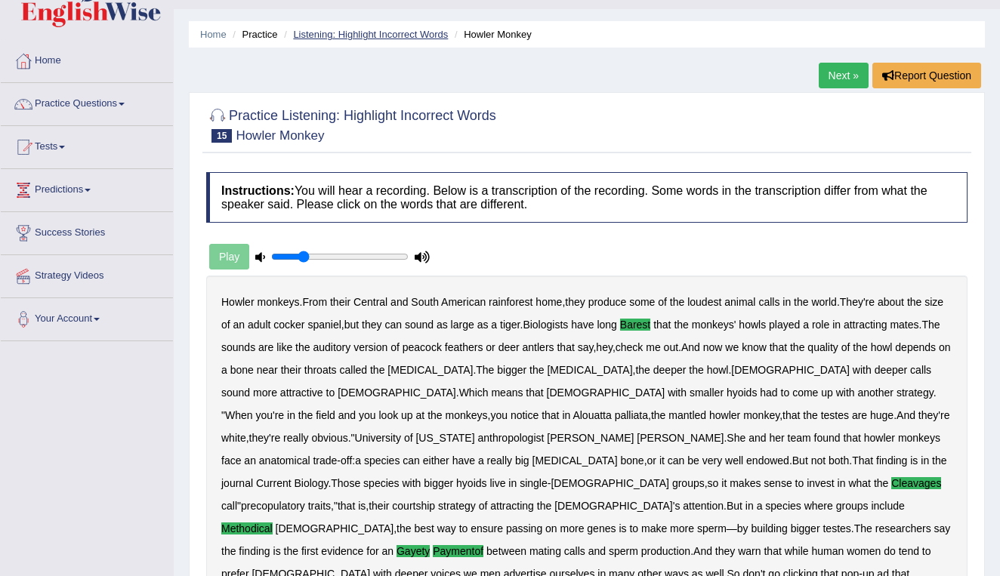
click at [386, 35] on link "Listening: Highlight Incorrect Words" at bounding box center [370, 34] width 155 height 11
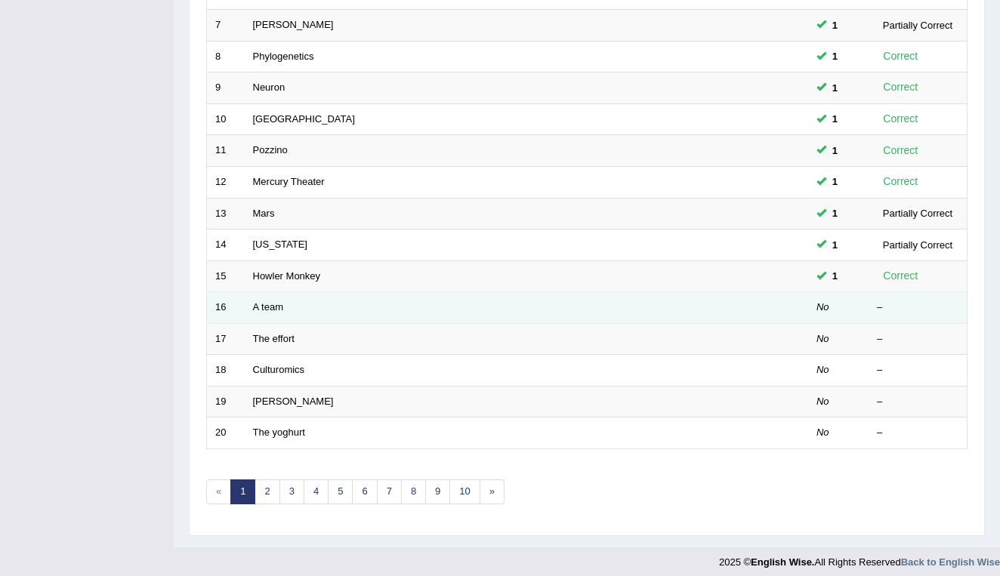
scroll to position [414, 0]
click at [267, 302] on link "A team" at bounding box center [268, 307] width 30 height 11
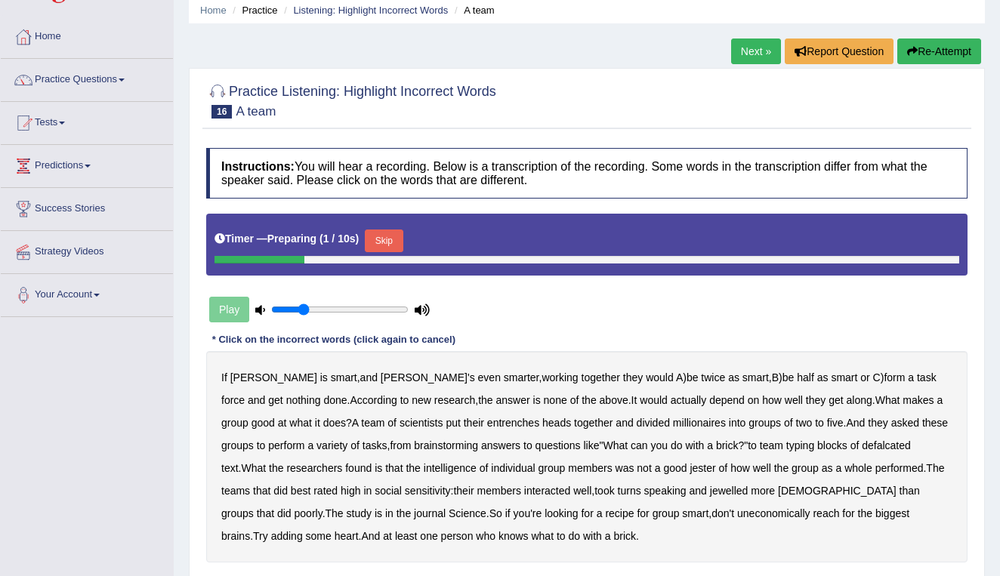
scroll to position [100, 0]
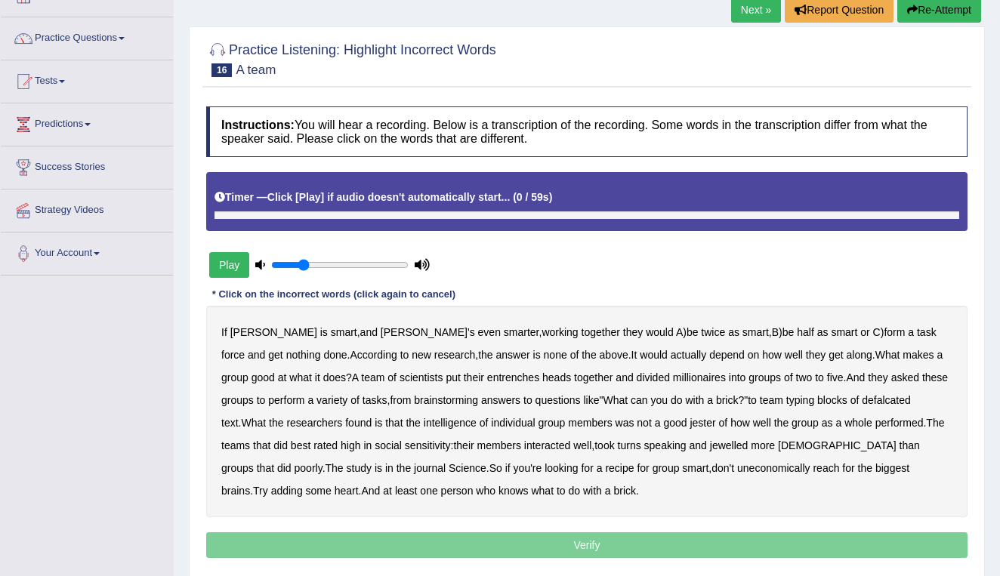
click at [226, 286] on div "Instructions: You will hear a recording. Below is a transcription of the record…" at bounding box center [586, 334] width 769 height 471
click at [229, 257] on button "Play" at bounding box center [229, 265] width 40 height 26
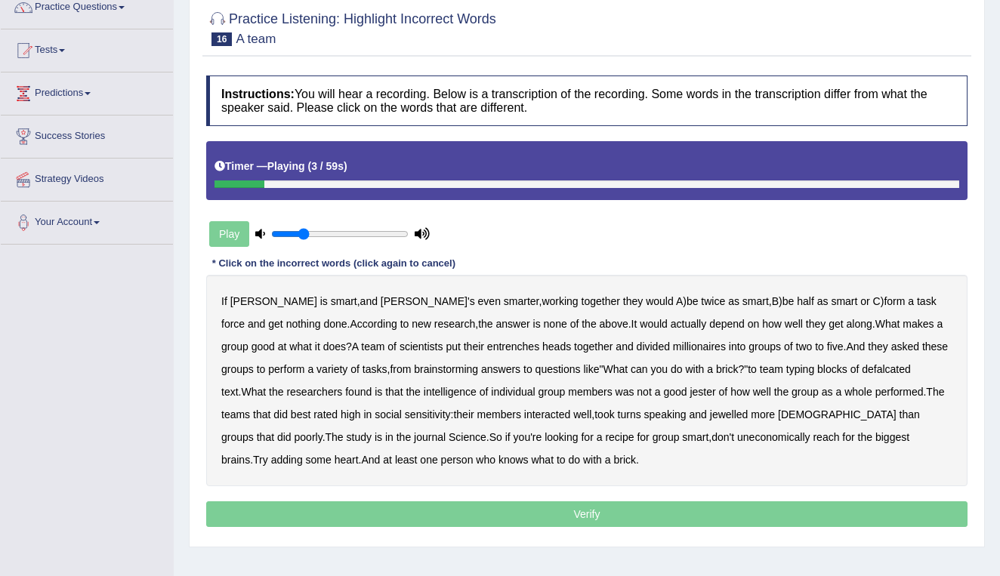
scroll to position [144, 0]
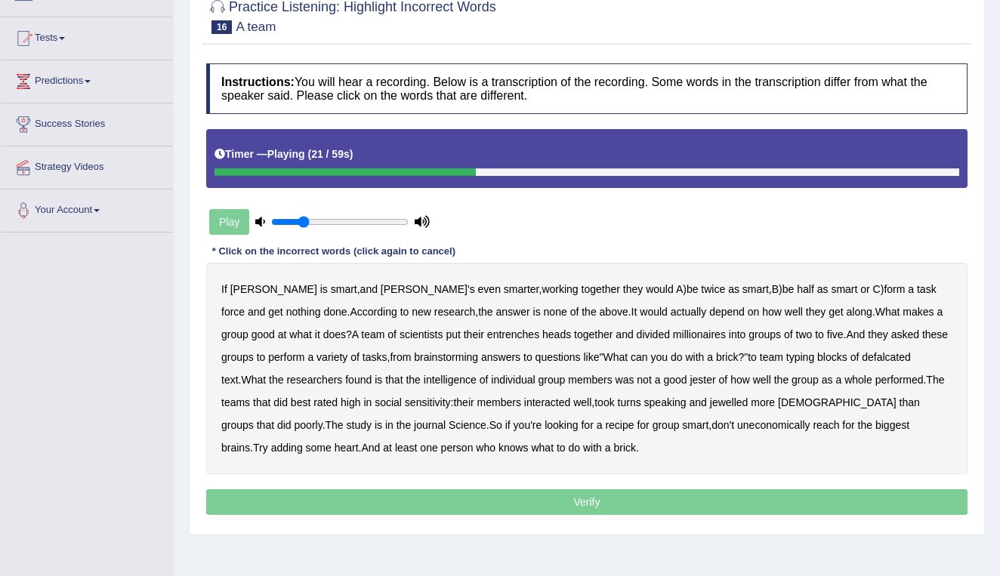
click at [487, 335] on b "entrenches" at bounding box center [513, 335] width 52 height 12
click at [673, 333] on b "millionaires" at bounding box center [699, 335] width 53 height 12
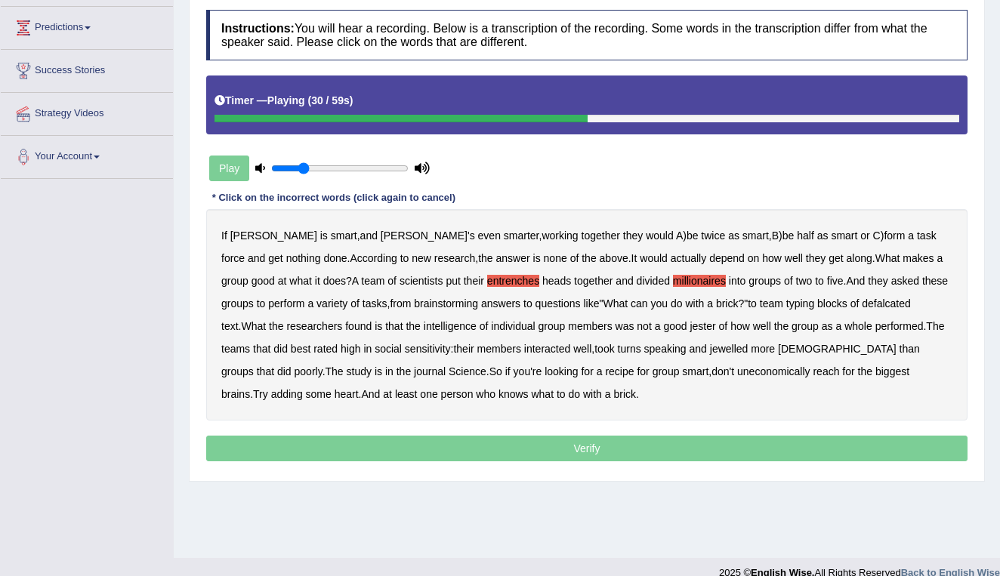
scroll to position [202, 0]
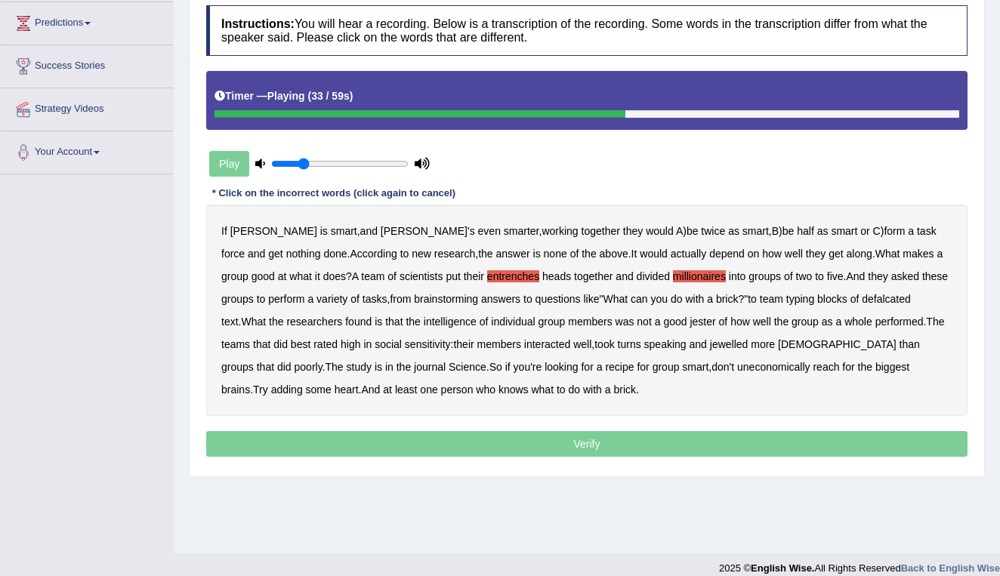
click at [862, 300] on b "defalcated" at bounding box center [886, 299] width 49 height 12
click at [690, 321] on b "jester" at bounding box center [703, 322] width 26 height 12
click at [710, 345] on b "jewelled" at bounding box center [729, 344] width 39 height 12
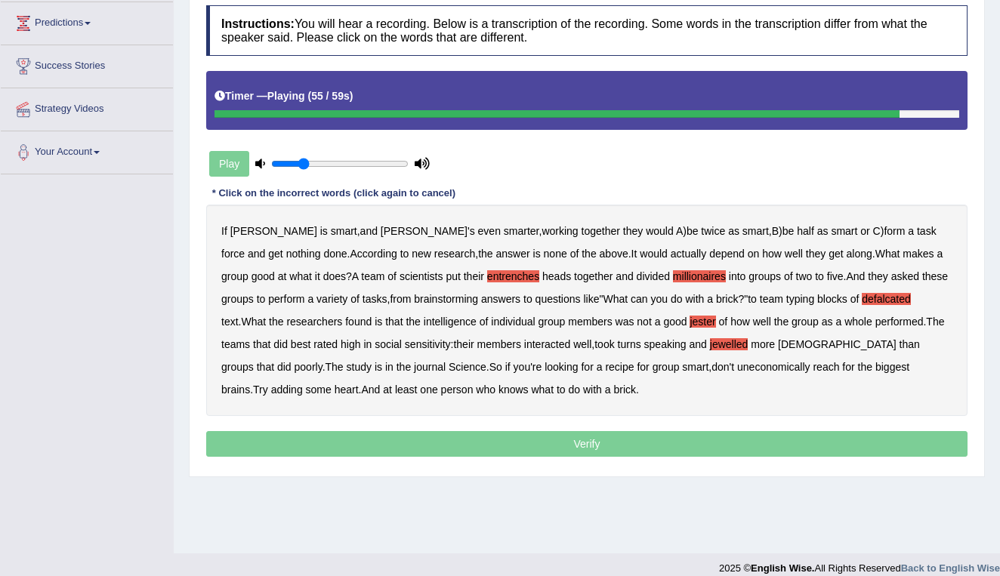
click at [737, 364] on b "uneconomically" at bounding box center [773, 367] width 73 height 12
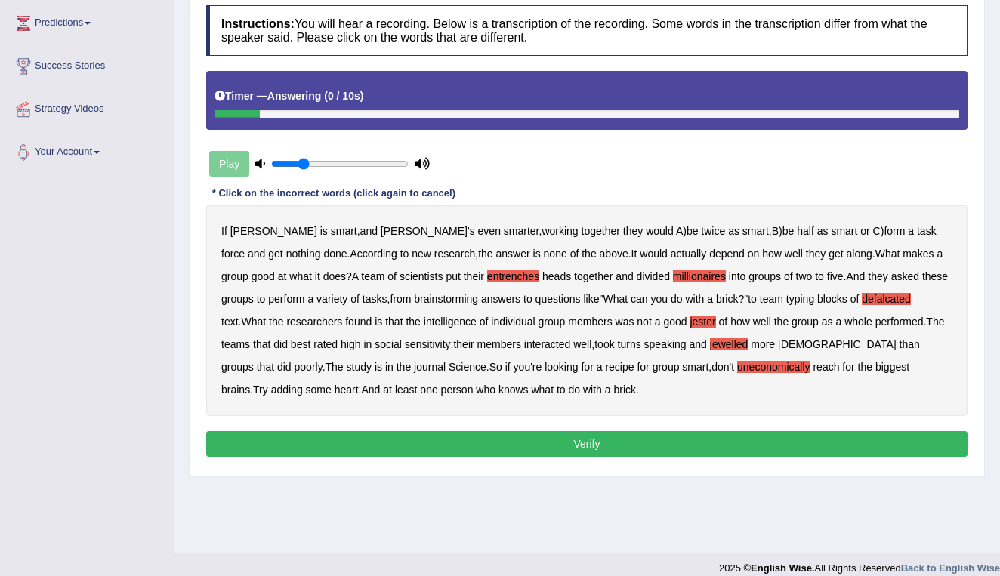
click at [592, 444] on button "Verify" at bounding box center [587, 444] width 762 height 26
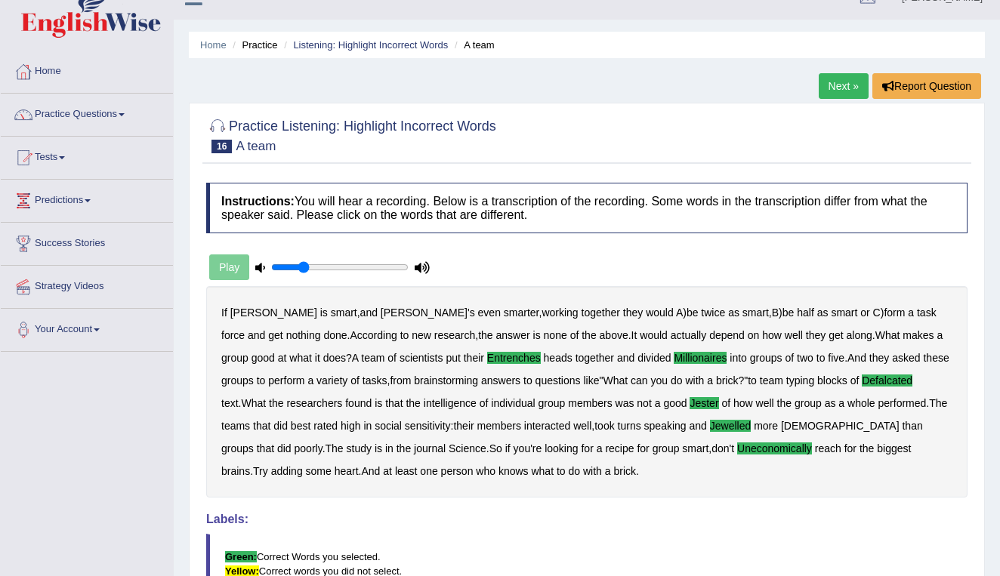
scroll to position [23, 0]
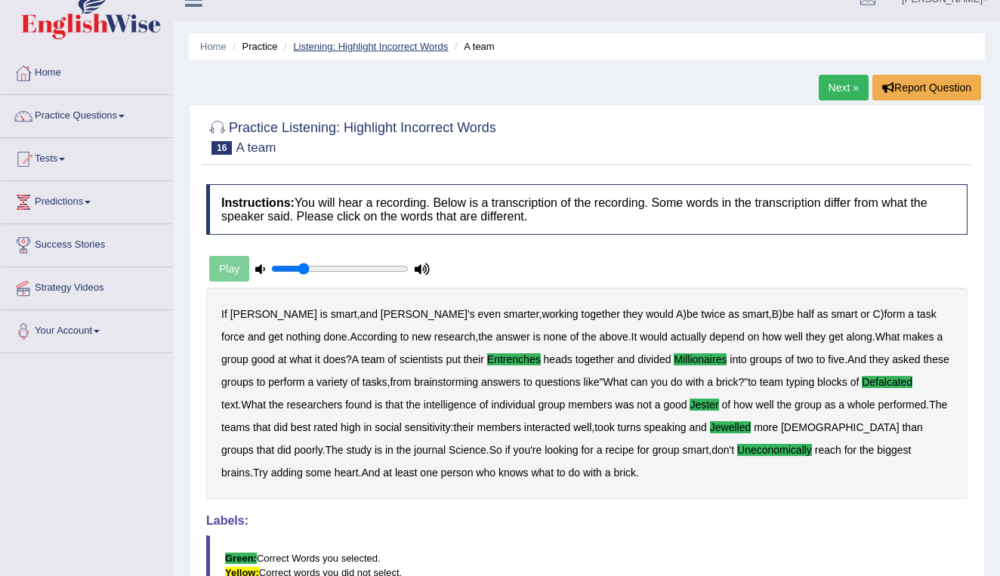
click at [367, 48] on link "Listening: Highlight Incorrect Words" at bounding box center [370, 46] width 155 height 11
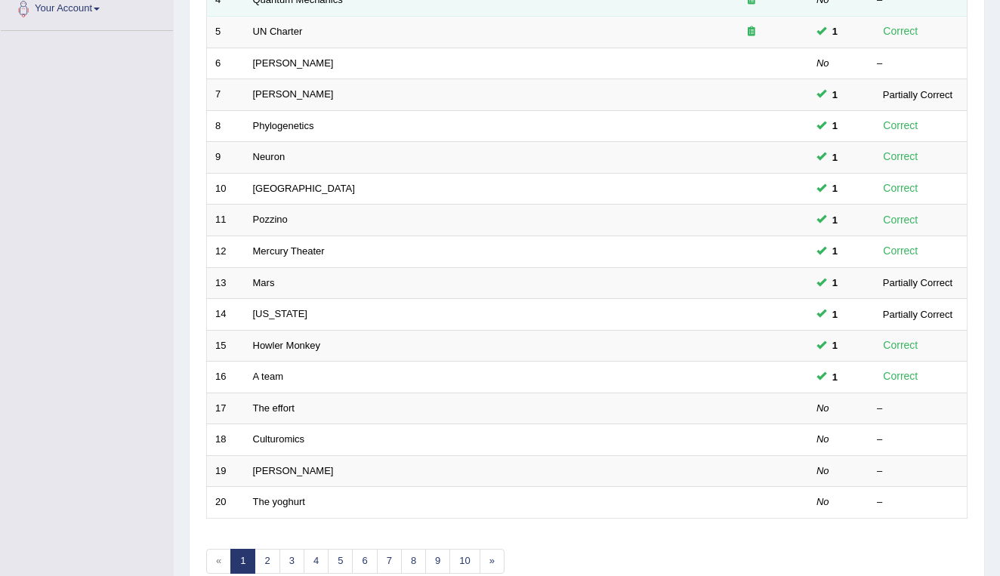
scroll to position [353, 0]
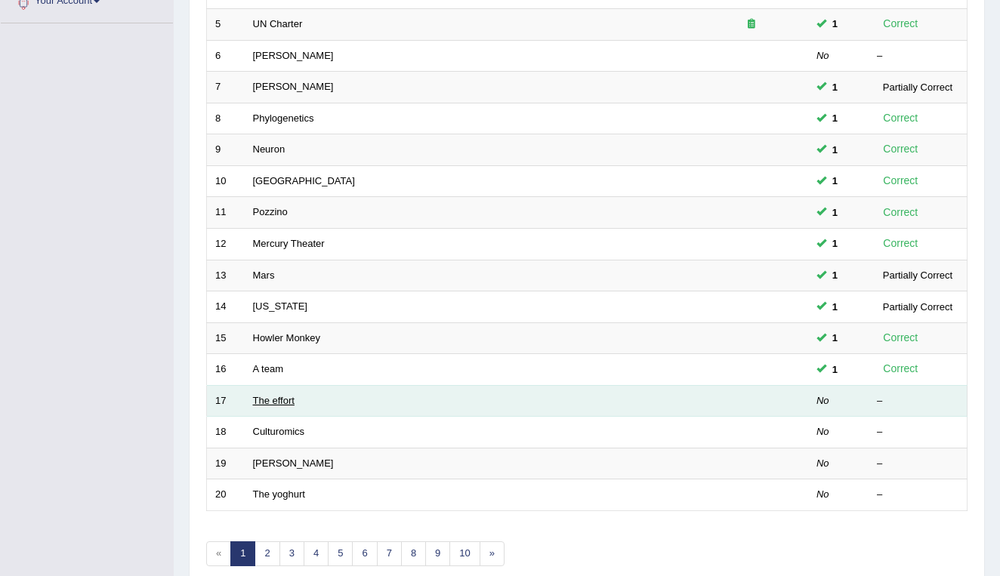
click at [270, 395] on link "The effort" at bounding box center [274, 400] width 42 height 11
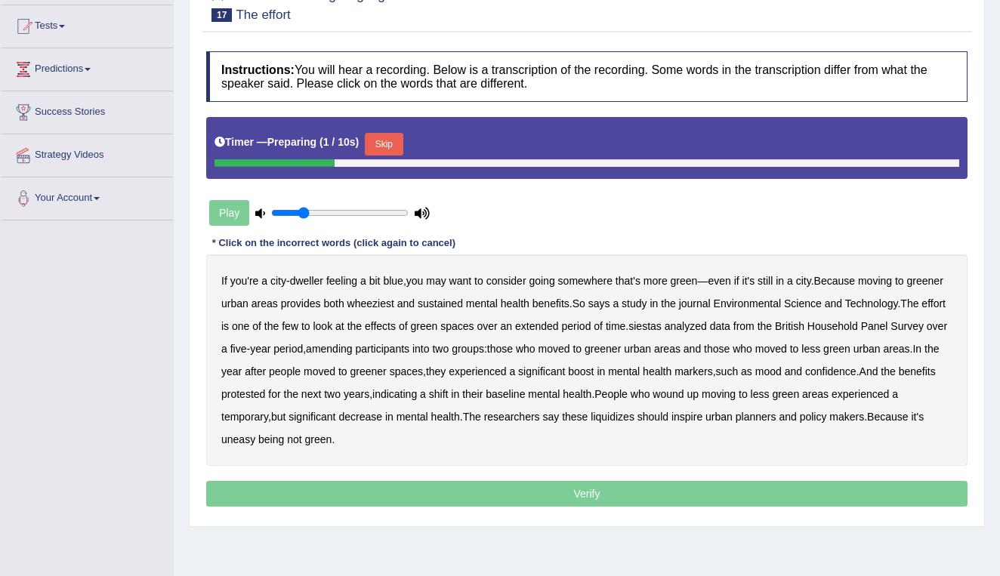
scroll to position [156, 0]
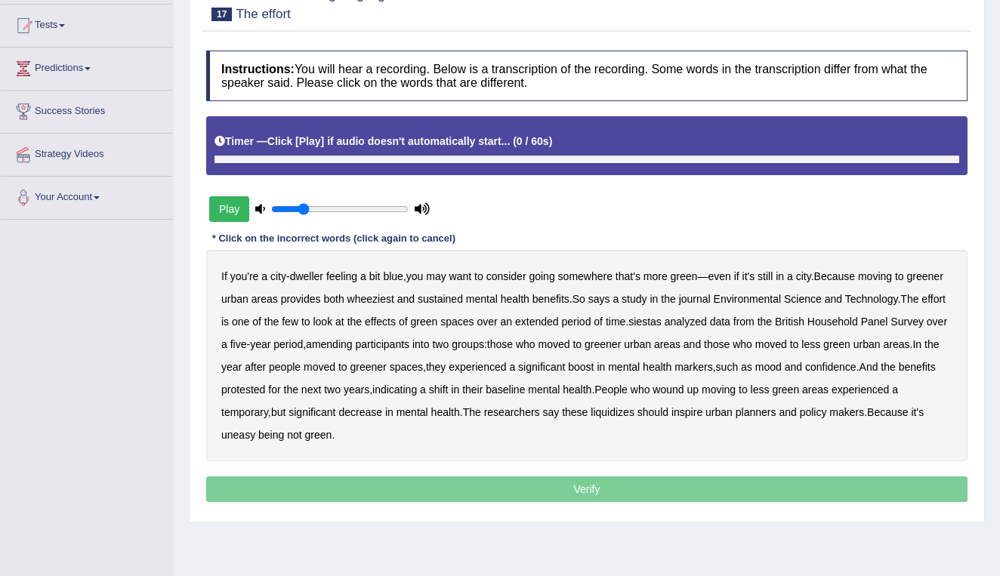
click at [227, 212] on button "Play" at bounding box center [229, 209] width 40 height 26
click at [394, 297] on b "wheeziest" at bounding box center [371, 299] width 47 height 12
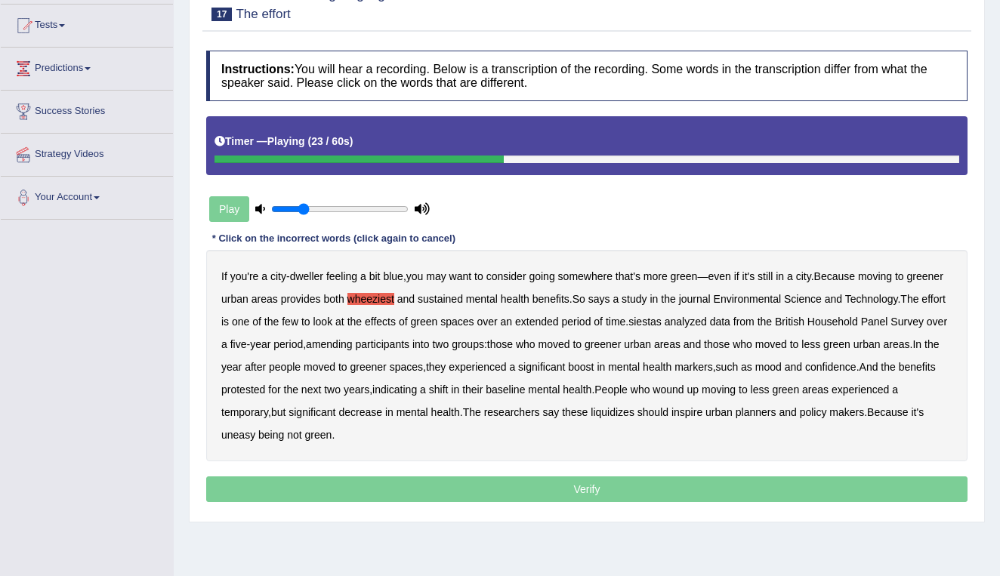
click at [662, 319] on b "siestas" at bounding box center [645, 322] width 33 height 12
click at [353, 343] on b "amending" at bounding box center [329, 344] width 47 height 12
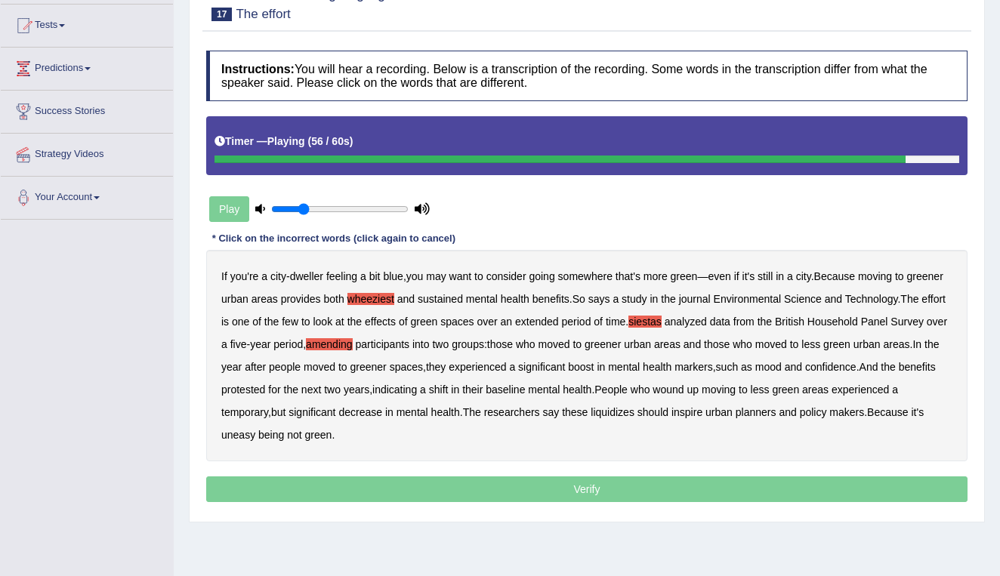
click at [635, 410] on b "liquidizes" at bounding box center [613, 412] width 44 height 12
click at [669, 409] on b "should" at bounding box center [653, 412] width 31 height 12
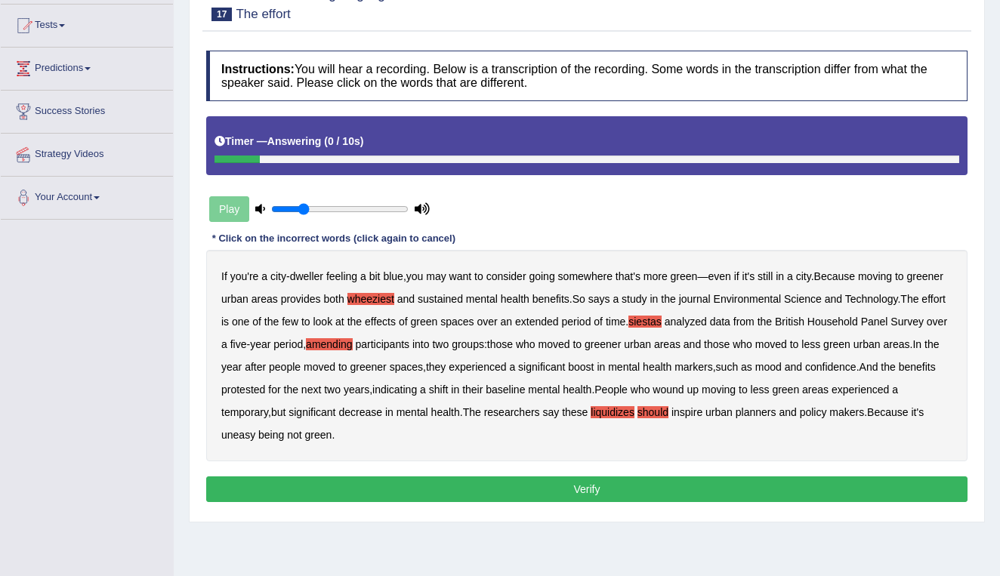
click at [595, 489] on button "Verify" at bounding box center [587, 490] width 762 height 26
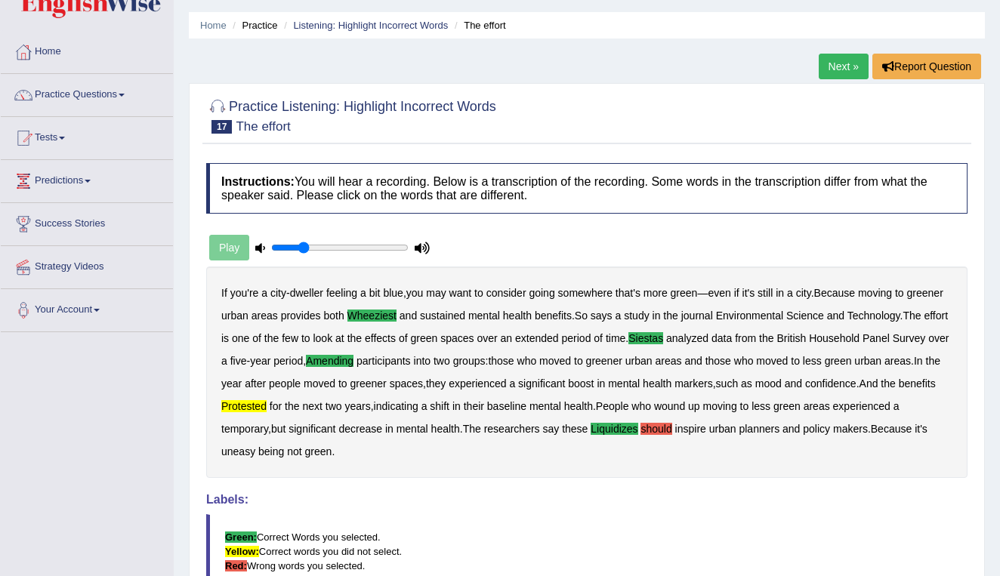
scroll to position [39, 0]
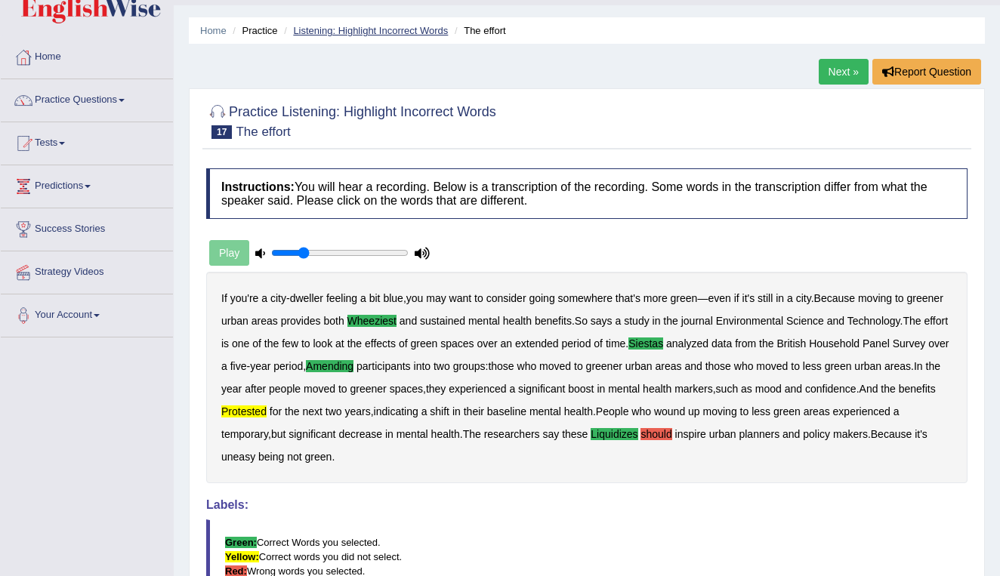
click at [373, 26] on link "Listening: Highlight Incorrect Words" at bounding box center [370, 30] width 155 height 11
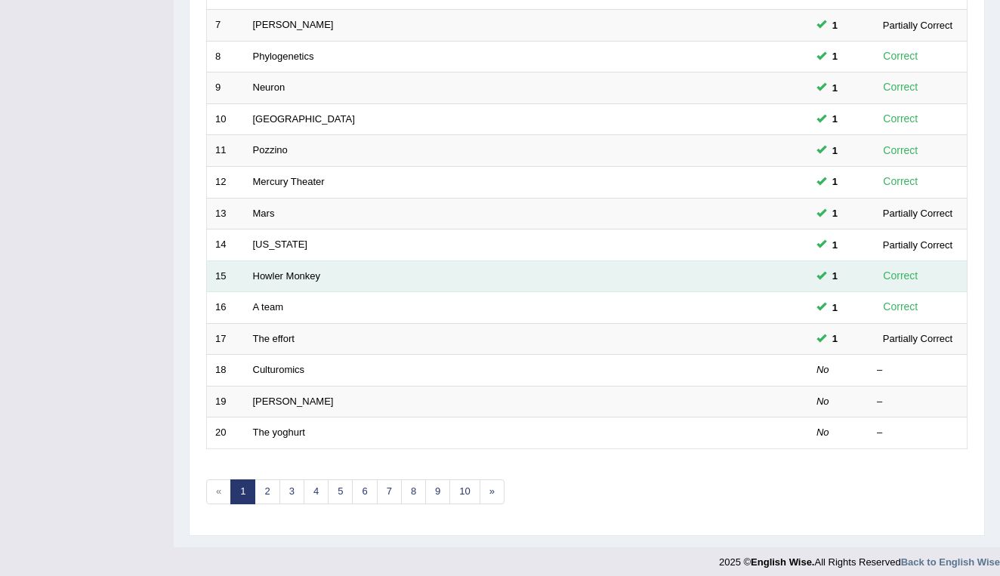
scroll to position [414, 0]
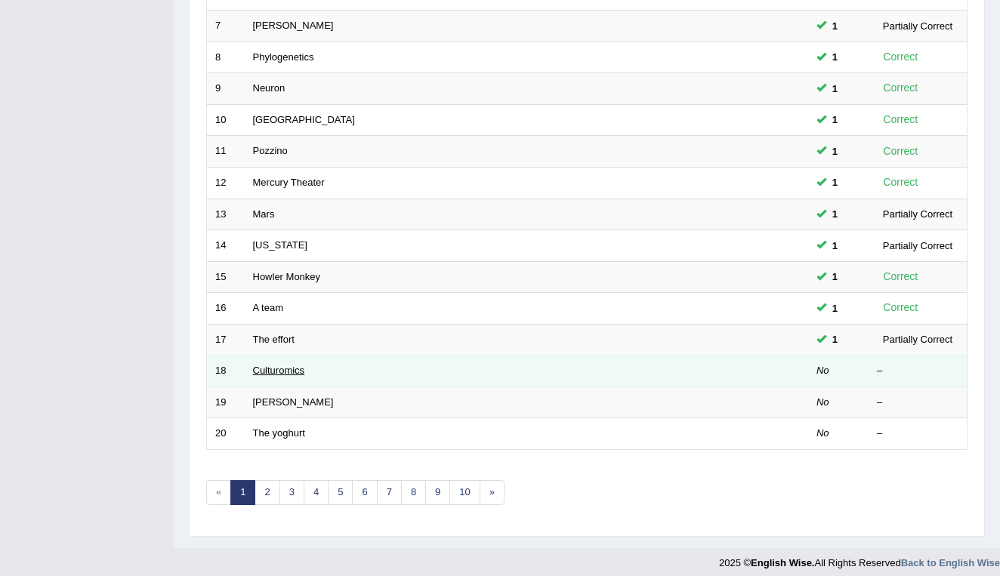
click at [274, 366] on link "Culturomics" at bounding box center [279, 370] width 52 height 11
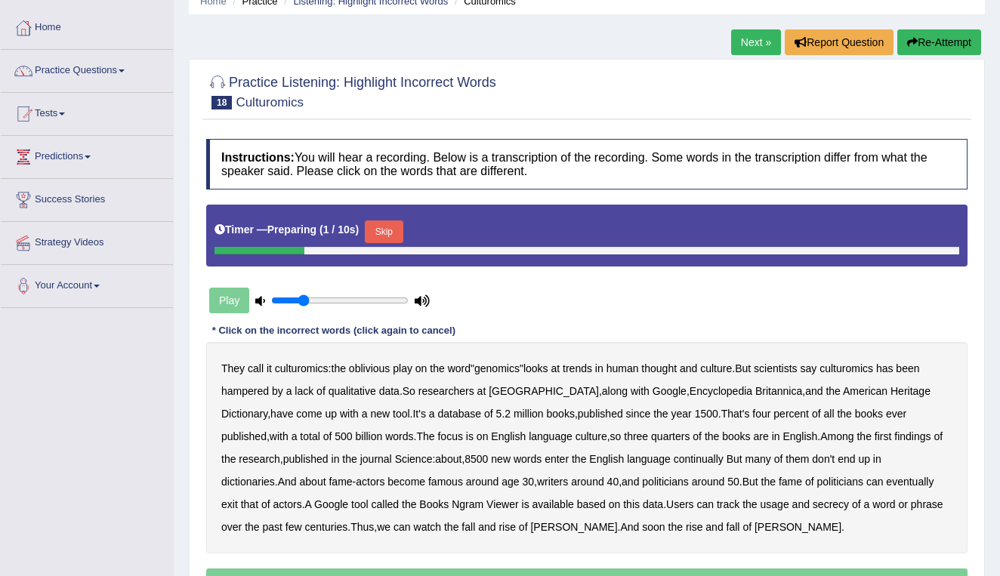
scroll to position [76, 0]
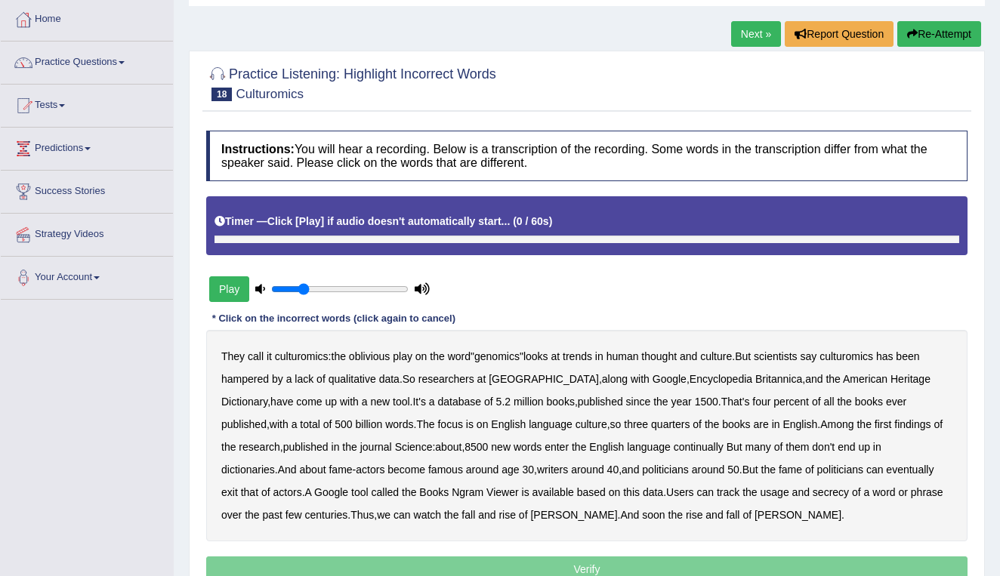
click at [227, 292] on button "Play" at bounding box center [229, 290] width 40 height 26
click at [381, 356] on b "oblivious" at bounding box center [369, 357] width 41 height 12
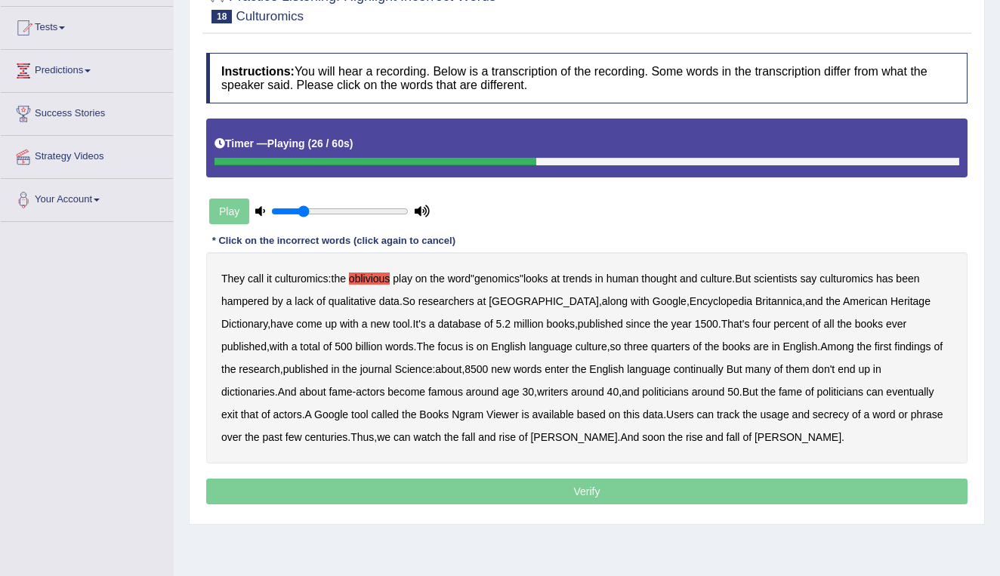
scroll to position [155, 0]
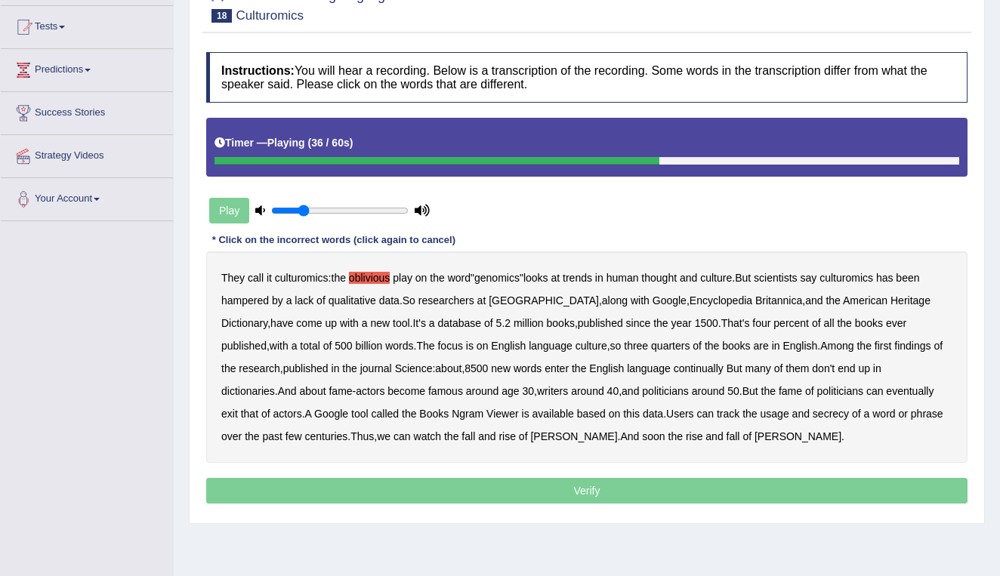
click at [674, 368] on b "continually" at bounding box center [699, 369] width 50 height 12
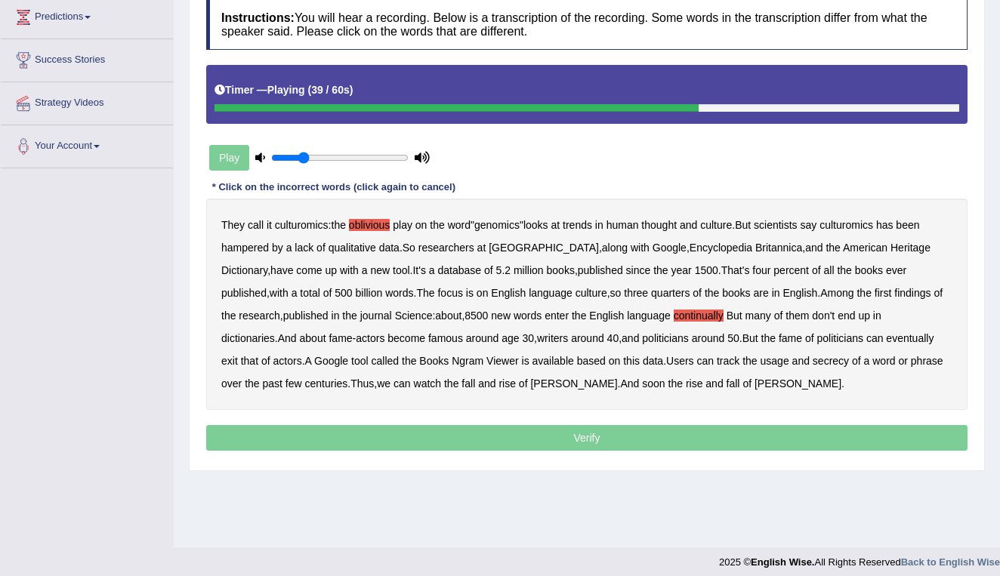
scroll to position [213, 0]
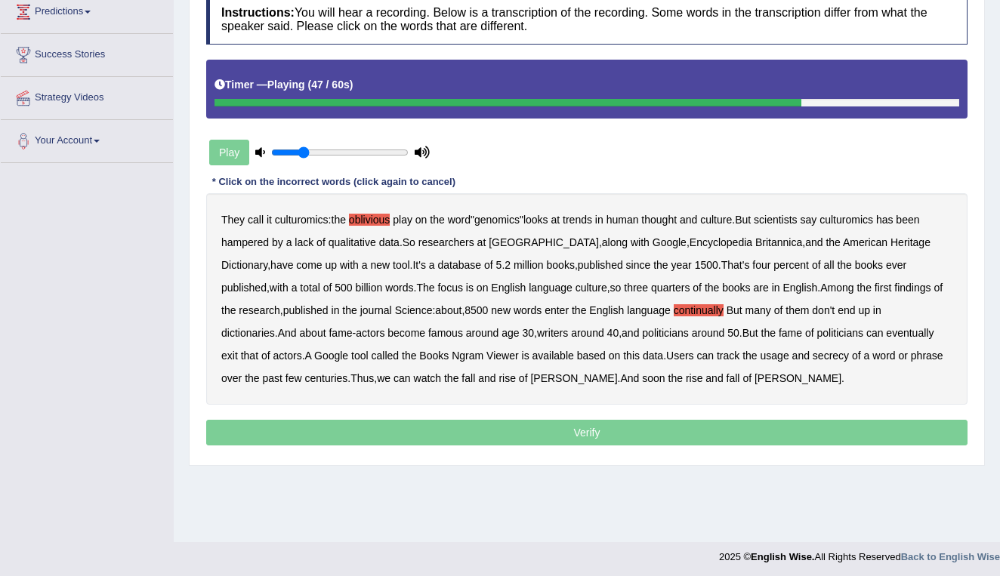
click at [238, 350] on b "exit" at bounding box center [229, 356] width 17 height 12
click at [813, 356] on b "secrecy" at bounding box center [831, 356] width 36 height 12
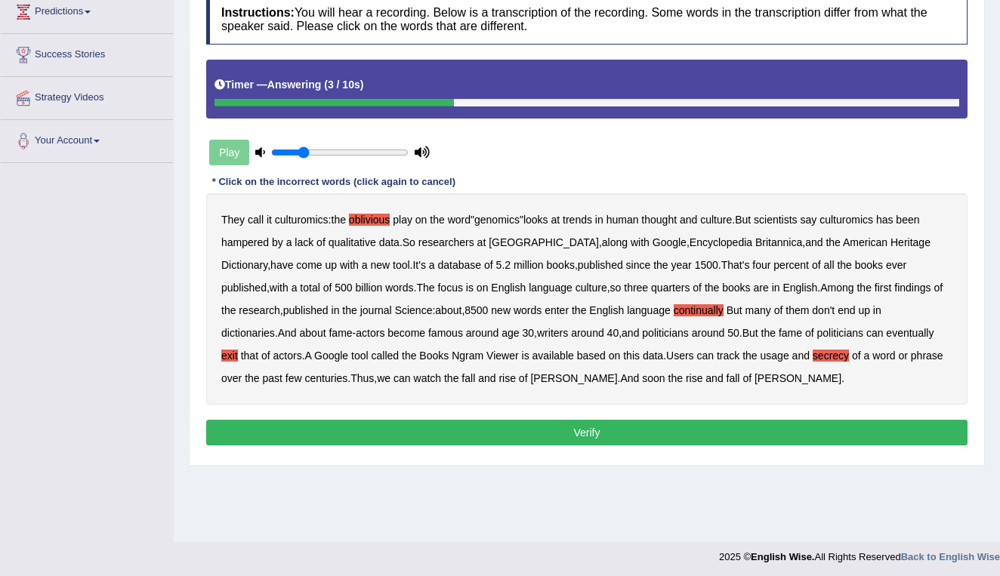
click at [598, 427] on button "Verify" at bounding box center [587, 433] width 762 height 26
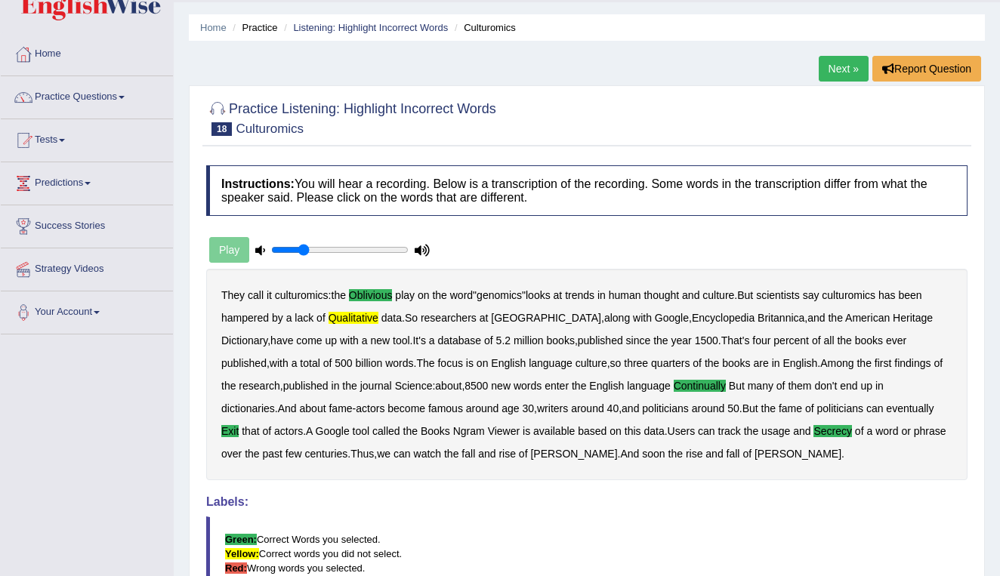
scroll to position [39, 0]
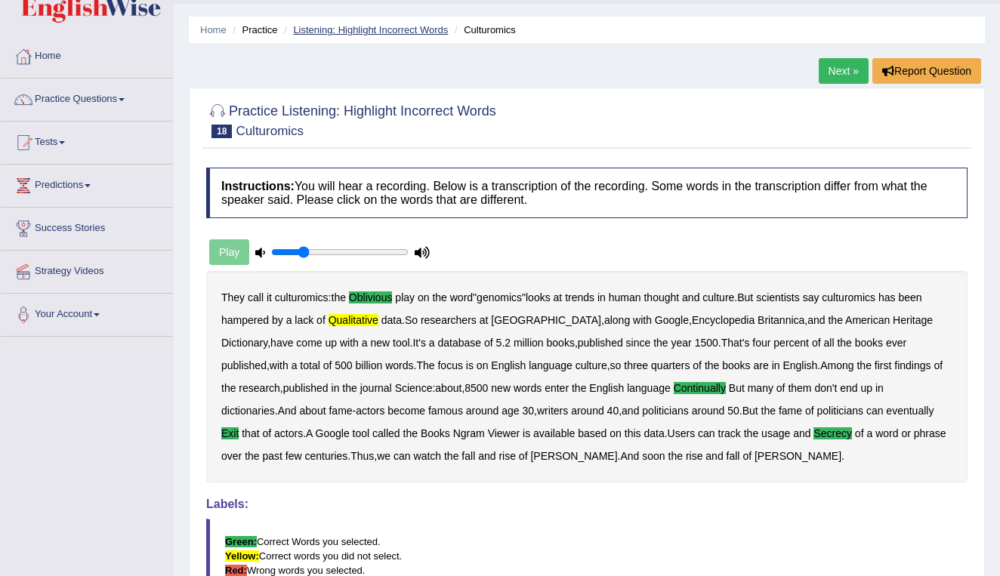
click at [406, 32] on link "Listening: Highlight Incorrect Words" at bounding box center [370, 29] width 155 height 11
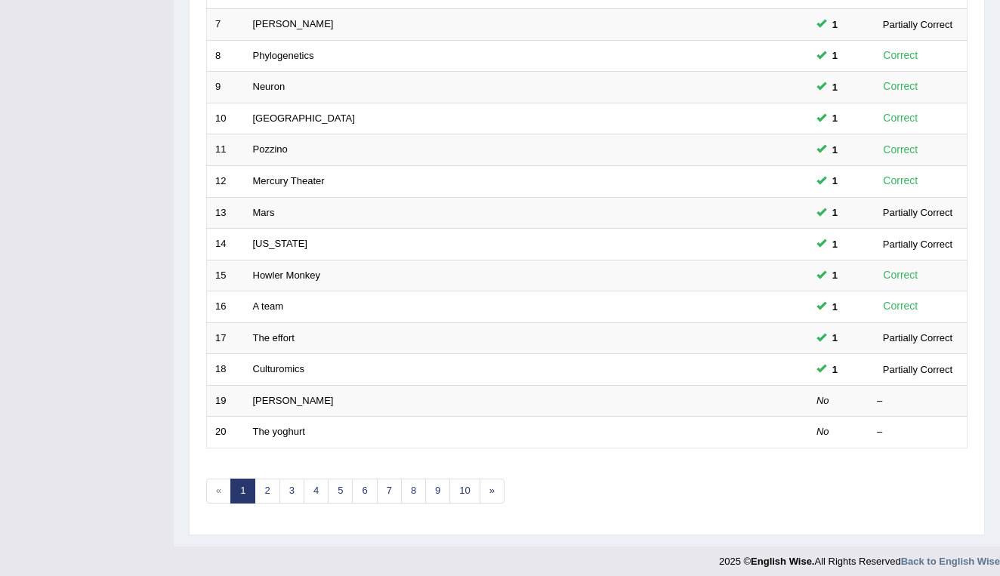
scroll to position [414, 0]
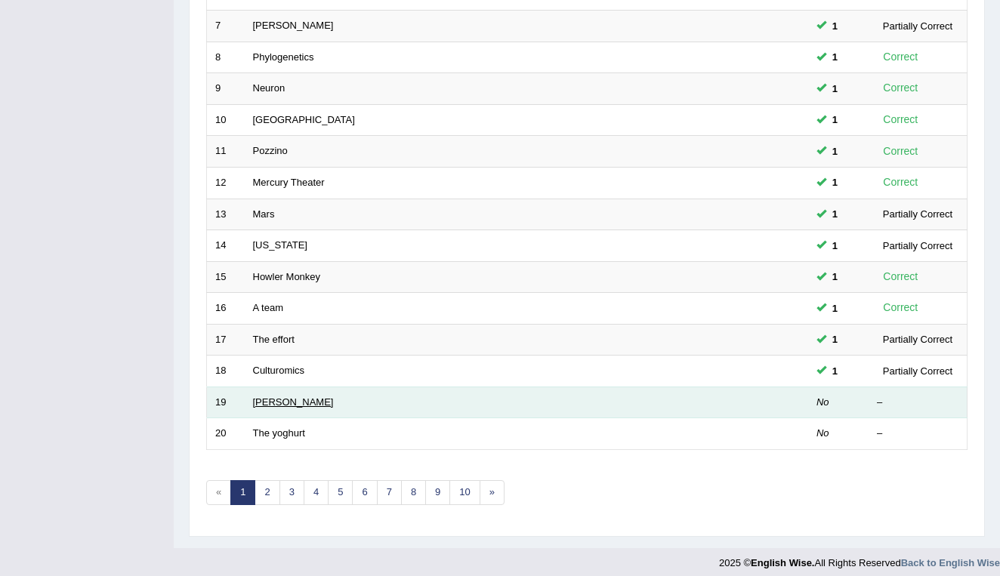
click at [274, 397] on link "[PERSON_NAME]" at bounding box center [293, 402] width 81 height 11
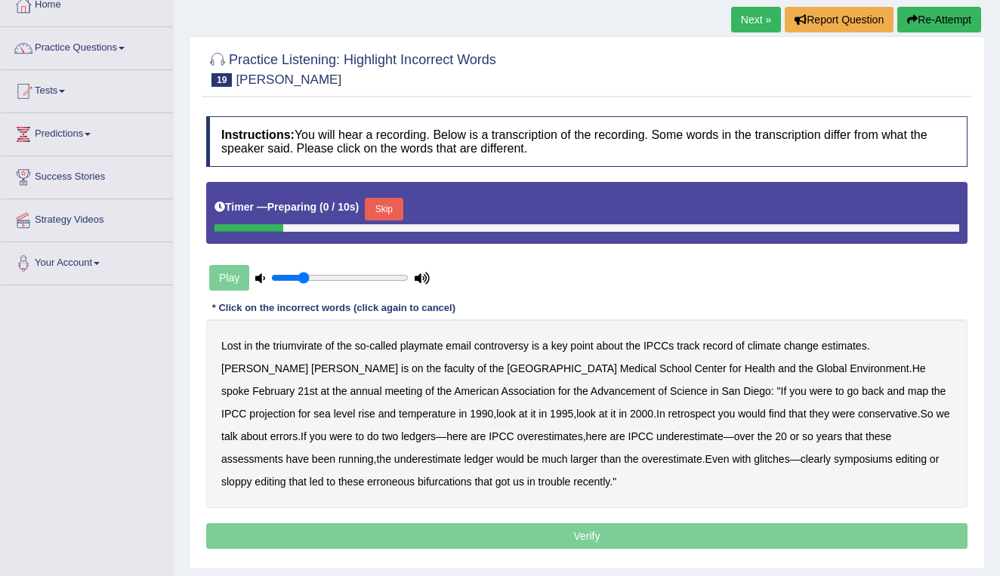
scroll to position [91, 0]
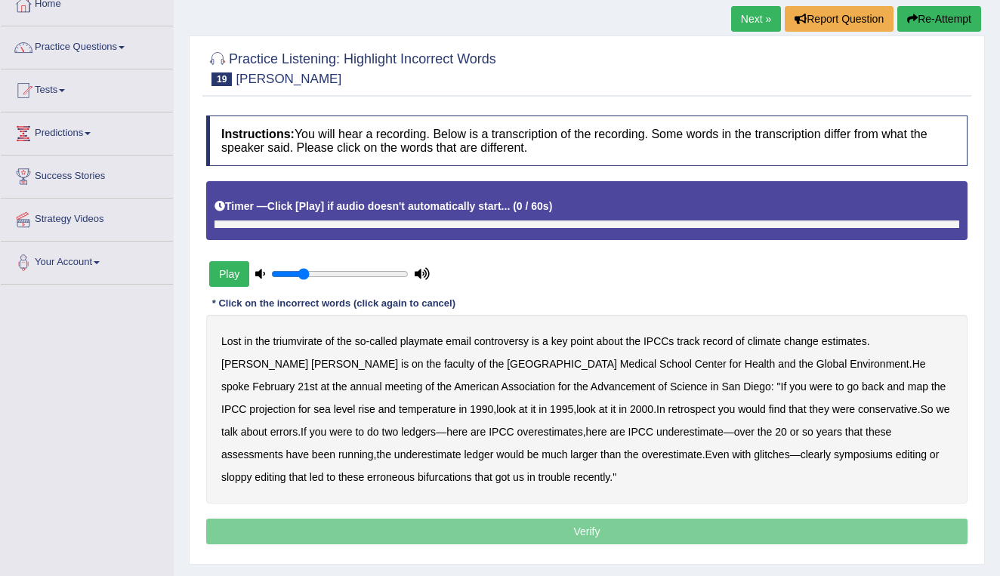
click at [230, 276] on button "Play" at bounding box center [229, 274] width 40 height 26
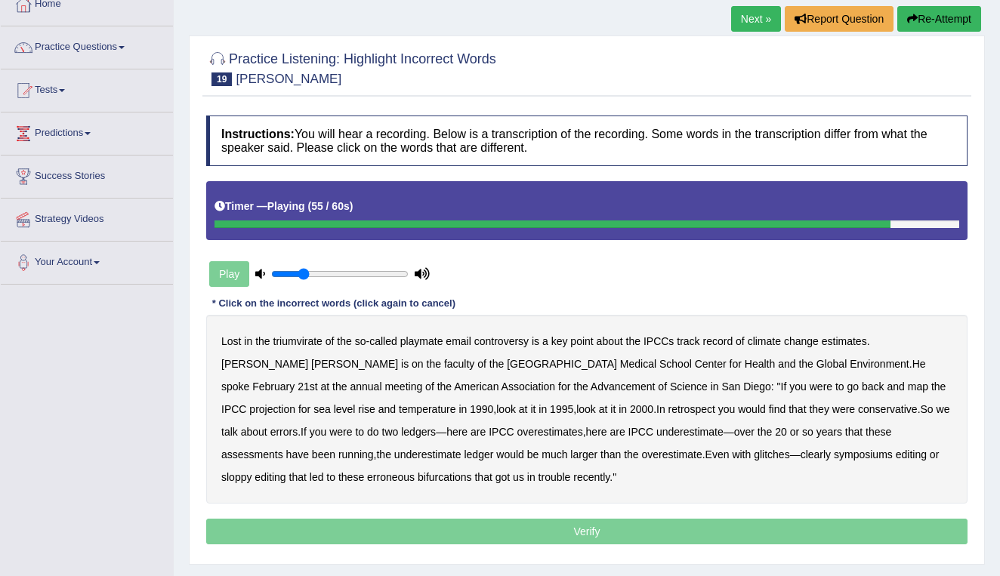
click at [834, 453] on b "symposiums" at bounding box center [863, 455] width 59 height 12
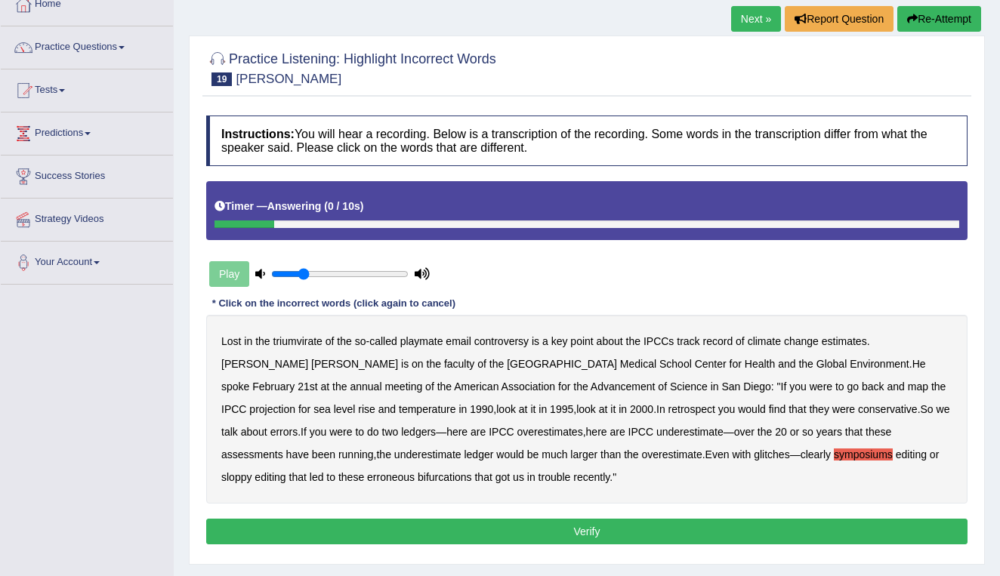
click at [418, 477] on b "bifurcations" at bounding box center [445, 477] width 54 height 12
click at [367, 474] on b "erroneous" at bounding box center [391, 477] width 48 height 12
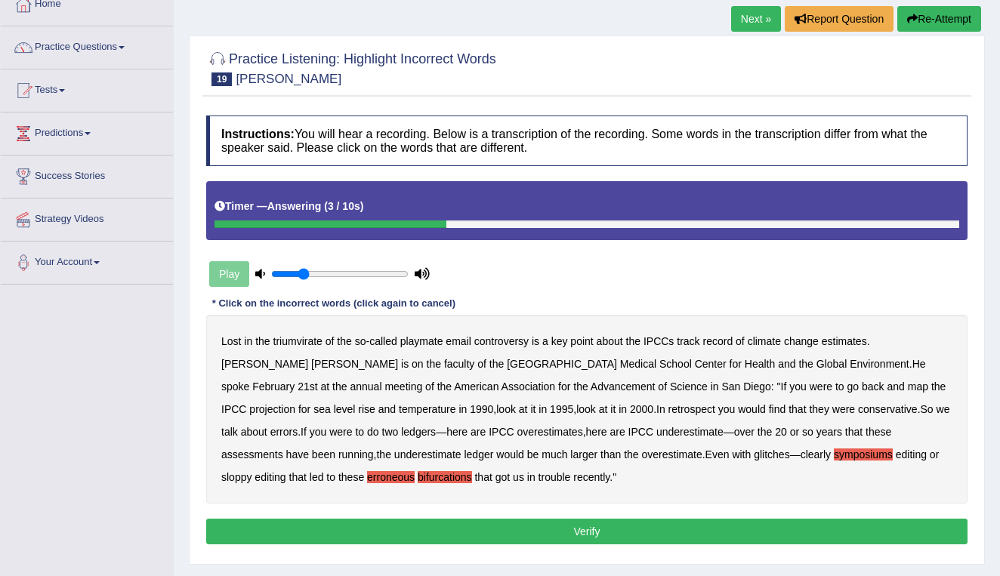
click at [449, 530] on button "Verify" at bounding box center [587, 532] width 762 height 26
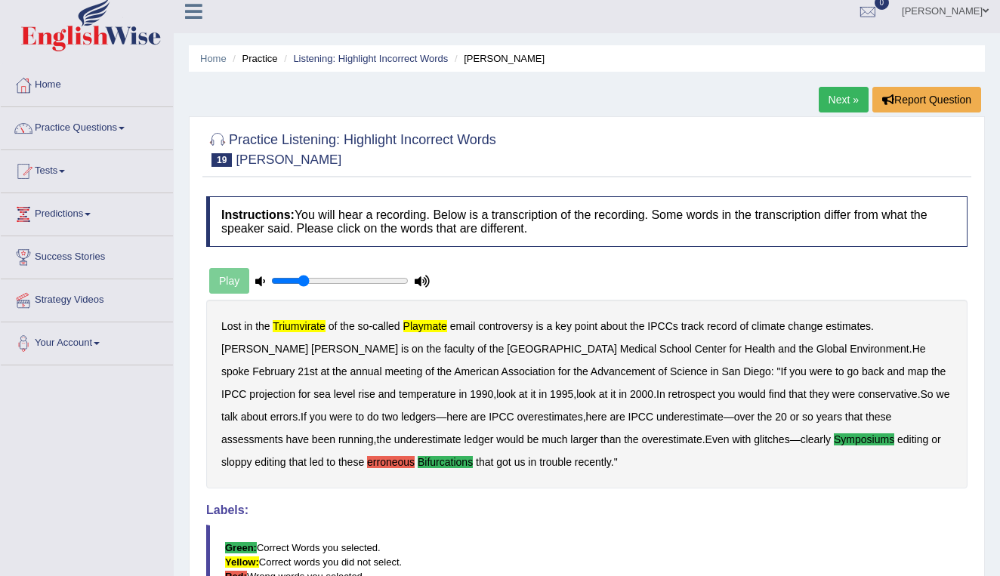
scroll to position [7, 0]
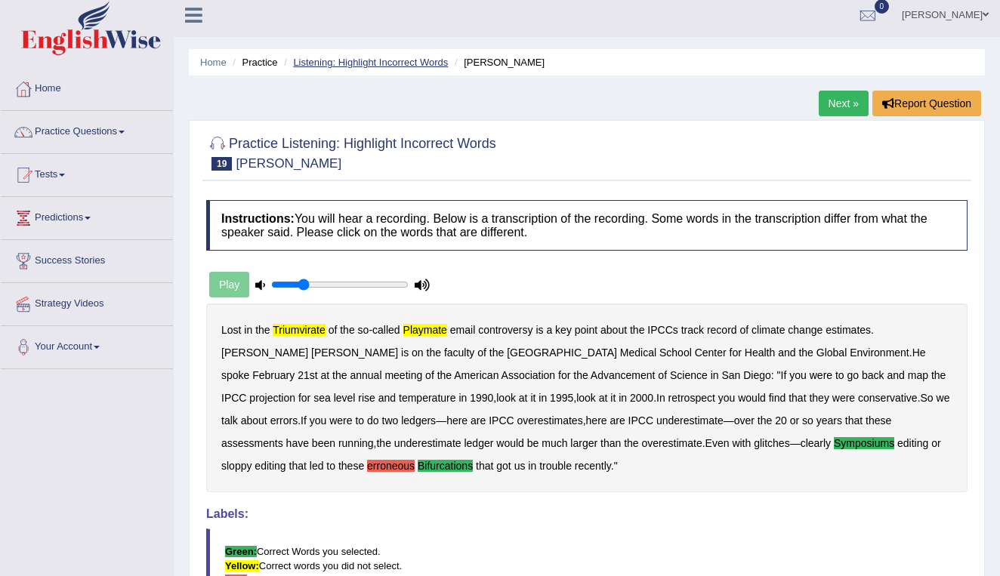
click at [389, 66] on link "Listening: Highlight Incorrect Words" at bounding box center [370, 62] width 155 height 11
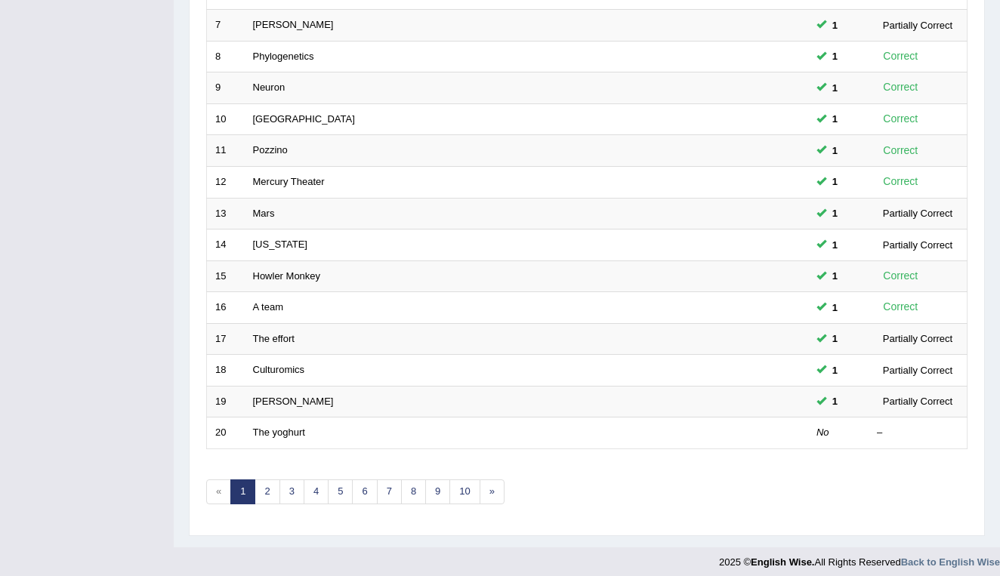
scroll to position [414, 0]
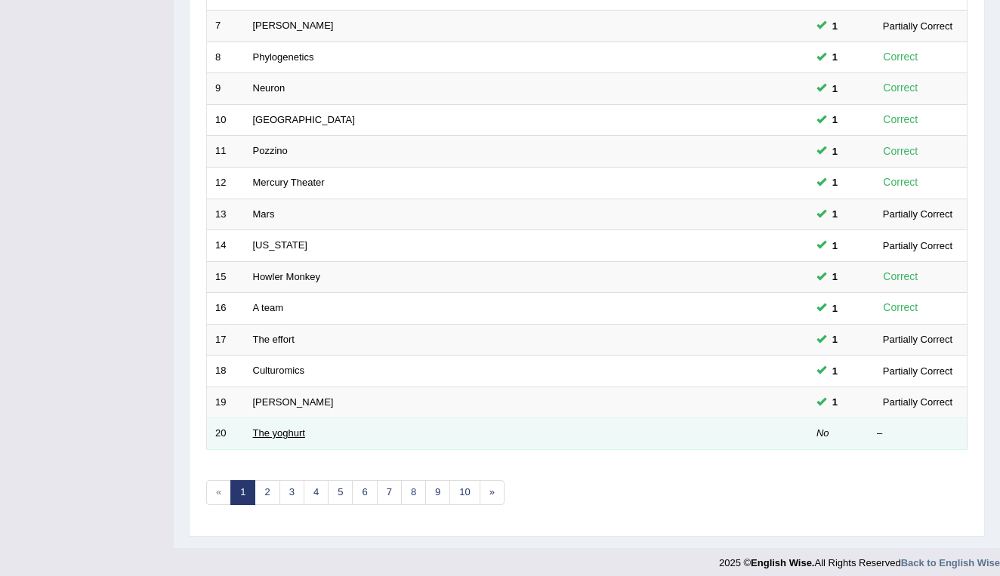
click at [272, 428] on link "The yoghurt" at bounding box center [279, 433] width 52 height 11
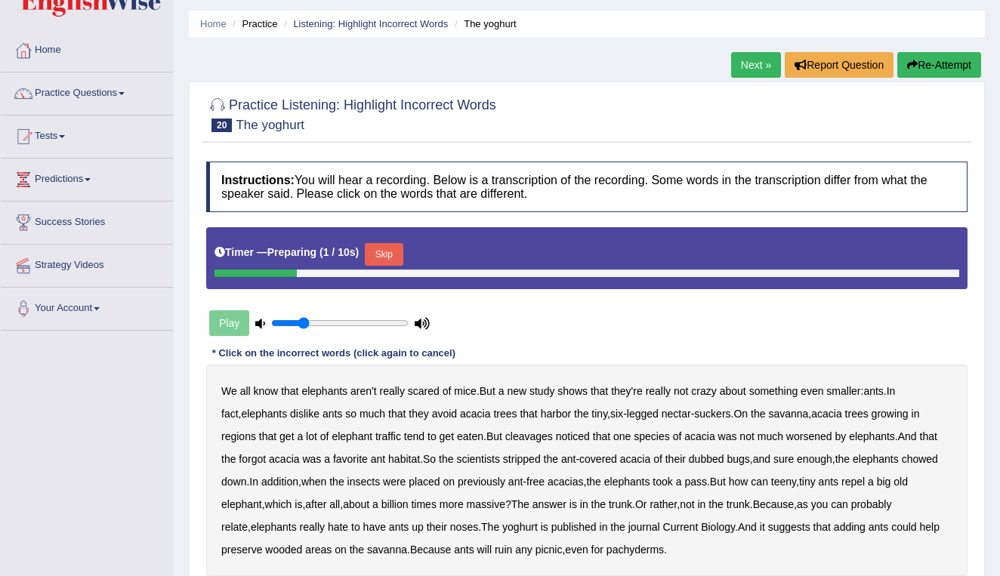
scroll to position [112, 0]
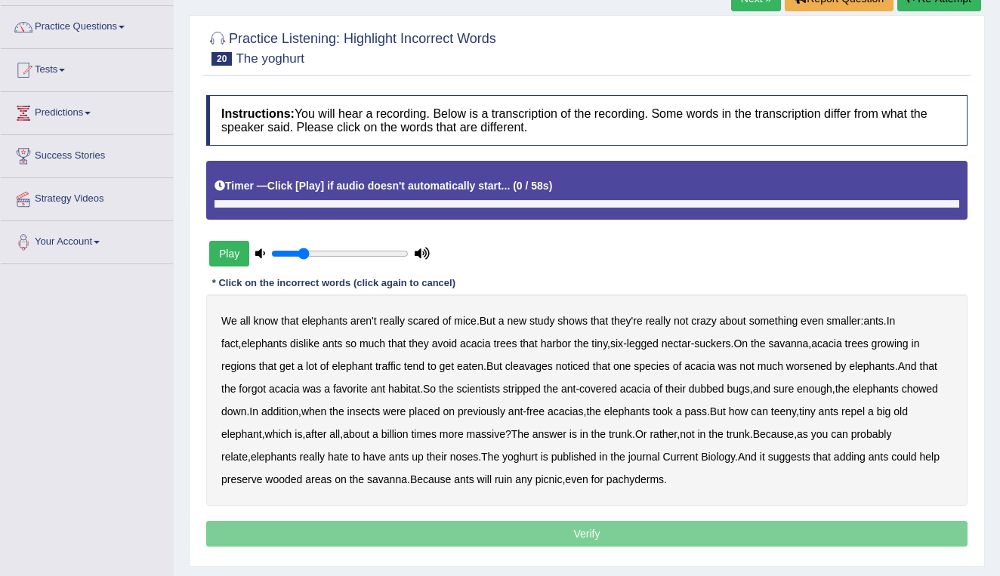
click at [233, 249] on button "Play" at bounding box center [229, 254] width 40 height 26
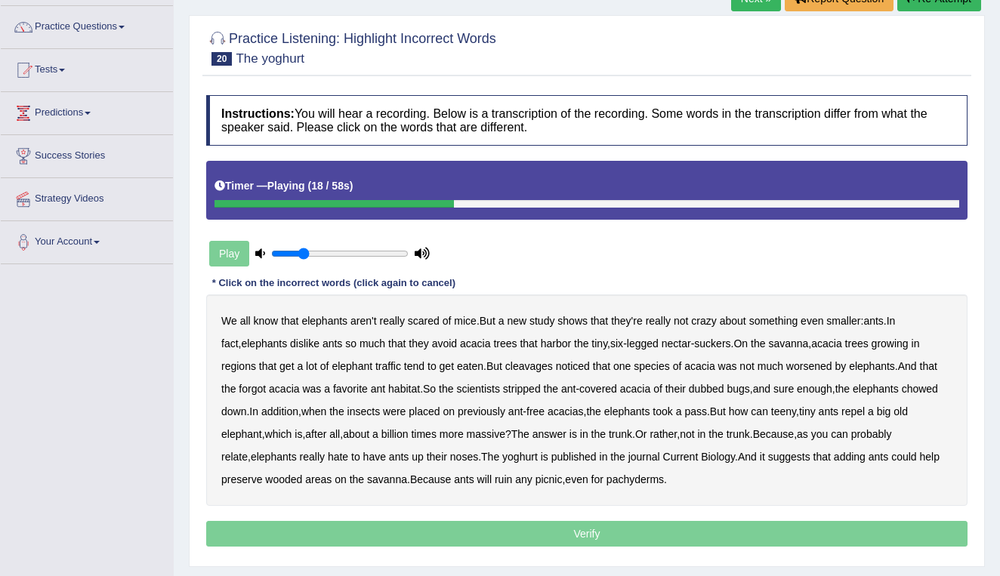
click at [530, 369] on b "cleavages" at bounding box center [529, 366] width 48 height 12
click at [823, 366] on b "worsened" at bounding box center [810, 366] width 46 height 12
click at [725, 391] on b "dubbed" at bounding box center [707, 389] width 36 height 12
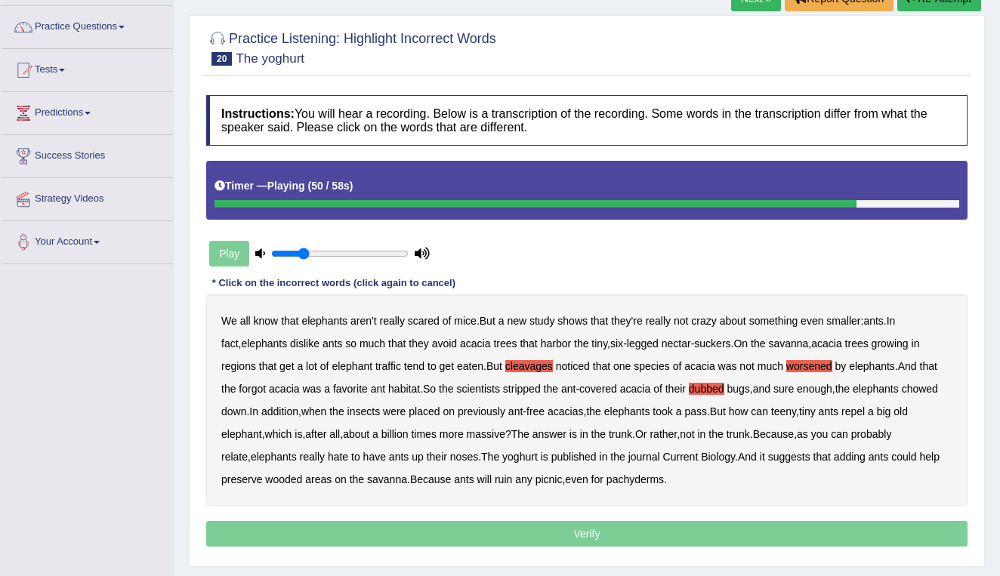
click at [538, 459] on b "yoghurt" at bounding box center [520, 457] width 36 height 12
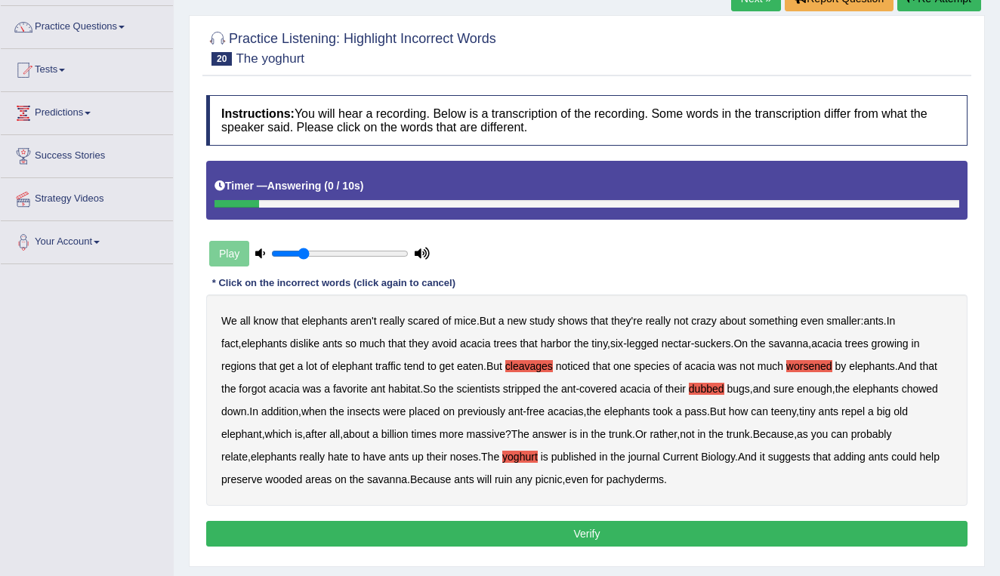
click at [560, 536] on button "Verify" at bounding box center [587, 534] width 762 height 26
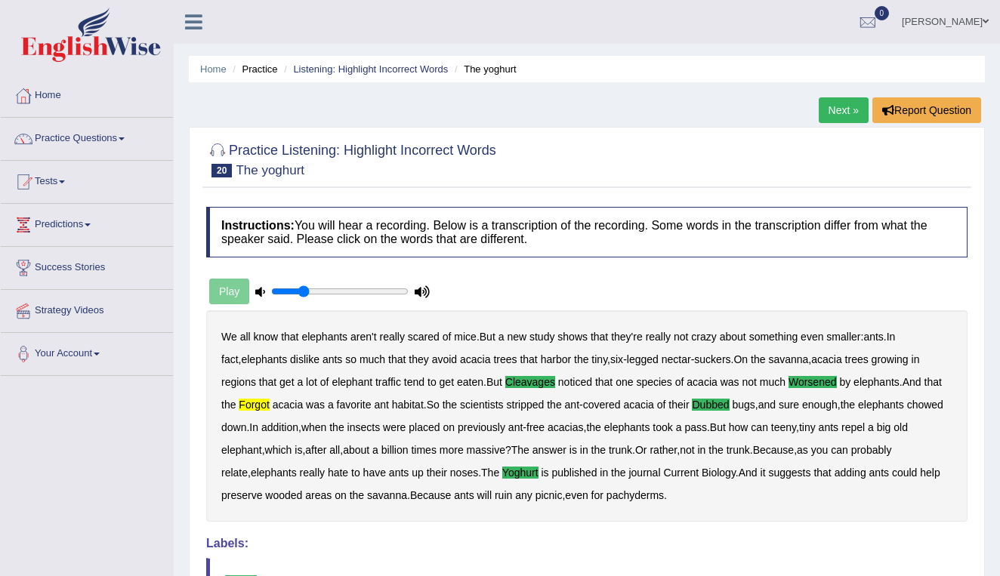
scroll to position [0, 0]
click at [394, 67] on link "Listening: Highlight Incorrect Words" at bounding box center [370, 68] width 155 height 11
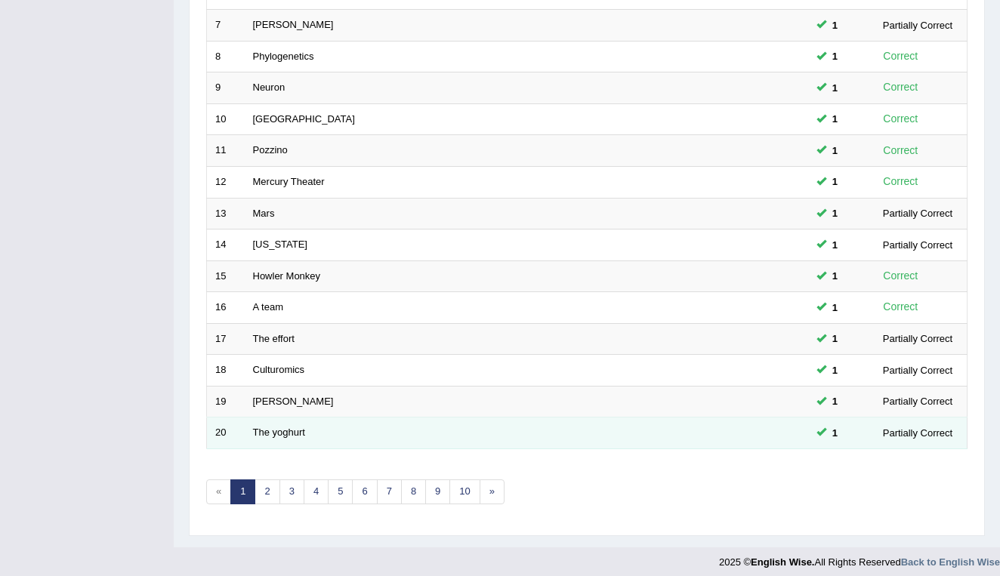
scroll to position [414, 0]
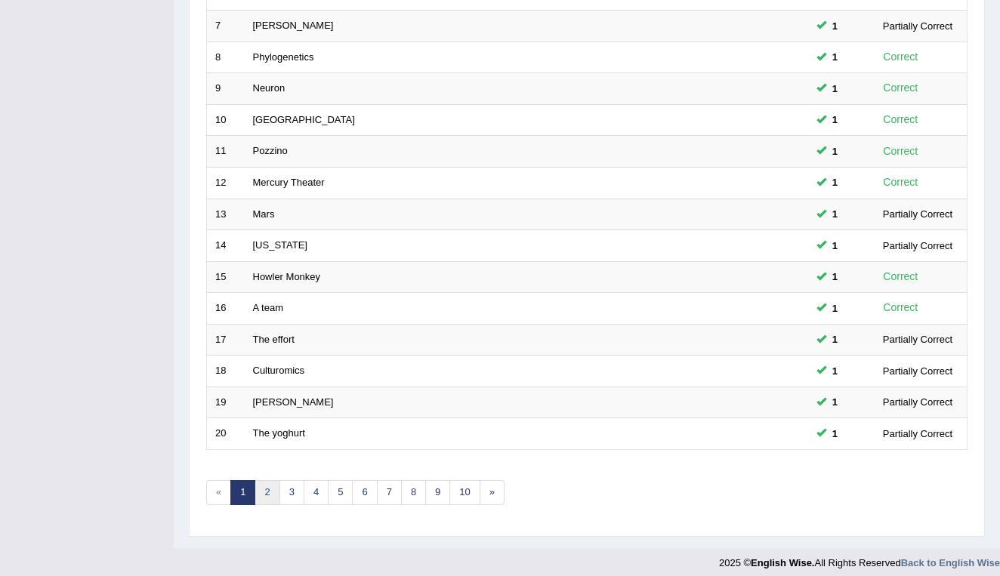
click at [270, 484] on link "2" at bounding box center [267, 493] width 25 height 25
